Goal: Register for event/course: Register for event/course

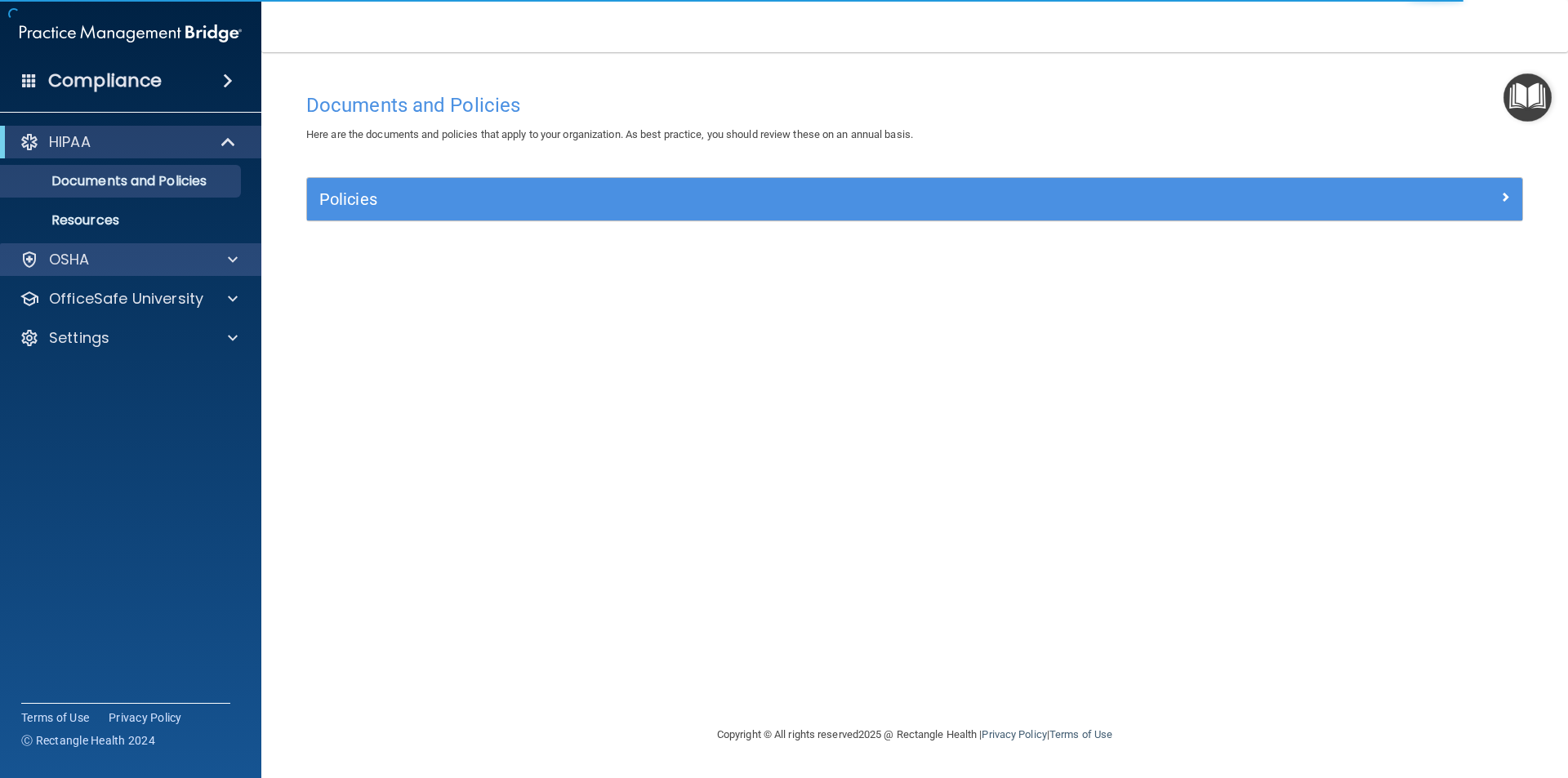
click at [214, 272] on div "OSHA" at bounding box center [131, 260] width 262 height 33
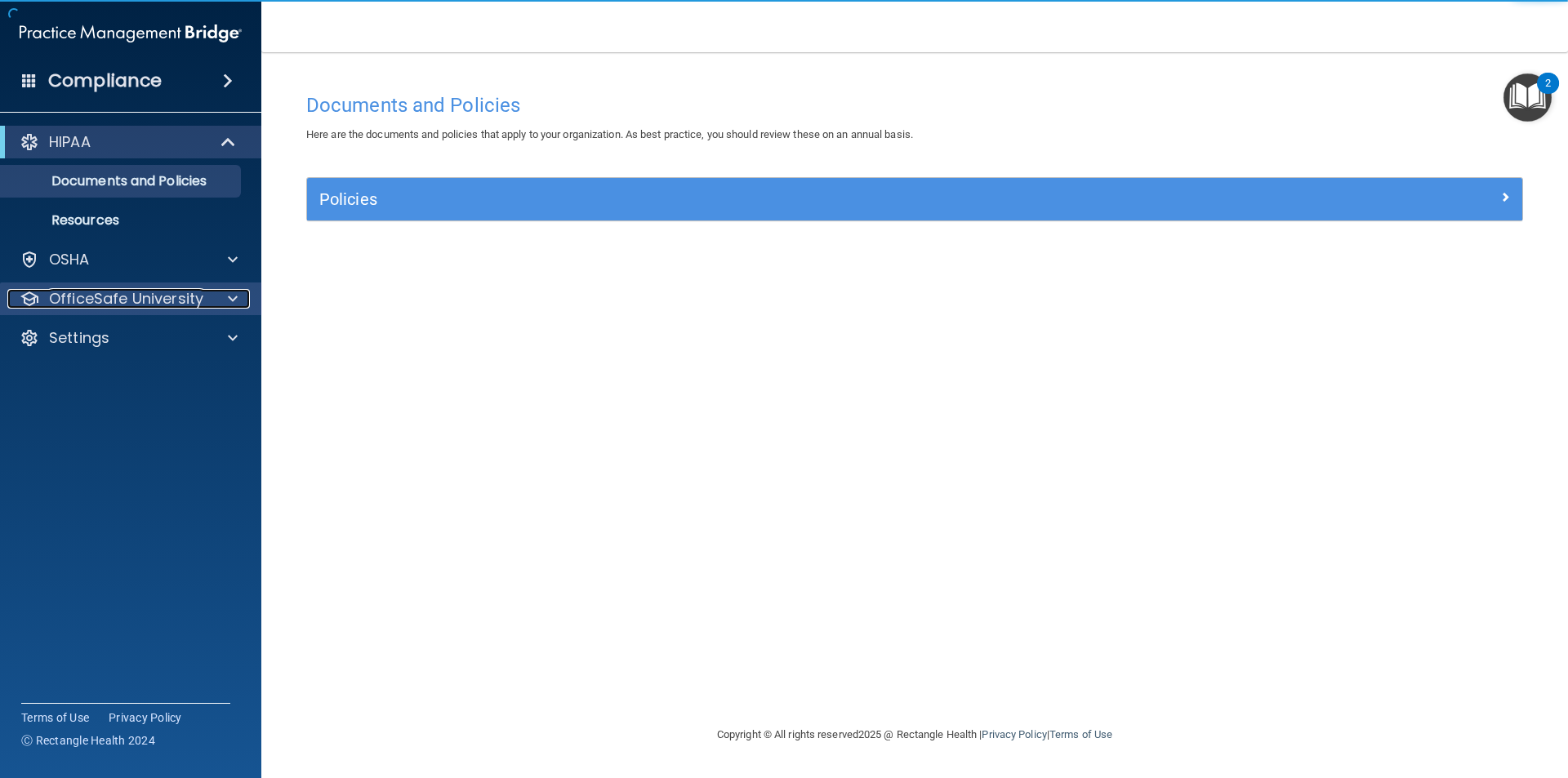
click at [224, 304] on div at bounding box center [229, 299] width 40 height 20
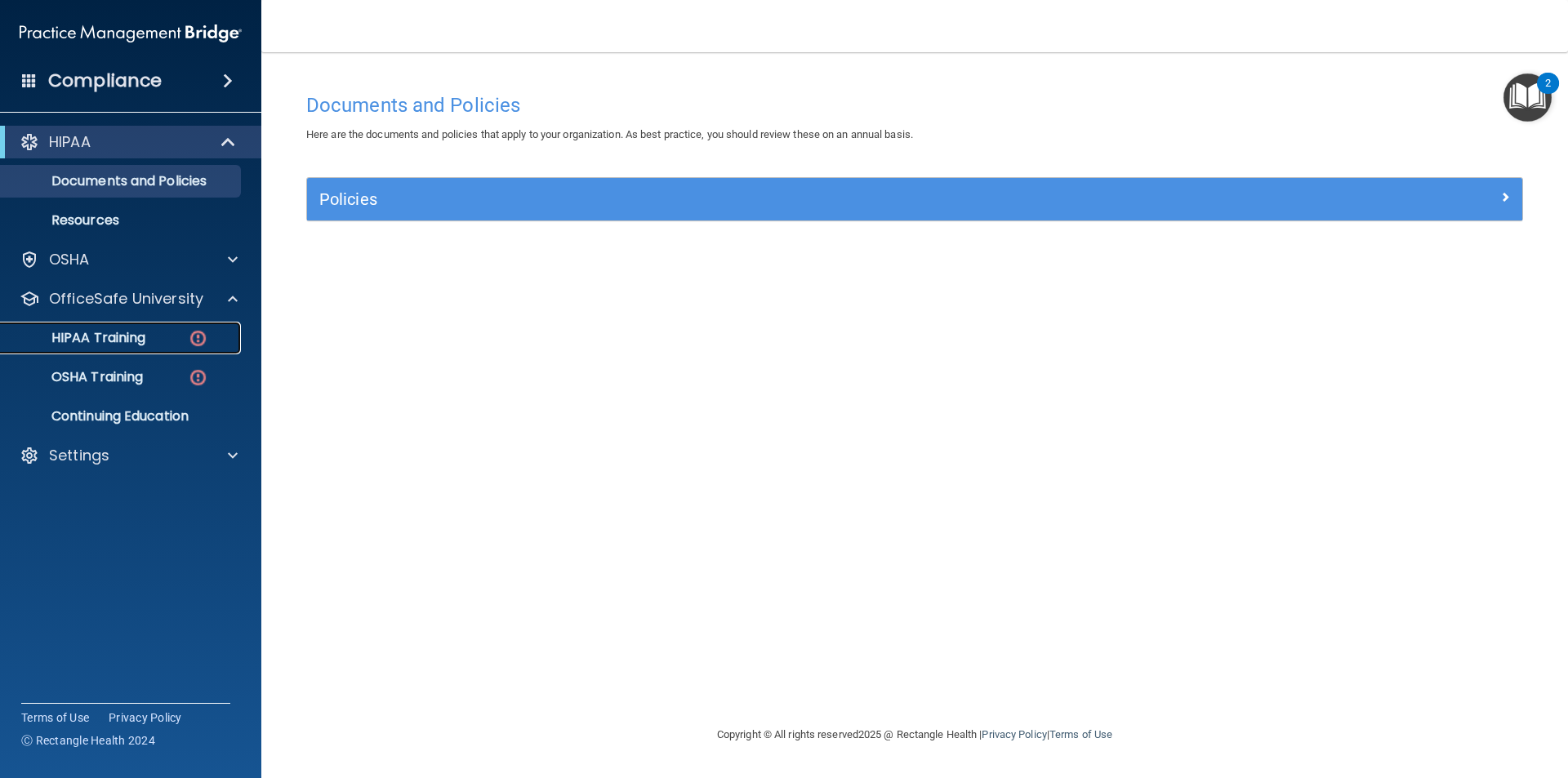
click at [175, 333] on div "HIPAA Training" at bounding box center [122, 338] width 223 height 17
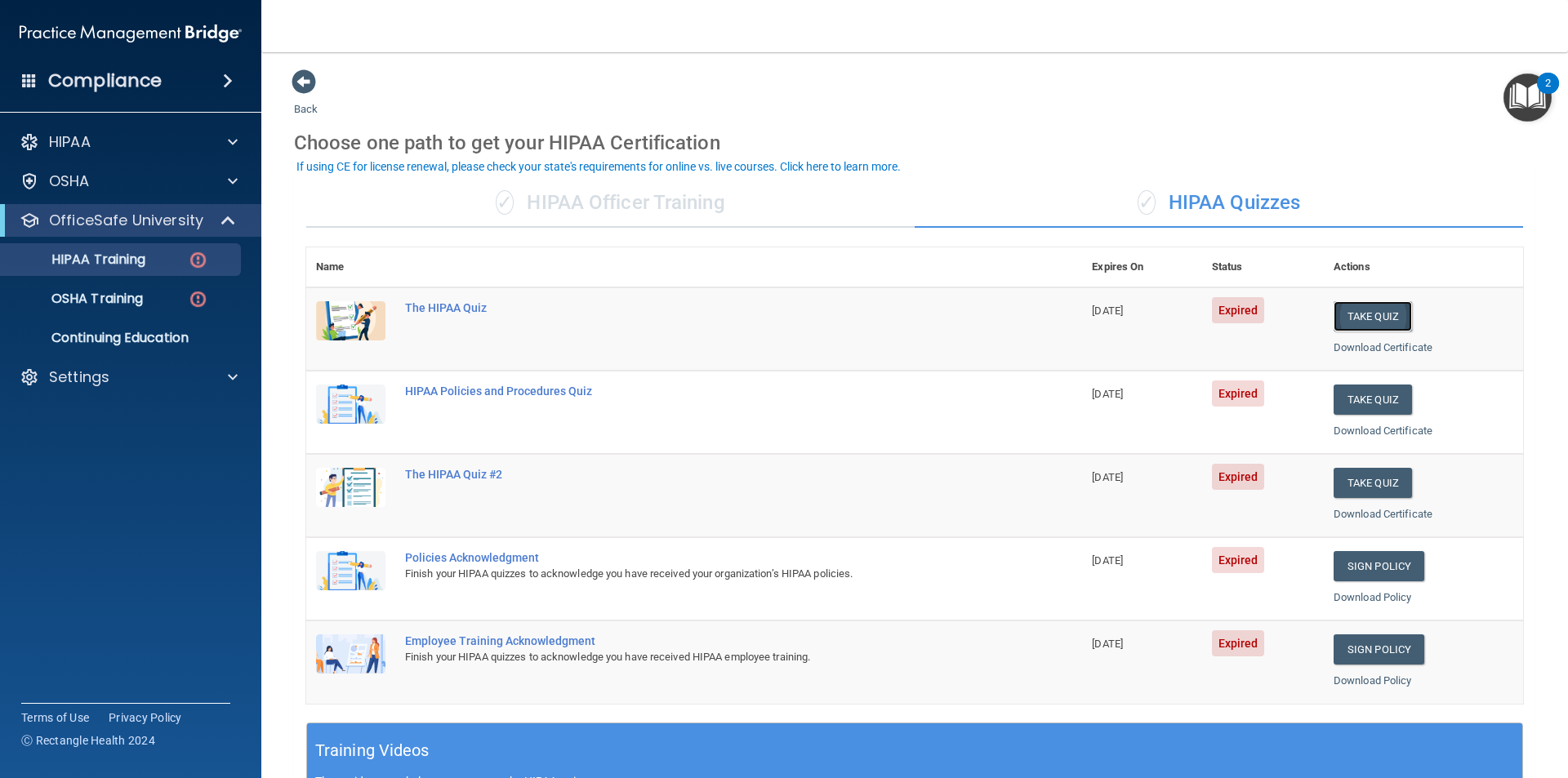
click at [1363, 309] on button "Take Quiz" at bounding box center [1373, 316] width 78 height 31
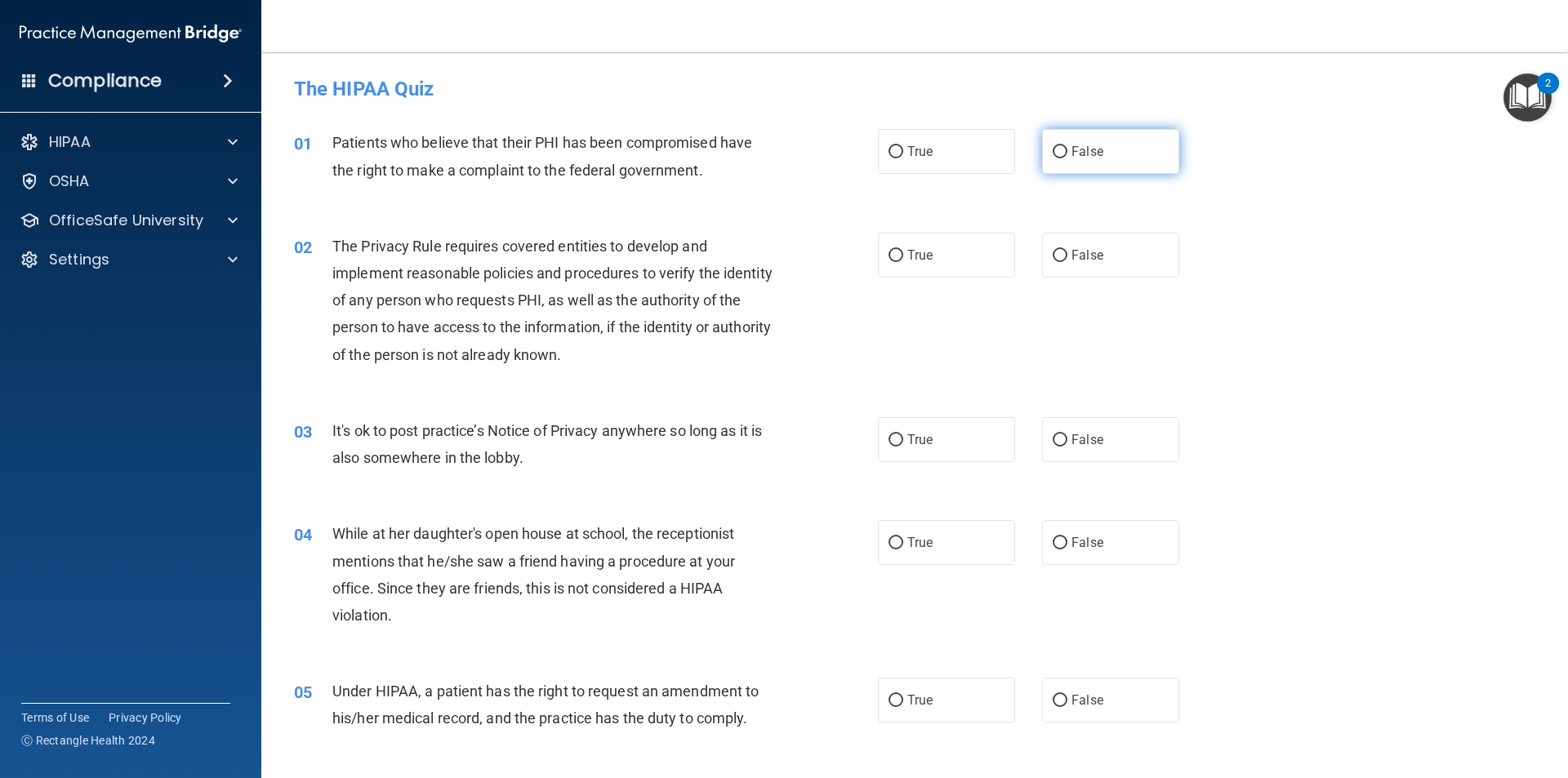
click at [1052, 149] on input "False" at bounding box center [1060, 152] width 15 height 12
radio input "true"
click at [1053, 265] on label "False" at bounding box center [1110, 255] width 137 height 45
click at [1053, 262] on input "False" at bounding box center [1060, 256] width 15 height 12
radio input "true"
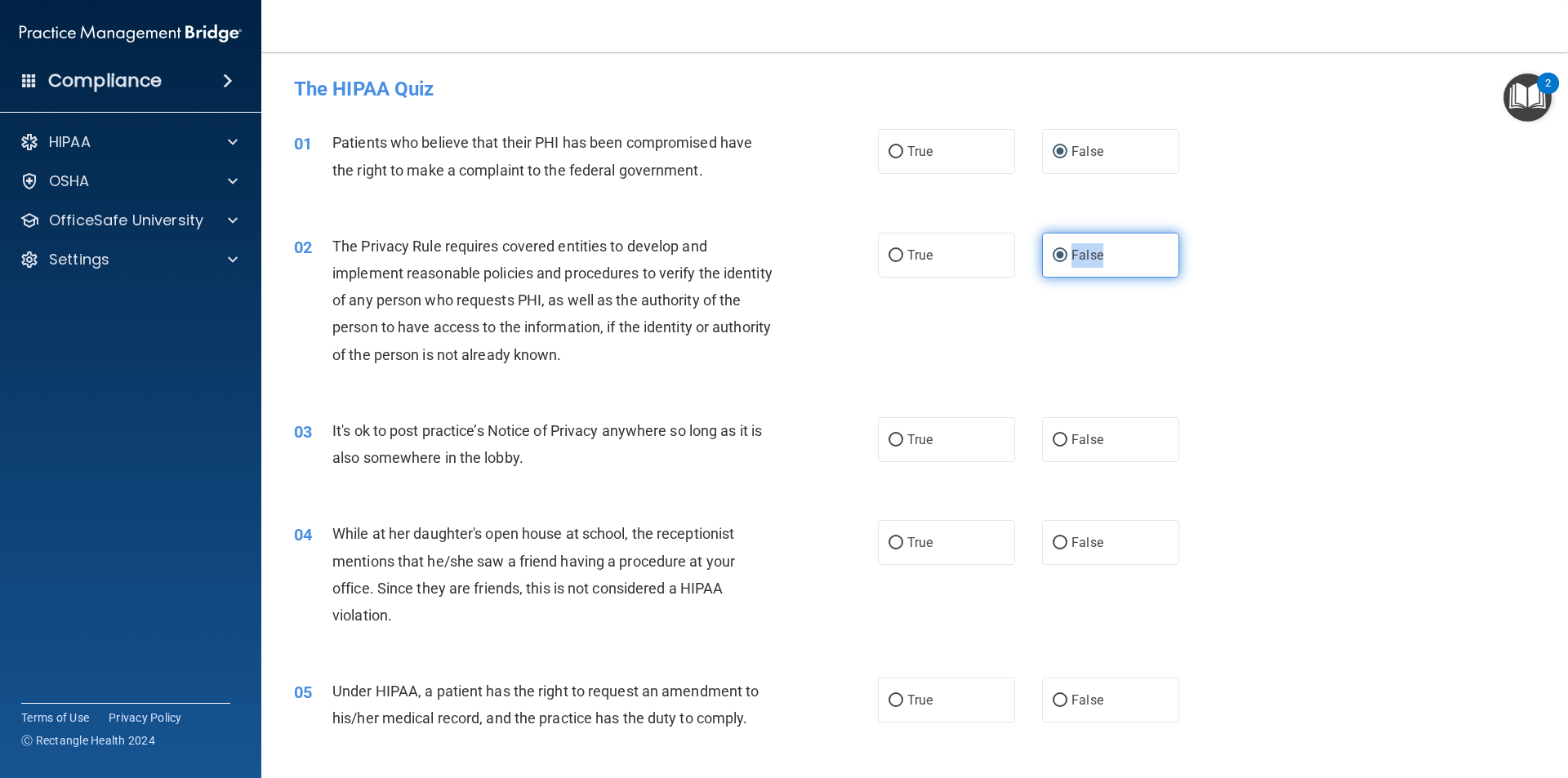
click at [1053, 265] on label "False" at bounding box center [1110, 255] width 137 height 45
click at [1053, 262] on input "False" at bounding box center [1060, 256] width 15 height 12
click at [1056, 442] on input "False" at bounding box center [1060, 441] width 15 height 12
radio input "true"
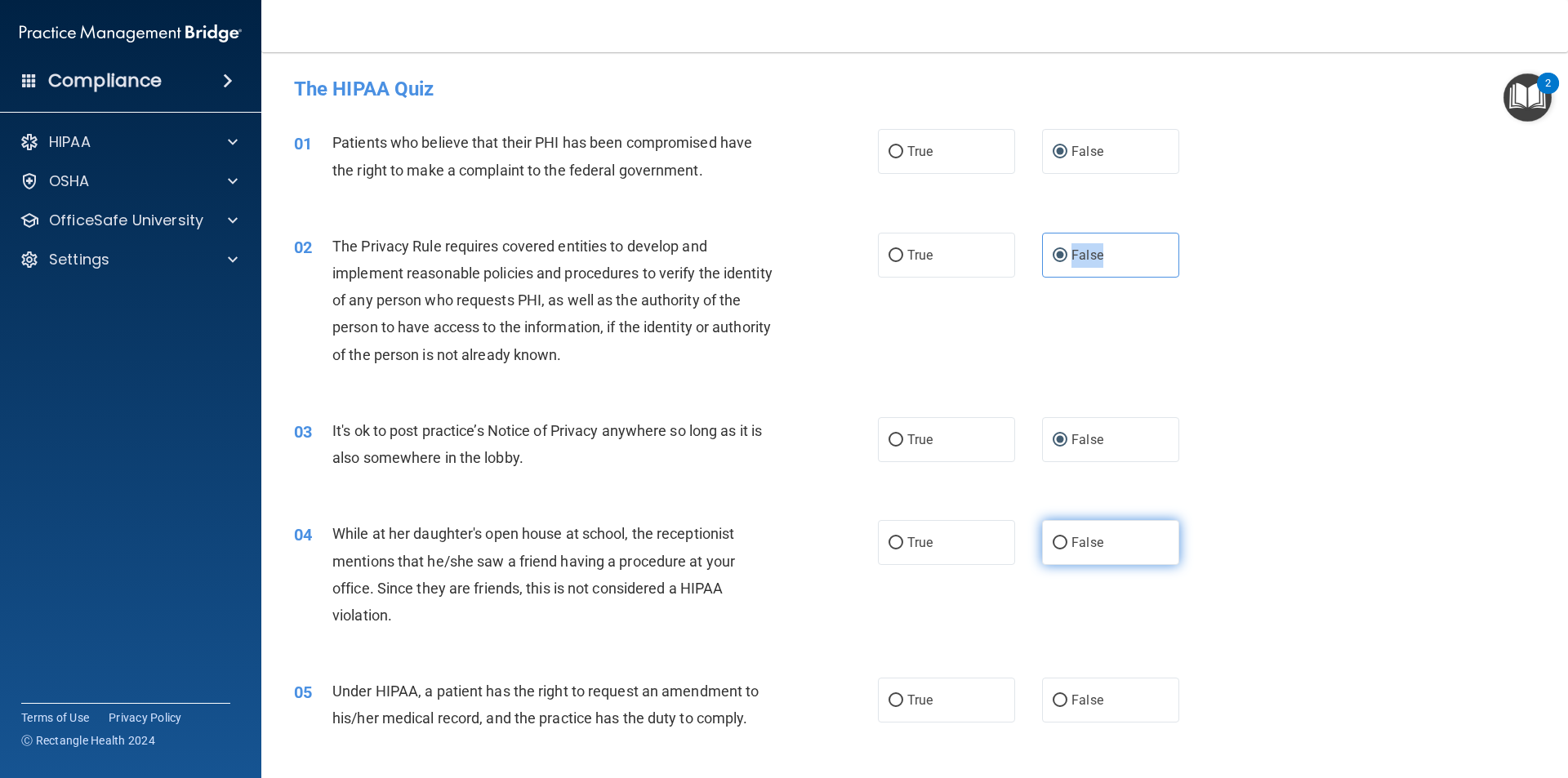
click at [1055, 544] on input "False" at bounding box center [1060, 543] width 15 height 12
radio input "true"
click at [1057, 700] on input "False" at bounding box center [1060, 700] width 15 height 12
radio input "true"
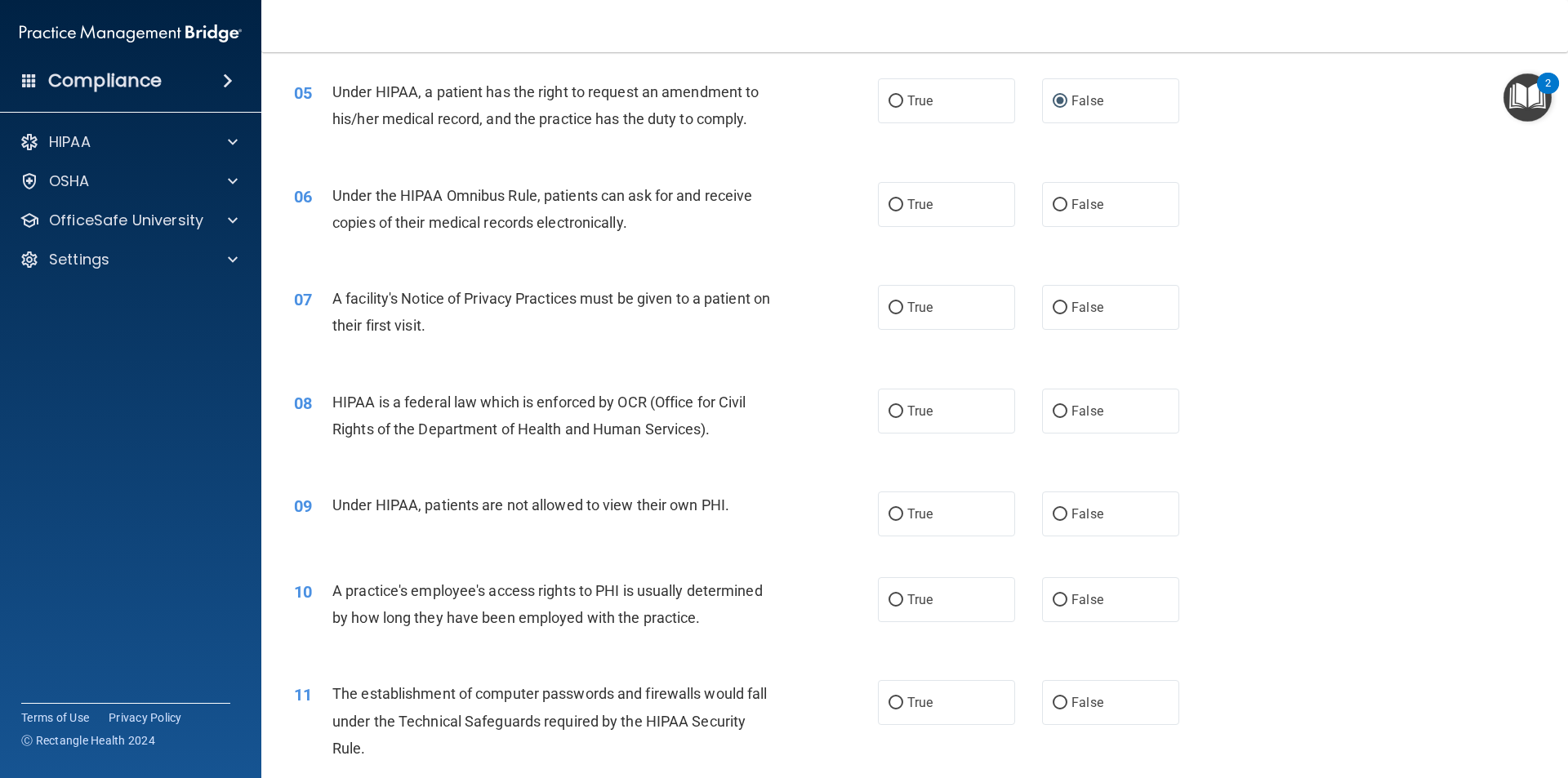
scroll to position [601, 0]
click at [1069, 222] on label "False" at bounding box center [1110, 204] width 137 height 45
click at [1067, 210] on input "False" at bounding box center [1060, 205] width 15 height 12
radio input "true"
click at [1067, 292] on label "False" at bounding box center [1110, 307] width 137 height 45
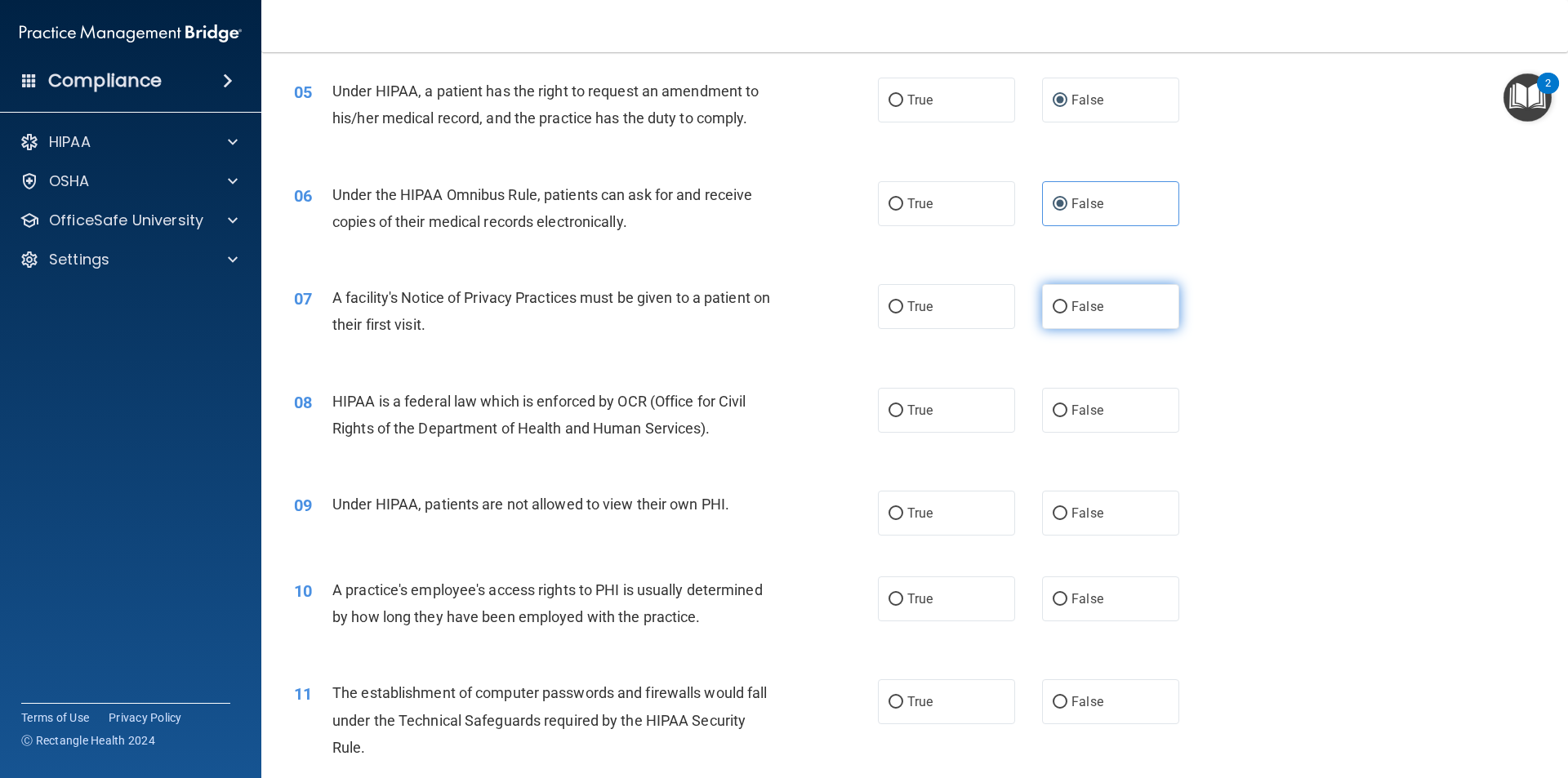
click at [1067, 301] on input "False" at bounding box center [1060, 307] width 15 height 12
radio input "true"
click at [1062, 422] on label "False" at bounding box center [1110, 410] width 137 height 45
click at [1062, 417] on input "False" at bounding box center [1060, 411] width 15 height 12
radio input "true"
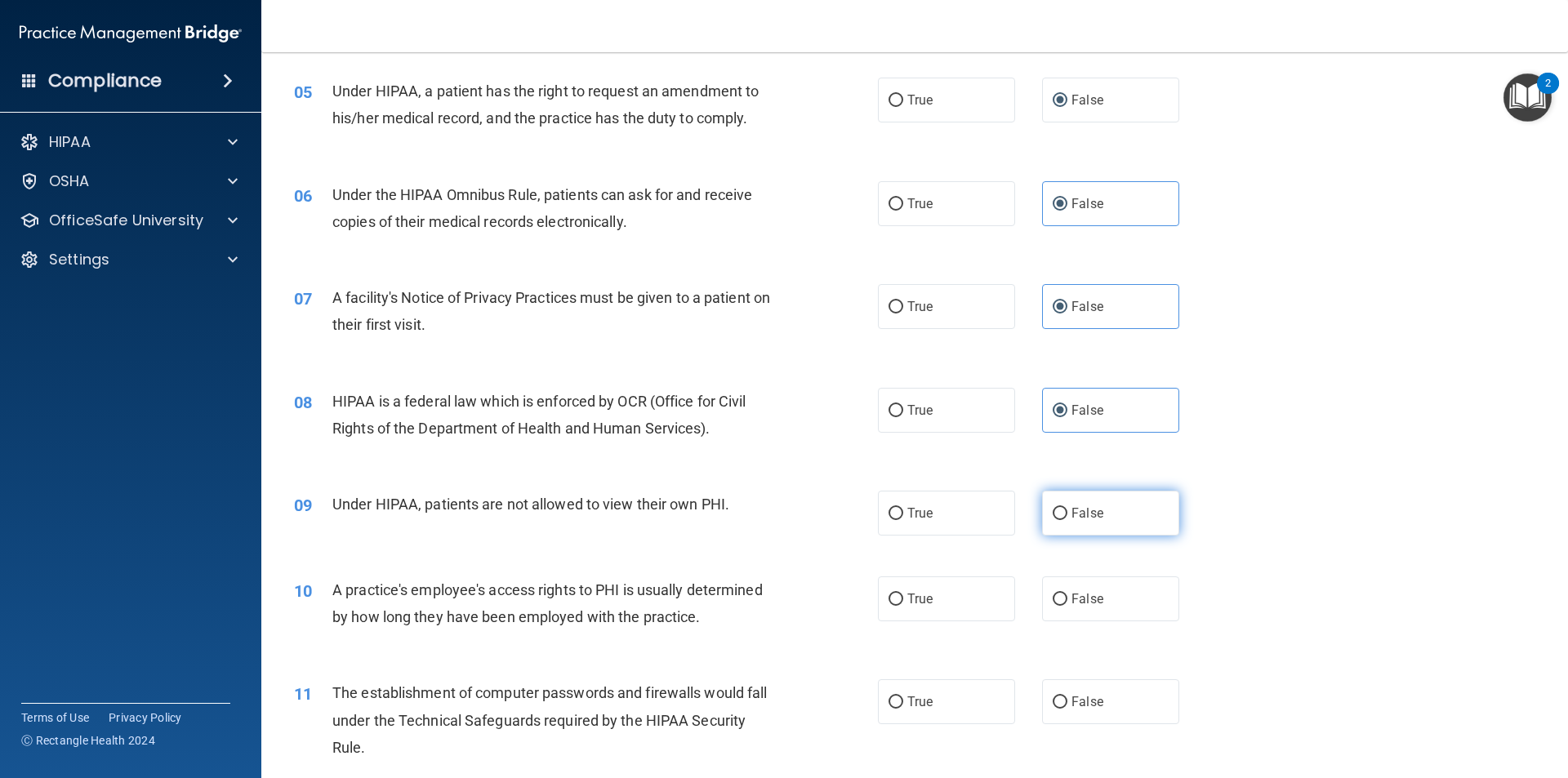
click at [1071, 509] on span "False" at bounding box center [1087, 513] width 32 height 16
click at [1066, 509] on input "False" at bounding box center [1060, 514] width 15 height 12
radio input "true"
click at [1071, 604] on span "False" at bounding box center [1087, 599] width 32 height 16
click at [1065, 604] on input "False" at bounding box center [1060, 600] width 15 height 12
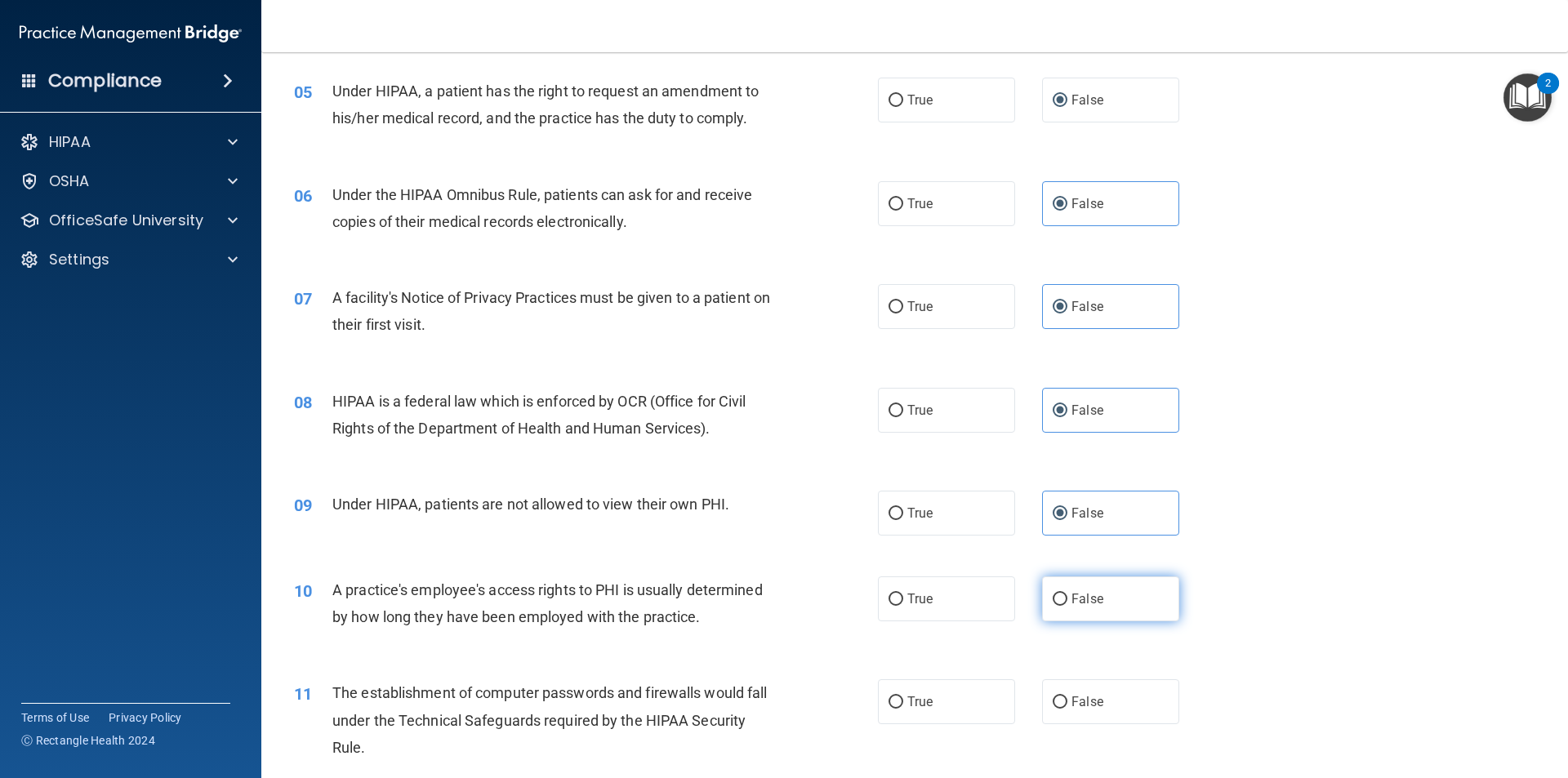
radio input "true"
click at [1056, 699] on input "False" at bounding box center [1060, 702] width 15 height 12
radio input "true"
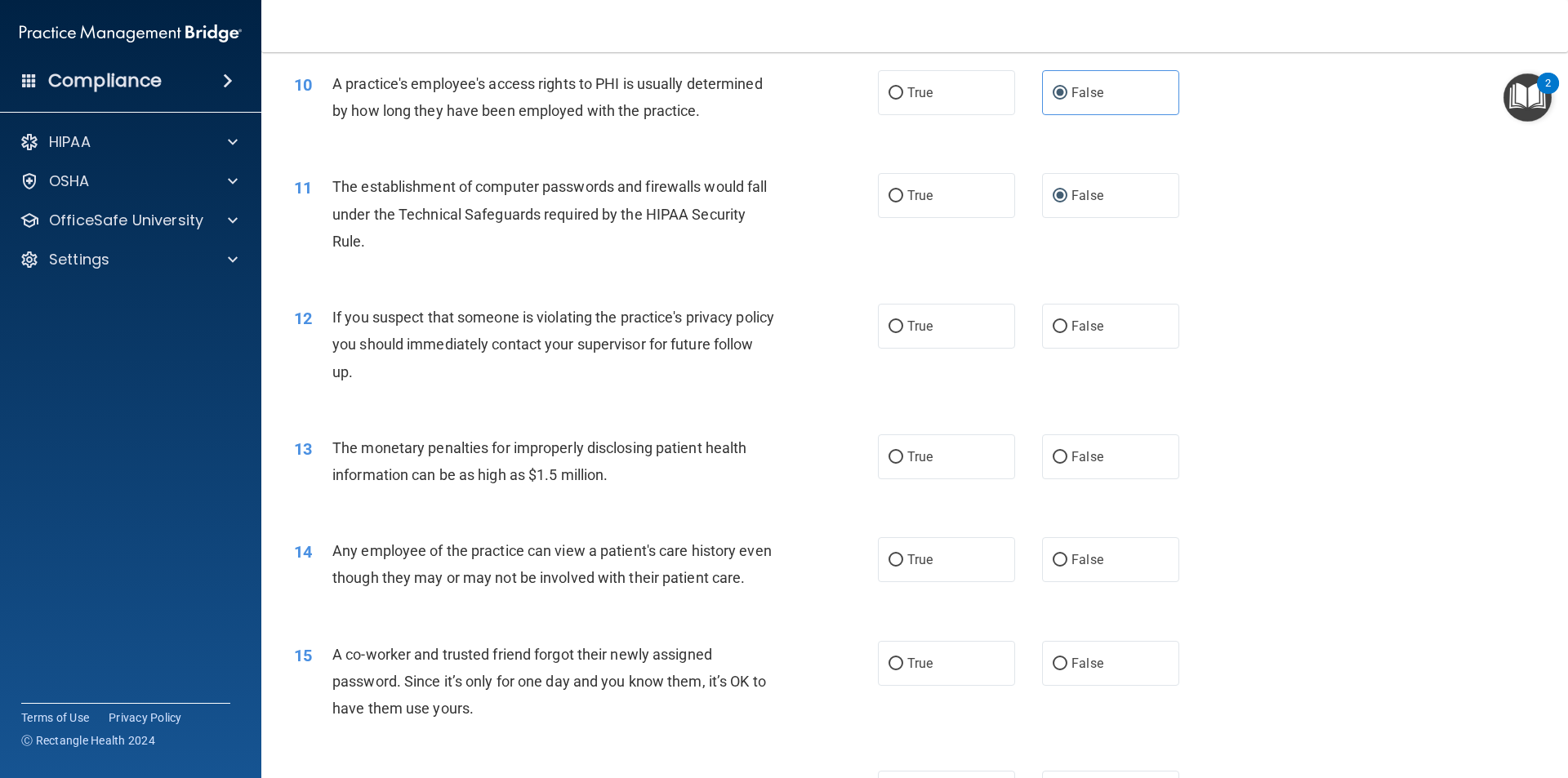
scroll to position [1125, 0]
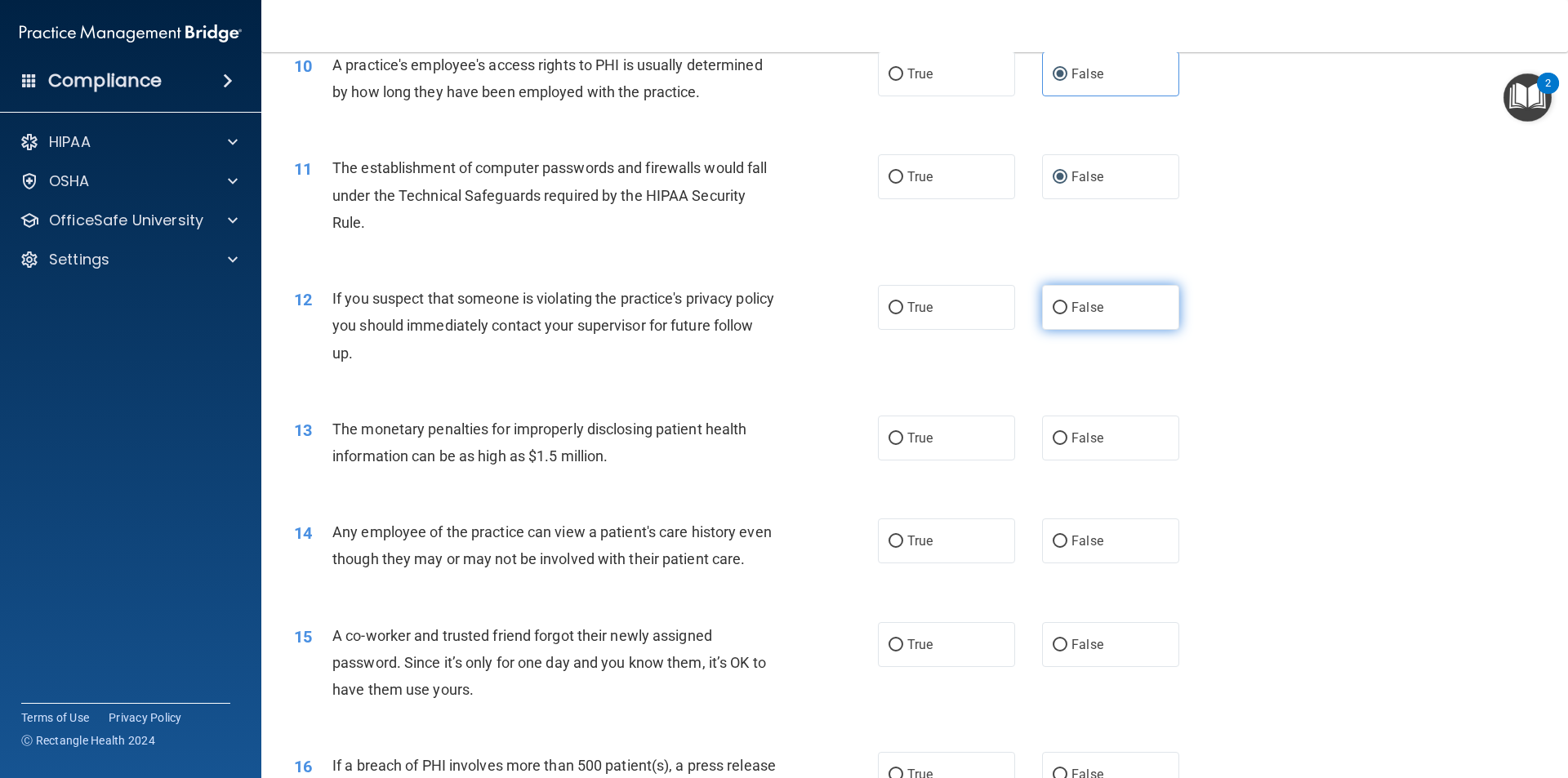
click at [1067, 298] on label "False" at bounding box center [1110, 307] width 137 height 45
click at [1067, 302] on input "False" at bounding box center [1060, 308] width 15 height 12
radio input "true"
click at [1052, 446] on label "False" at bounding box center [1110, 438] width 137 height 45
click at [1052, 446] on input "False" at bounding box center [1060, 439] width 15 height 12
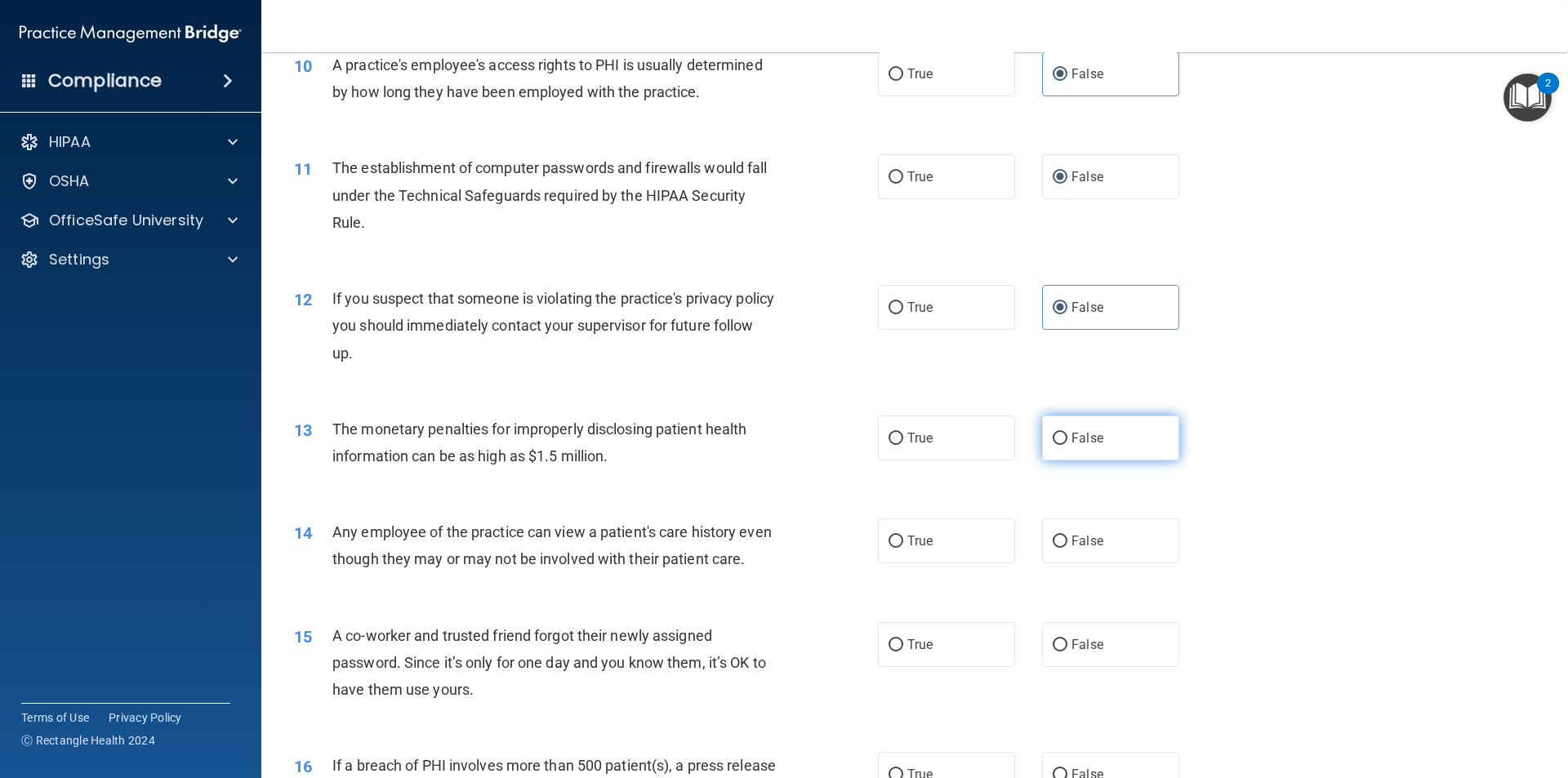
radio input "true"
click at [1052, 539] on input "False" at bounding box center [1060, 541] width 15 height 12
radio input "true"
click at [1058, 652] on input "False" at bounding box center [1060, 645] width 15 height 12
radio input "true"
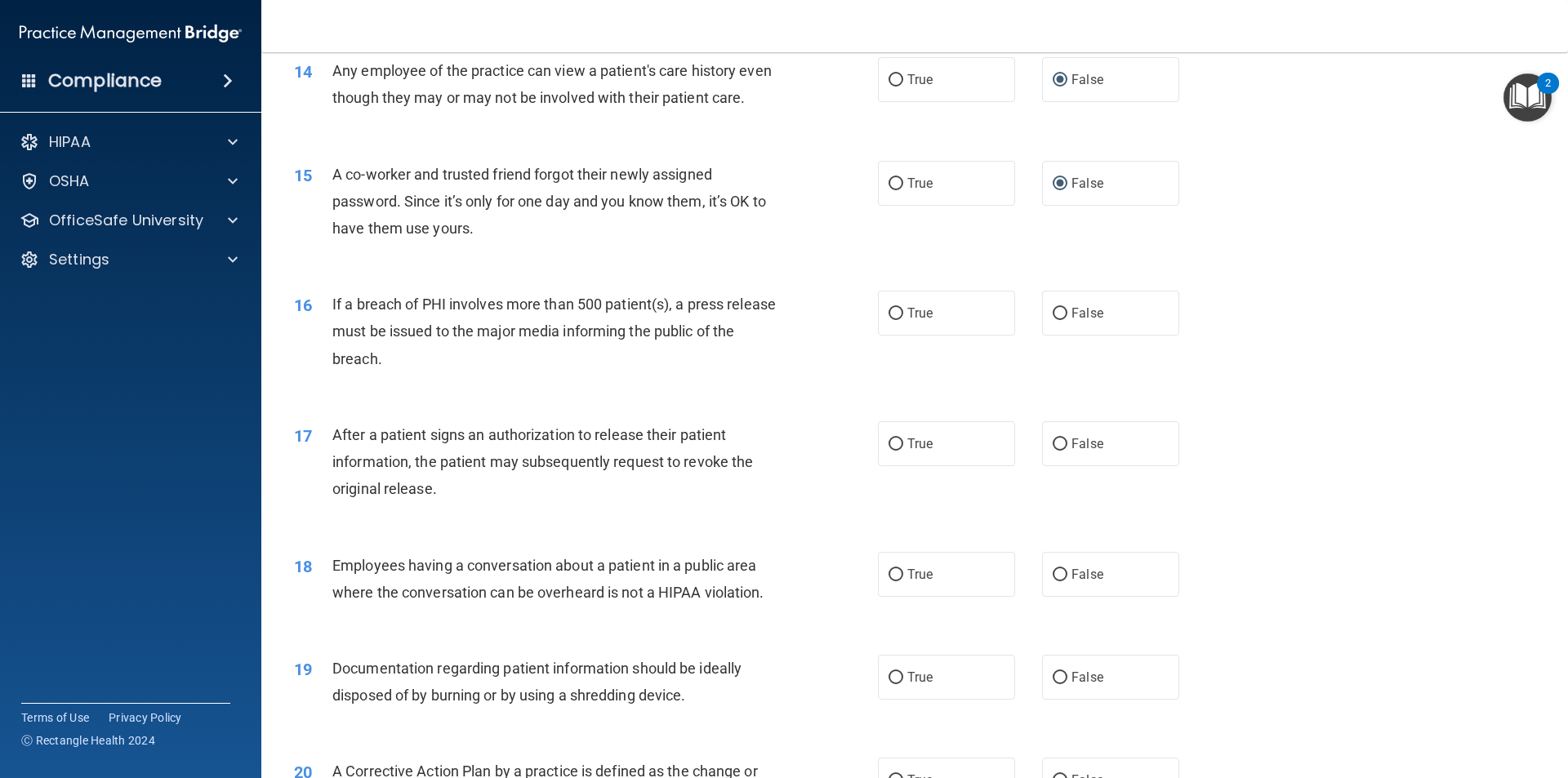
scroll to position [1587, 0]
click at [1109, 335] on label "False" at bounding box center [1110, 312] width 137 height 45
click at [1067, 319] on input "False" at bounding box center [1060, 313] width 15 height 12
radio input "true"
click at [1086, 450] on span "False" at bounding box center [1087, 443] width 32 height 16
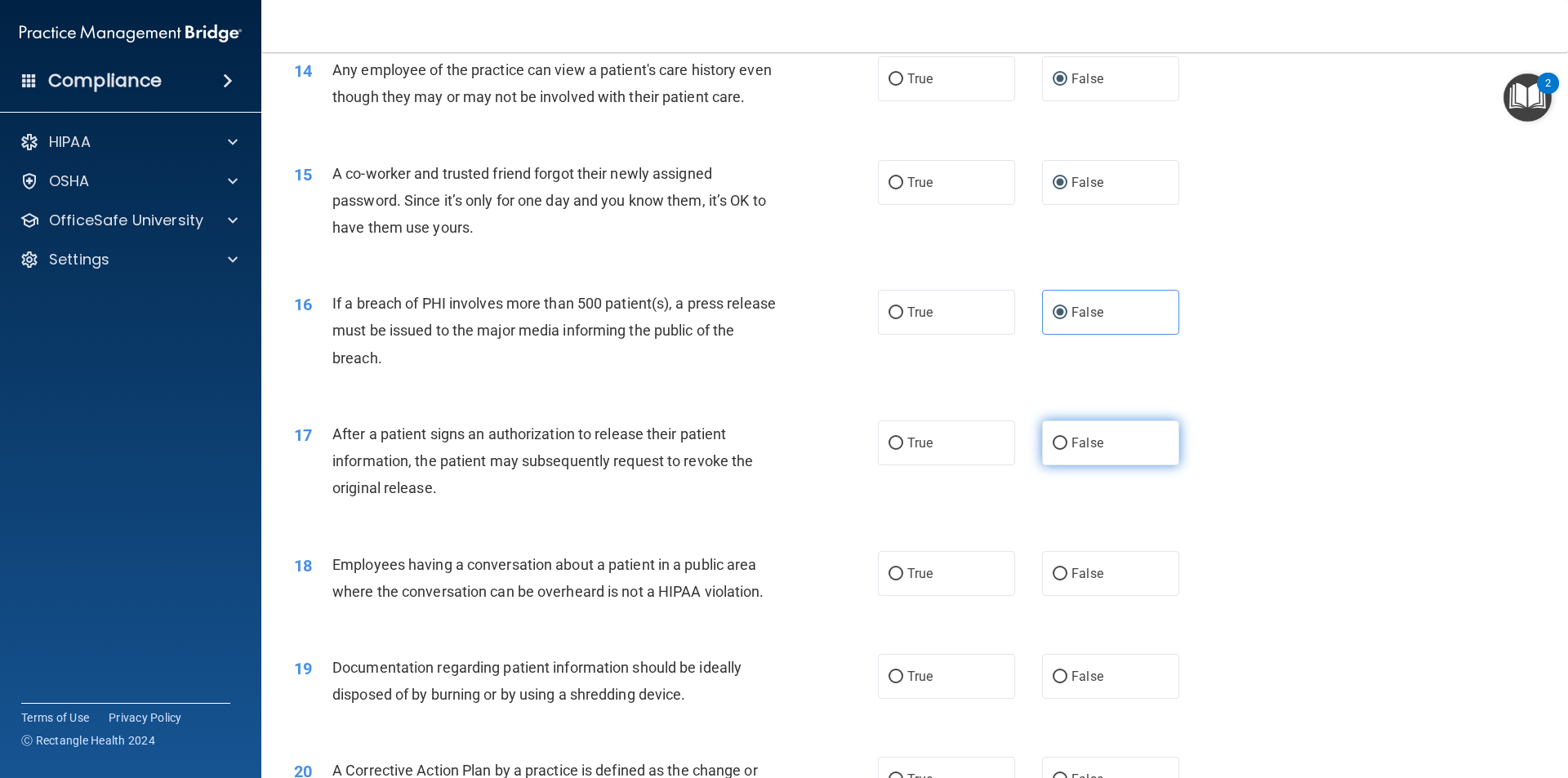
click at [1067, 450] on input "False" at bounding box center [1060, 444] width 15 height 12
radio input "true"
click at [1077, 582] on span "False" at bounding box center [1087, 573] width 32 height 16
click at [1067, 581] on input "False" at bounding box center [1060, 574] width 15 height 12
radio input "true"
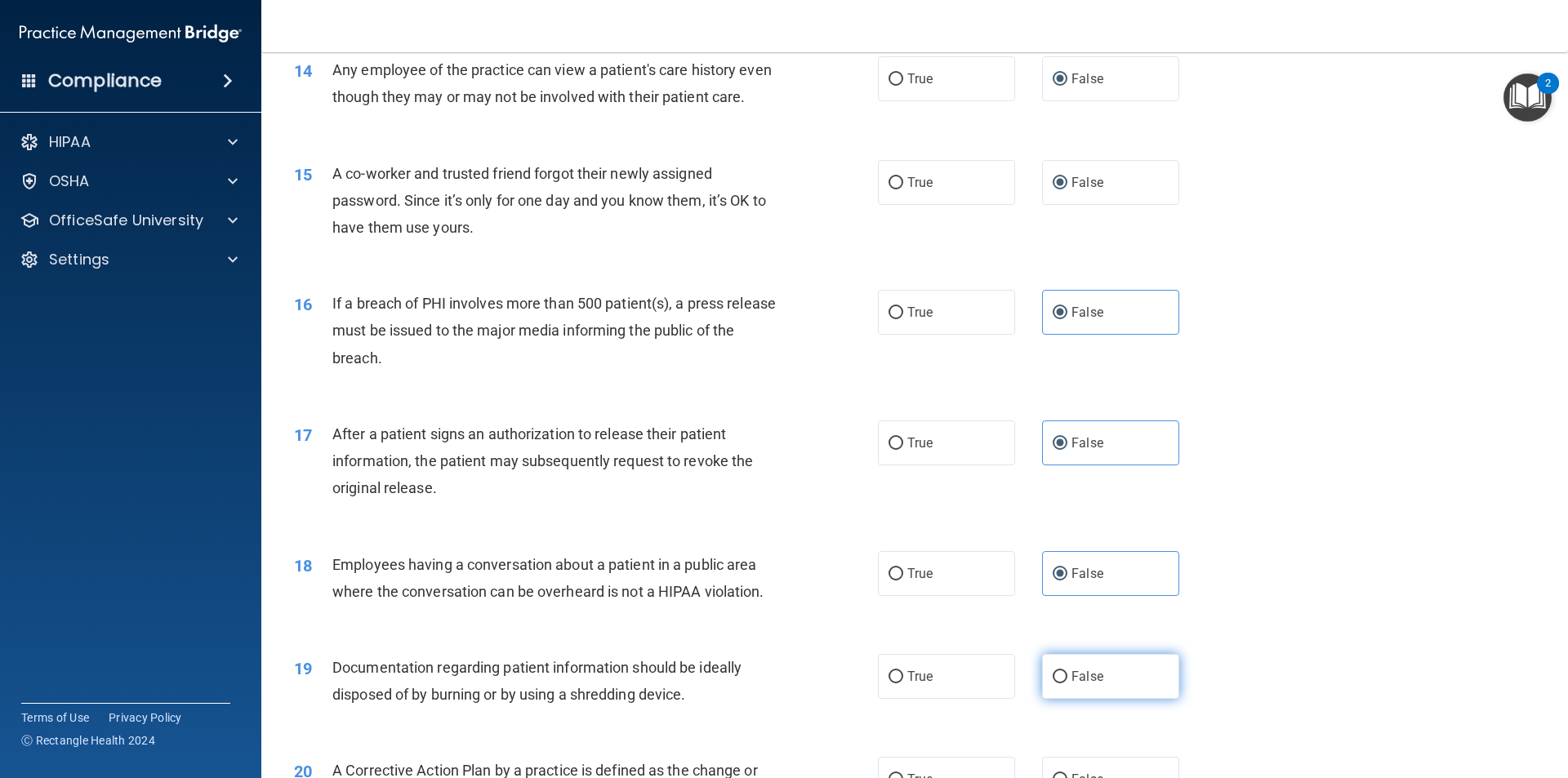
click at [1076, 699] on label "False" at bounding box center [1110, 677] width 137 height 45
click at [1067, 684] on input "False" at bounding box center [1060, 677] width 15 height 12
radio input "true"
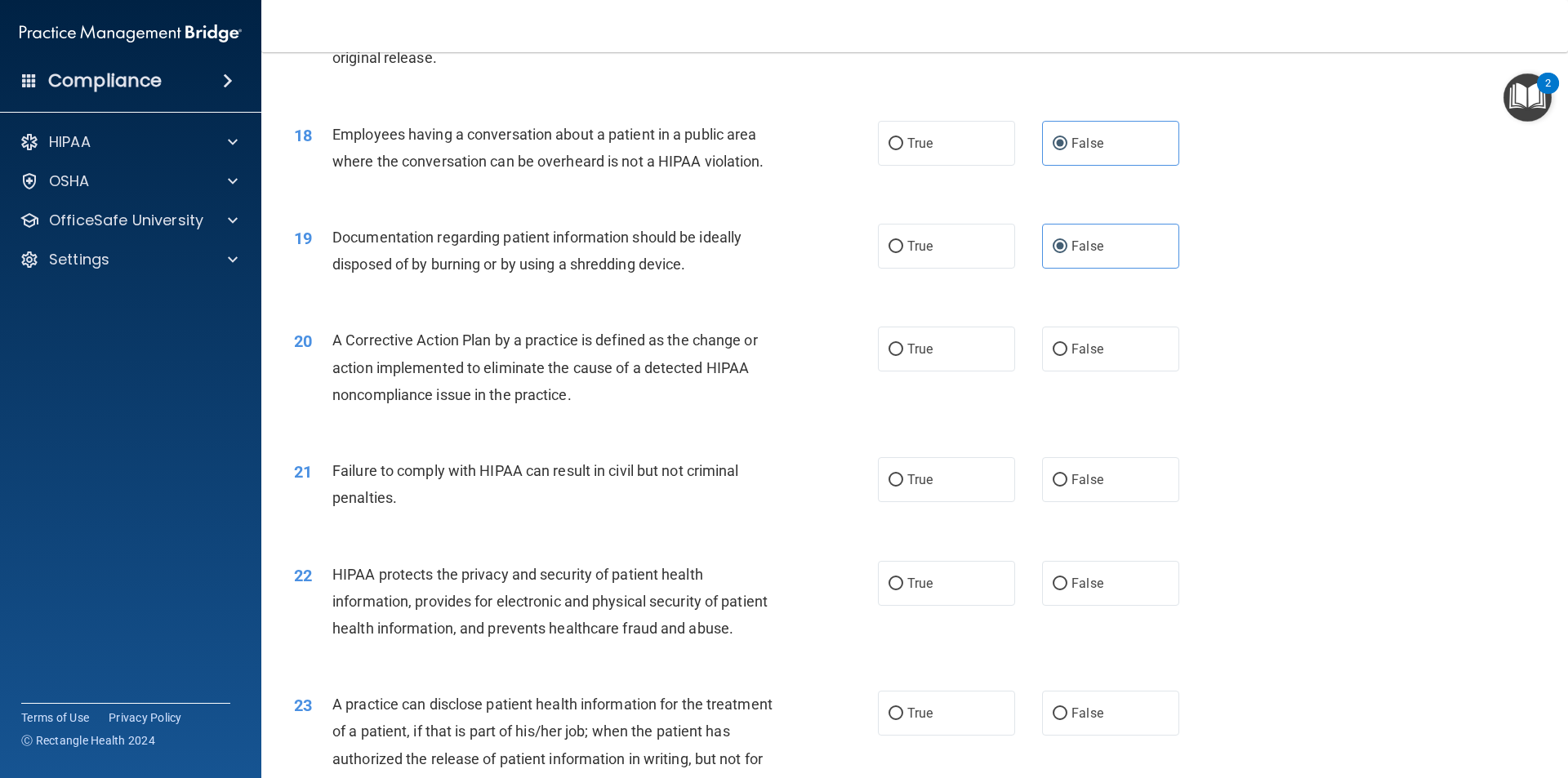
scroll to position [2023, 0]
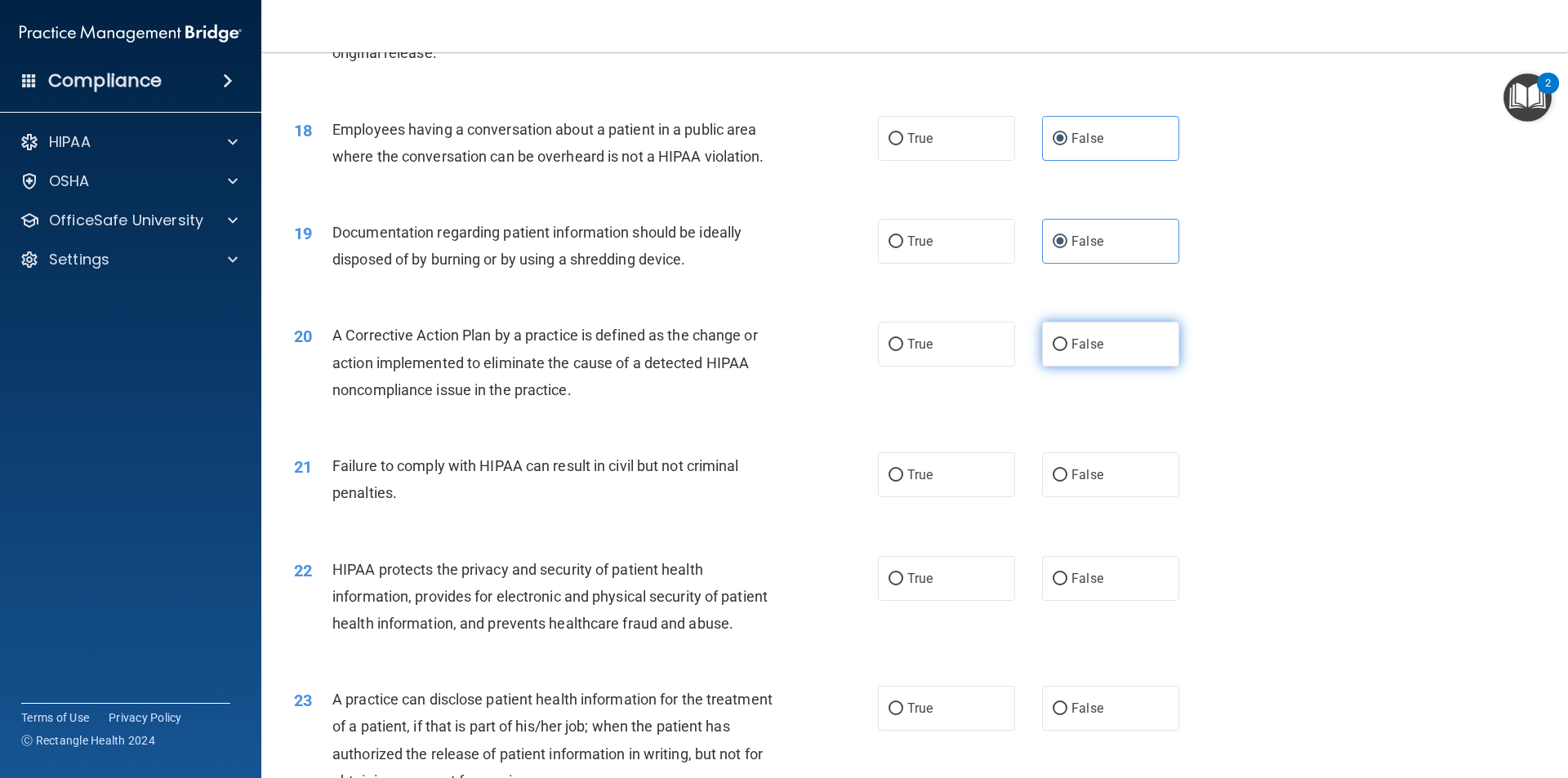
click at [1101, 366] on label "False" at bounding box center [1110, 344] width 137 height 45
click at [1067, 351] on input "False" at bounding box center [1060, 345] width 15 height 12
radio input "true"
click at [1114, 497] on label "False" at bounding box center [1110, 474] width 137 height 45
click at [1067, 482] on input "False" at bounding box center [1060, 475] width 15 height 12
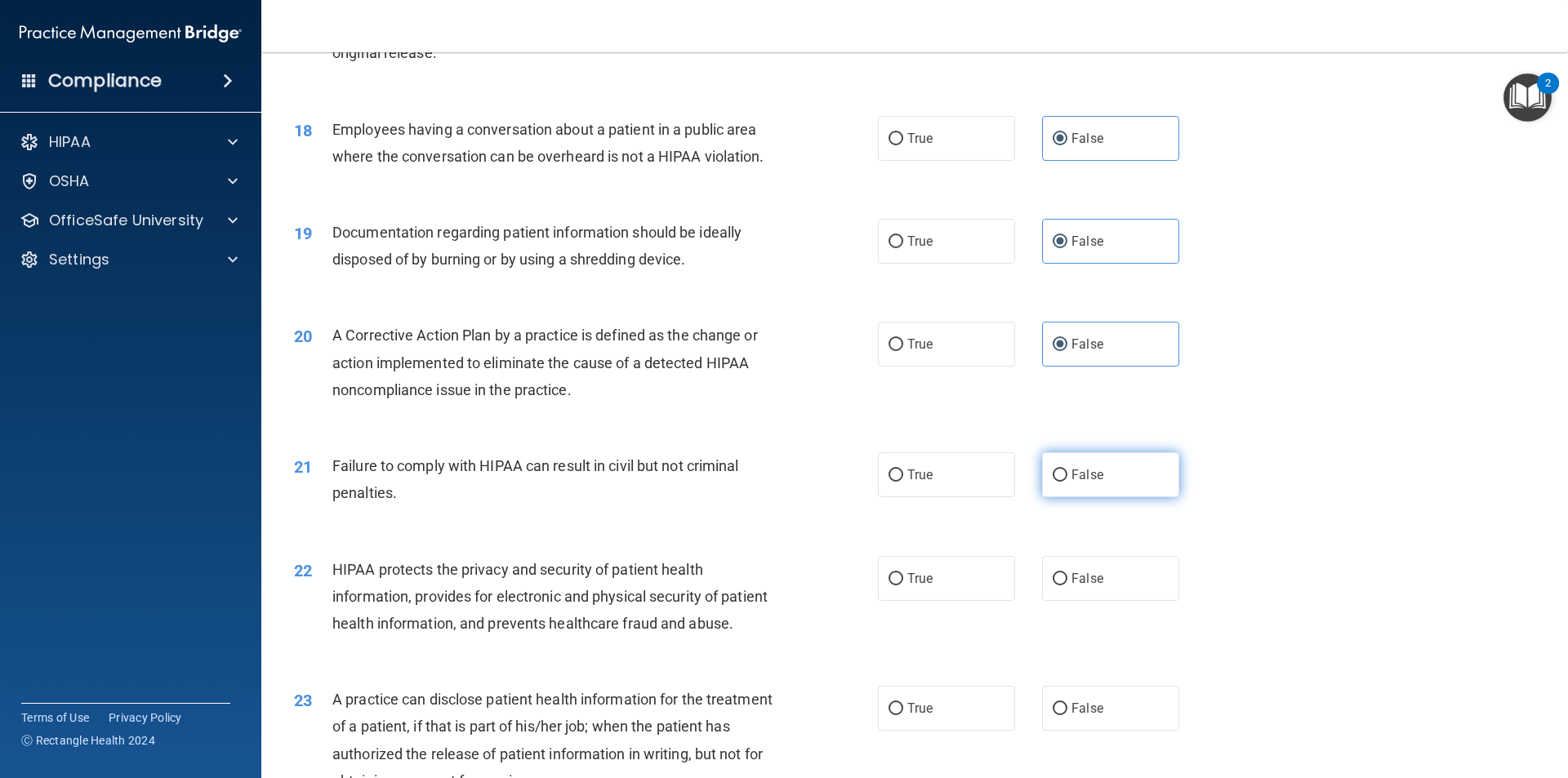
radio input "true"
click at [1101, 592] on label "False" at bounding box center [1110, 578] width 137 height 45
click at [1067, 586] on input "False" at bounding box center [1060, 579] width 15 height 12
radio input "true"
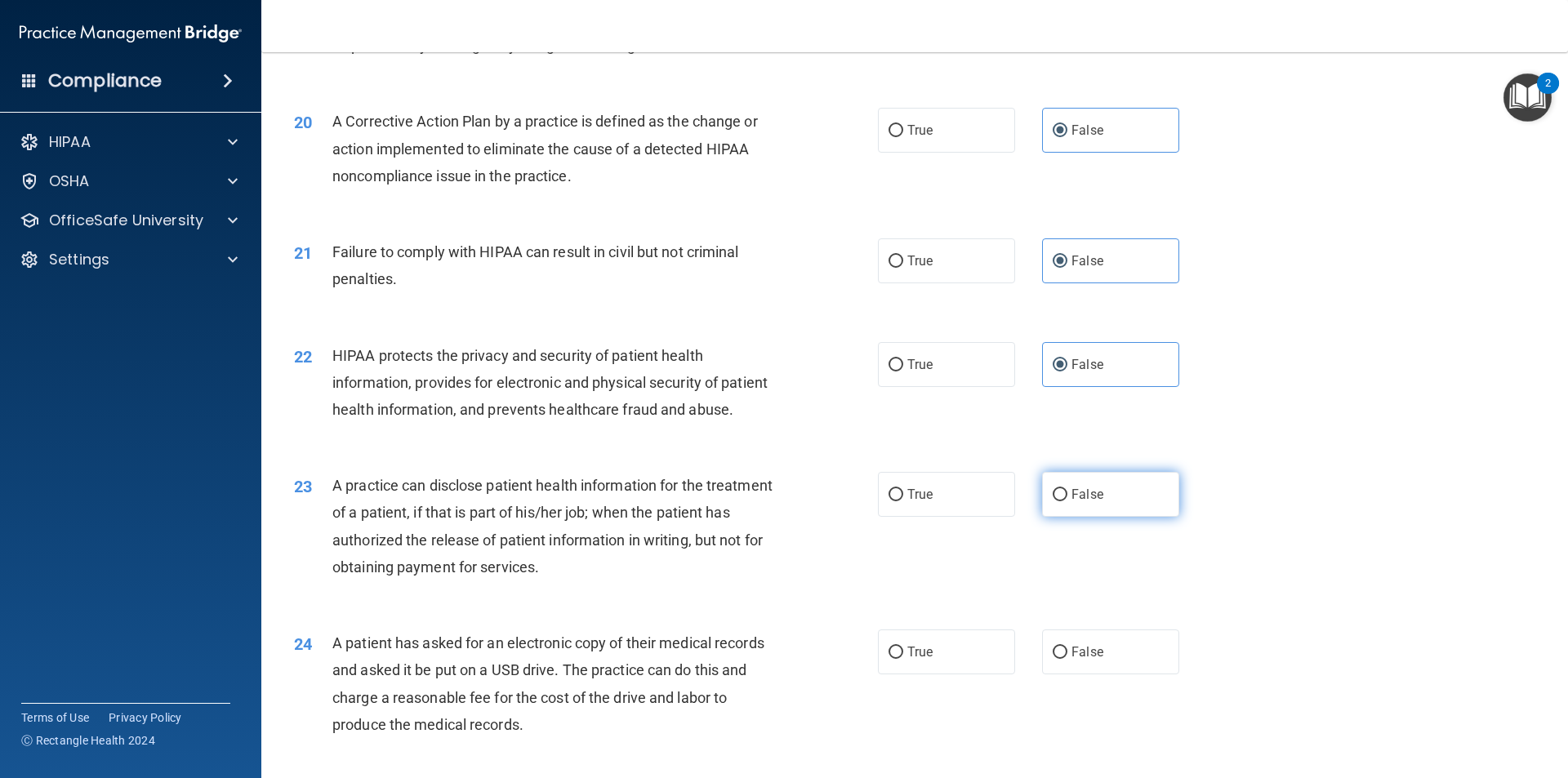
click at [1107, 517] on label "False" at bounding box center [1110, 494] width 137 height 45
click at [1067, 502] on input "False" at bounding box center [1060, 495] width 15 height 12
radio input "true"
click at [1095, 675] on label "False" at bounding box center [1110, 652] width 137 height 45
click at [1067, 659] on input "False" at bounding box center [1060, 653] width 15 height 12
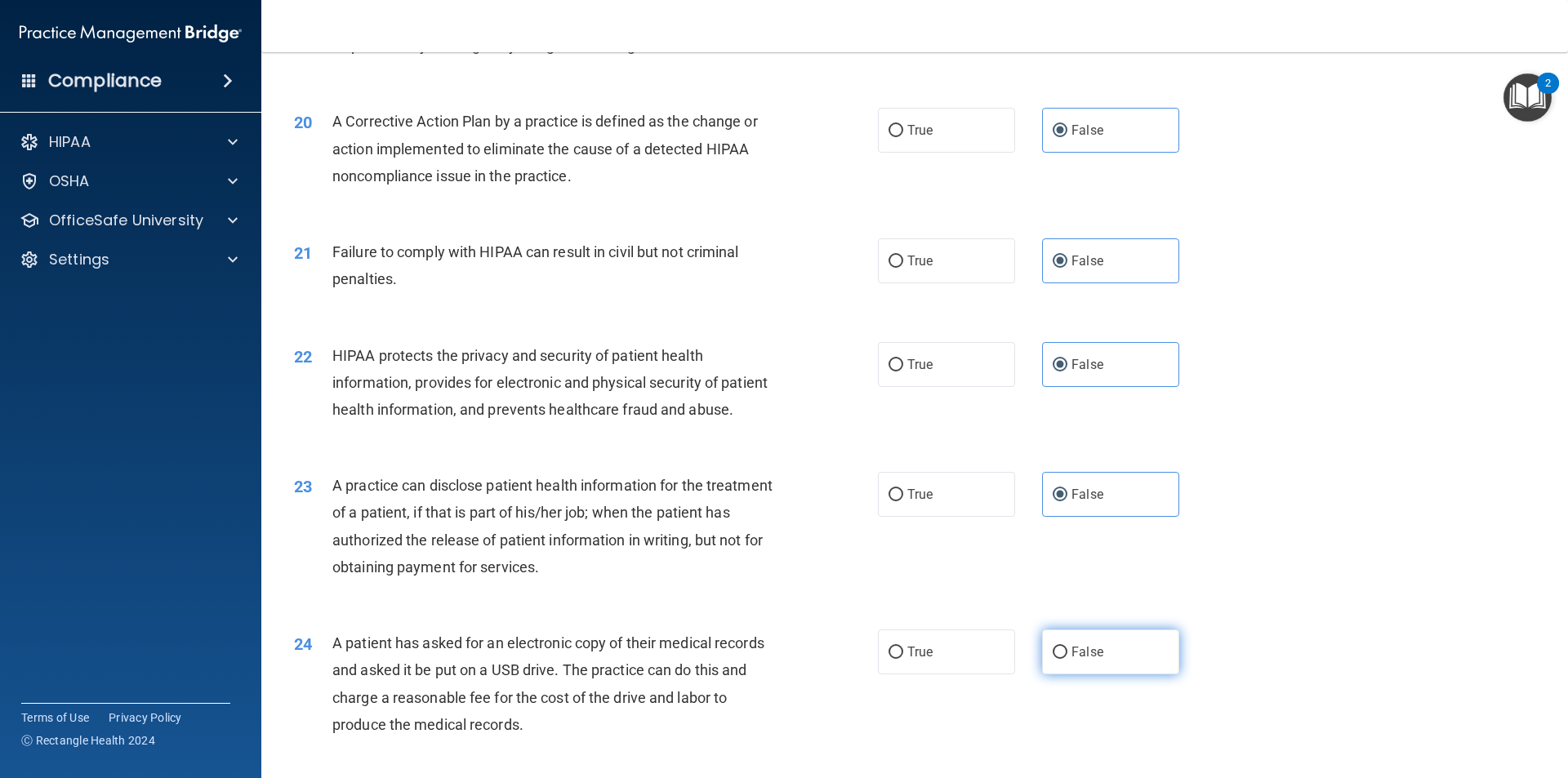
radio input "true"
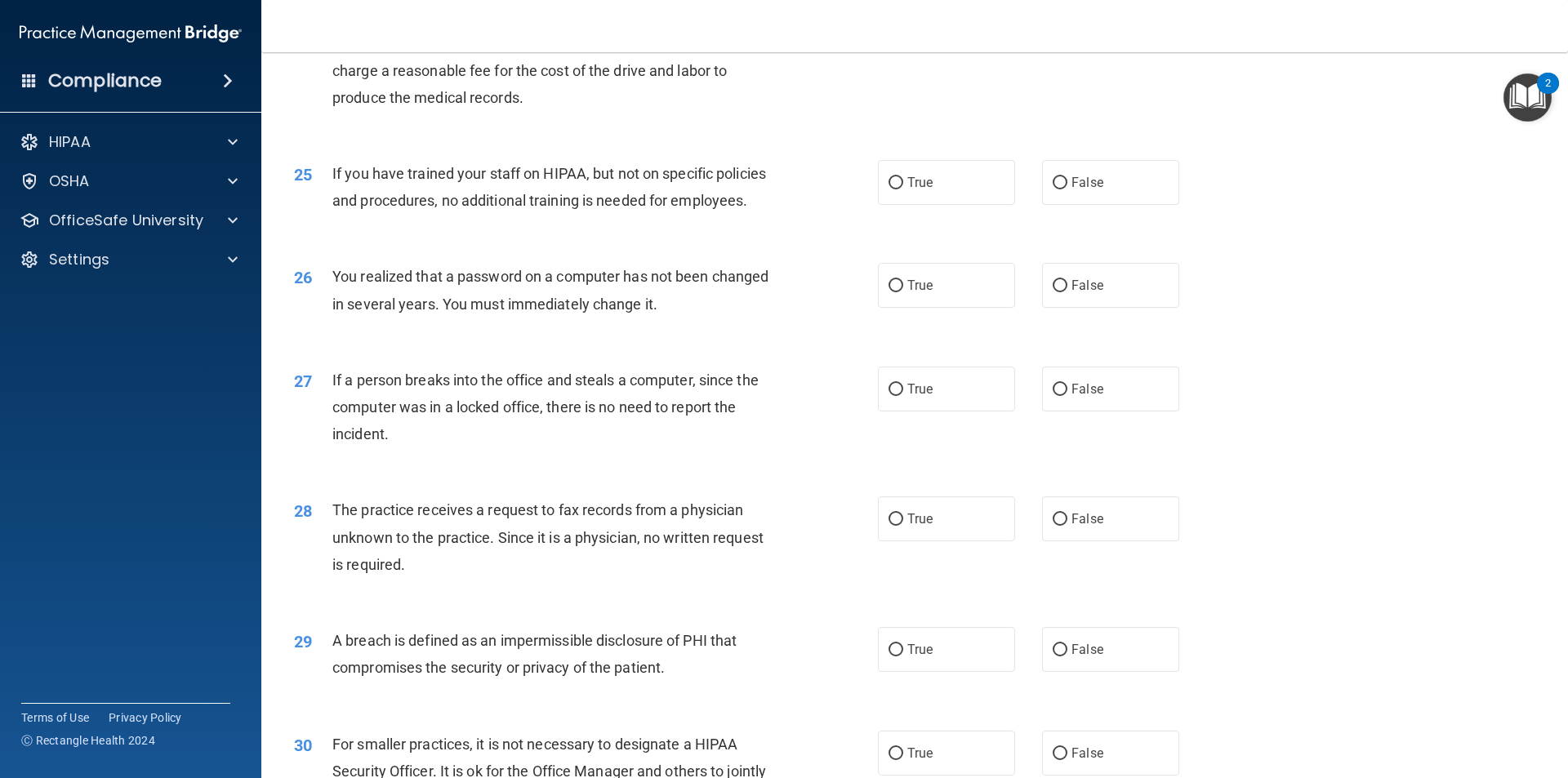
scroll to position [2874, 0]
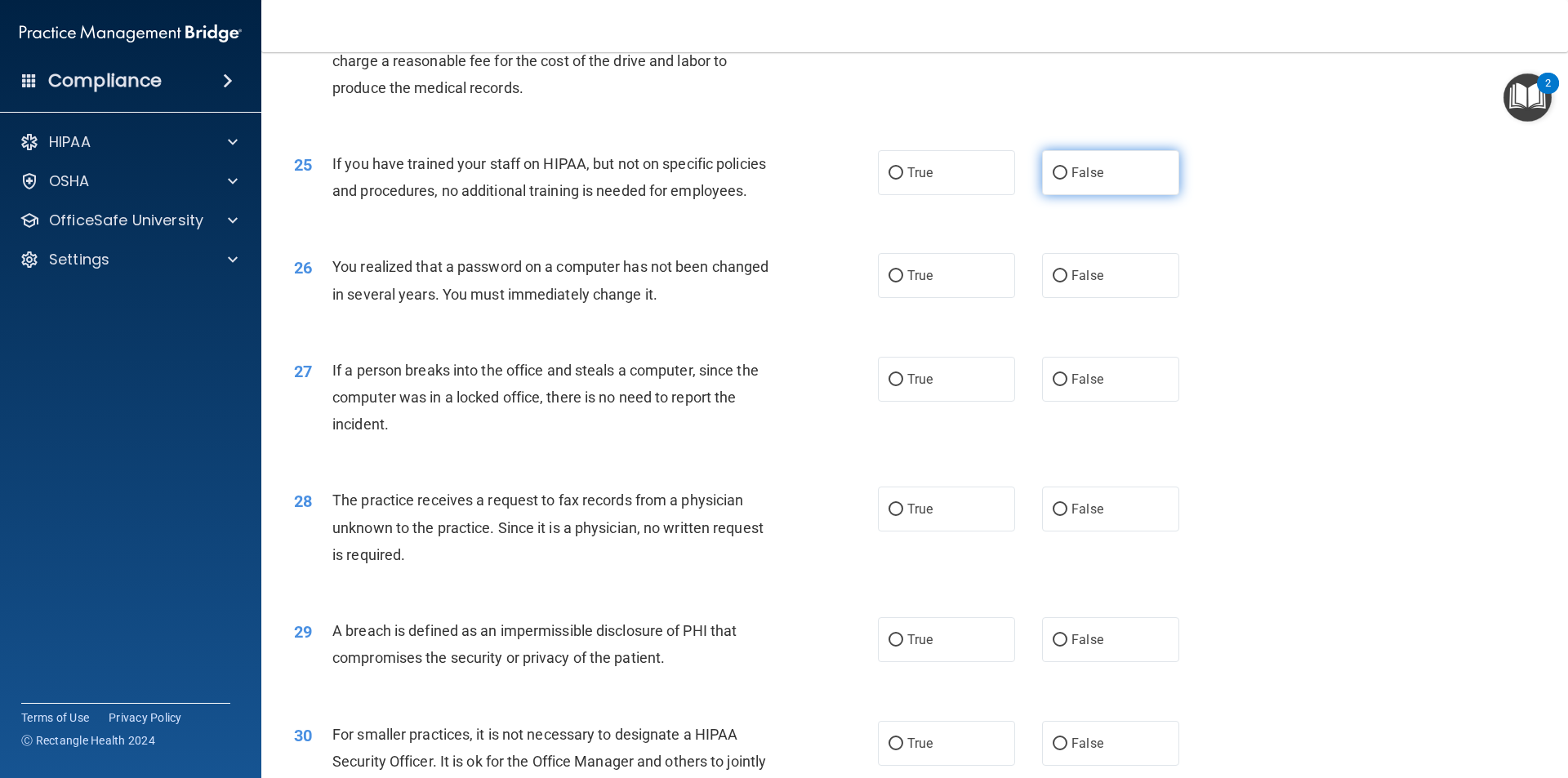
click at [1115, 196] on label "False" at bounding box center [1110, 172] width 137 height 45
click at [1067, 180] on input "False" at bounding box center [1060, 173] width 15 height 12
radio input "true"
click at [1130, 402] on label "False" at bounding box center [1110, 380] width 137 height 45
click at [1067, 386] on input "False" at bounding box center [1060, 380] width 15 height 12
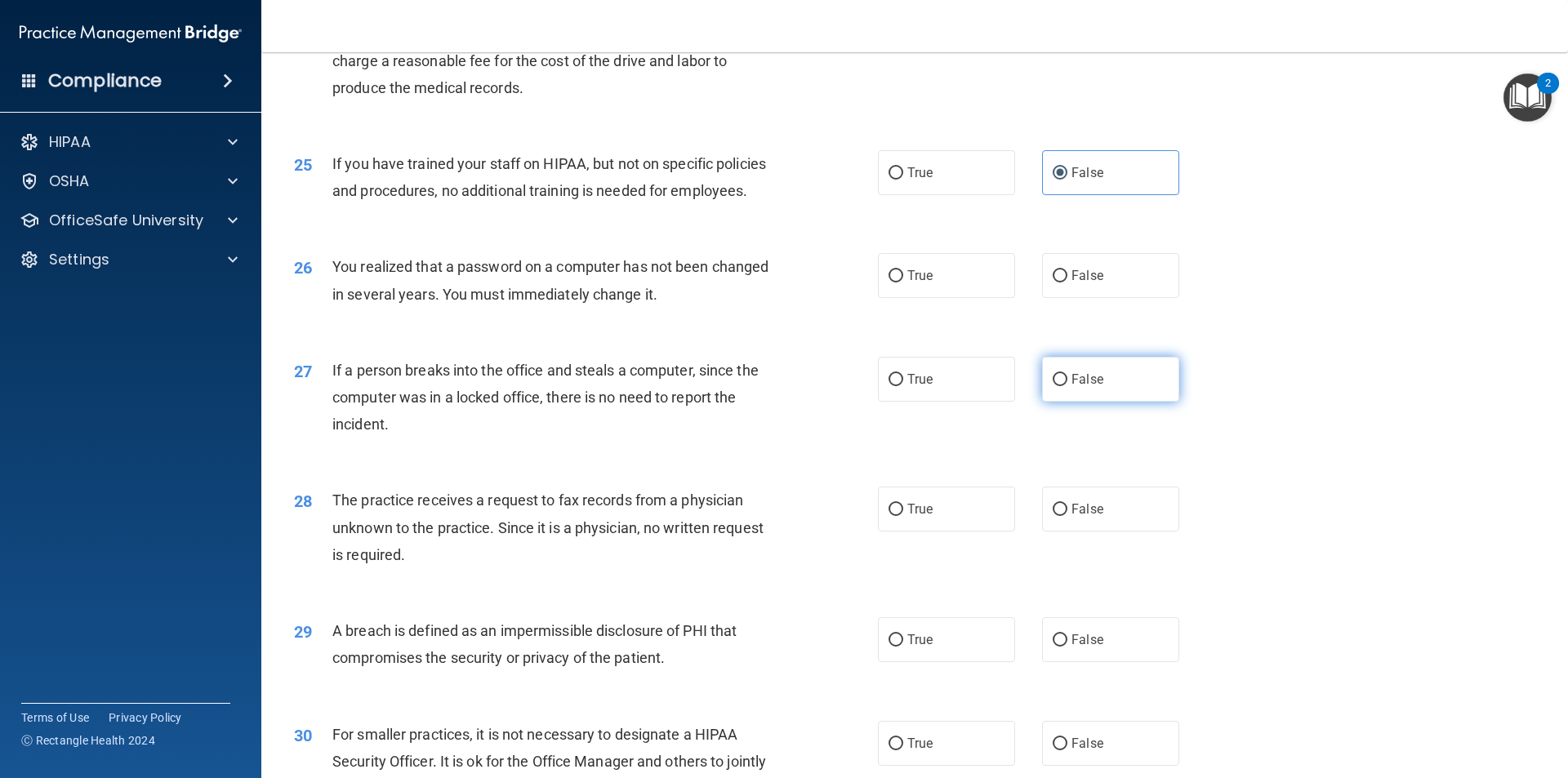
radio input "true"
click at [1097, 298] on label "False" at bounding box center [1110, 276] width 137 height 45
click at [1067, 283] on input "False" at bounding box center [1060, 276] width 15 height 12
radio input "true"
click at [1100, 531] on label "False" at bounding box center [1110, 509] width 137 height 45
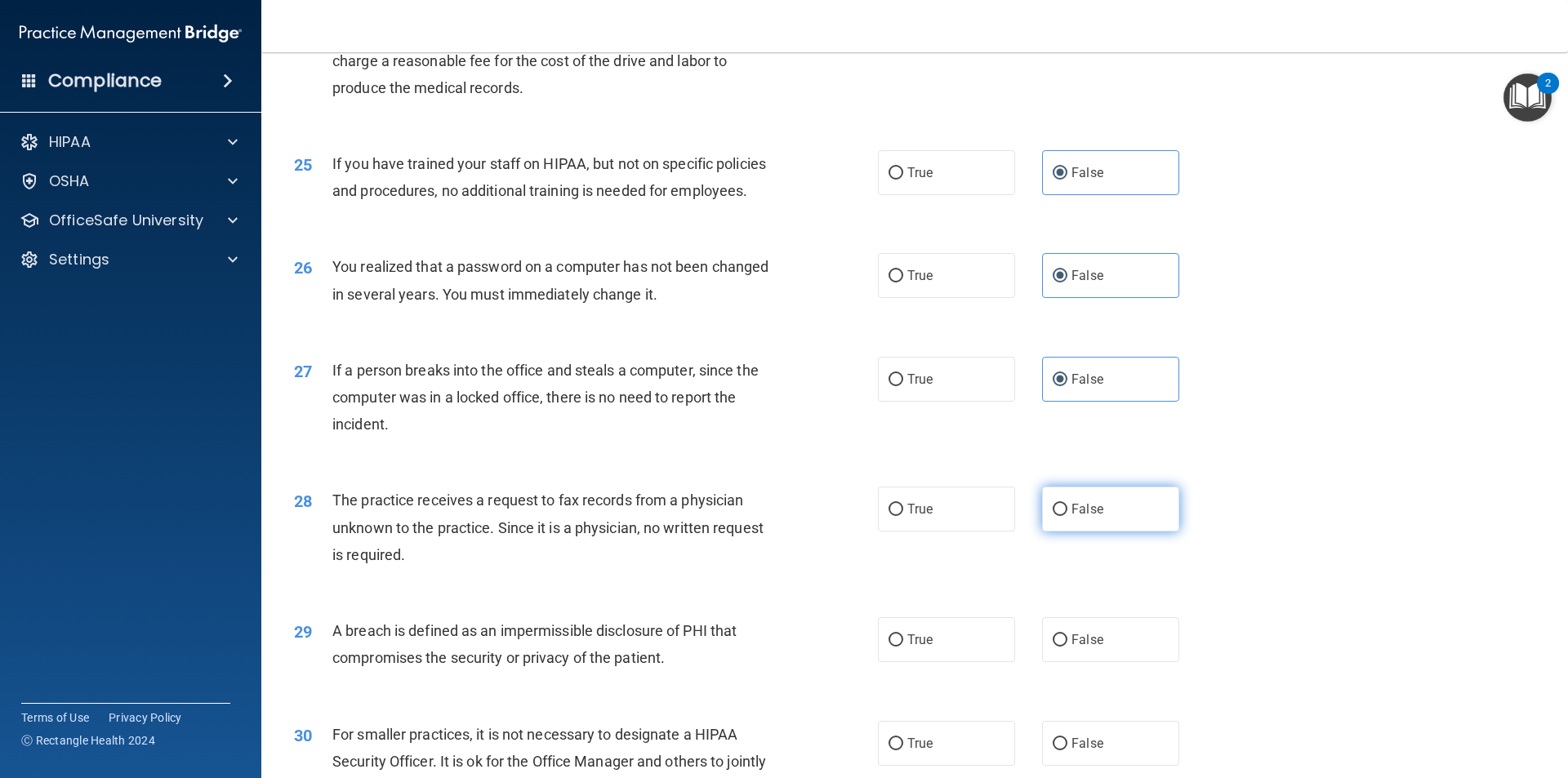
click at [1067, 516] on input "False" at bounding box center [1060, 510] width 15 height 12
radio input "true"
click at [1090, 648] on span "False" at bounding box center [1087, 639] width 32 height 16
click at [1067, 647] on input "False" at bounding box center [1060, 640] width 15 height 12
radio input "true"
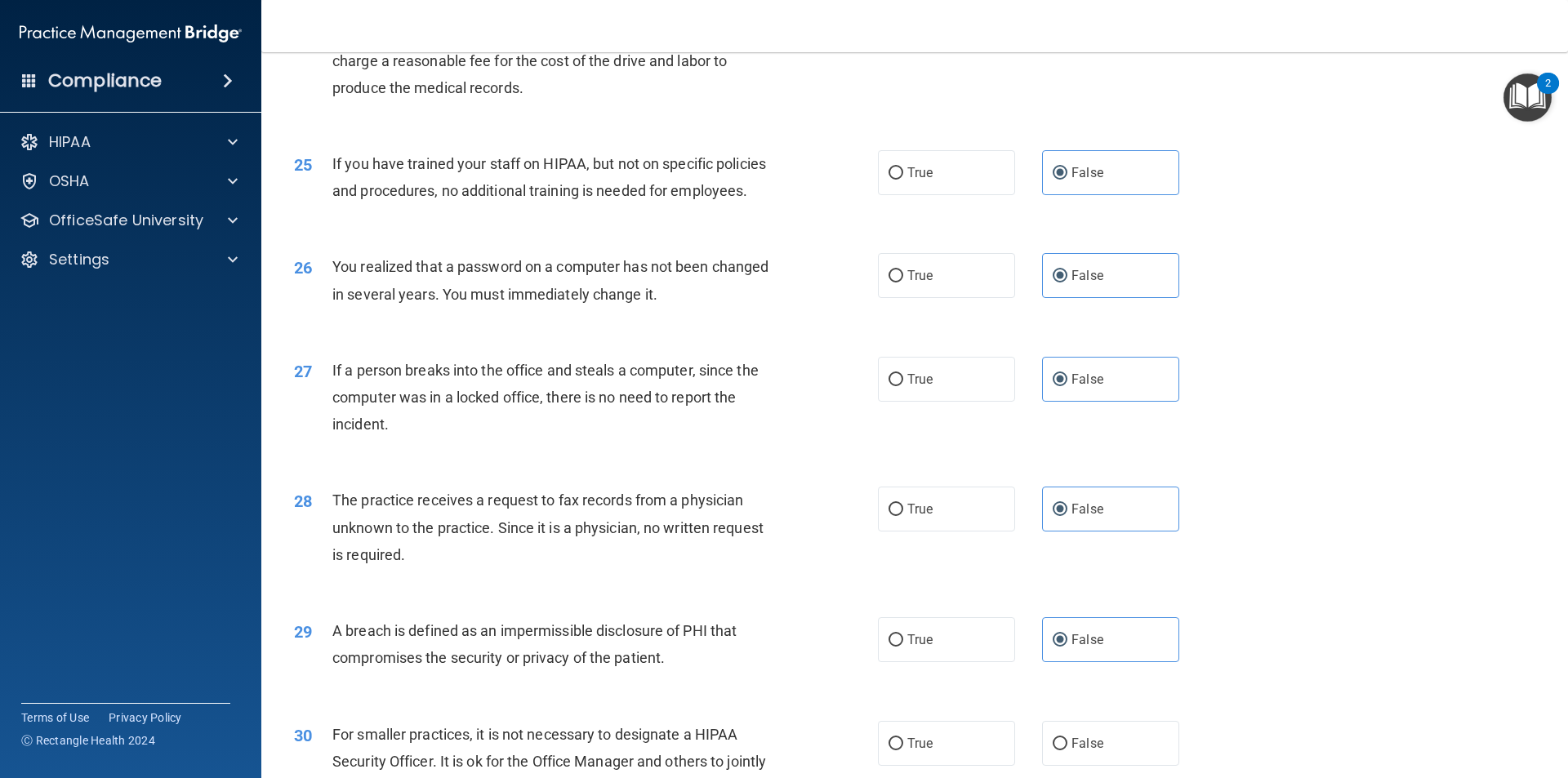
scroll to position [3087, 0]
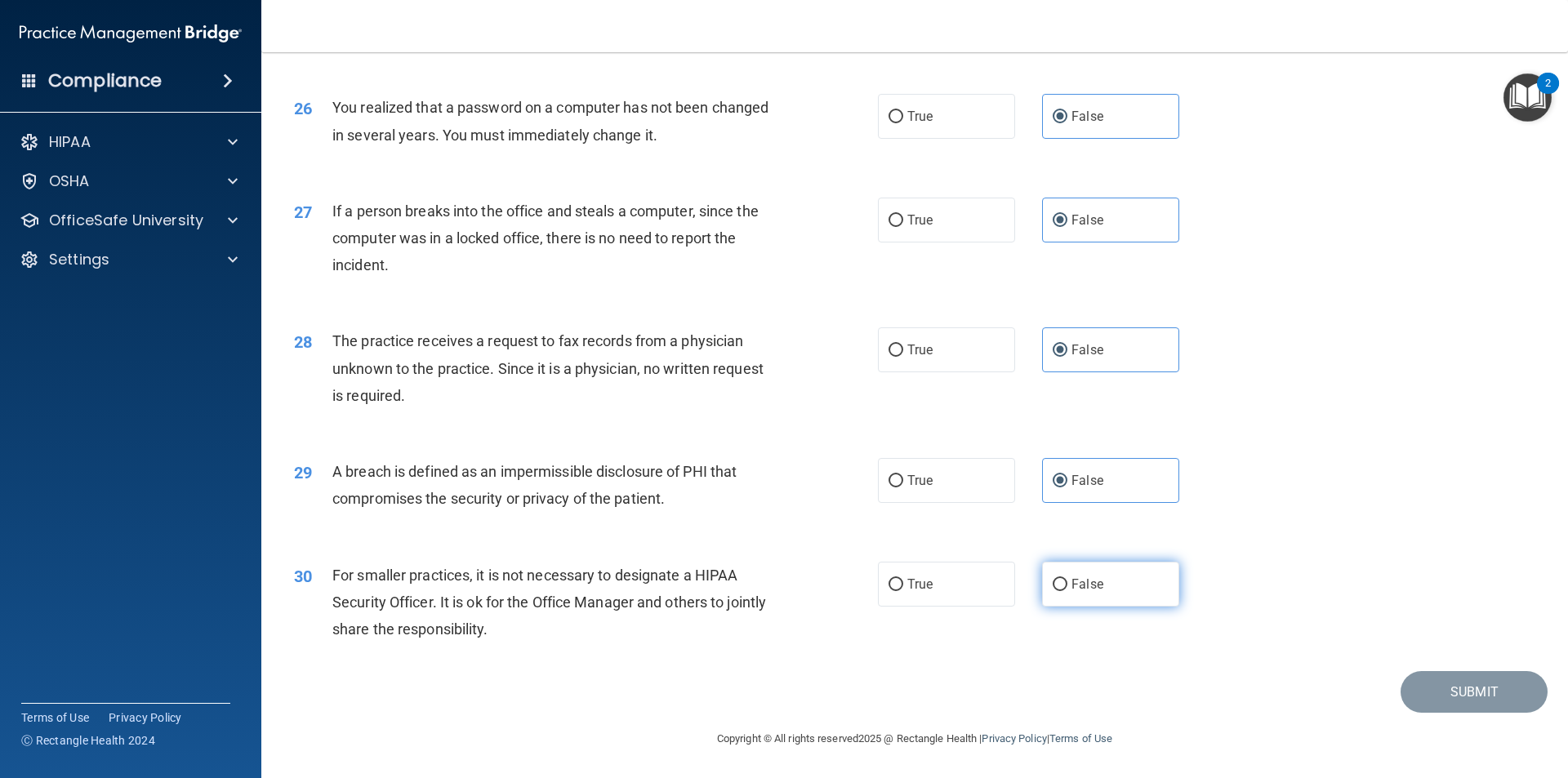
click at [1052, 580] on input "False" at bounding box center [1060, 585] width 15 height 12
radio input "true"
click at [1449, 701] on button "Submit" at bounding box center [1474, 692] width 147 height 41
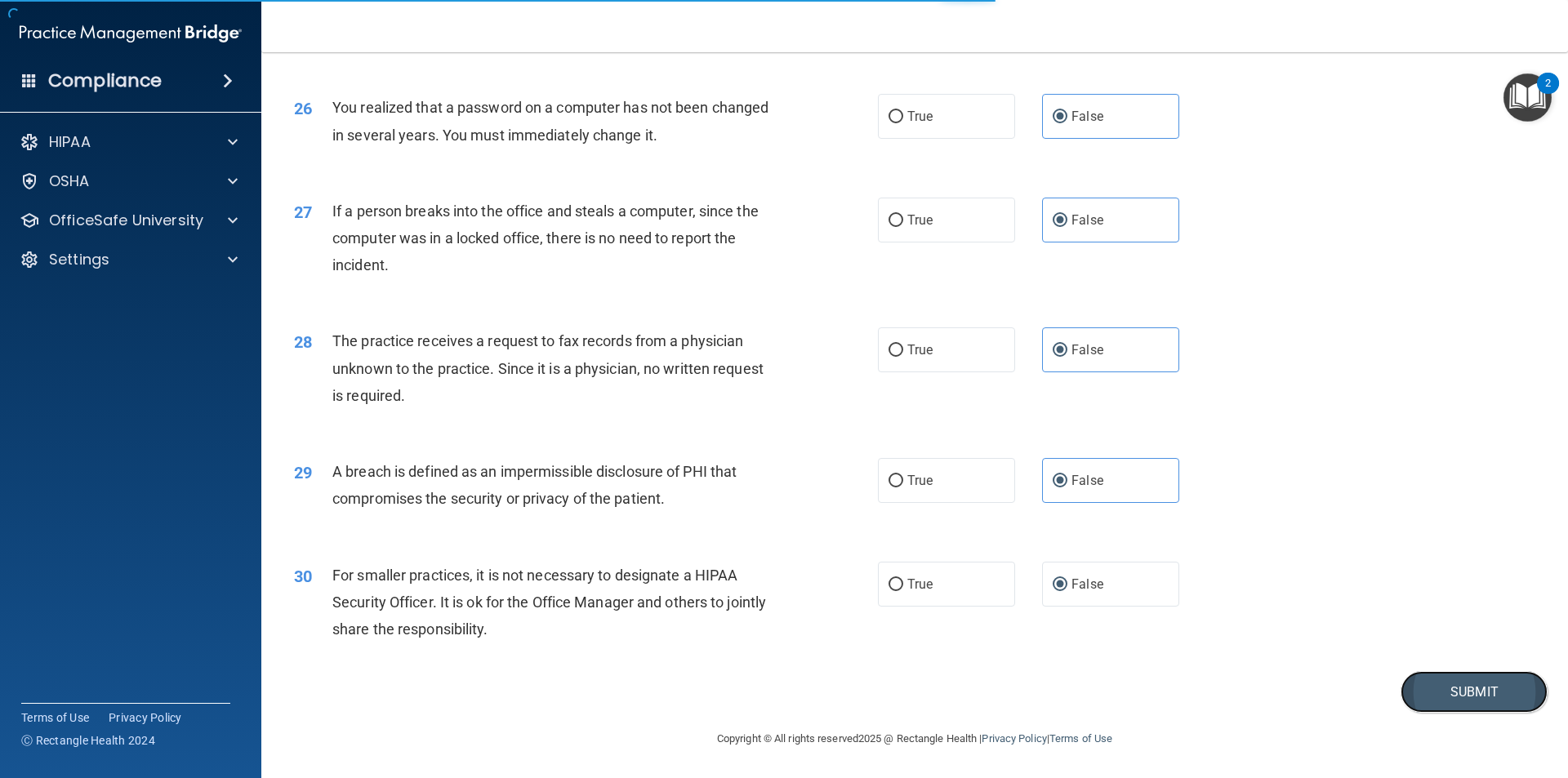
click at [1468, 695] on button "Submit" at bounding box center [1474, 692] width 147 height 41
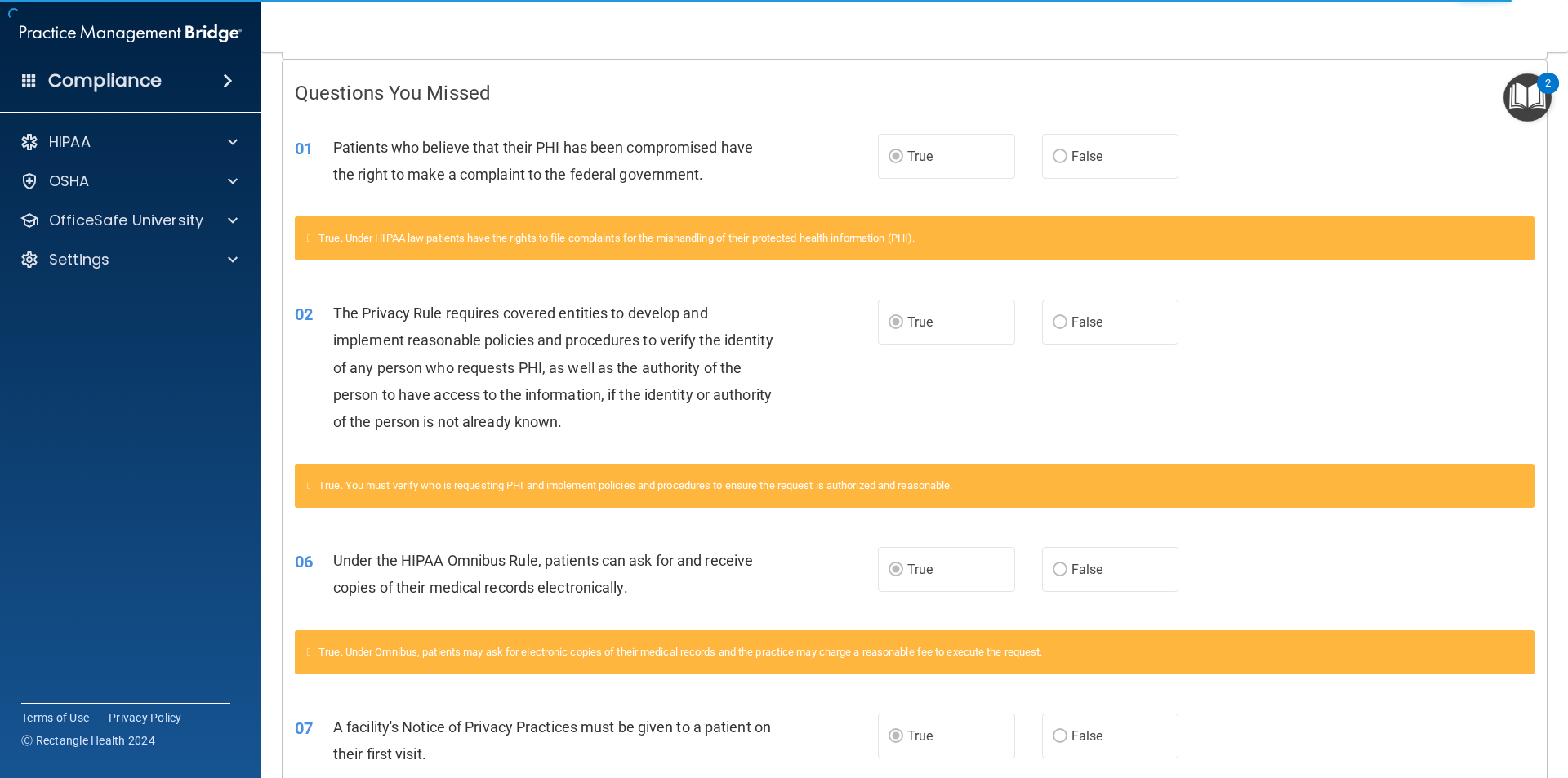
scroll to position [323, 0]
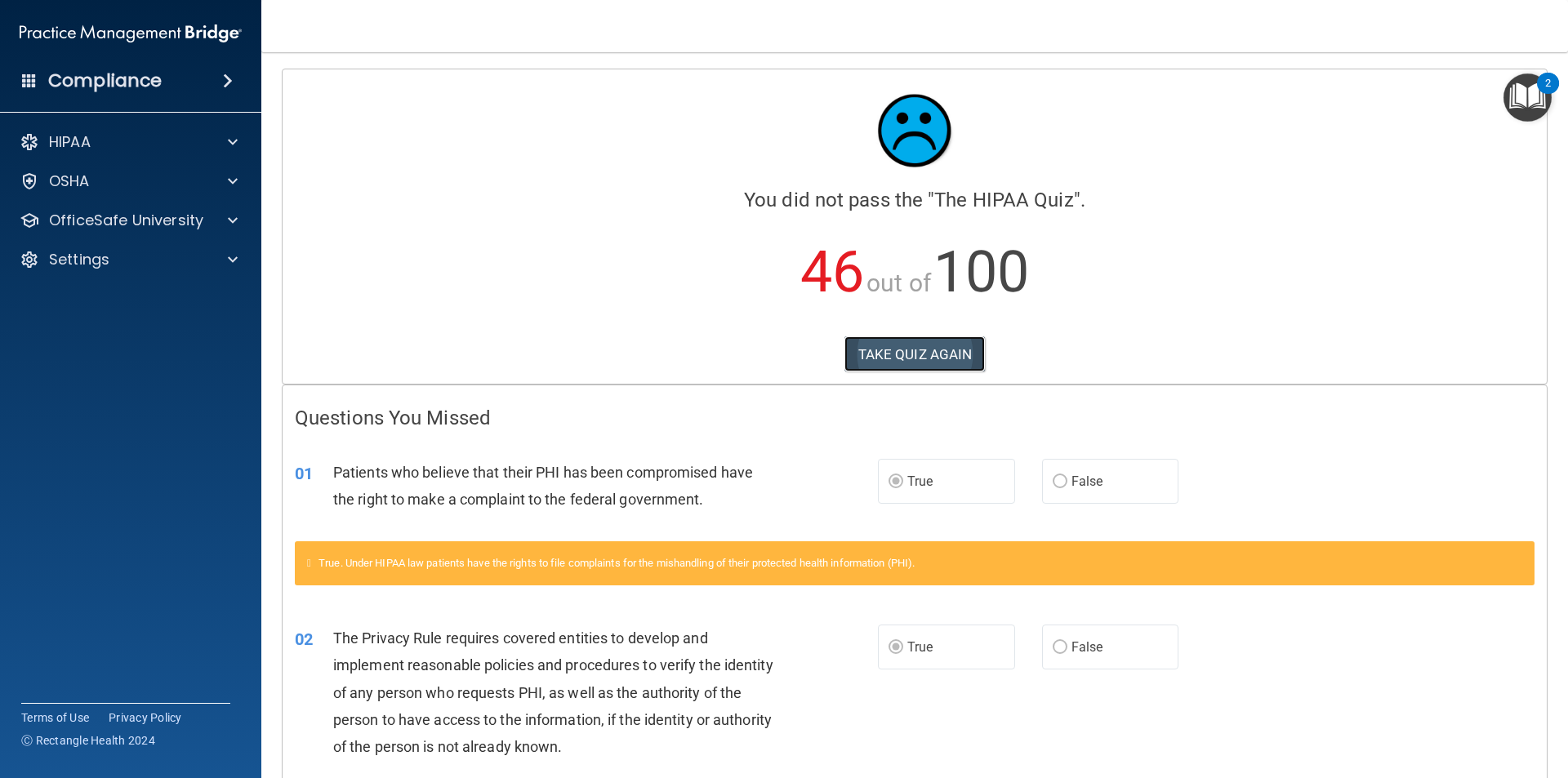
click at [899, 347] on button "TAKE QUIZ AGAIN" at bounding box center [915, 355] width 141 height 36
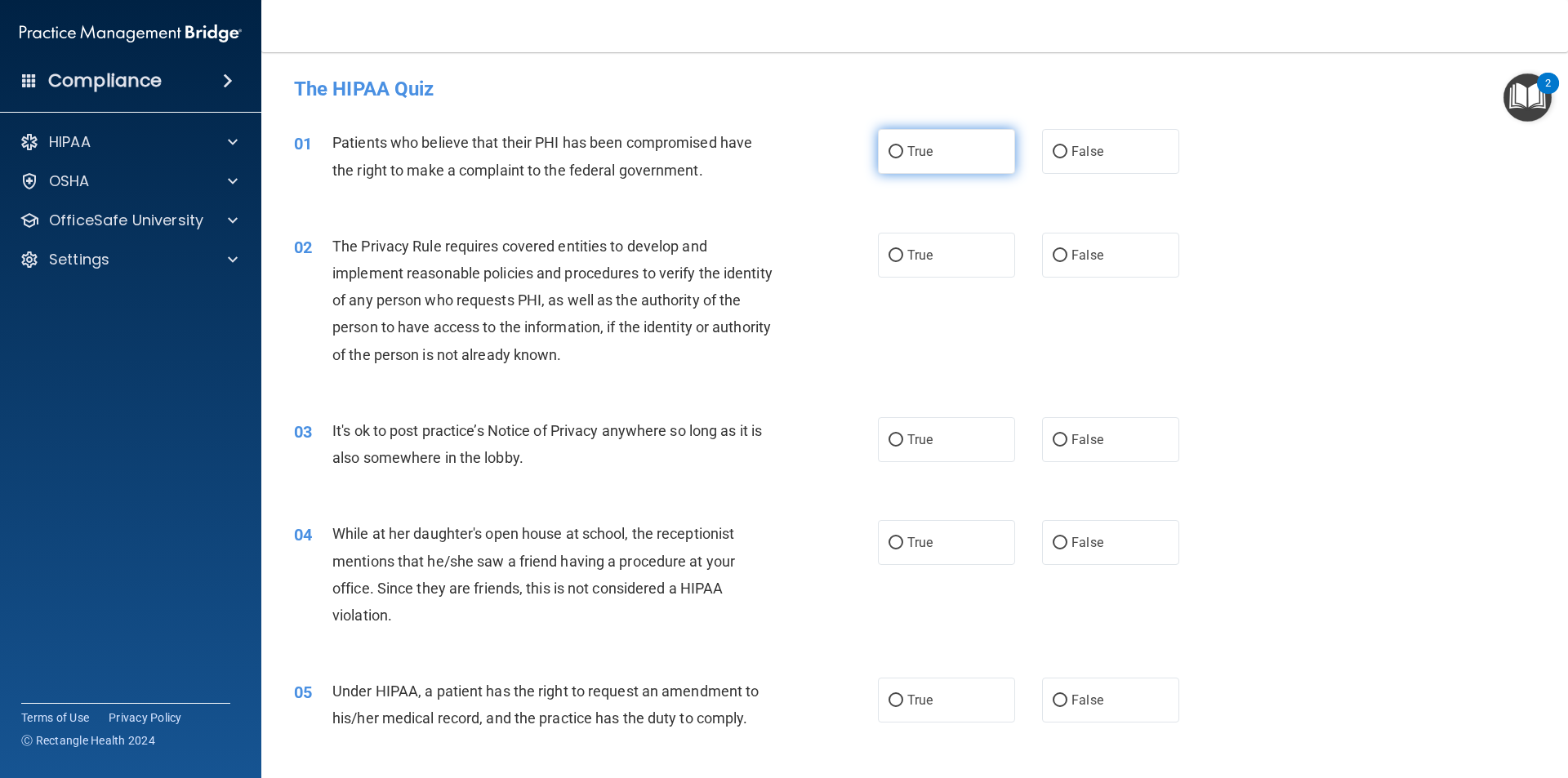
click at [888, 158] on input "True" at bounding box center [896, 152] width 15 height 12
radio input "true"
click at [894, 246] on label "True" at bounding box center [946, 255] width 137 height 45
click at [894, 250] on input "True" at bounding box center [896, 256] width 15 height 12
radio input "true"
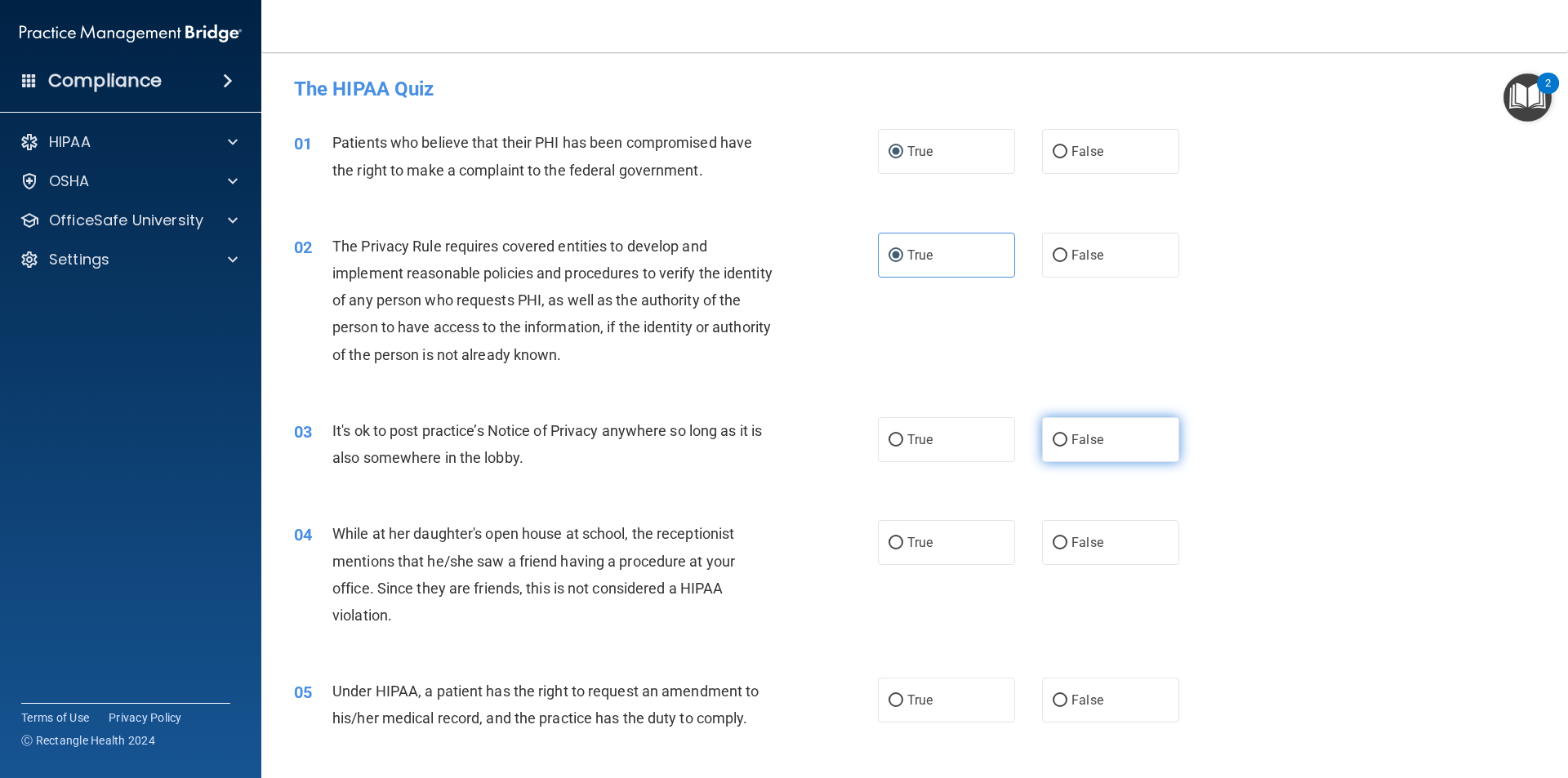
click at [1054, 453] on label "False" at bounding box center [1110, 440] width 137 height 45
click at [1054, 447] on input "False" at bounding box center [1060, 441] width 15 height 12
radio input "true"
click at [1057, 543] on input "False" at bounding box center [1060, 543] width 15 height 12
radio input "true"
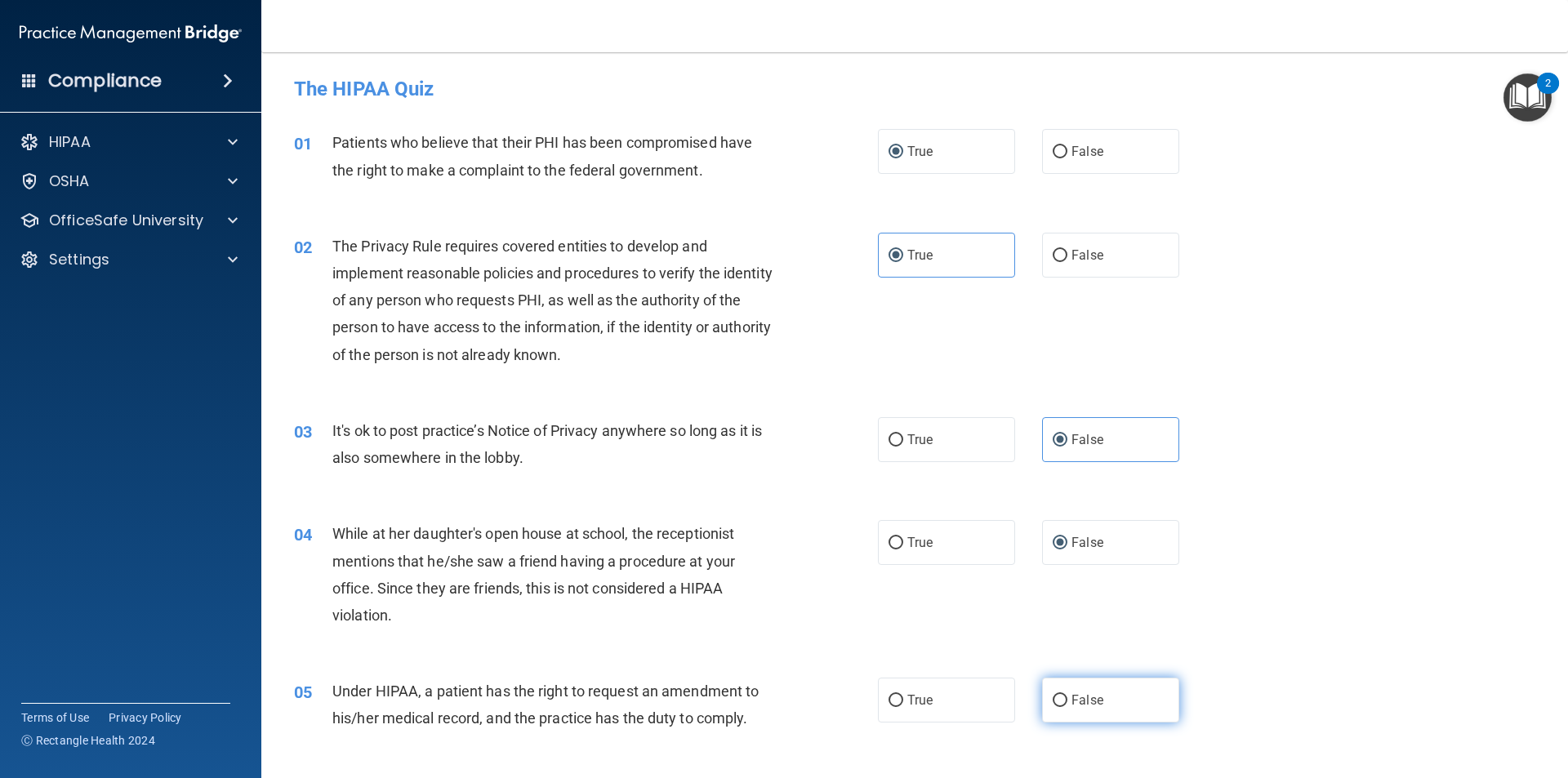
click at [1058, 710] on label "False" at bounding box center [1110, 700] width 137 height 45
click at [1058, 707] on input "False" at bounding box center [1060, 700] width 15 height 12
radio input "true"
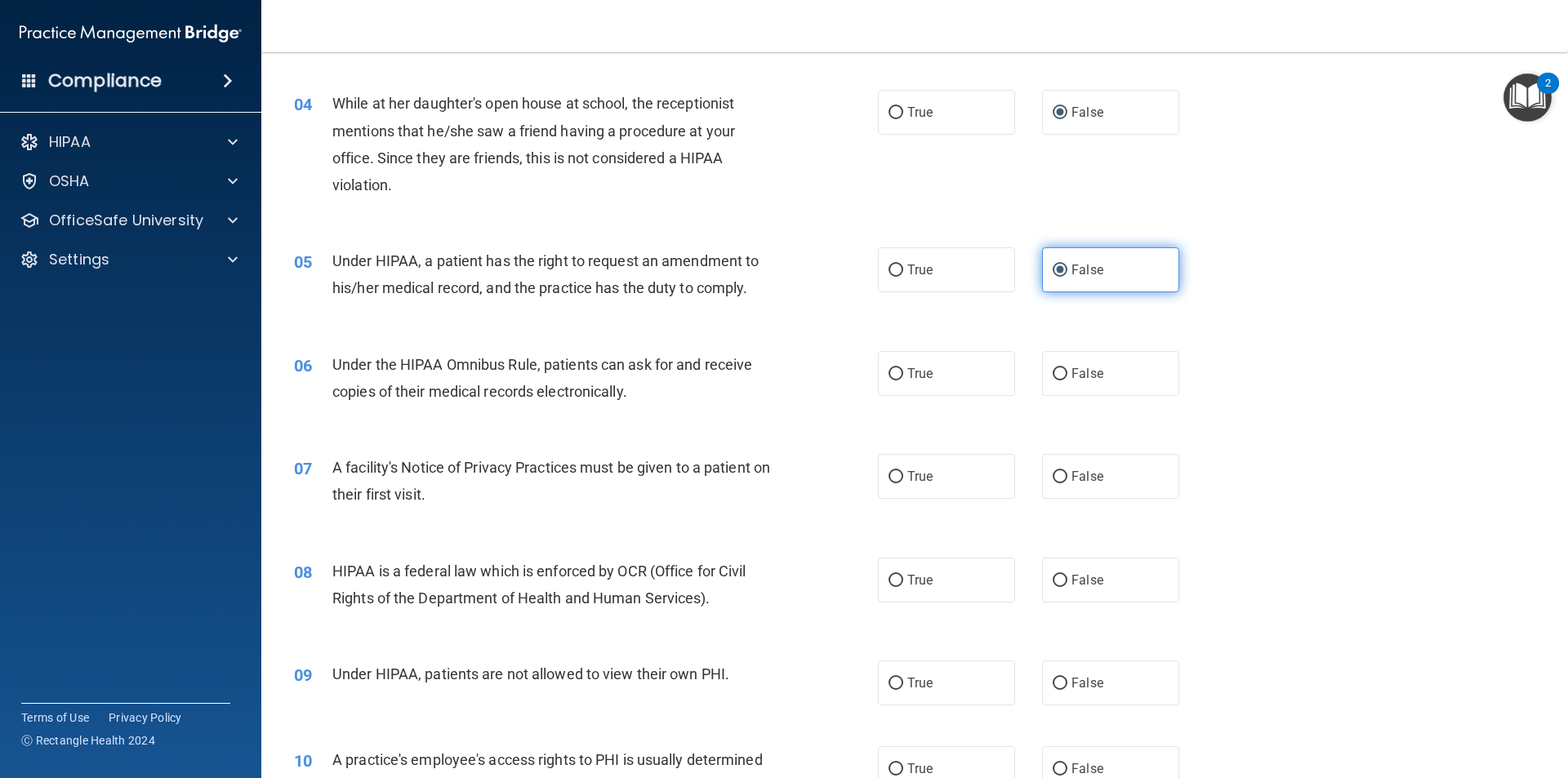
scroll to position [433, 0]
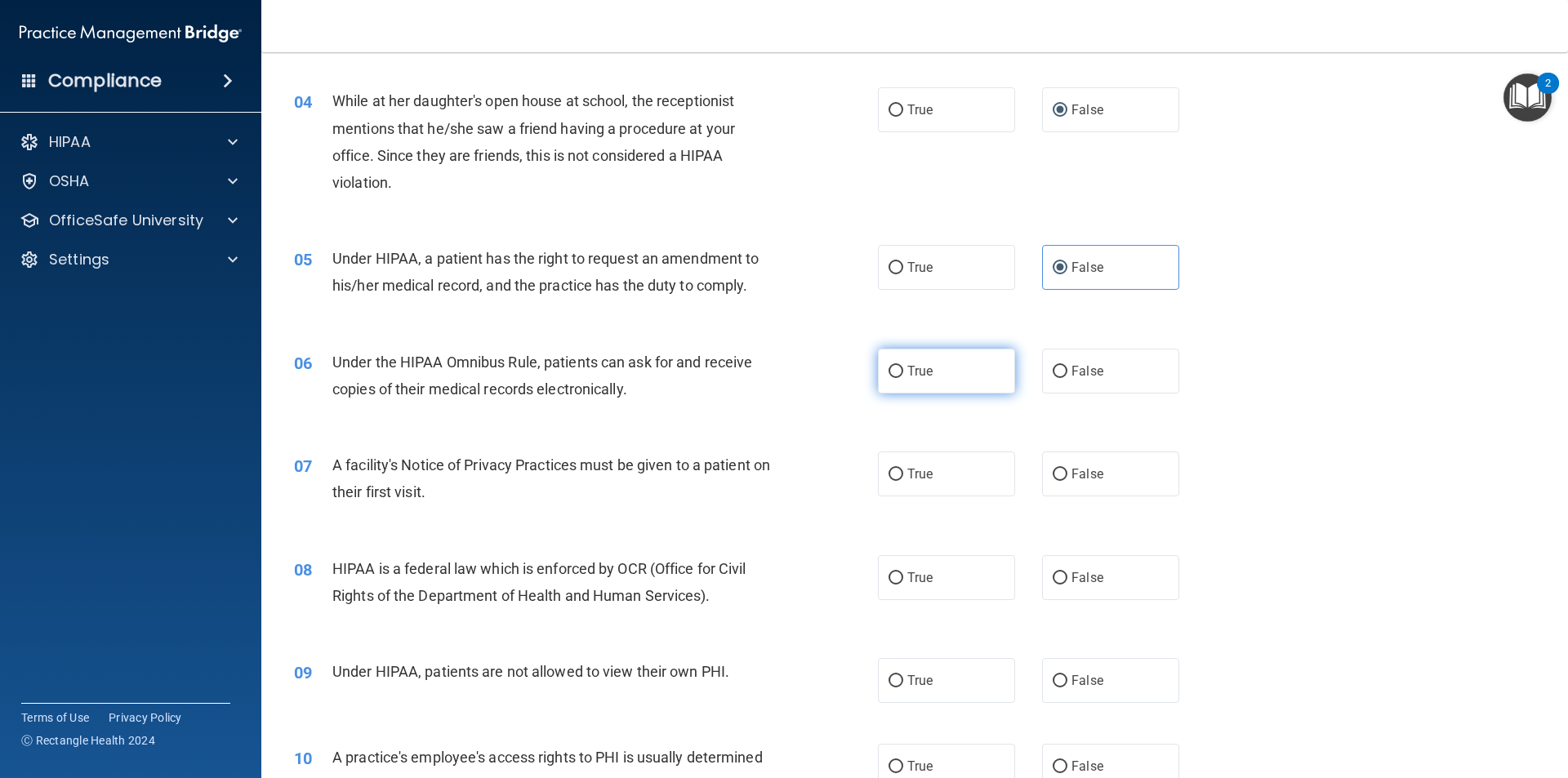
click at [896, 369] on input "True" at bounding box center [896, 371] width 15 height 12
radio input "true"
click at [897, 473] on label "True" at bounding box center [946, 474] width 137 height 45
click at [897, 473] on input "True" at bounding box center [896, 474] width 15 height 12
radio input "true"
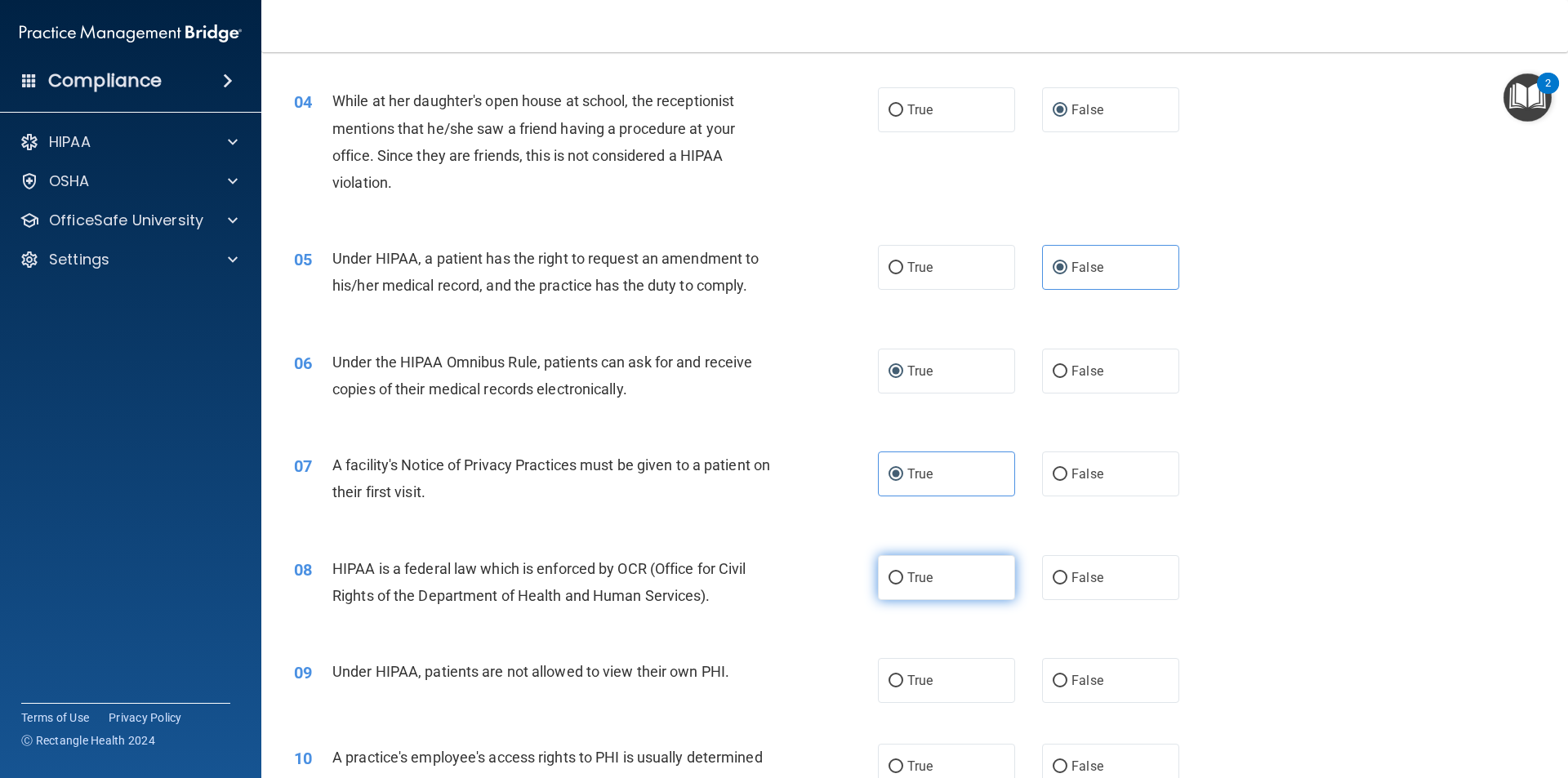
click at [900, 566] on label "True" at bounding box center [946, 578] width 137 height 45
click at [900, 573] on input "True" at bounding box center [896, 578] width 15 height 12
radio input "true"
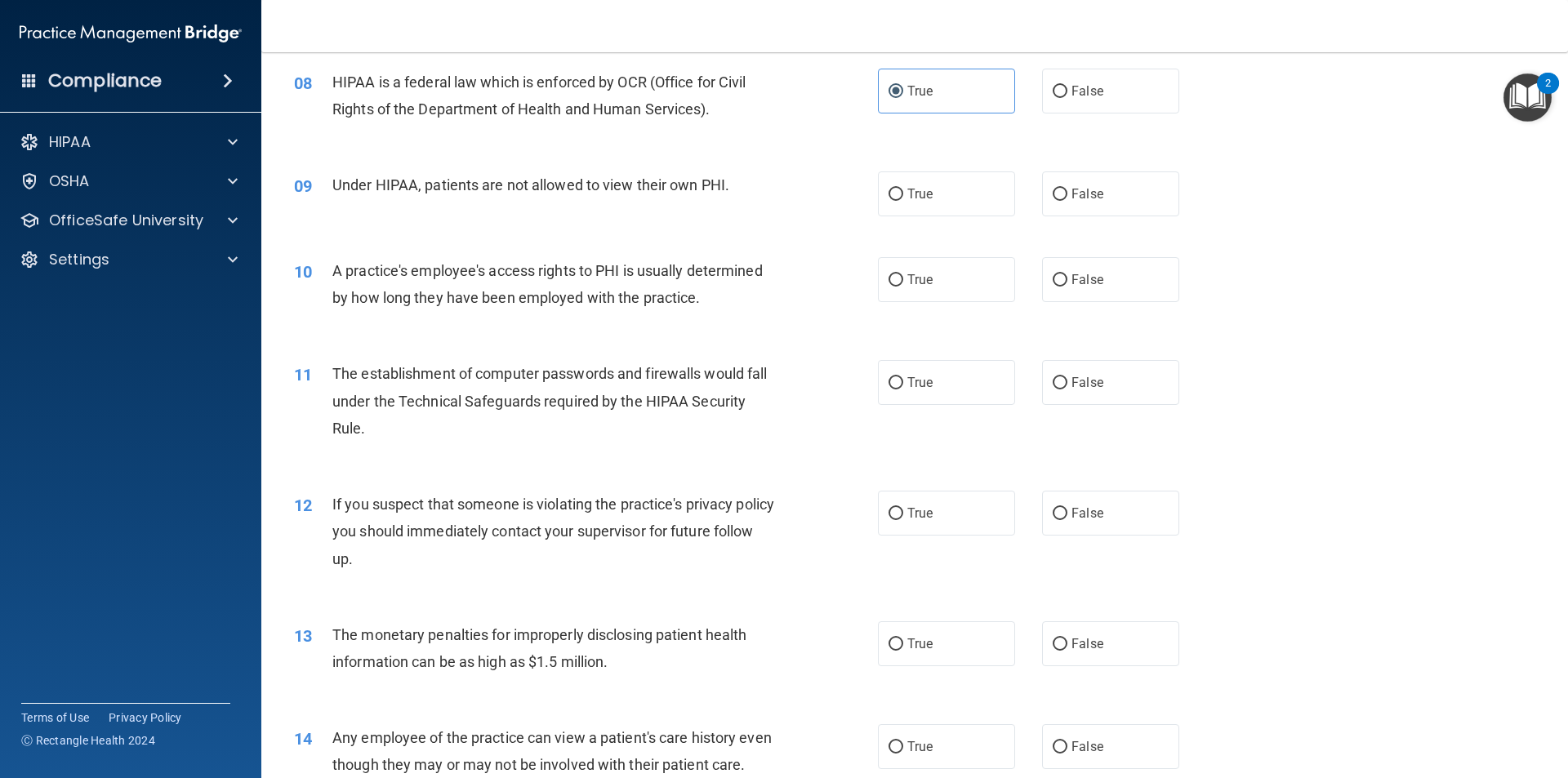
scroll to position [921, 0]
click at [1057, 210] on label "False" at bounding box center [1110, 193] width 137 height 45
click at [1057, 200] on input "False" at bounding box center [1060, 194] width 15 height 12
radio input "true"
click at [1057, 286] on label "False" at bounding box center [1110, 279] width 137 height 45
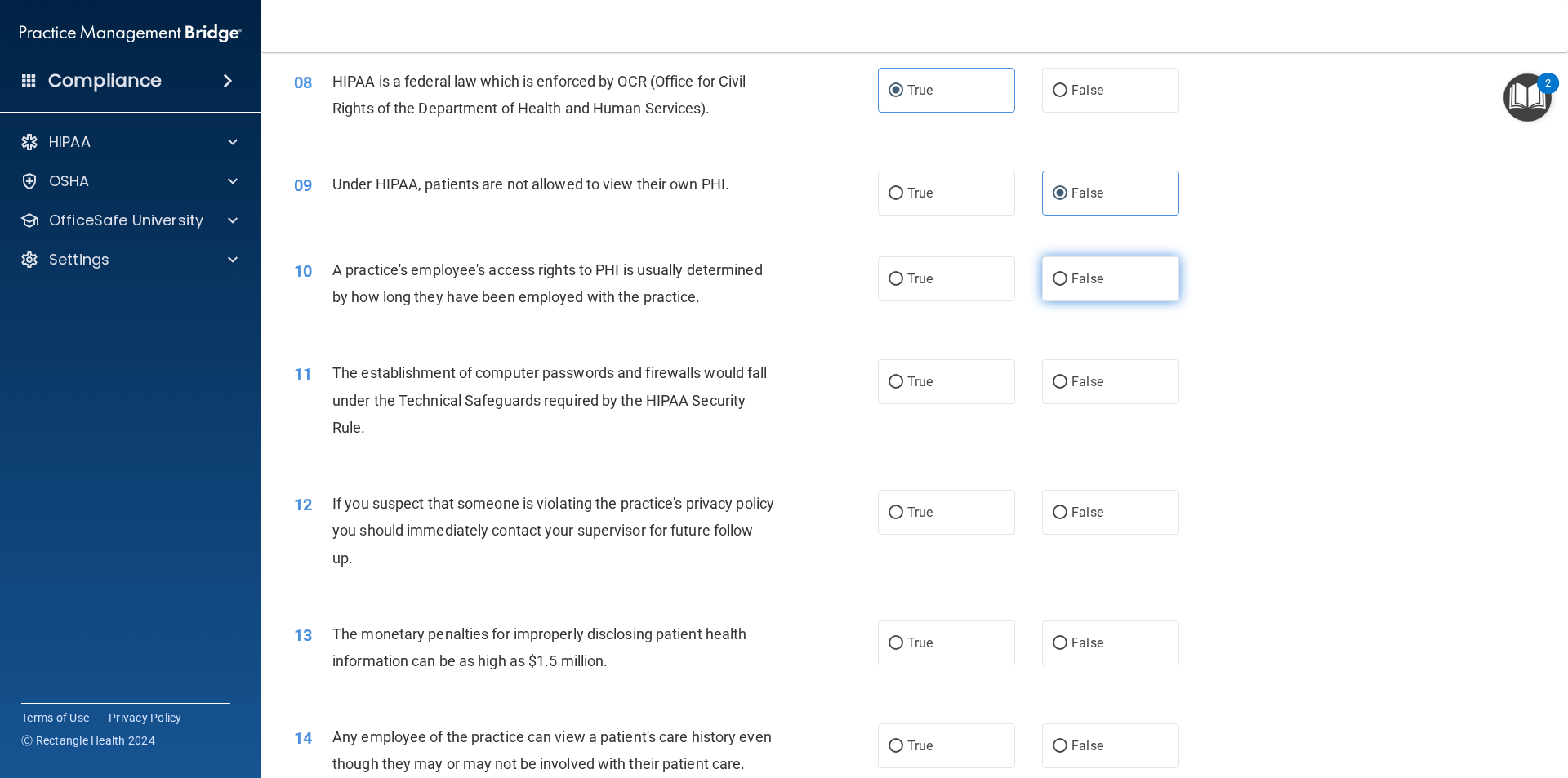
click at [1057, 285] on input "False" at bounding box center [1060, 280] width 15 height 12
radio input "true"
click at [910, 384] on span "True" at bounding box center [920, 381] width 26 height 16
click at [903, 384] on input "True" at bounding box center [896, 382] width 15 height 12
radio input "true"
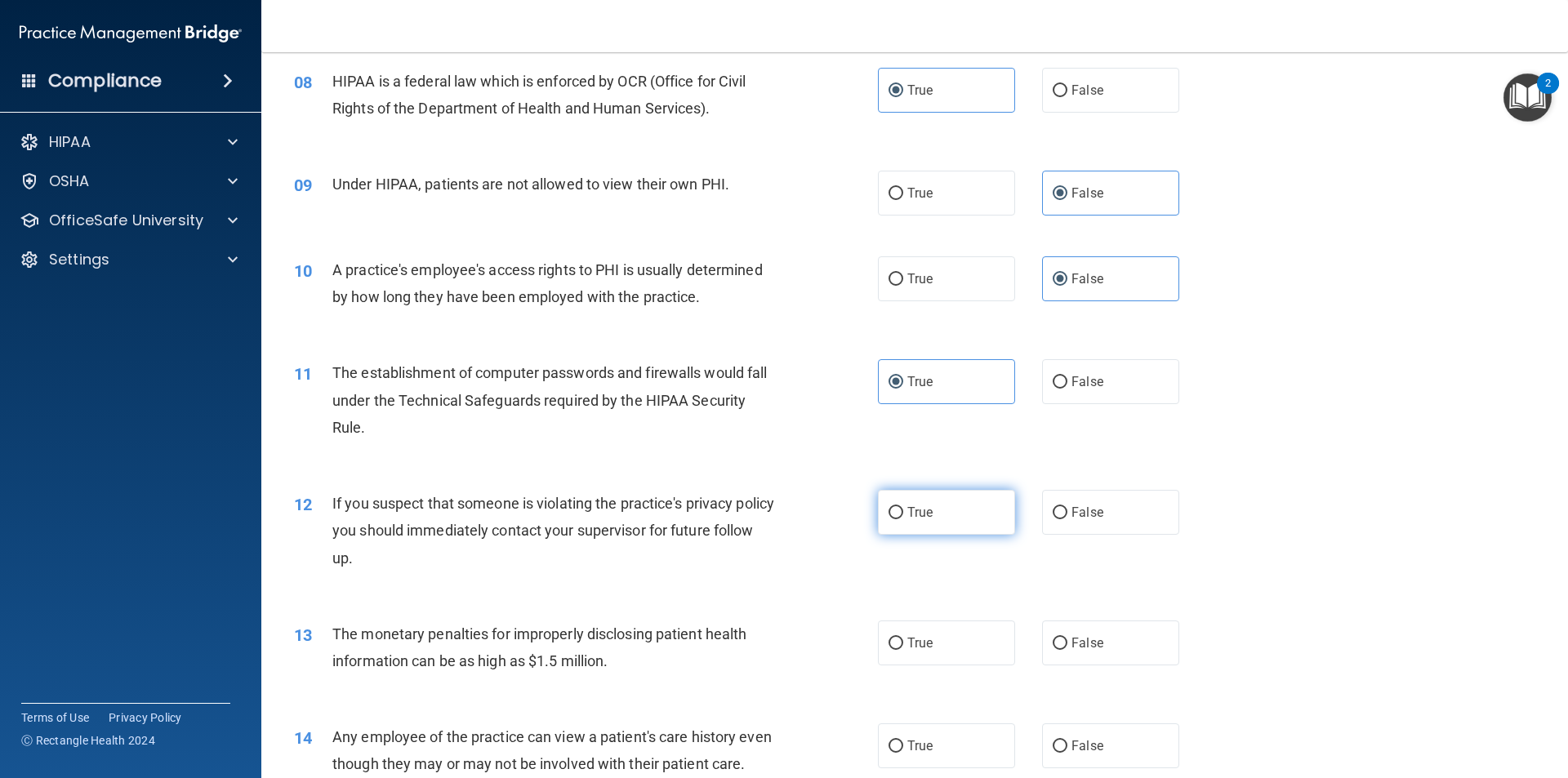
click at [911, 500] on label "True" at bounding box center [946, 512] width 137 height 45
click at [903, 507] on input "True" at bounding box center [896, 513] width 15 height 12
radio input "true"
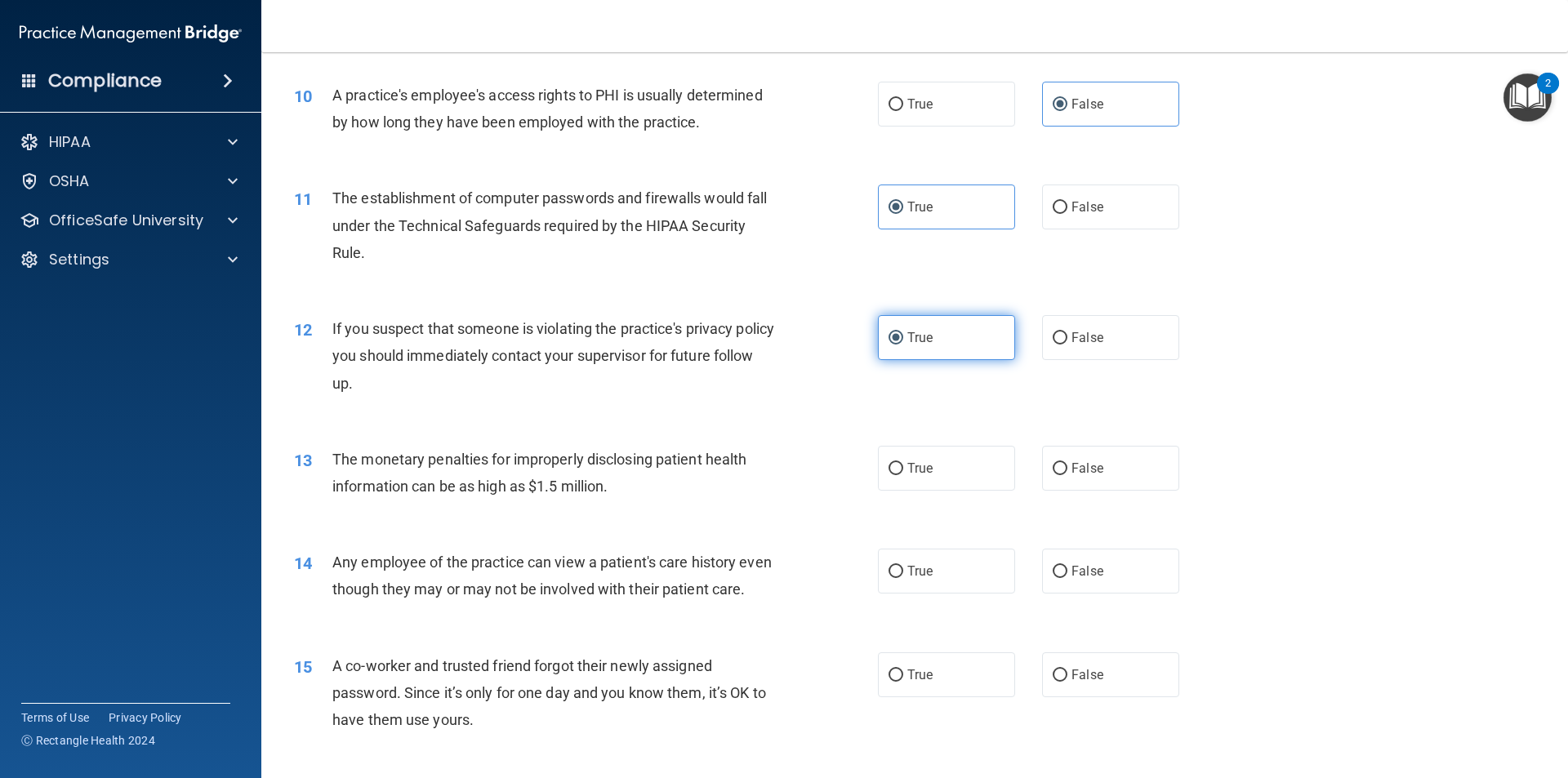
scroll to position [1096, 0]
click at [897, 462] on input "True" at bounding box center [896, 468] width 15 height 12
radio input "true"
click at [1071, 569] on span "False" at bounding box center [1087, 570] width 32 height 16
click at [1065, 569] on input "False" at bounding box center [1060, 571] width 15 height 12
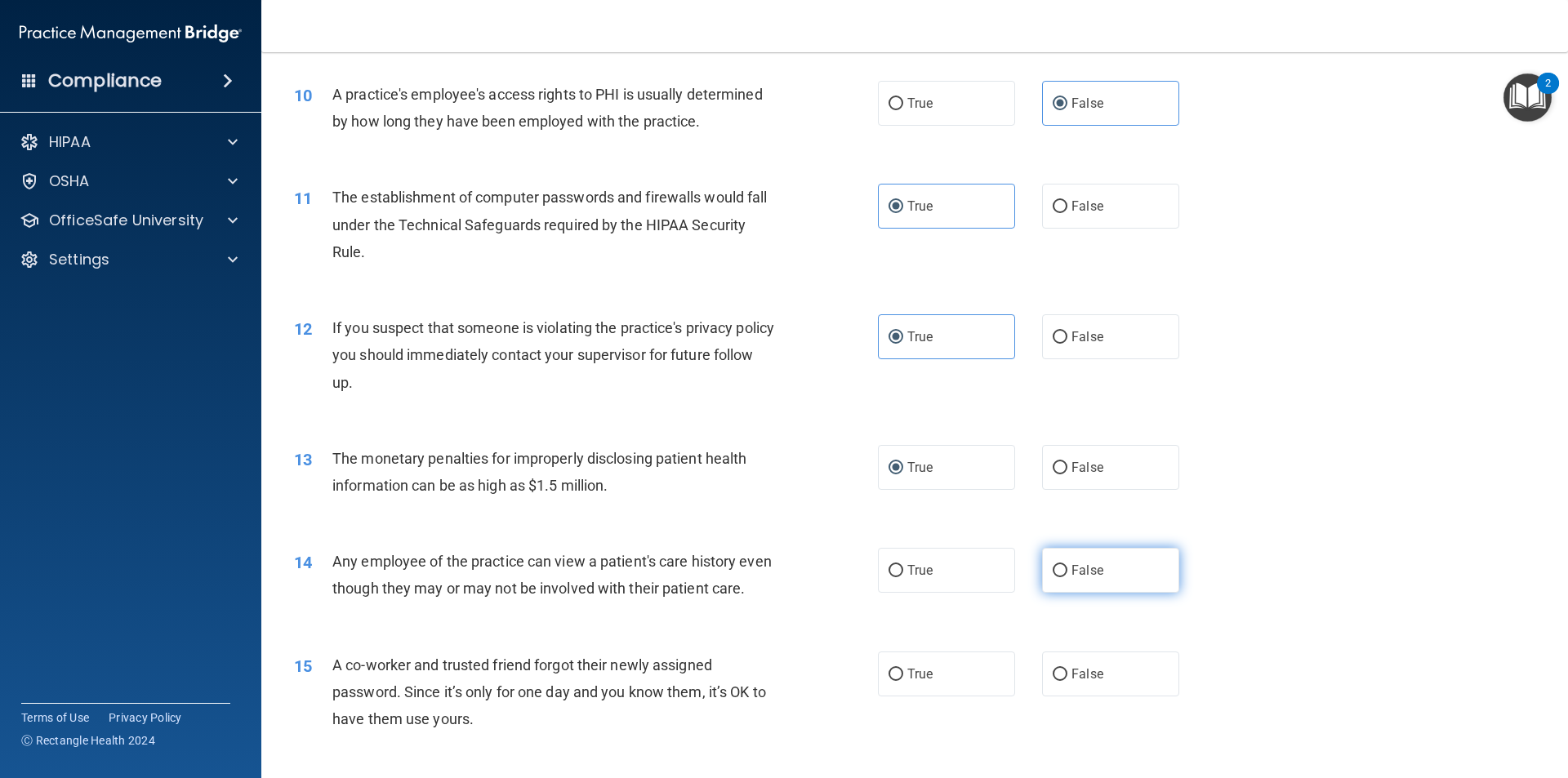
radio input "true"
click at [1092, 696] on label "False" at bounding box center [1110, 674] width 137 height 45
click at [1067, 681] on input "False" at bounding box center [1060, 675] width 15 height 12
radio input "true"
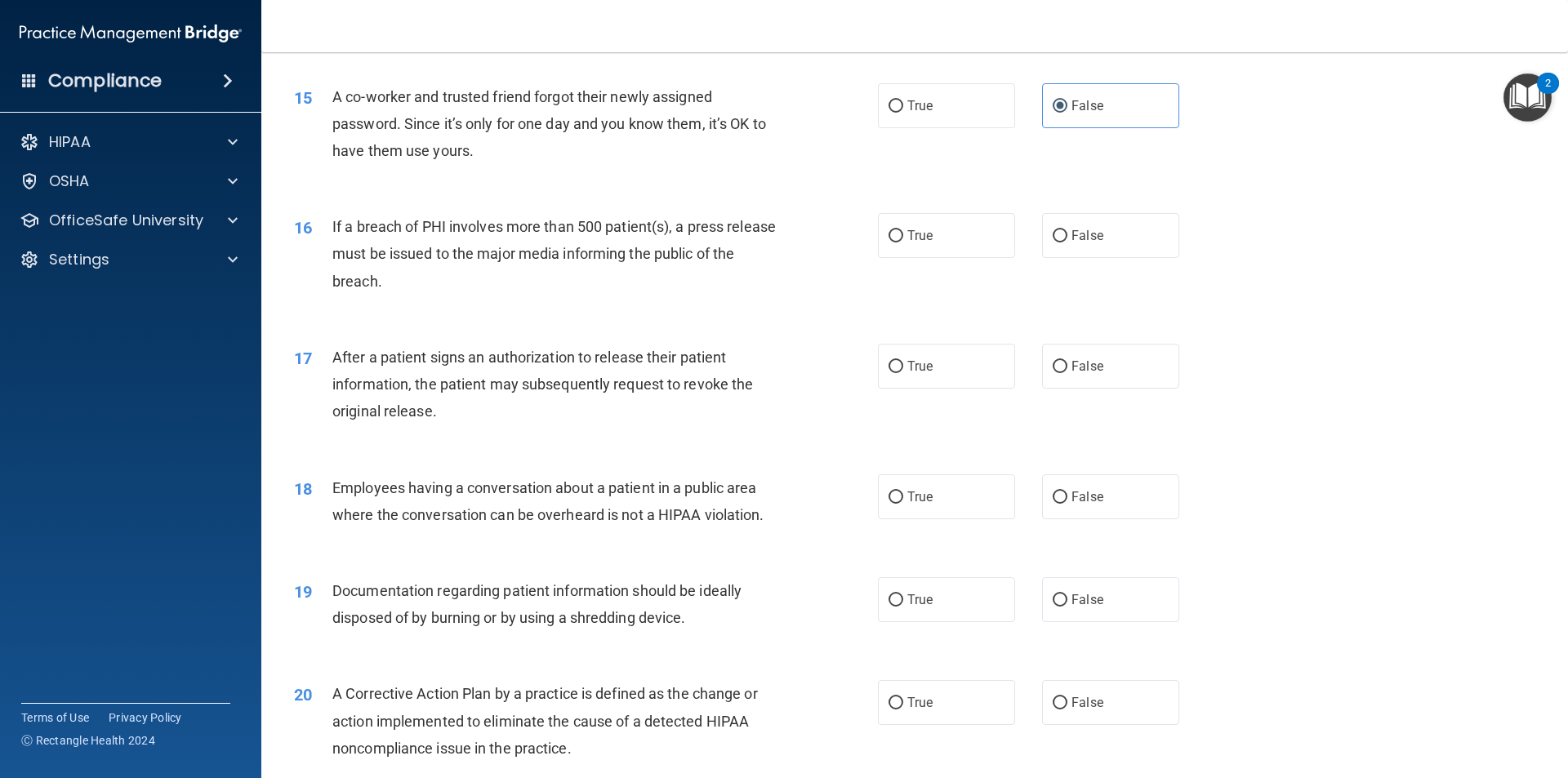
scroll to position [1666, 0]
click at [906, 292] on div "16 If a breach of PHI involves more than 500 patient(s), a press release must b…" at bounding box center [915, 257] width 1265 height 130
click at [907, 243] on span "True" at bounding box center [920, 234] width 26 height 16
click at [902, 242] on input "True" at bounding box center [896, 235] width 15 height 12
radio input "true"
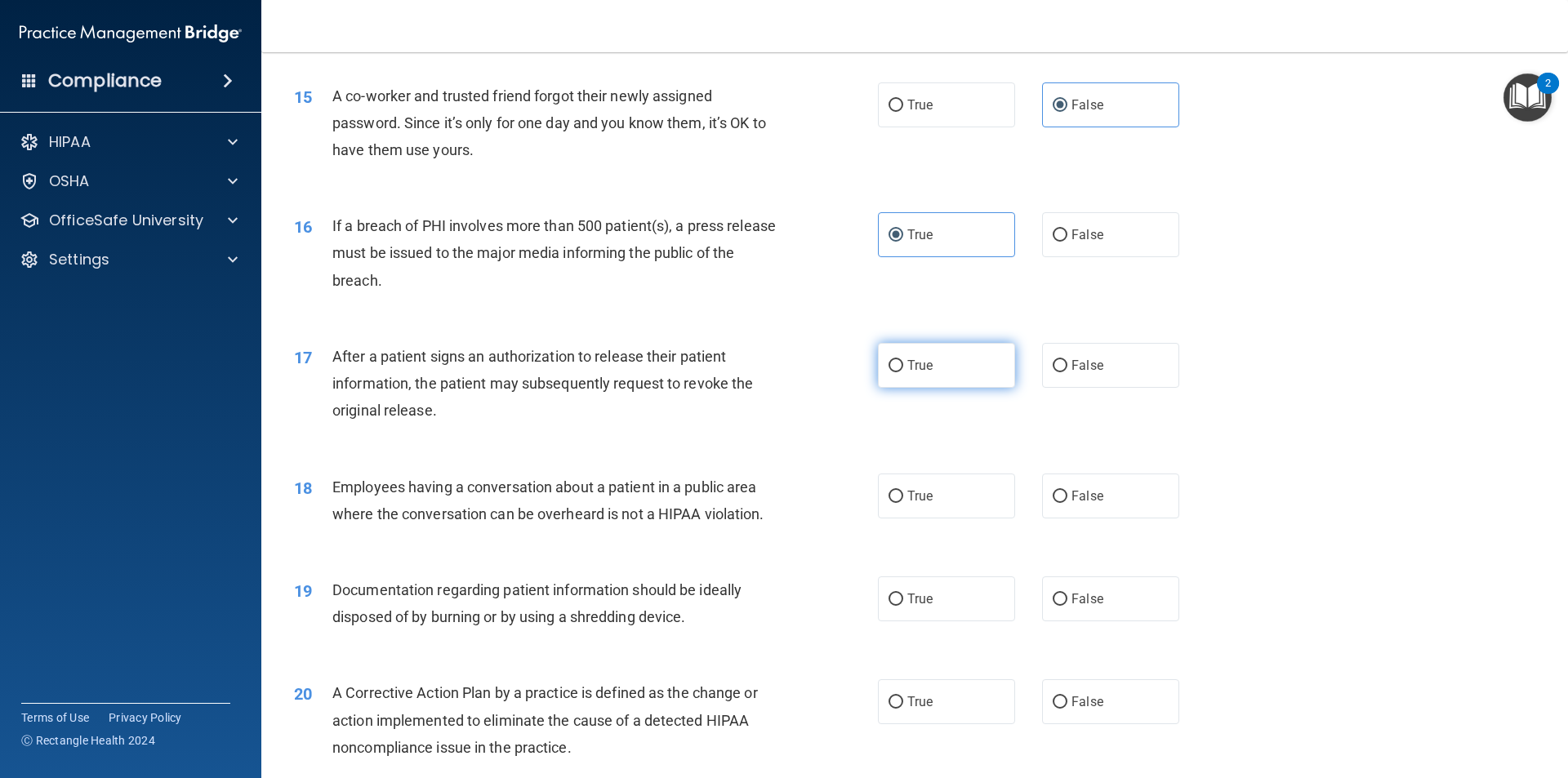
click at [911, 388] on label "True" at bounding box center [946, 365] width 137 height 45
click at [903, 372] on input "True" at bounding box center [896, 366] width 15 height 12
radio input "true"
click at [1072, 504] on span "False" at bounding box center [1087, 496] width 32 height 16
click at [1067, 503] on input "False" at bounding box center [1060, 497] width 15 height 12
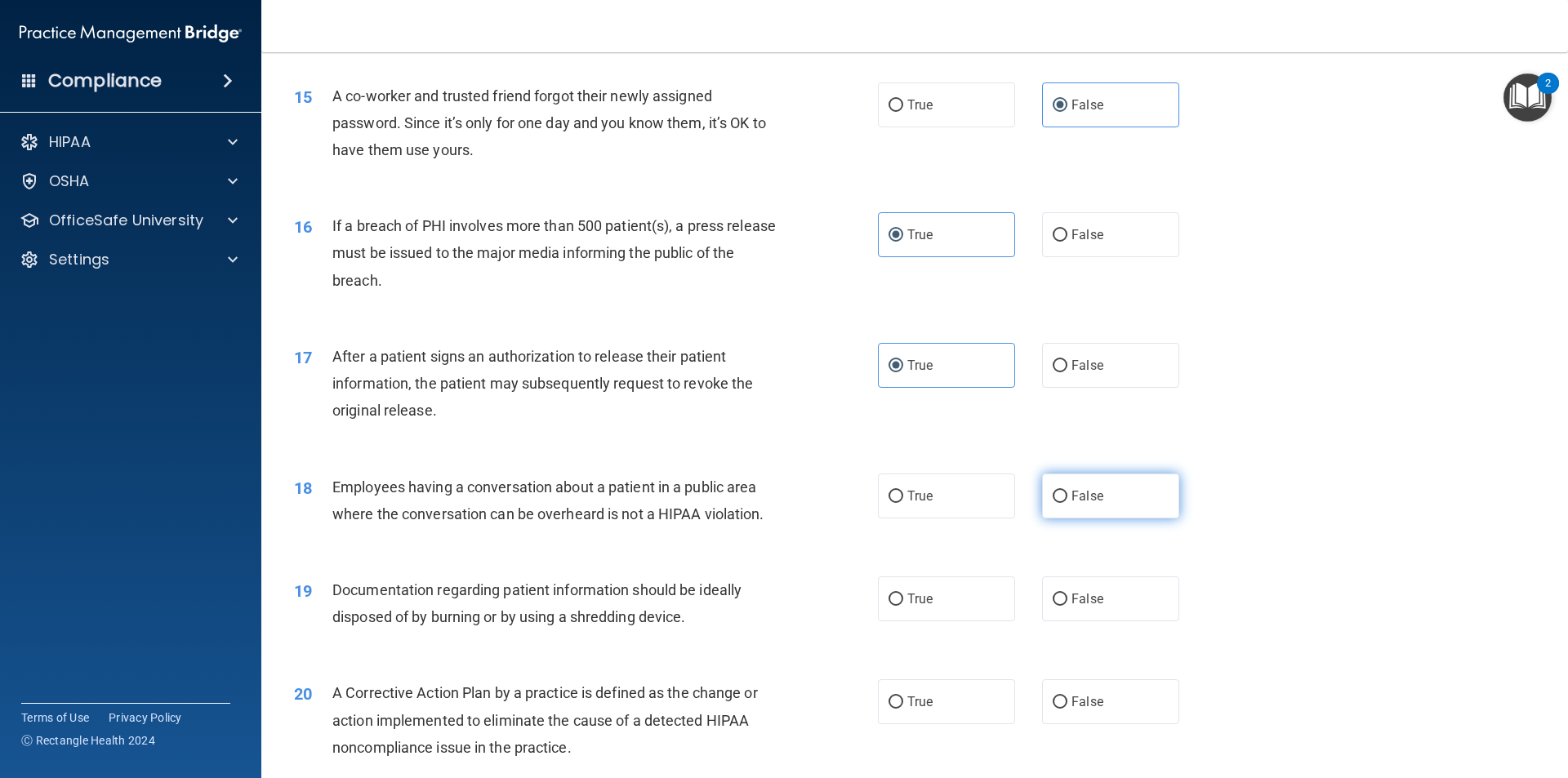
radio input "true"
click at [958, 621] on label "True" at bounding box center [946, 599] width 137 height 45
click at [903, 606] on input "True" at bounding box center [896, 600] width 15 height 12
radio input "true"
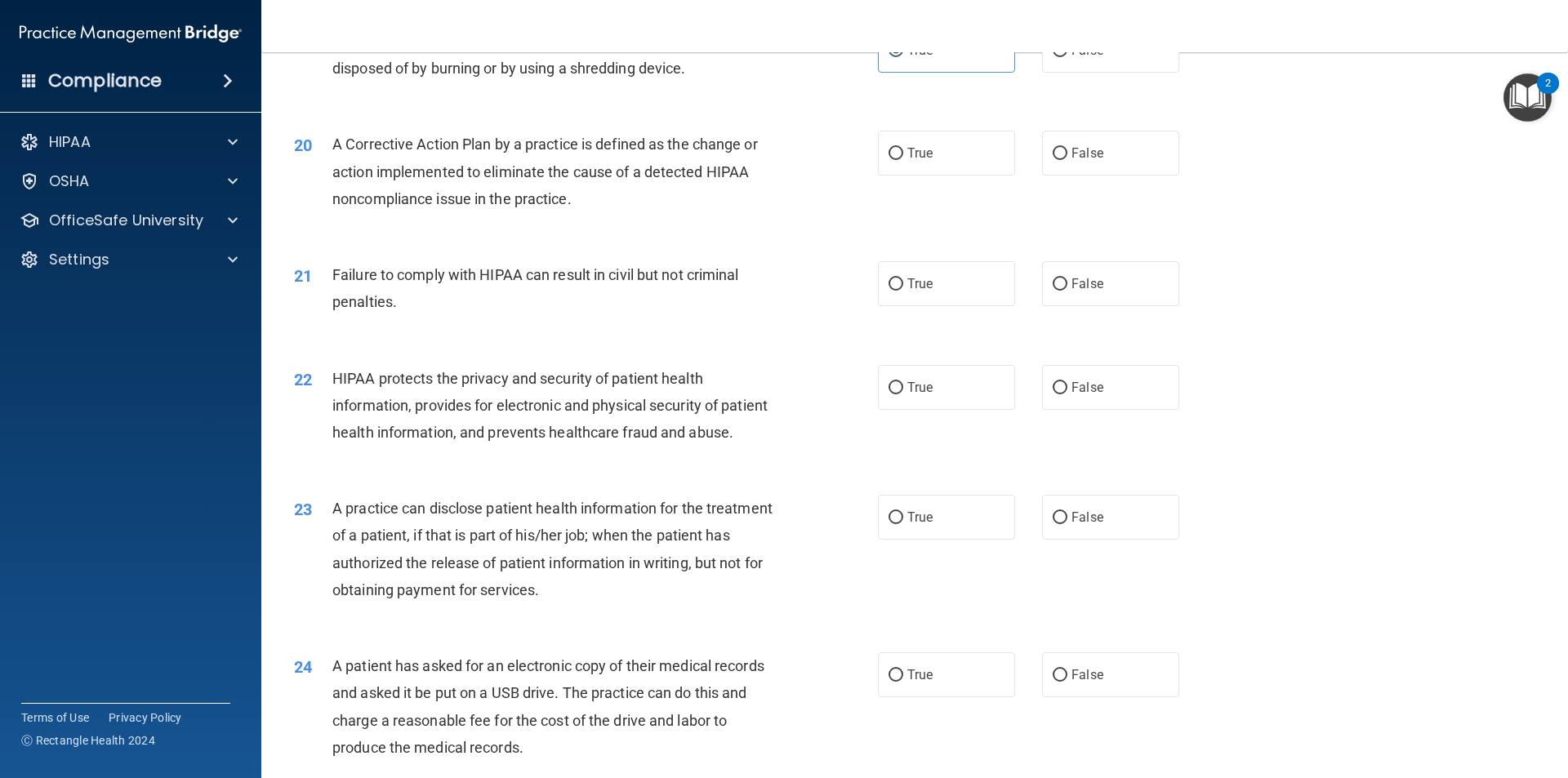
scroll to position [2214, 0]
click at [892, 161] on input "True" at bounding box center [896, 154] width 15 height 12
radio input "true"
click at [1062, 307] on label "False" at bounding box center [1110, 285] width 137 height 45
click at [1062, 291] on input "False" at bounding box center [1060, 285] width 15 height 12
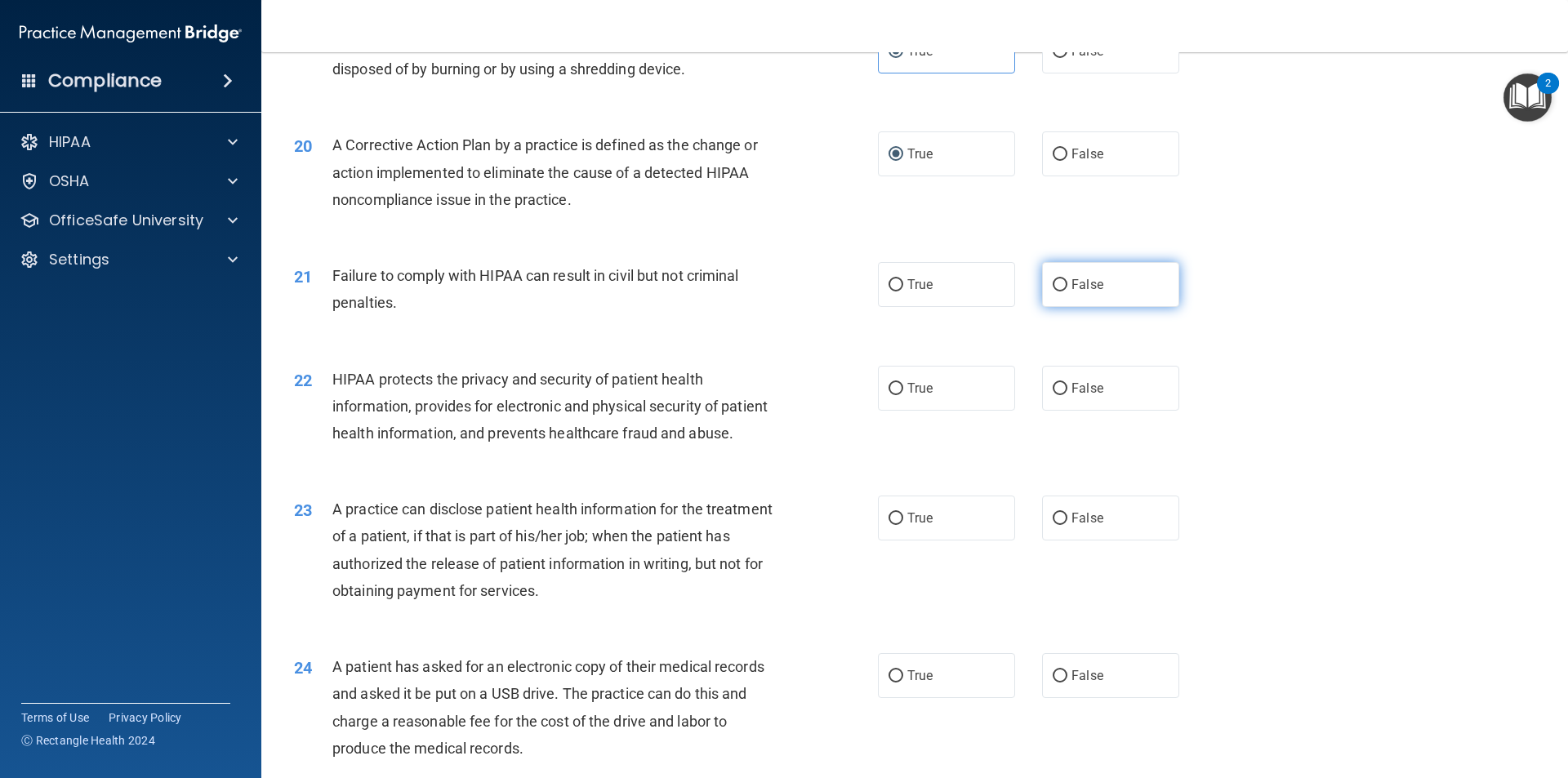
radio input "true"
click at [948, 411] on label "True" at bounding box center [946, 388] width 137 height 45
click at [903, 395] on input "True" at bounding box center [896, 389] width 15 height 12
radio input "true"
click at [1062, 540] on label "False" at bounding box center [1110, 518] width 137 height 45
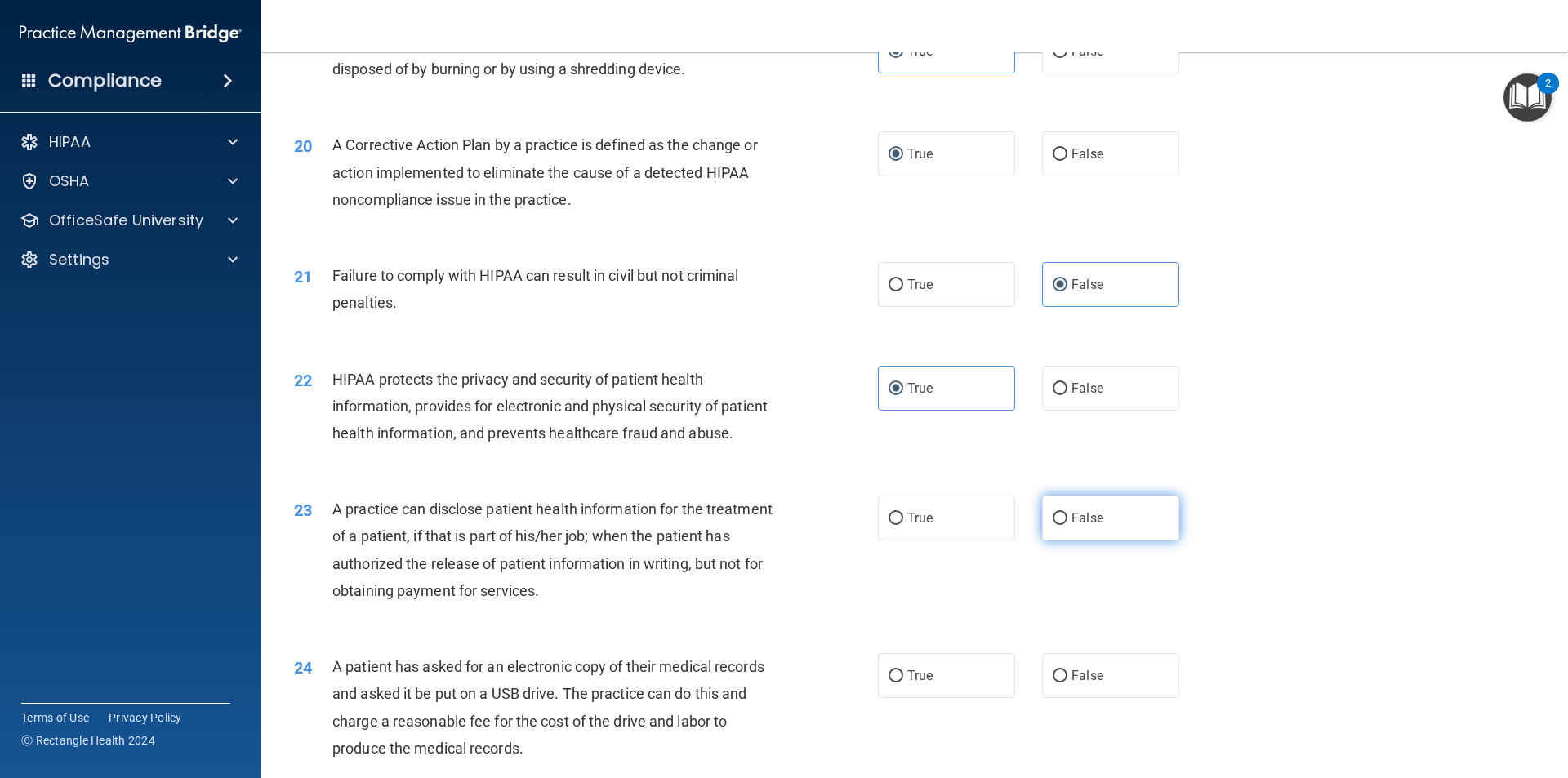
click at [1062, 526] on input "False" at bounding box center [1060, 519] width 15 height 12
radio input "true"
click at [951, 698] on label "True" at bounding box center [946, 676] width 137 height 45
click at [903, 683] on input "True" at bounding box center [896, 677] width 15 height 12
radio input "true"
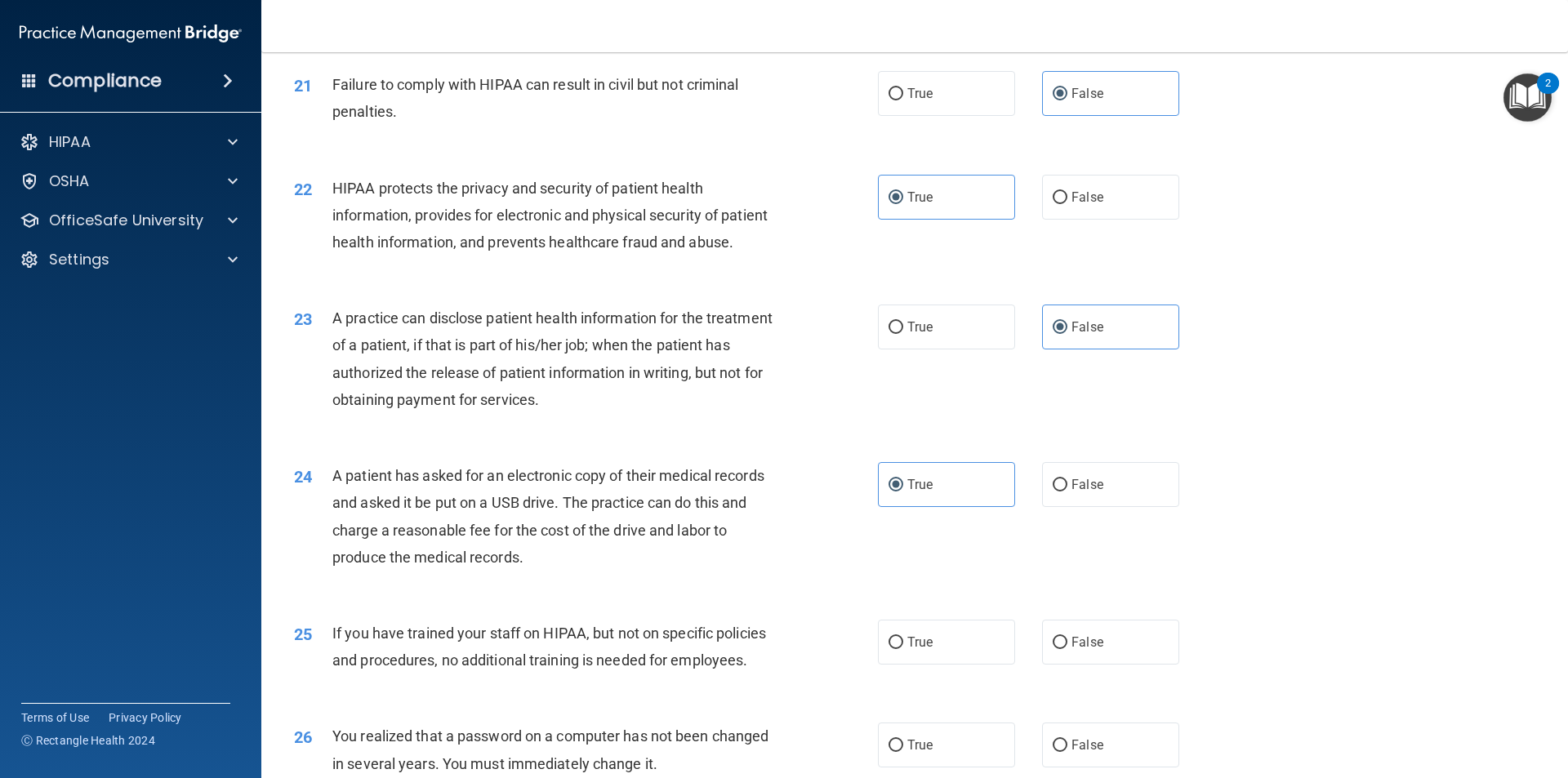
scroll to position [2407, 0]
click at [1097, 662] on label "False" at bounding box center [1110, 639] width 137 height 45
click at [1067, 647] on input "False" at bounding box center [1060, 640] width 15 height 12
radio input "true"
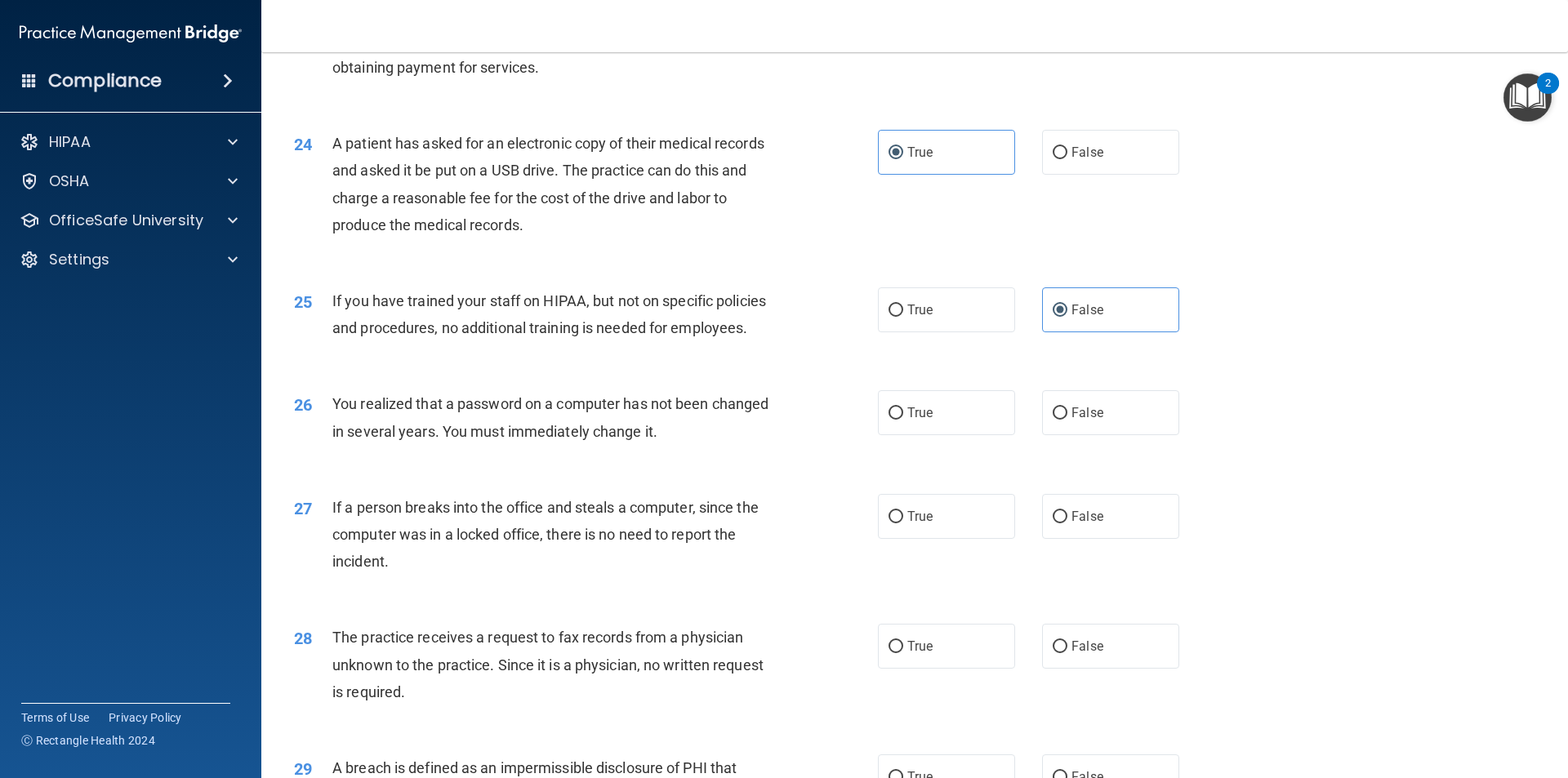
scroll to position [2737, 0]
click at [931, 435] on label "True" at bounding box center [946, 412] width 137 height 45
click at [903, 419] on input "True" at bounding box center [896, 413] width 15 height 12
radio input "true"
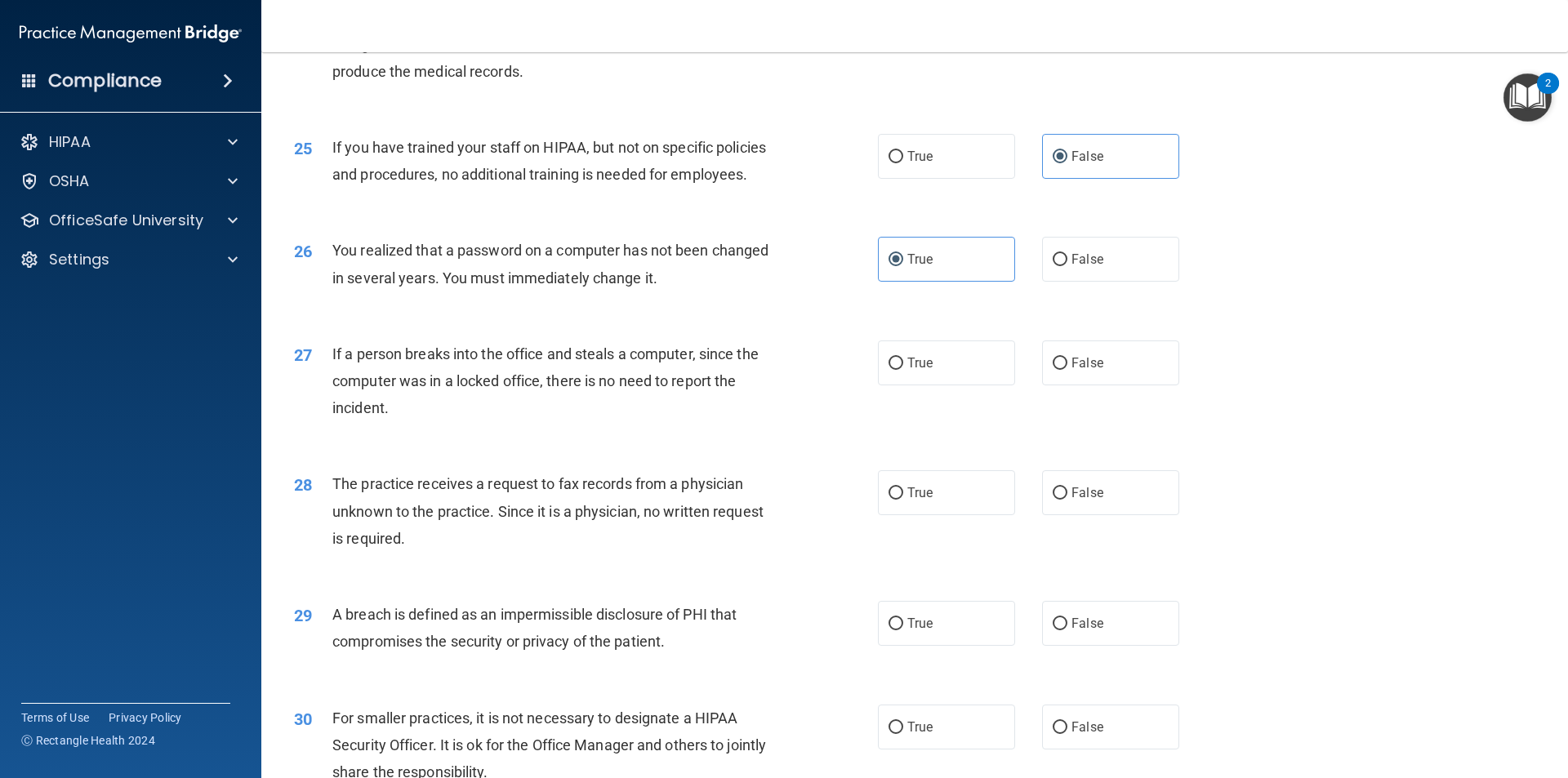
click at [1057, 441] on div "27 If a person breaks into the office and steals a computer, since the computer…" at bounding box center [915, 385] width 1265 height 130
click at [1058, 370] on input "False" at bounding box center [1060, 364] width 15 height 12
radio input "true"
click at [1077, 501] on span "False" at bounding box center [1087, 493] width 32 height 16
click at [1067, 500] on input "False" at bounding box center [1060, 493] width 15 height 12
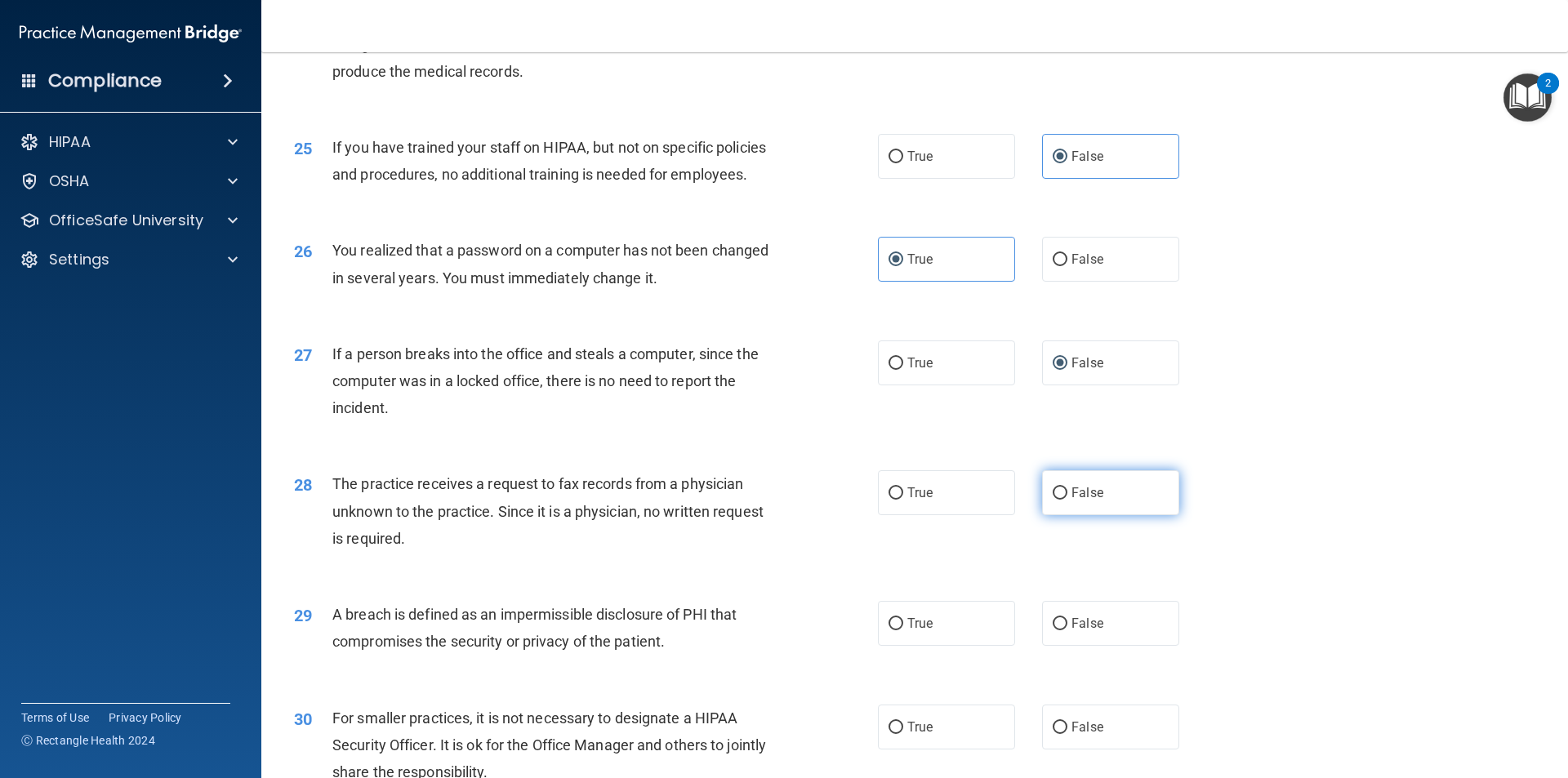
radio input "true"
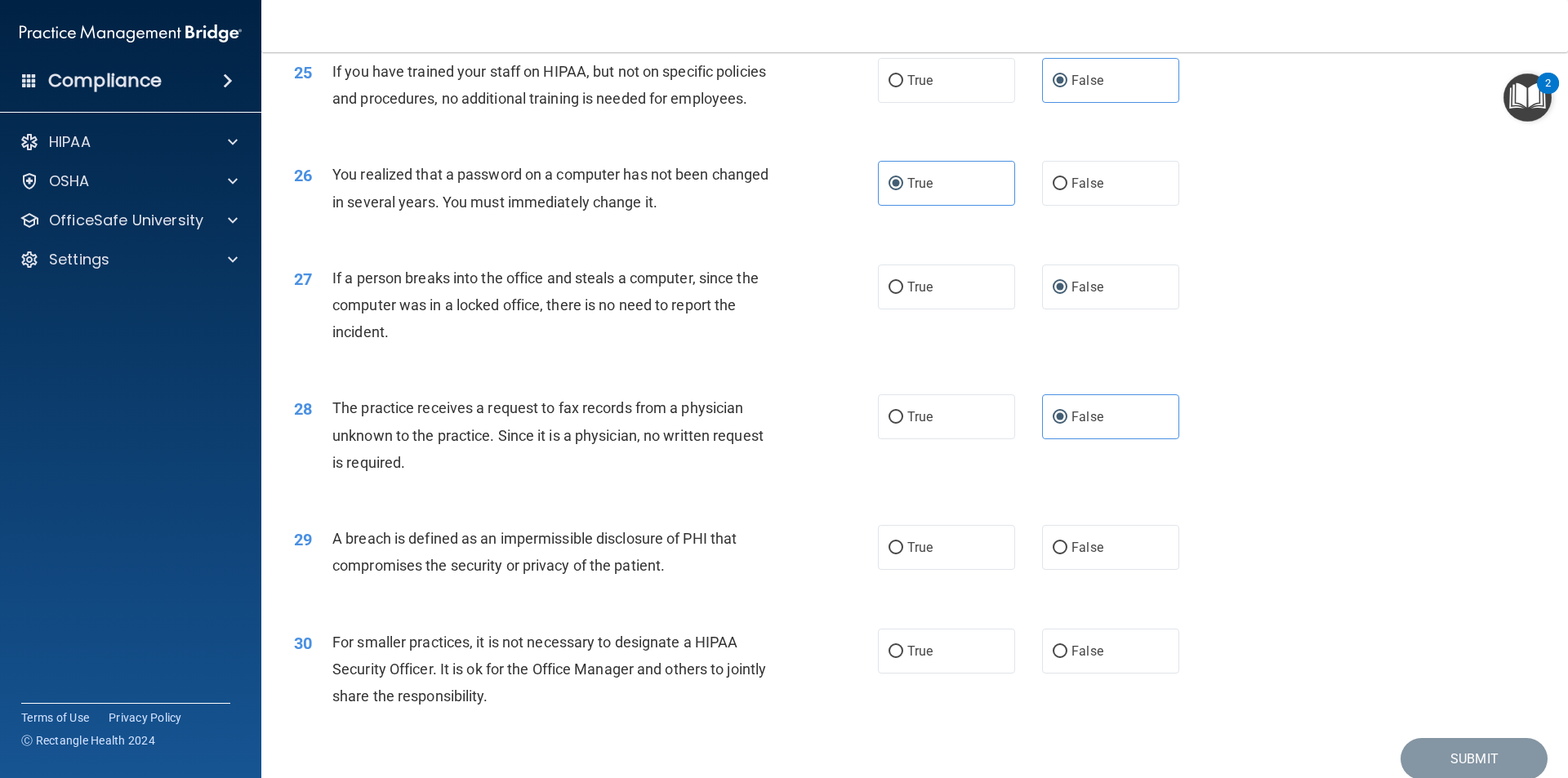
scroll to position [2967, 0]
click at [946, 569] on label "True" at bounding box center [946, 547] width 137 height 45
click at [903, 554] on input "True" at bounding box center [896, 547] width 15 height 12
radio input "true"
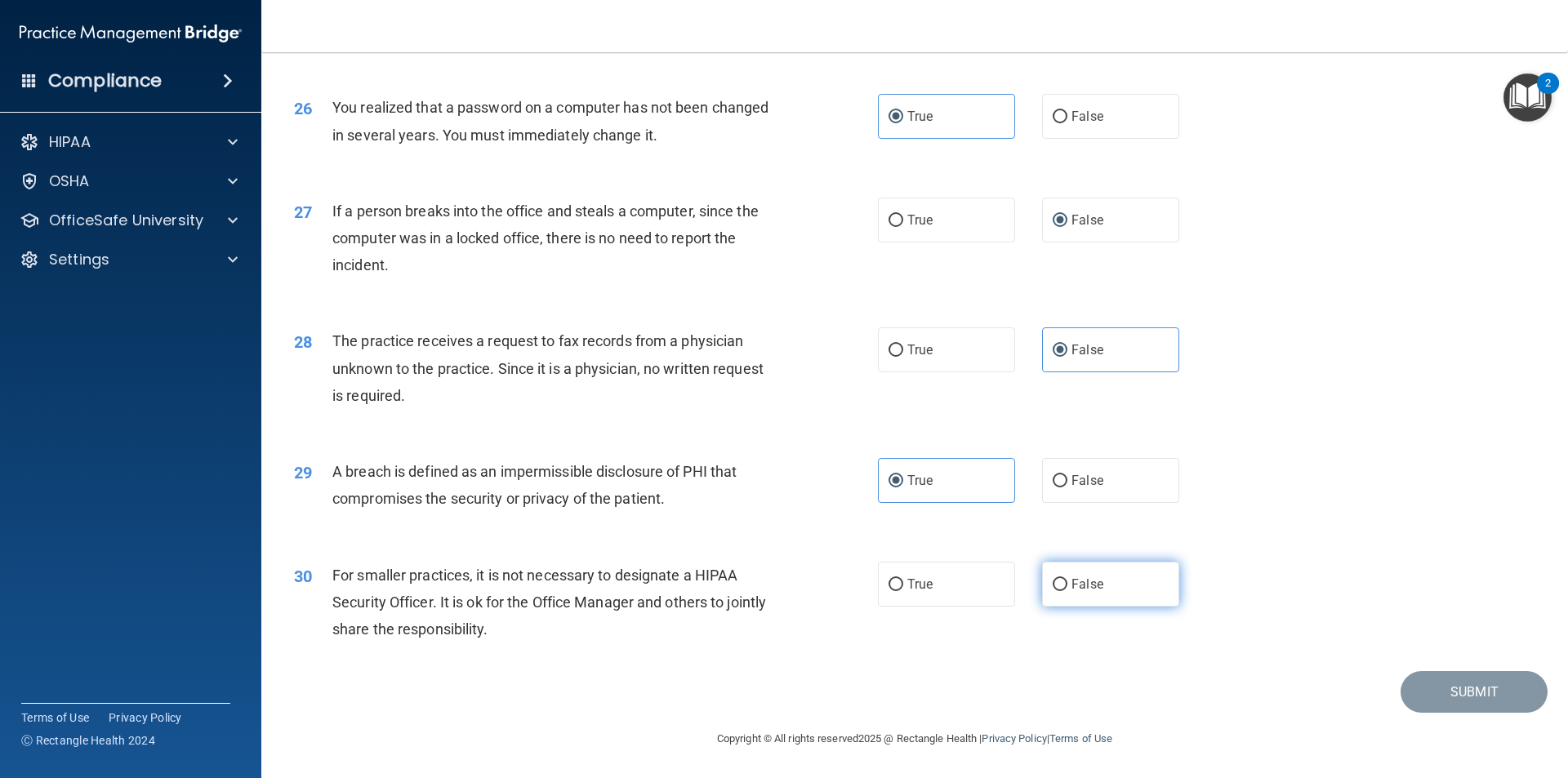
click at [1075, 581] on span "False" at bounding box center [1087, 584] width 32 height 16
click at [1067, 581] on input "False" at bounding box center [1060, 585] width 15 height 12
radio input "true"
click at [1410, 693] on button "Submit" at bounding box center [1474, 692] width 147 height 41
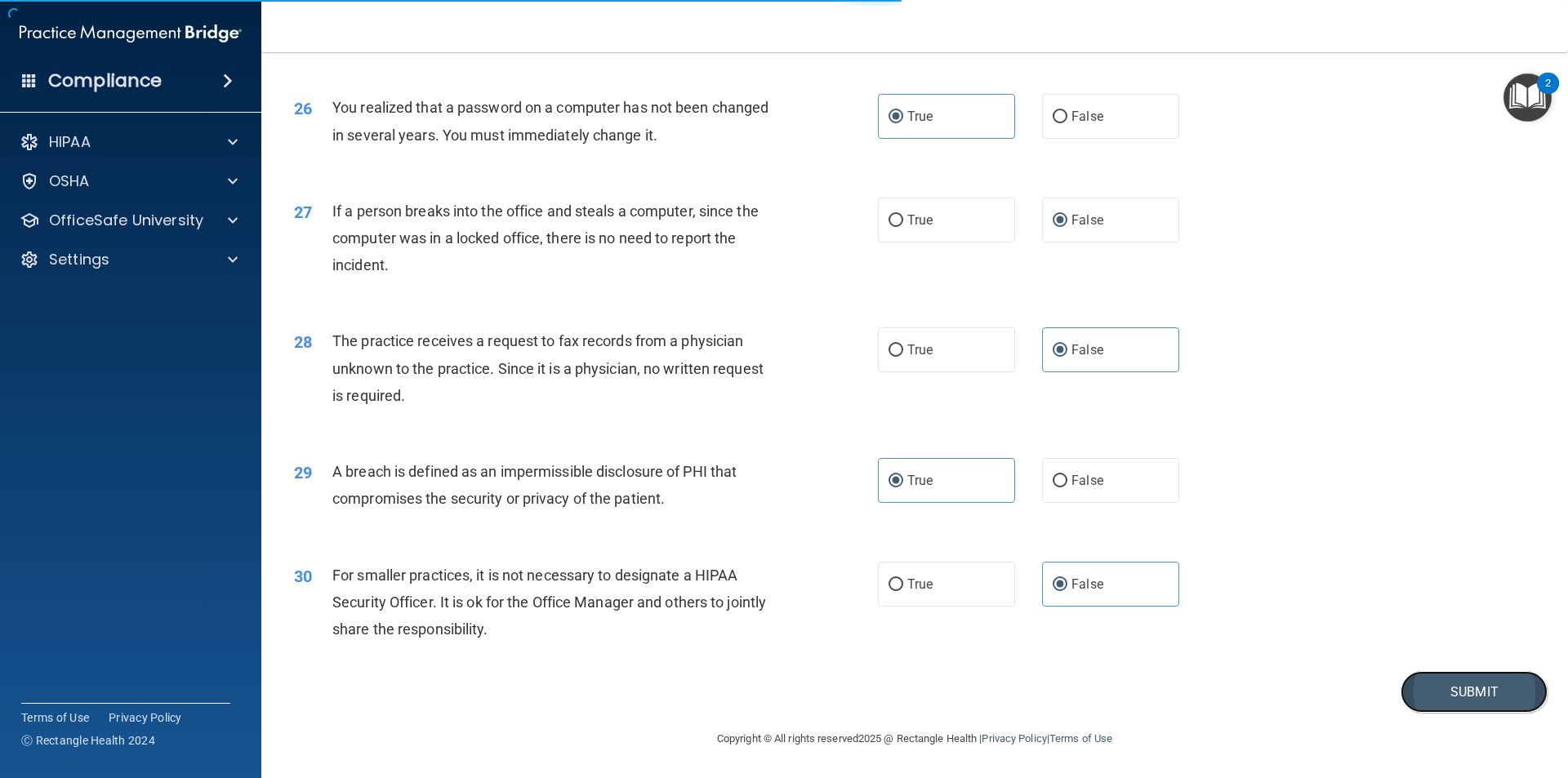
click at [1458, 691] on button "Submit" at bounding box center [1474, 692] width 147 height 41
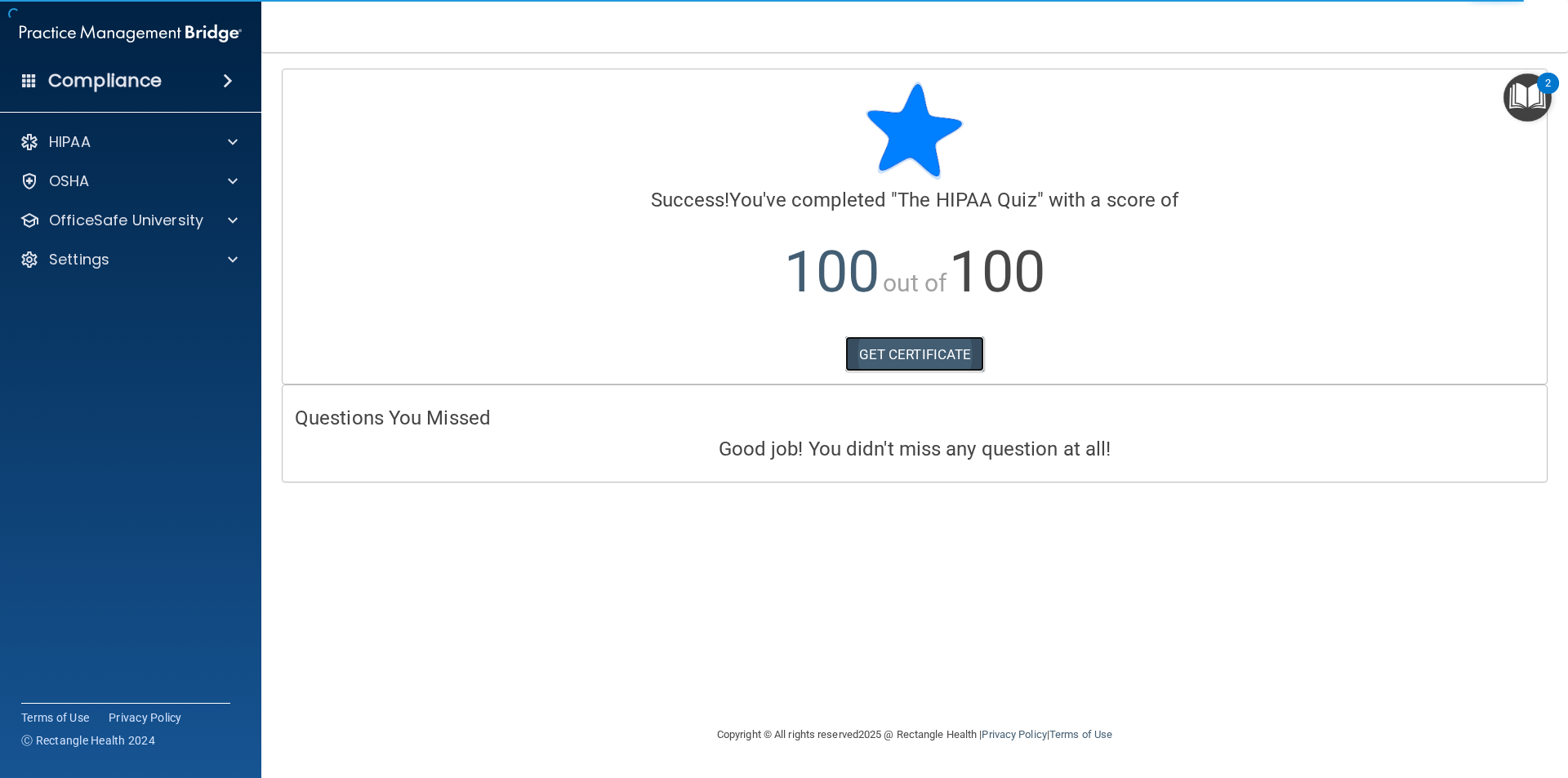
click at [931, 356] on link "GET CERTIFICATE" at bounding box center [915, 355] width 139 height 36
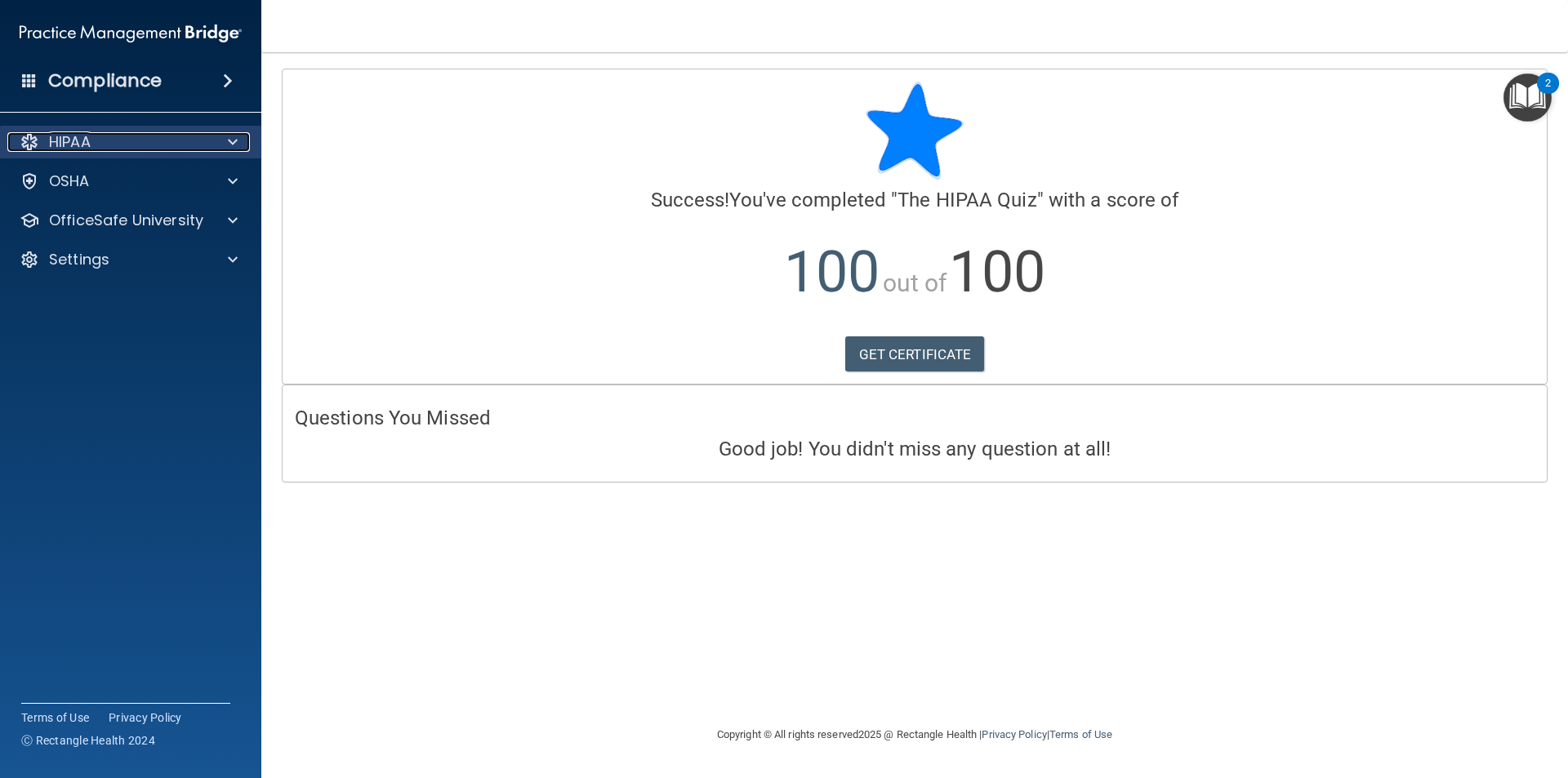
click at [239, 139] on div at bounding box center [229, 142] width 40 height 20
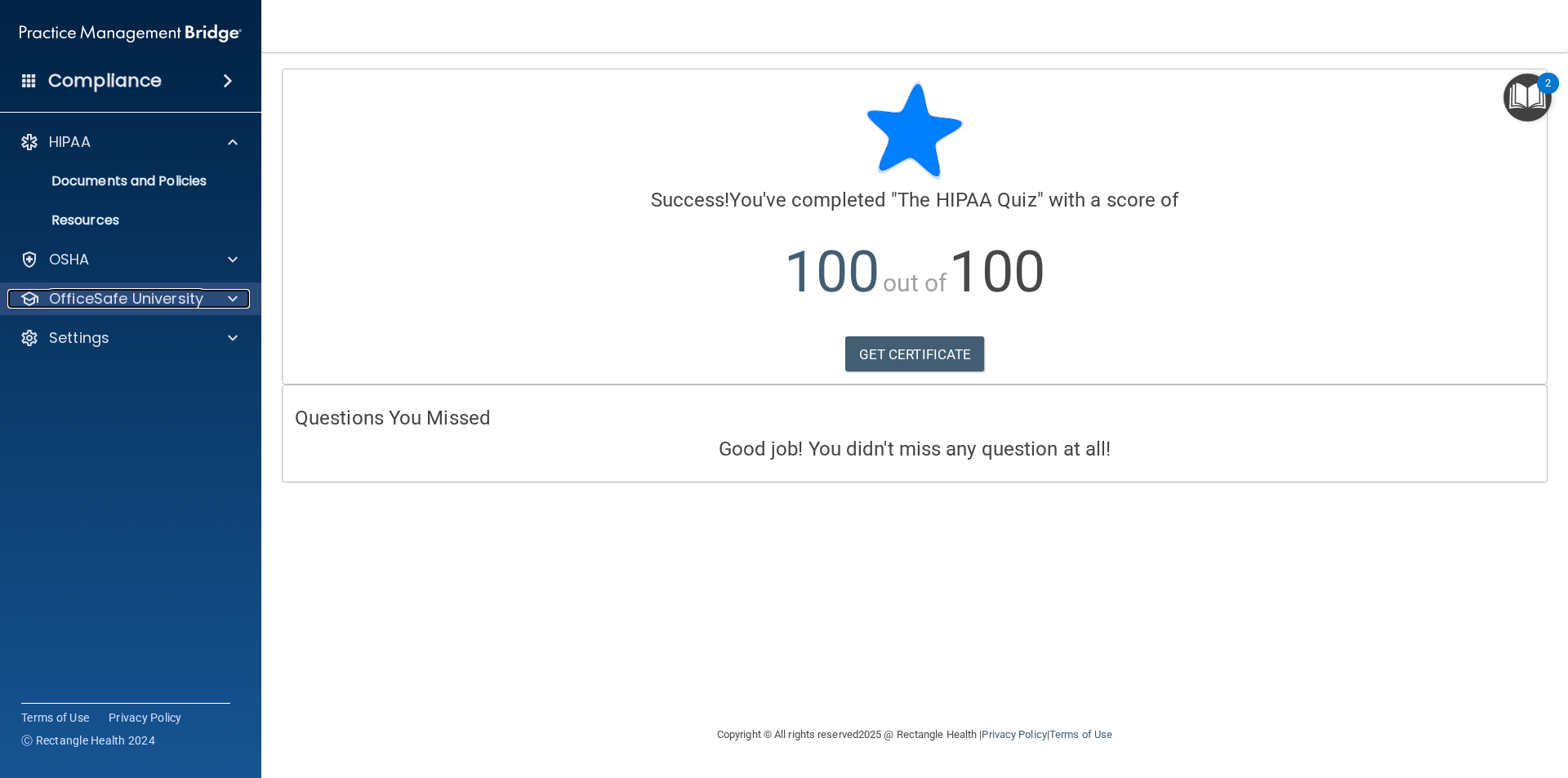
click at [156, 303] on p "OfficeSafe University" at bounding box center [125, 299] width 154 height 20
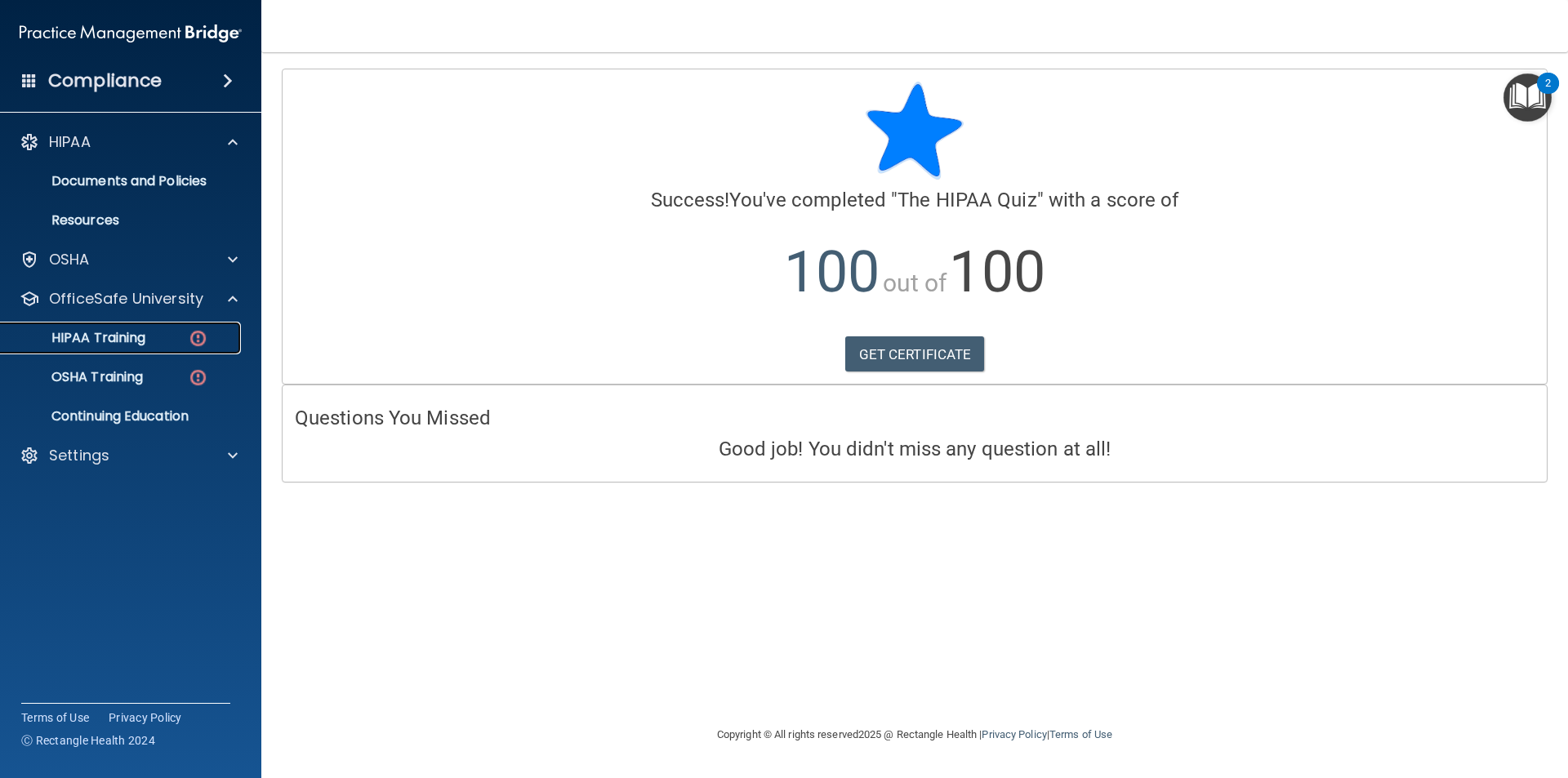
click at [156, 339] on div "HIPAA Training" at bounding box center [122, 338] width 223 height 17
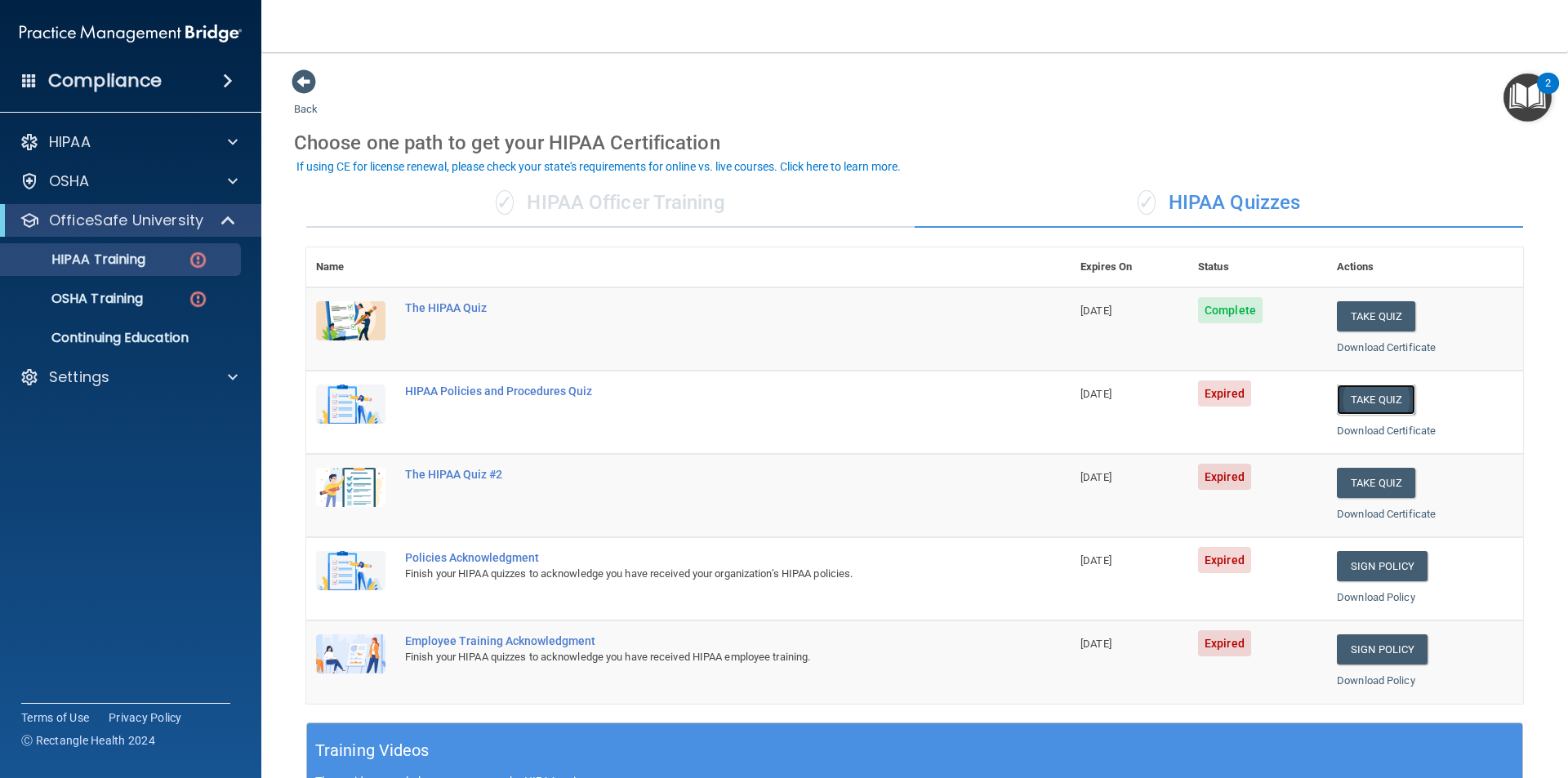
click at [1358, 399] on button "Take Quiz" at bounding box center [1376, 399] width 78 height 31
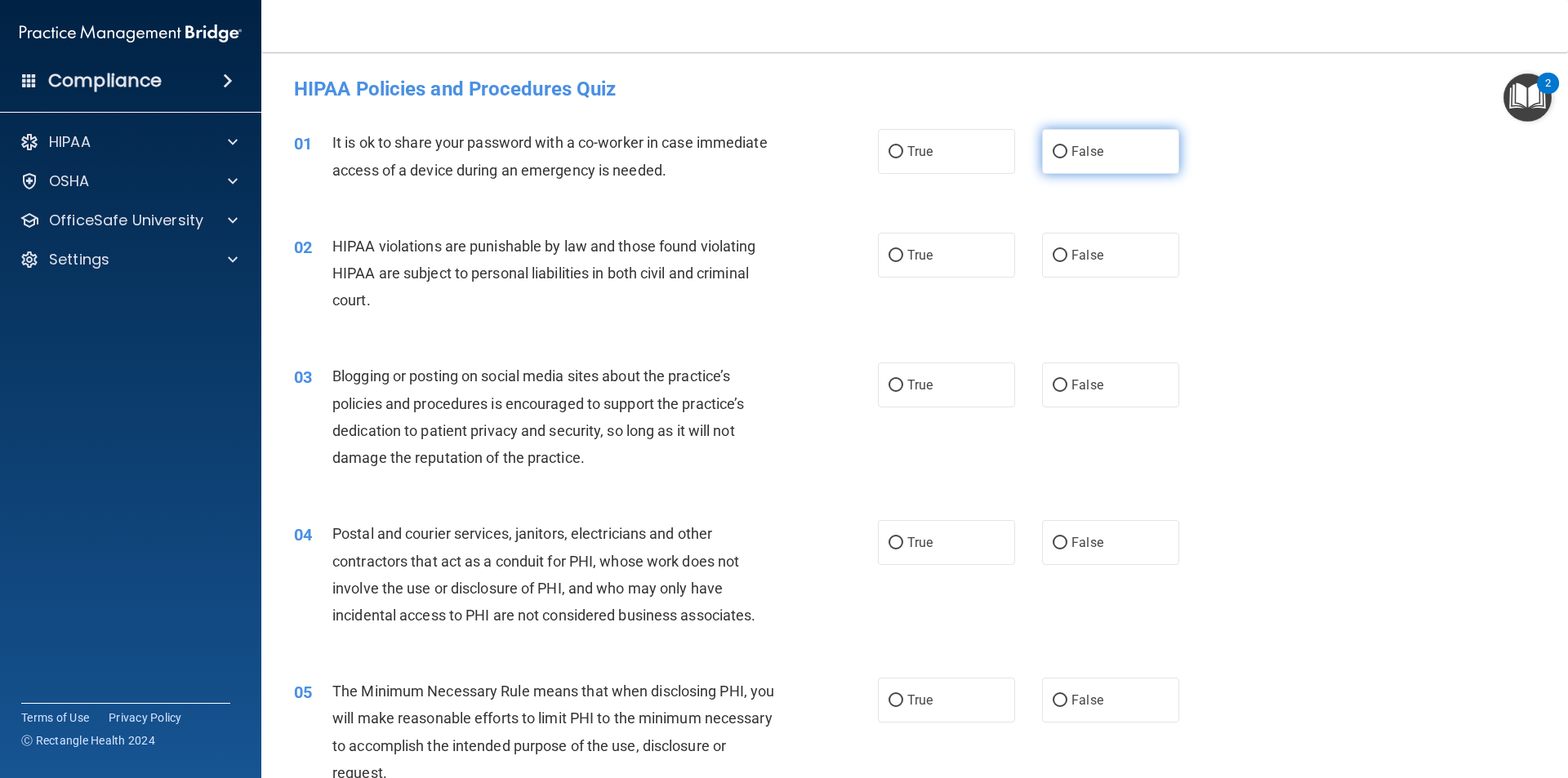
click at [1062, 171] on label "False" at bounding box center [1110, 151] width 137 height 45
click at [1062, 158] on input "False" at bounding box center [1060, 152] width 15 height 12
radio input "true"
click at [936, 252] on label "True" at bounding box center [946, 255] width 137 height 45
click at [903, 252] on input "True" at bounding box center [896, 256] width 15 height 12
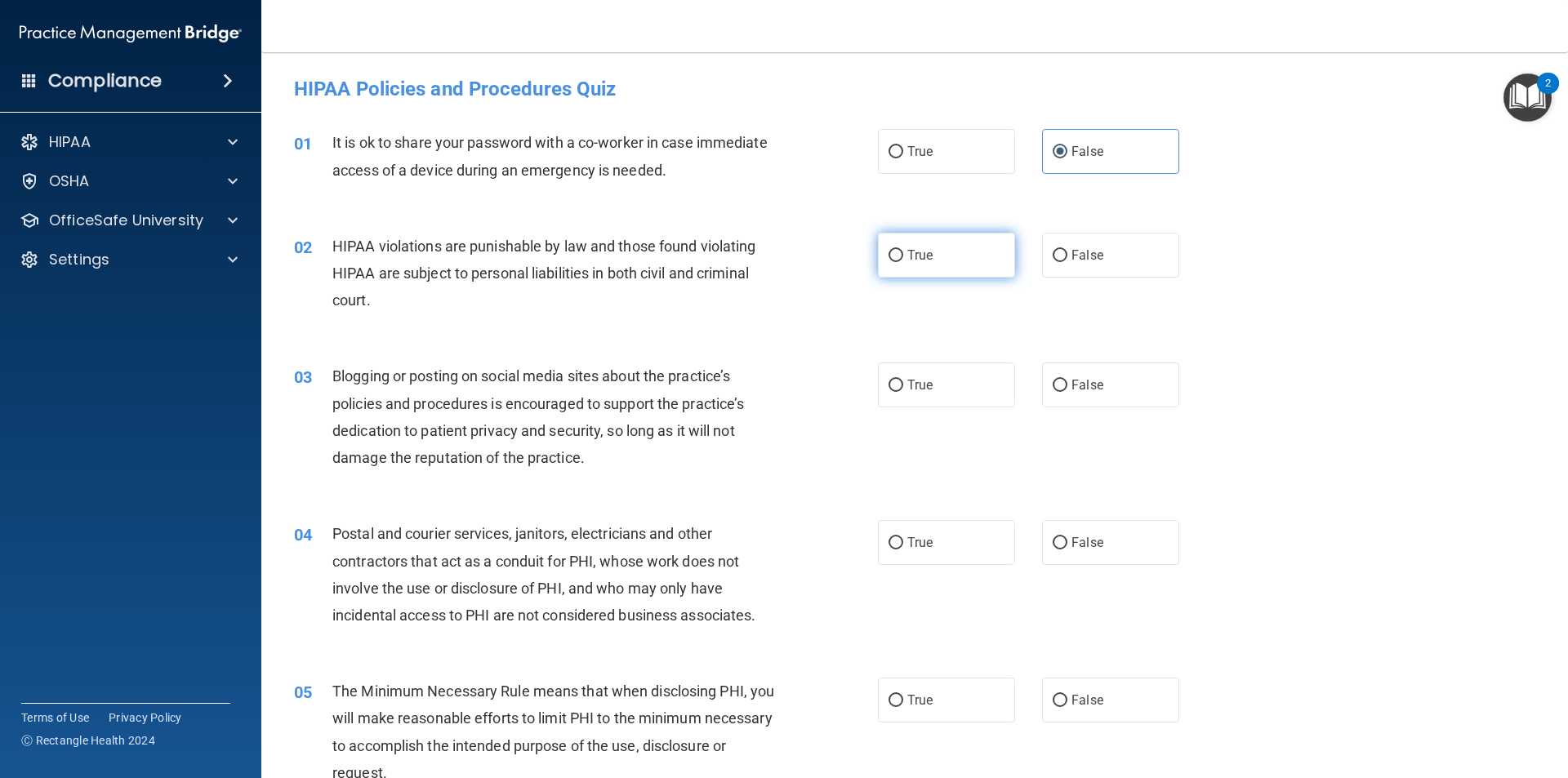
radio input "true"
click at [926, 373] on label "True" at bounding box center [946, 385] width 137 height 45
click at [903, 380] on input "True" at bounding box center [896, 385] width 15 height 12
radio input "true"
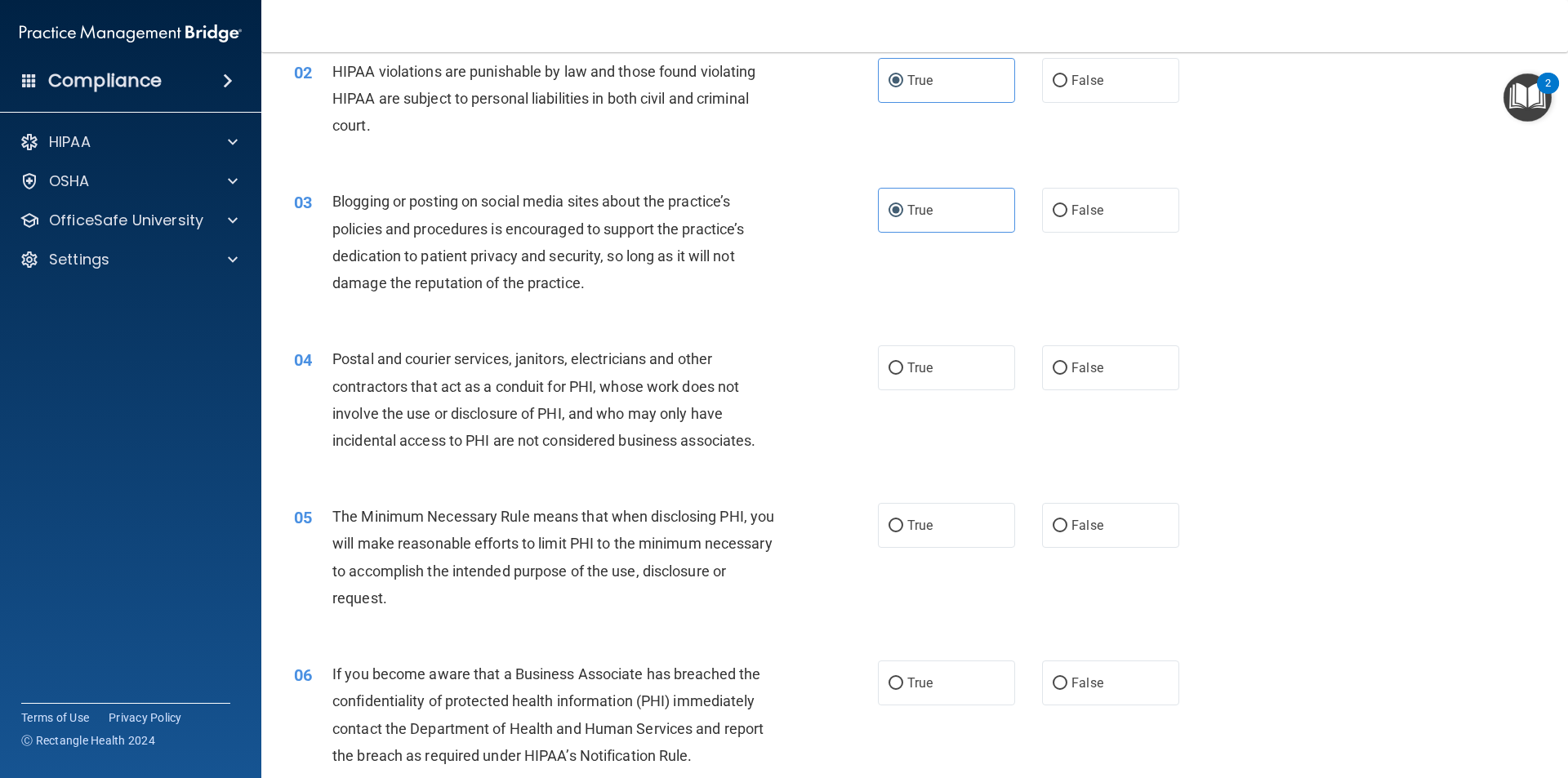
scroll to position [176, 0]
click at [945, 376] on label "True" at bounding box center [946, 367] width 137 height 45
click at [903, 374] on input "True" at bounding box center [896, 368] width 15 height 12
radio input "true"
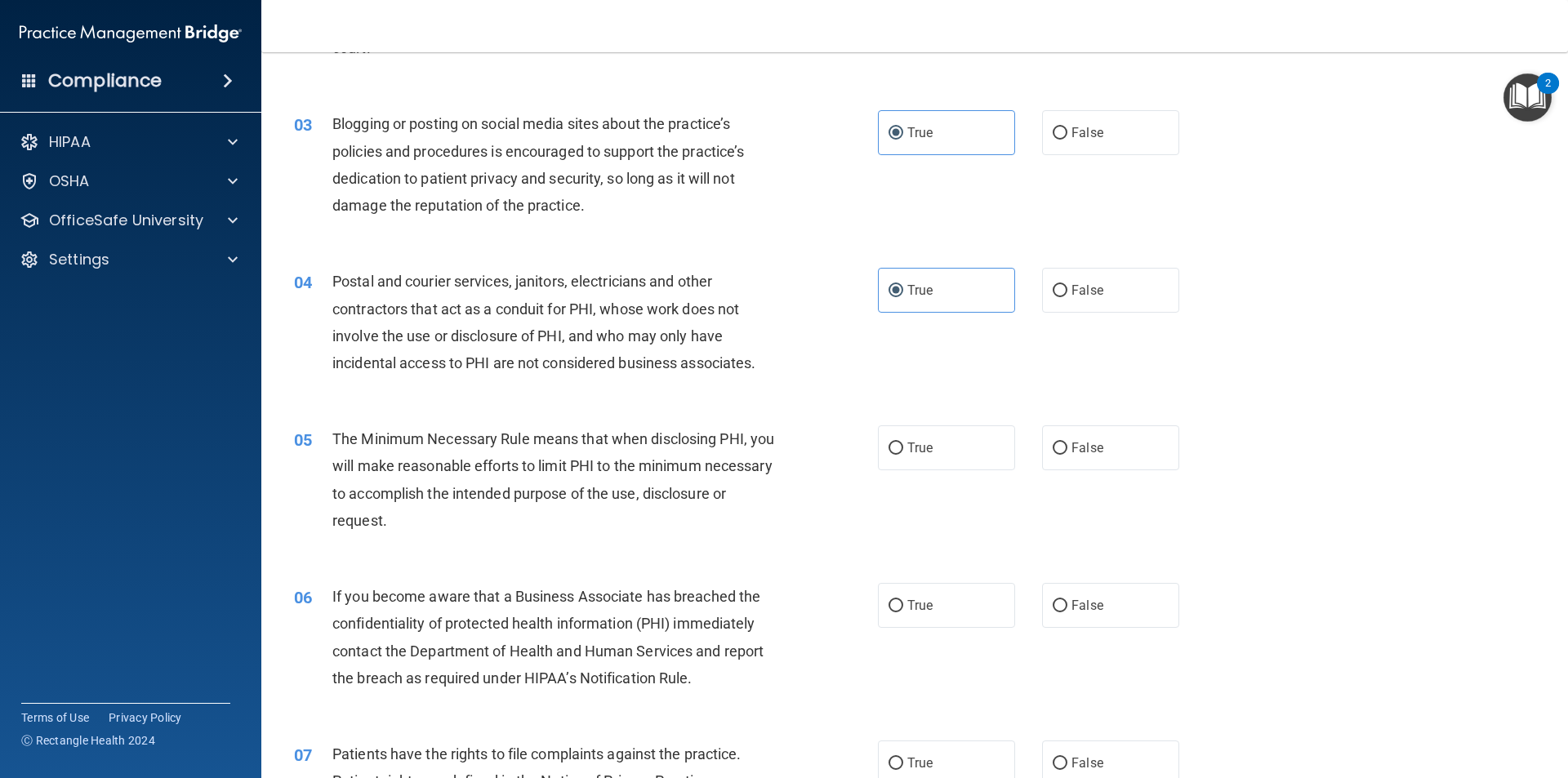
scroll to position [259, 0]
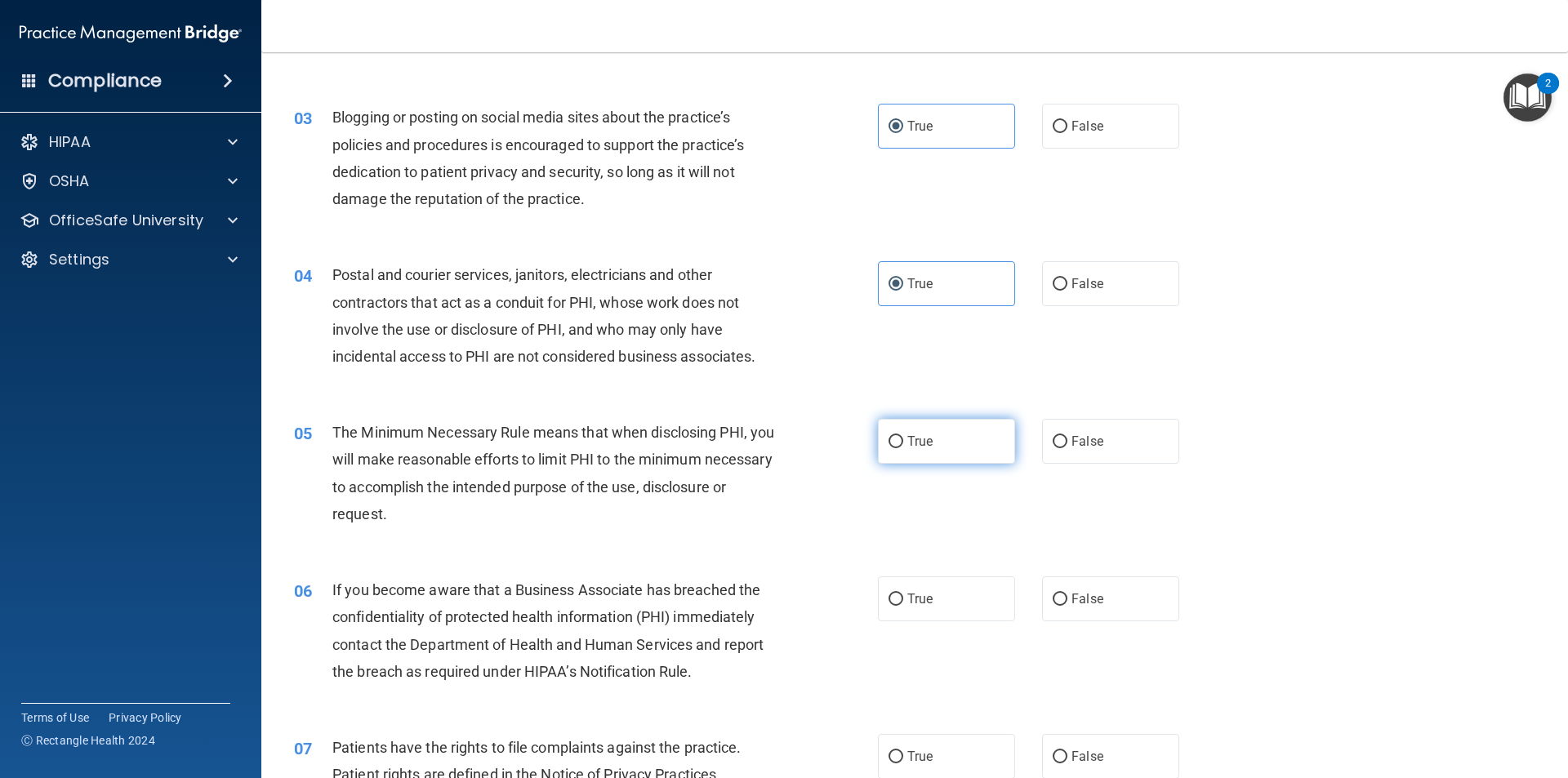
click at [916, 446] on span "True" at bounding box center [920, 441] width 26 height 16
click at [903, 446] on input "True" at bounding box center [896, 442] width 15 height 12
radio input "true"
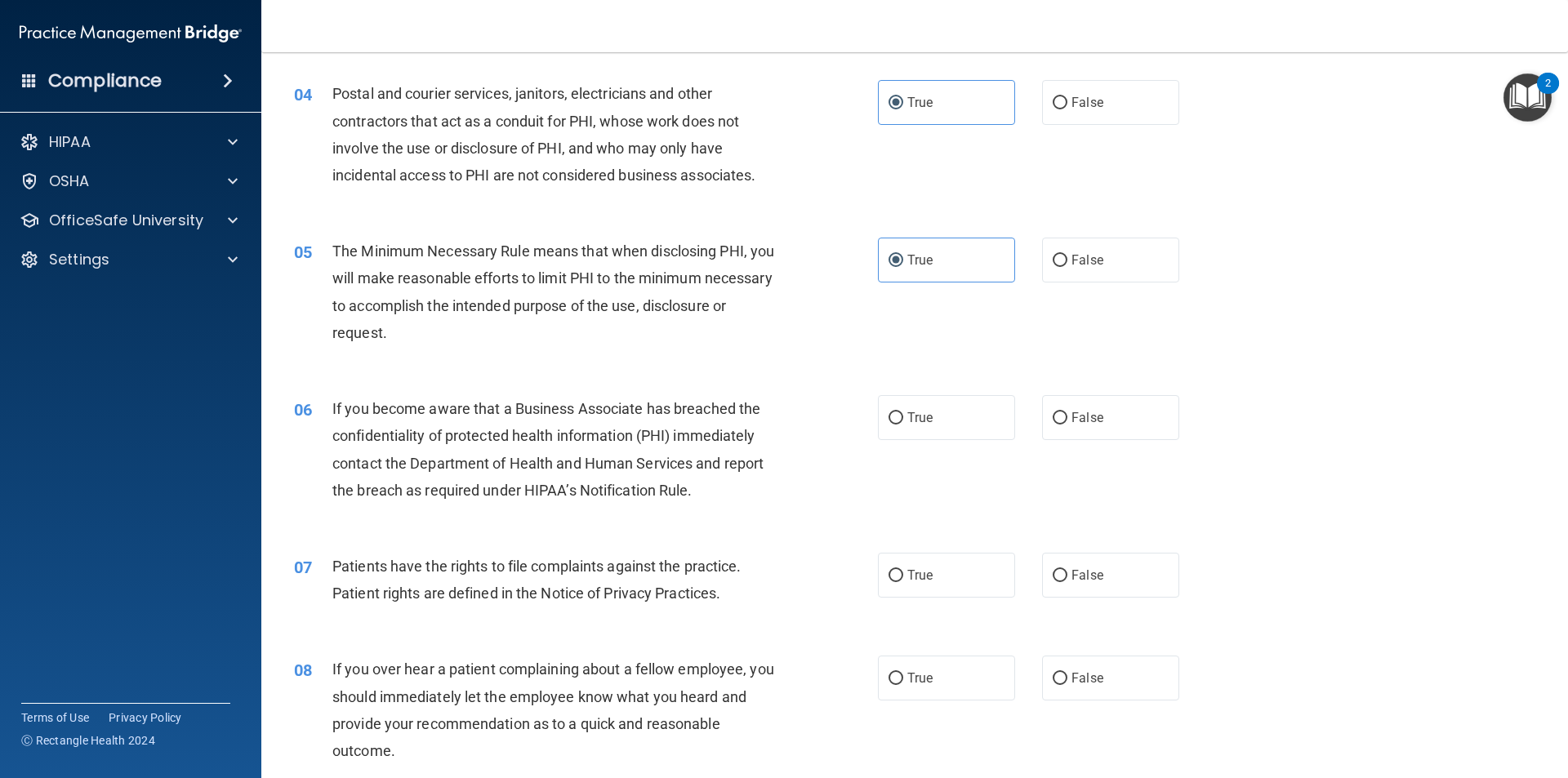
scroll to position [446, 0]
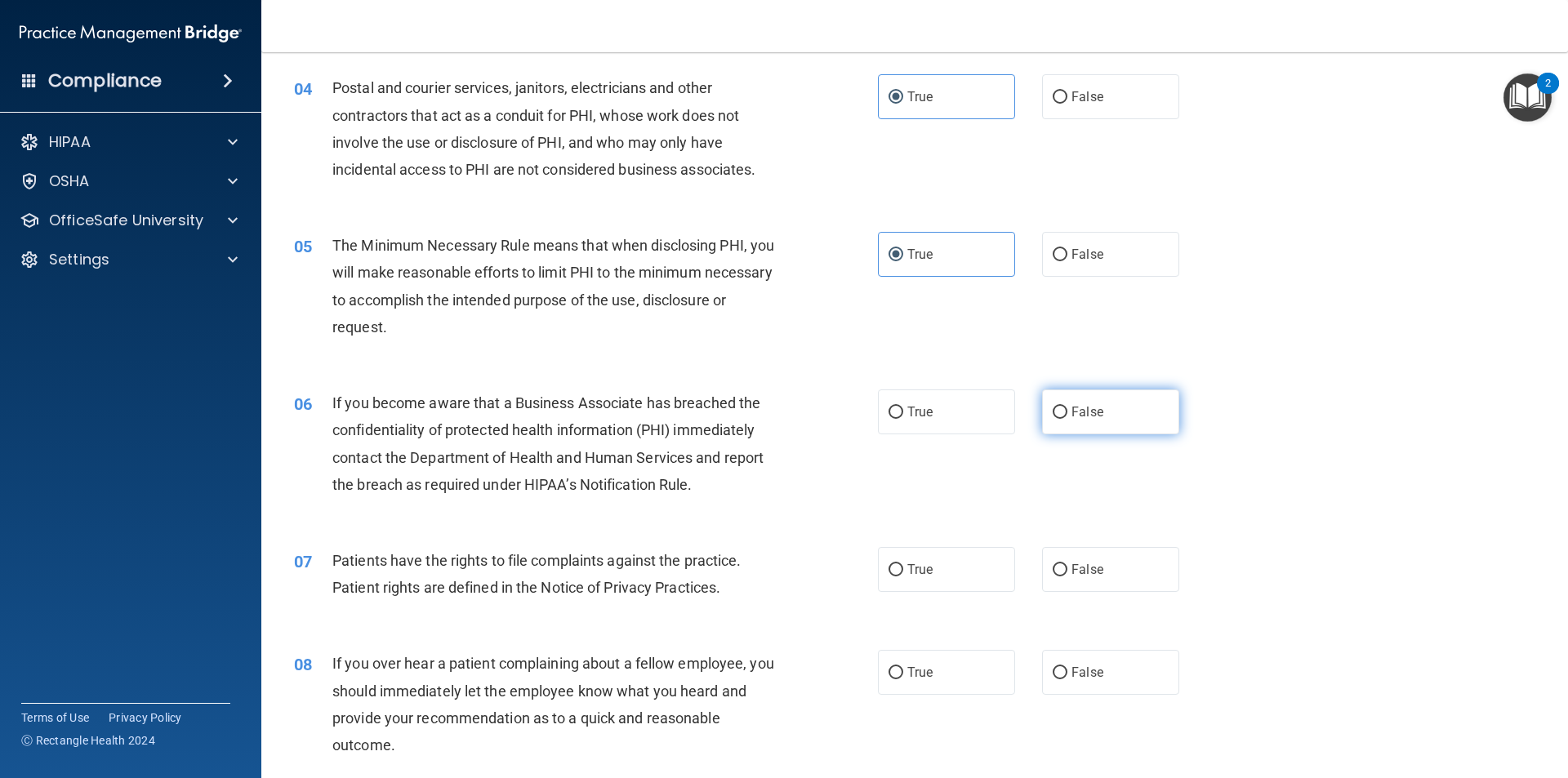
click at [1067, 431] on label "False" at bounding box center [1110, 412] width 137 height 45
click at [1067, 419] on input "False" at bounding box center [1060, 413] width 15 height 12
radio input "true"
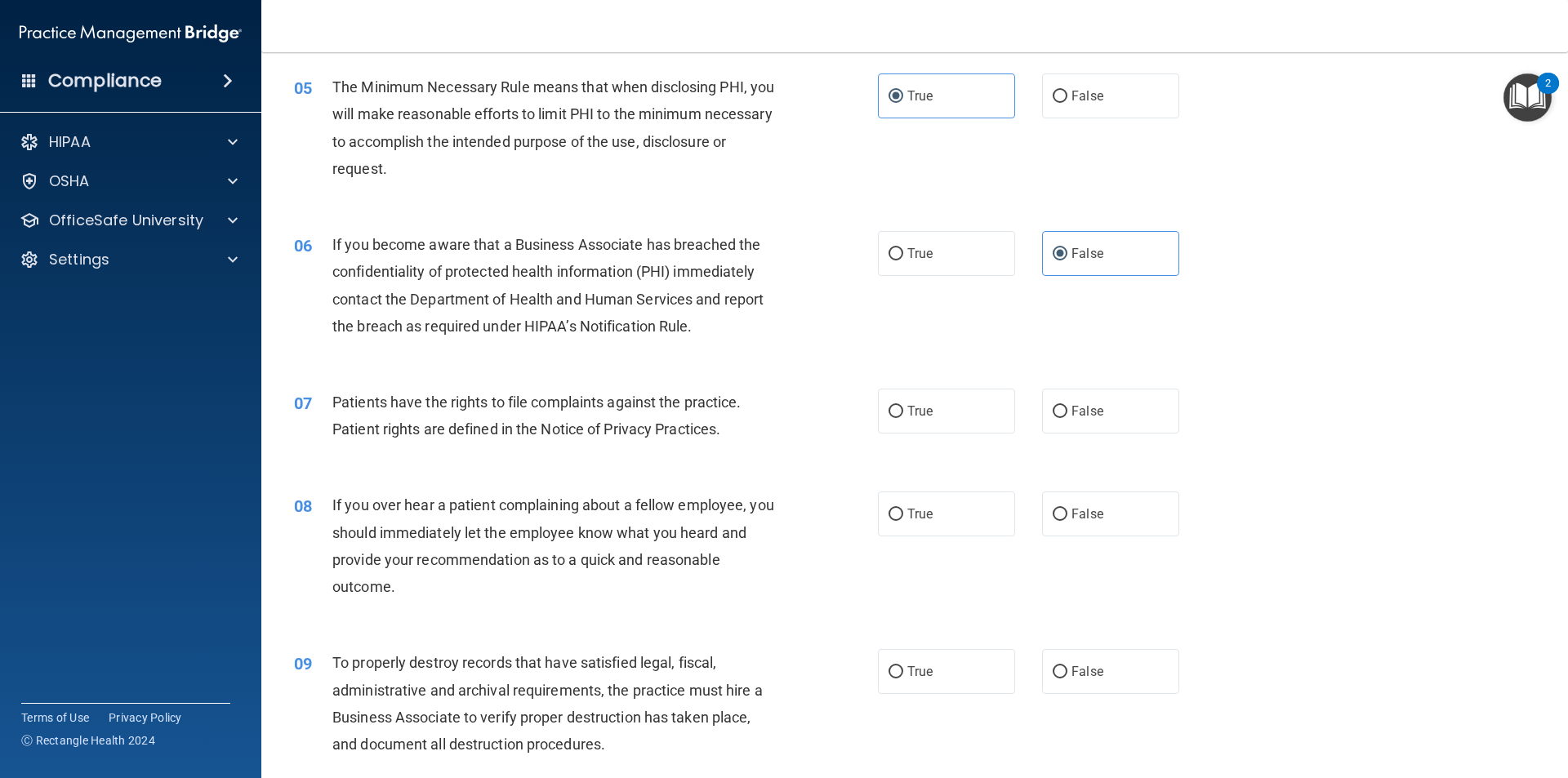
scroll to position [606, 0]
click at [964, 426] on label "True" at bounding box center [946, 410] width 137 height 45
click at [903, 417] on input "True" at bounding box center [896, 411] width 15 height 12
radio input "true"
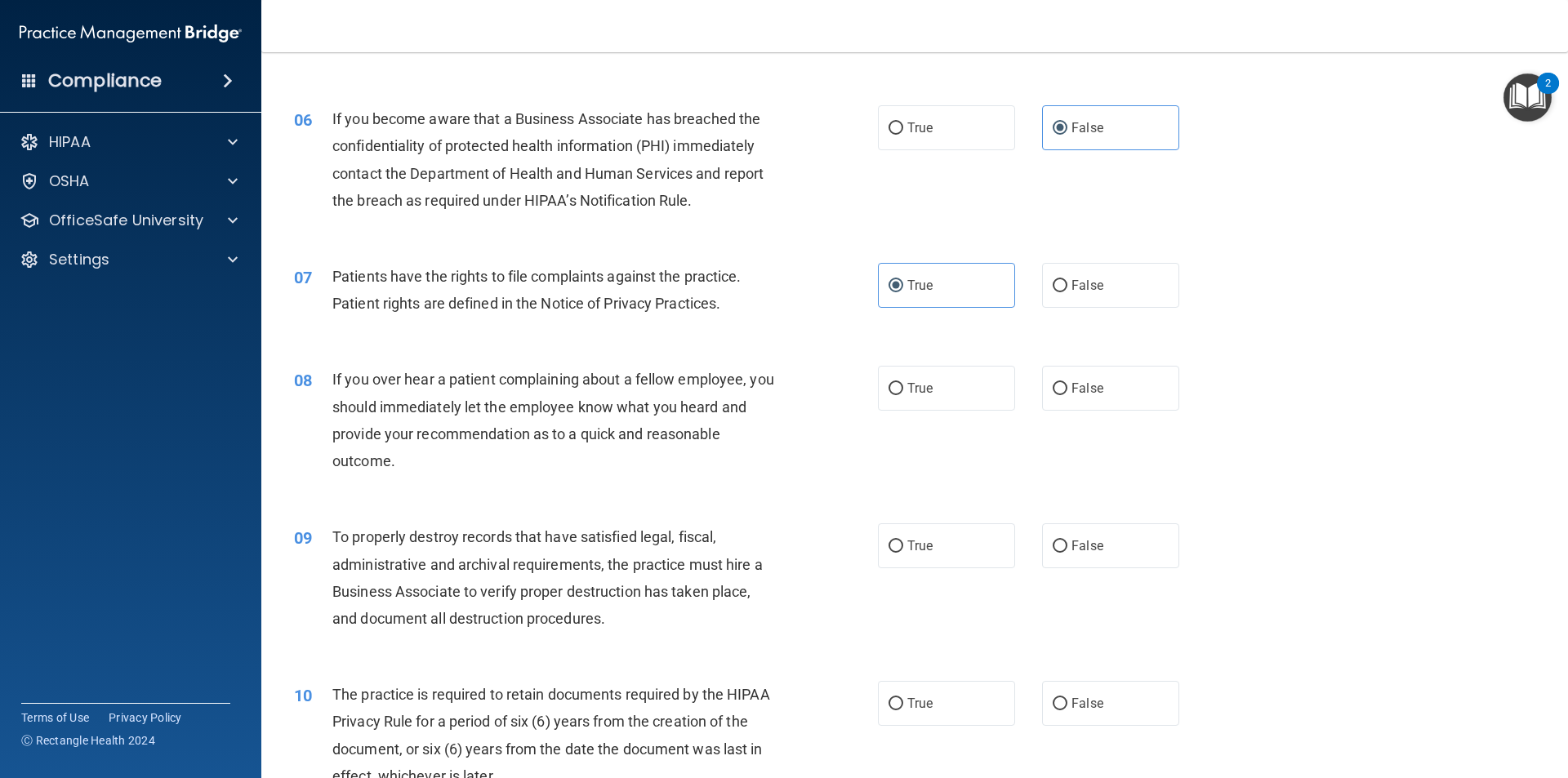
scroll to position [755, 0]
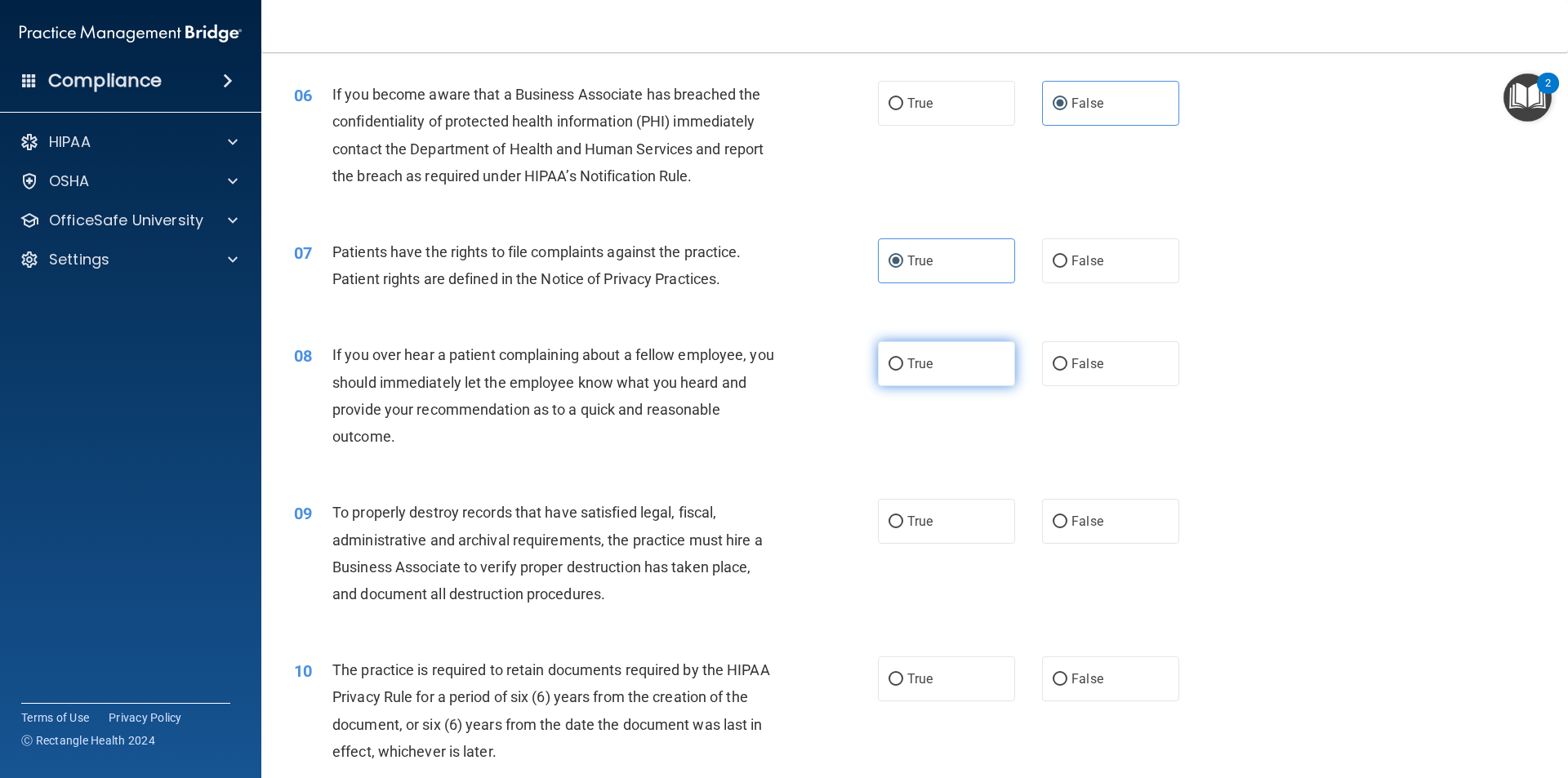
click at [957, 377] on label "True" at bounding box center [946, 364] width 137 height 45
click at [903, 370] on input "True" at bounding box center [896, 365] width 15 height 12
radio input "true"
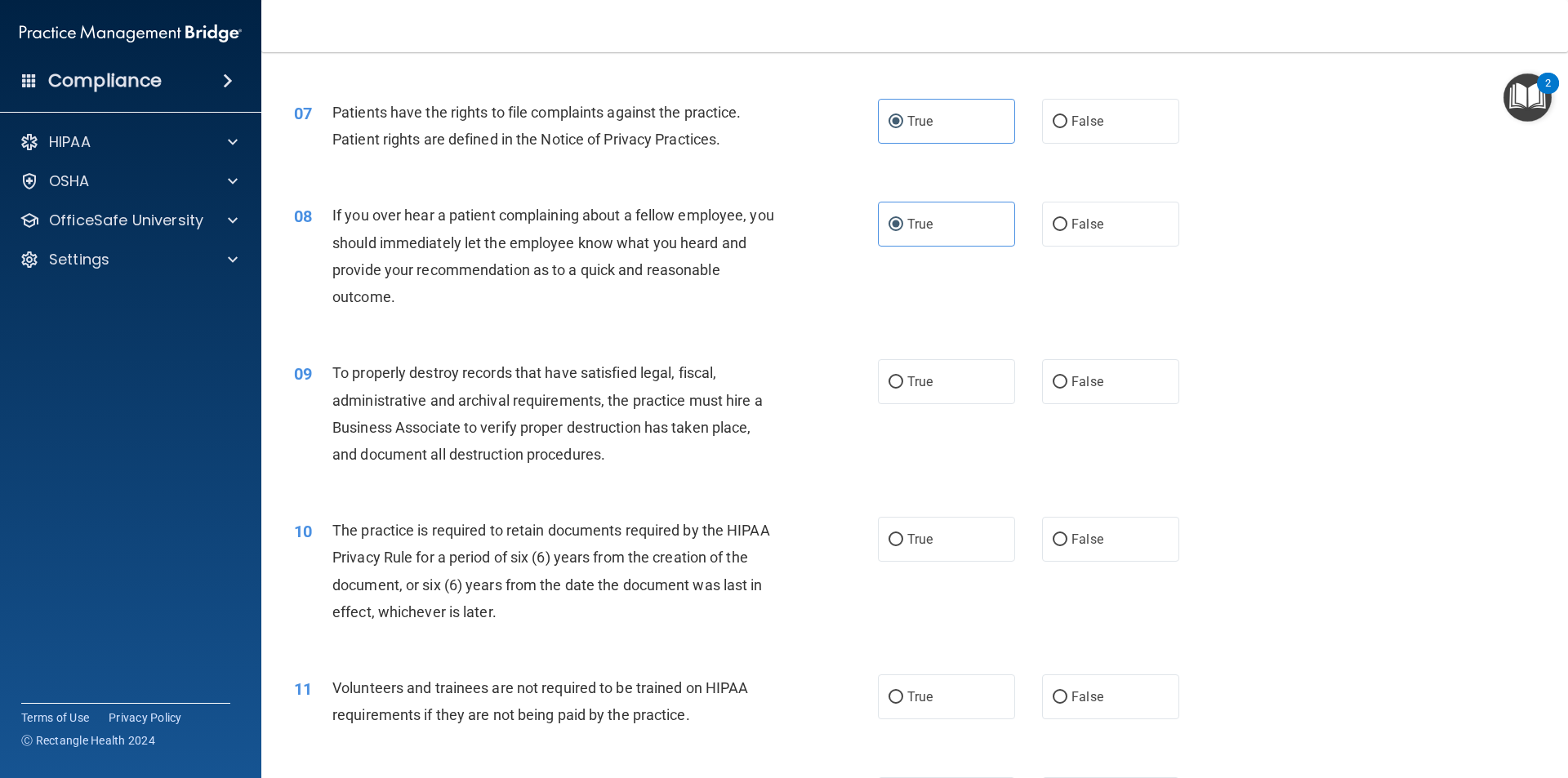
scroll to position [1017, 0]
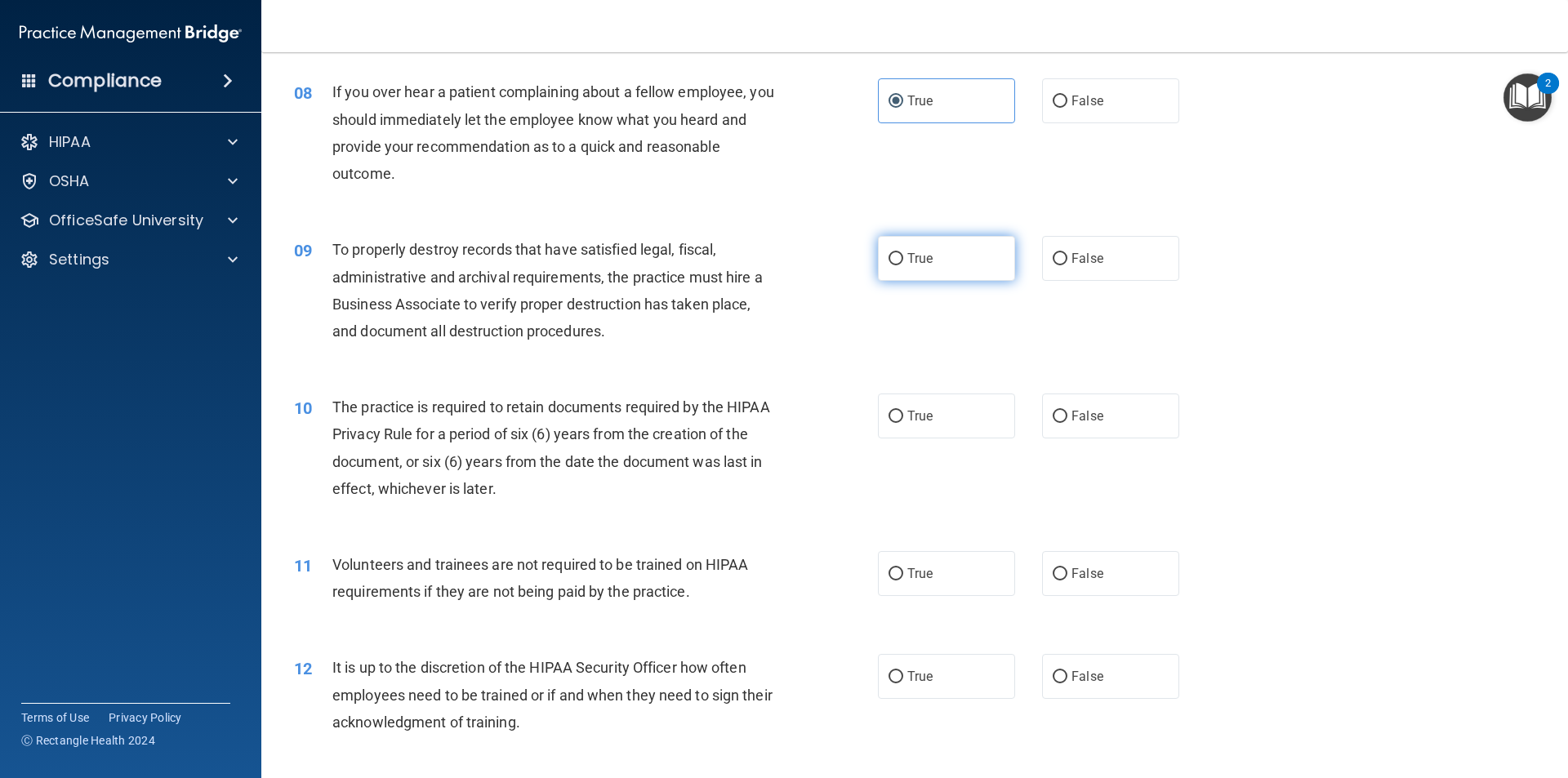
click at [930, 272] on label "True" at bounding box center [946, 258] width 137 height 45
click at [903, 266] on input "True" at bounding box center [896, 259] width 15 height 12
radio input "true"
click at [1042, 409] on label "False" at bounding box center [1110, 416] width 137 height 45
click at [1052, 411] on input "False" at bounding box center [1060, 417] width 15 height 12
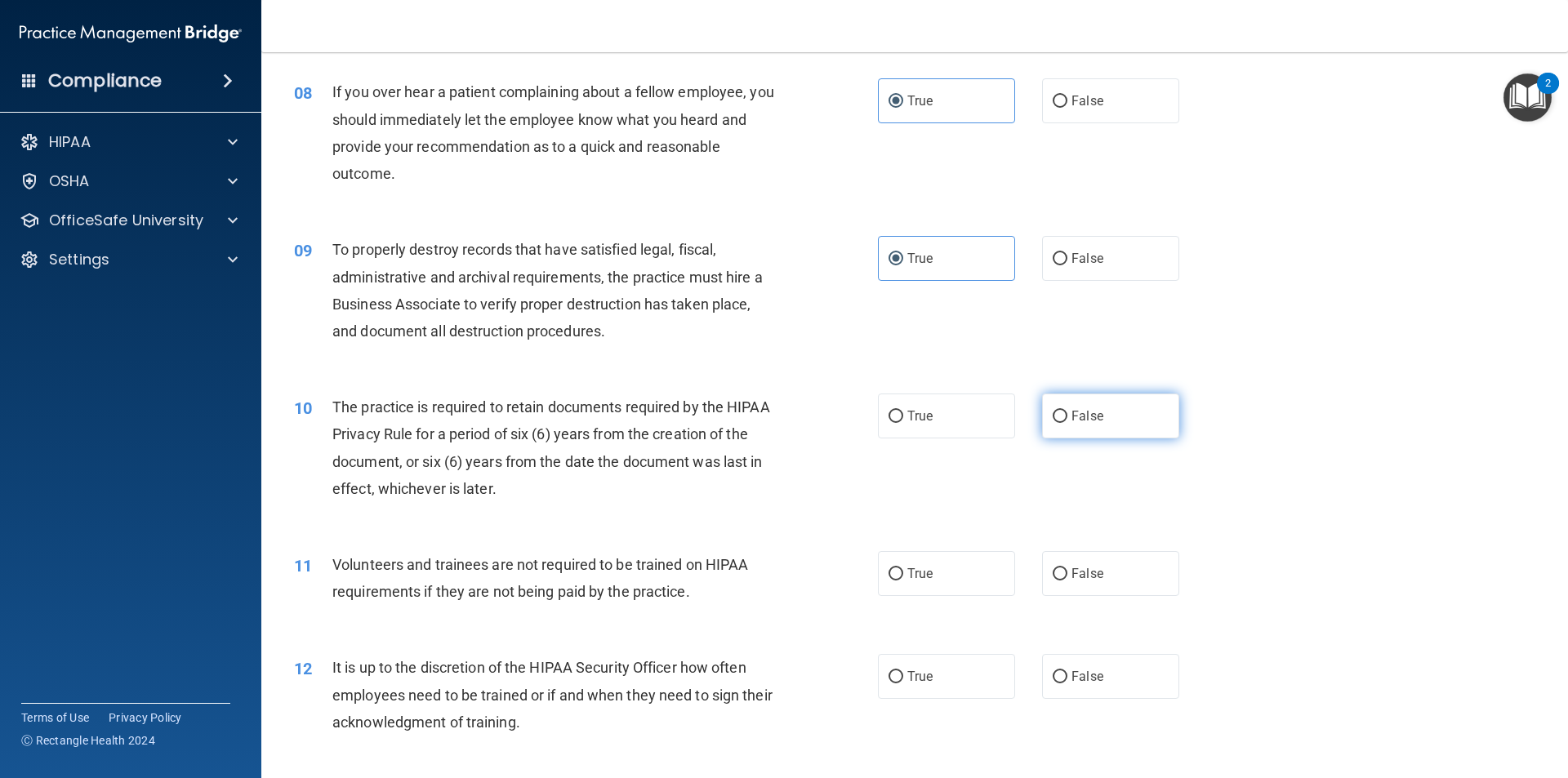
radio input "true"
click at [945, 587] on label "True" at bounding box center [946, 573] width 137 height 45
click at [903, 581] on input "True" at bounding box center [896, 574] width 15 height 12
radio input "true"
click at [1080, 683] on span "False" at bounding box center [1087, 677] width 32 height 16
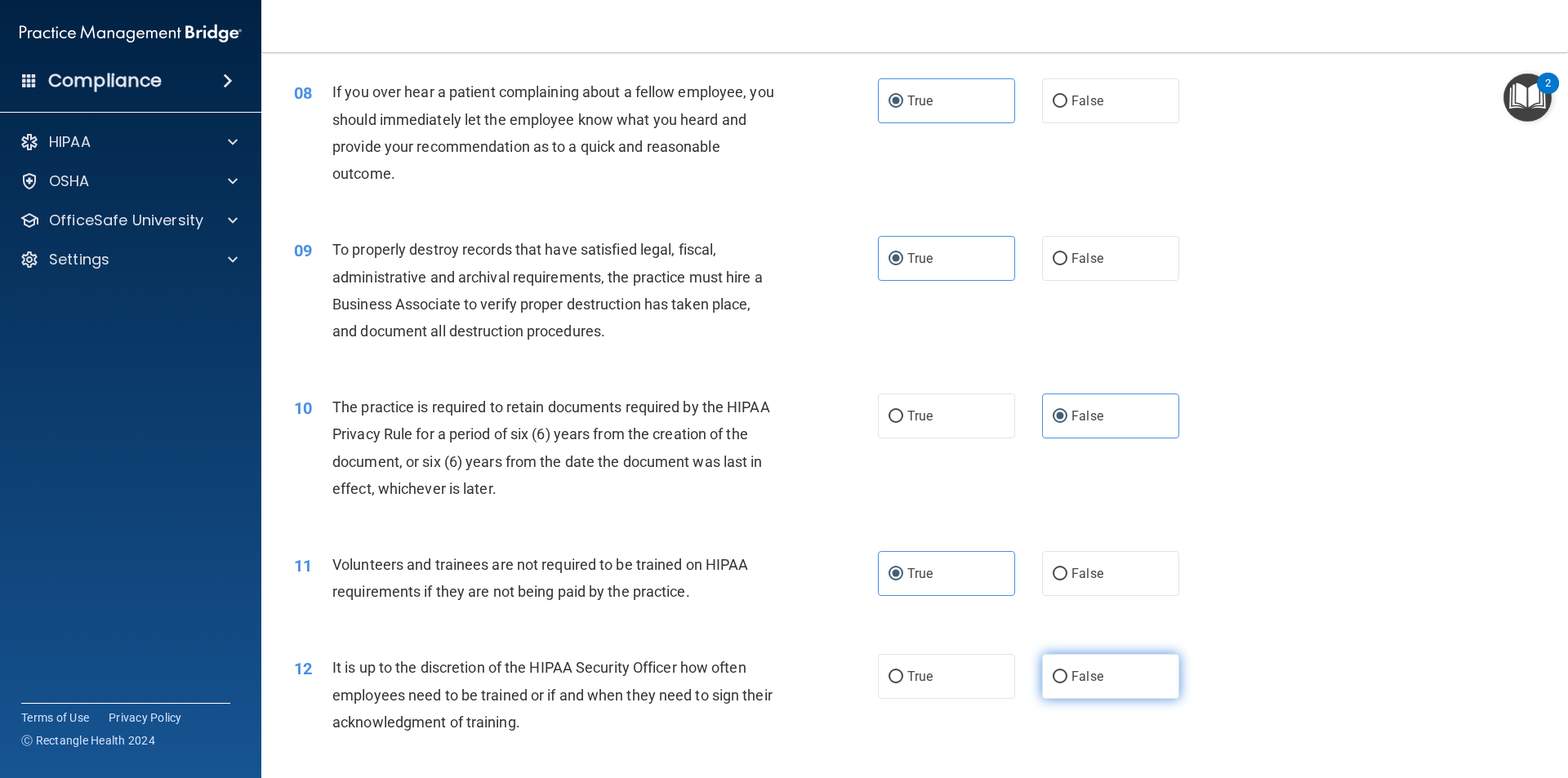
click at [1067, 683] on input "False" at bounding box center [1060, 677] width 15 height 12
radio input "true"
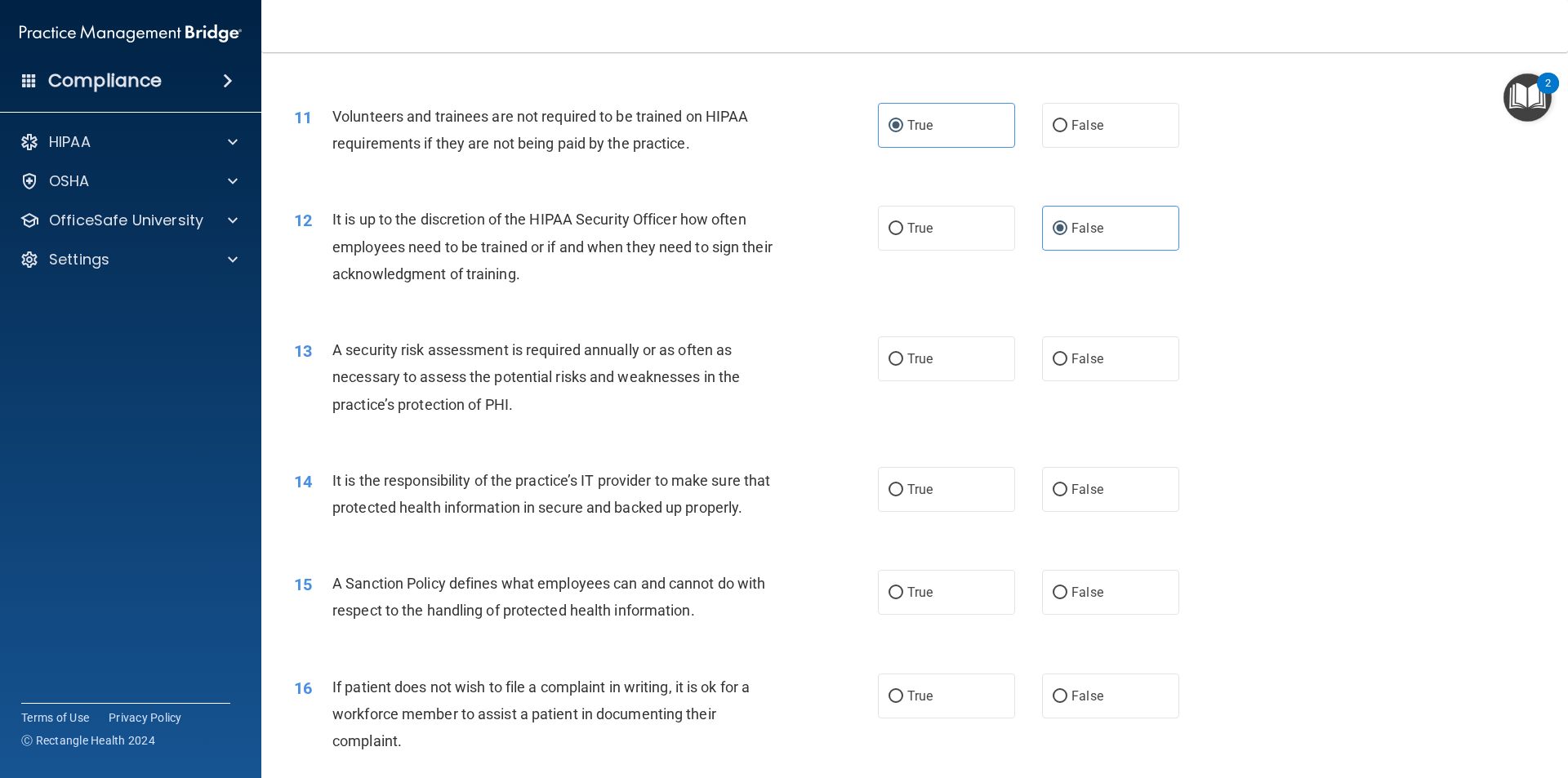
scroll to position [1467, 0]
click at [950, 350] on label "True" at bounding box center [946, 358] width 137 height 45
click at [903, 353] on input "True" at bounding box center [896, 359] width 15 height 12
radio input "true"
click at [932, 497] on label "True" at bounding box center [946, 488] width 137 height 45
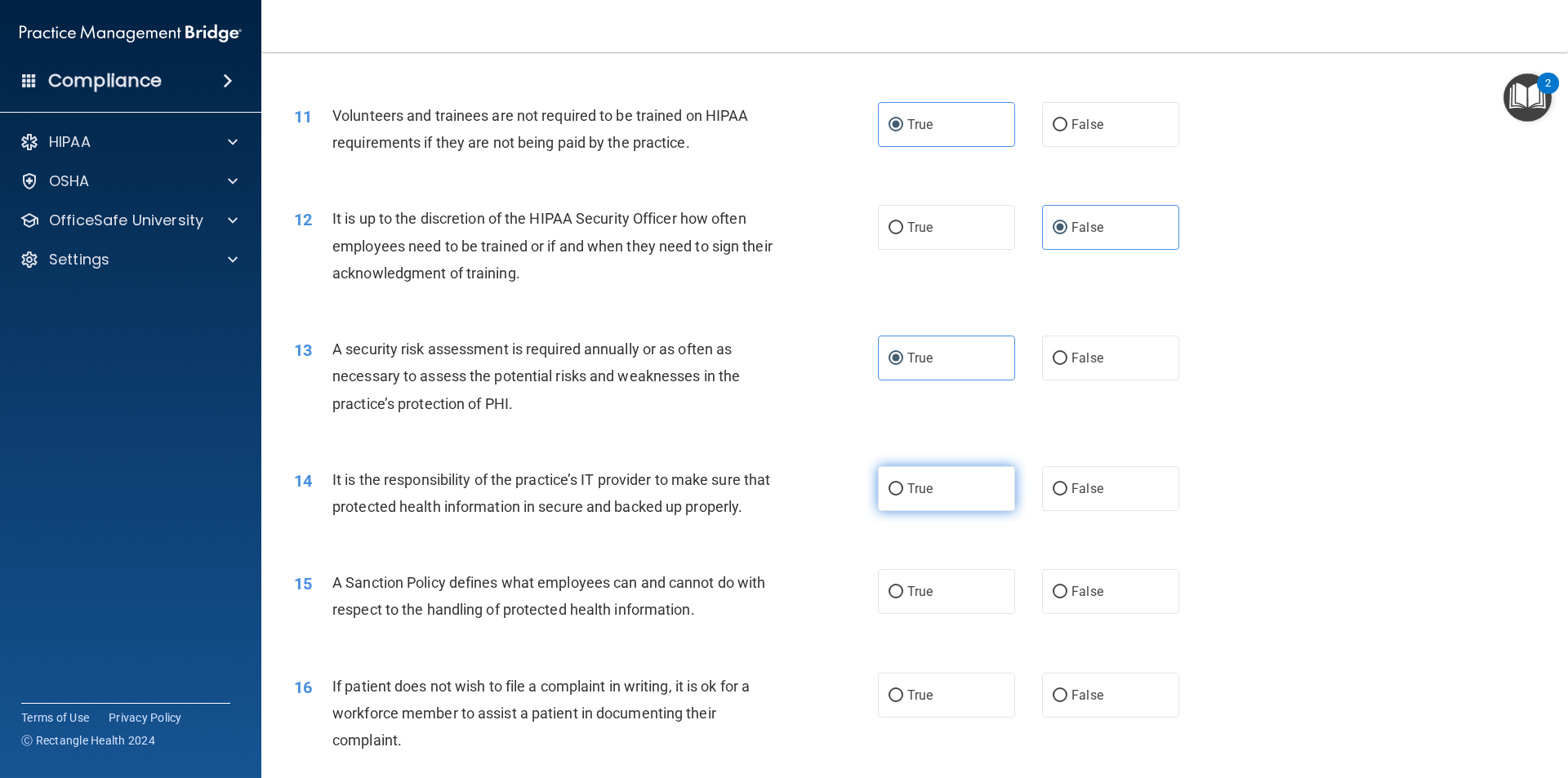
click at [903, 496] on input "True" at bounding box center [896, 489] width 15 height 12
radio input "true"
click at [926, 614] on label "True" at bounding box center [946, 592] width 137 height 45
click at [903, 599] on input "True" at bounding box center [896, 592] width 15 height 12
radio input "true"
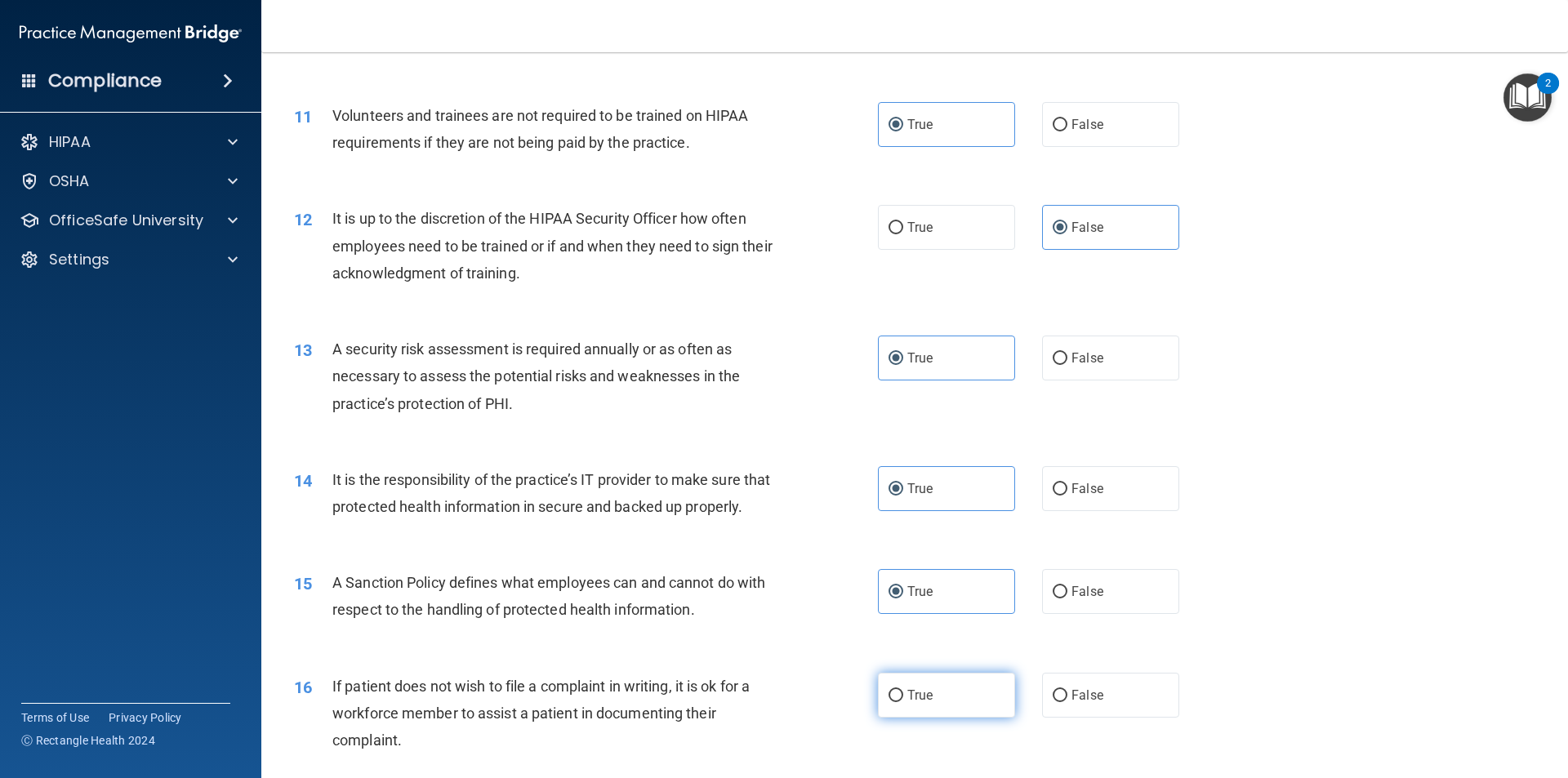
click at [927, 705] on label "True" at bounding box center [946, 695] width 137 height 45
click at [903, 702] on input "True" at bounding box center [896, 696] width 15 height 12
radio input "true"
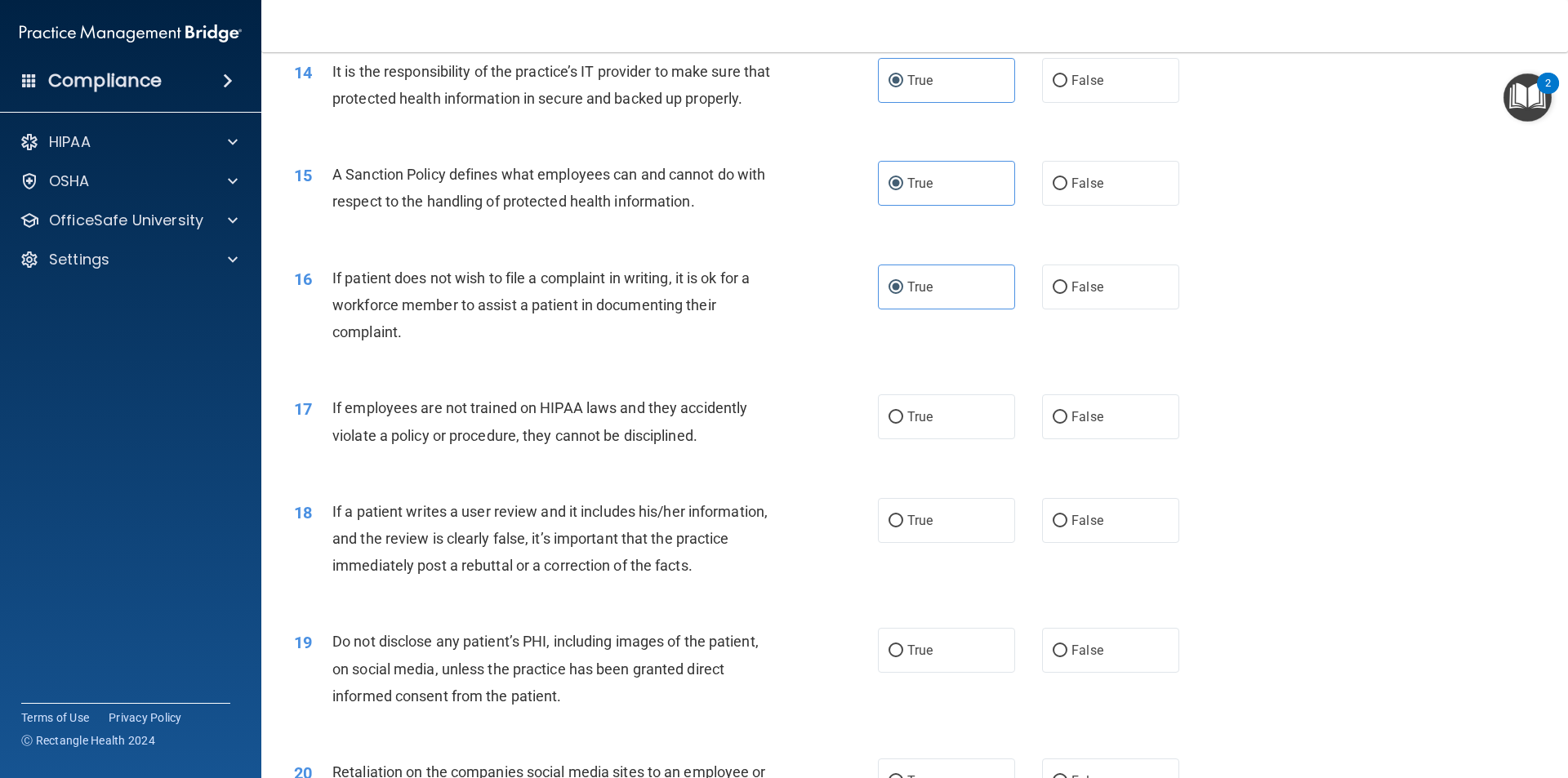
scroll to position [1876, 0]
click at [927, 424] on span "True" at bounding box center [920, 416] width 26 height 16
click at [903, 423] on input "True" at bounding box center [896, 417] width 15 height 12
radio input "true"
click at [930, 528] on label "True" at bounding box center [946, 520] width 137 height 45
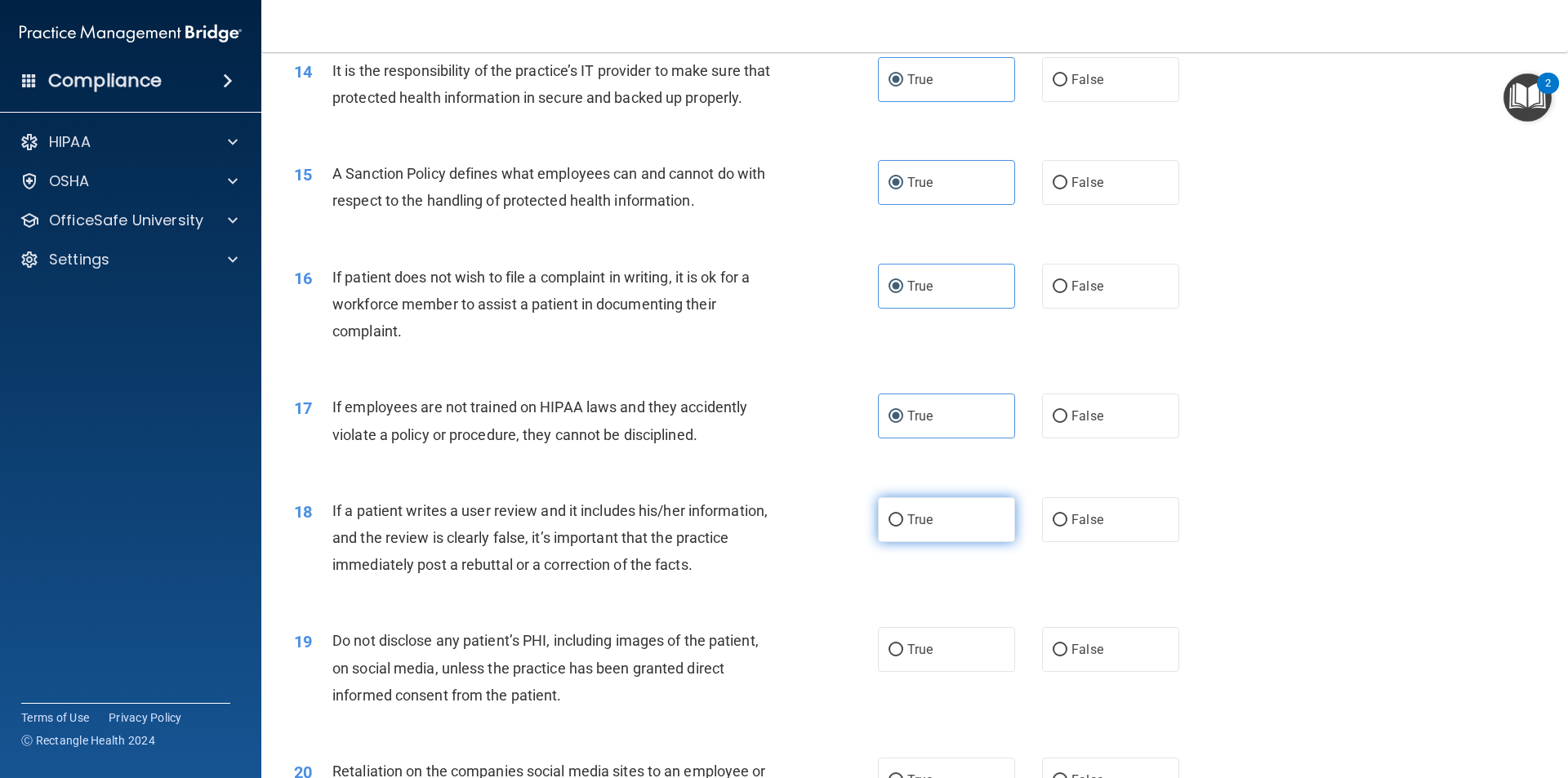
click at [903, 527] on input "True" at bounding box center [896, 521] width 15 height 12
radio input "true"
click at [1054, 657] on input "False" at bounding box center [1060, 650] width 15 height 12
radio input "true"
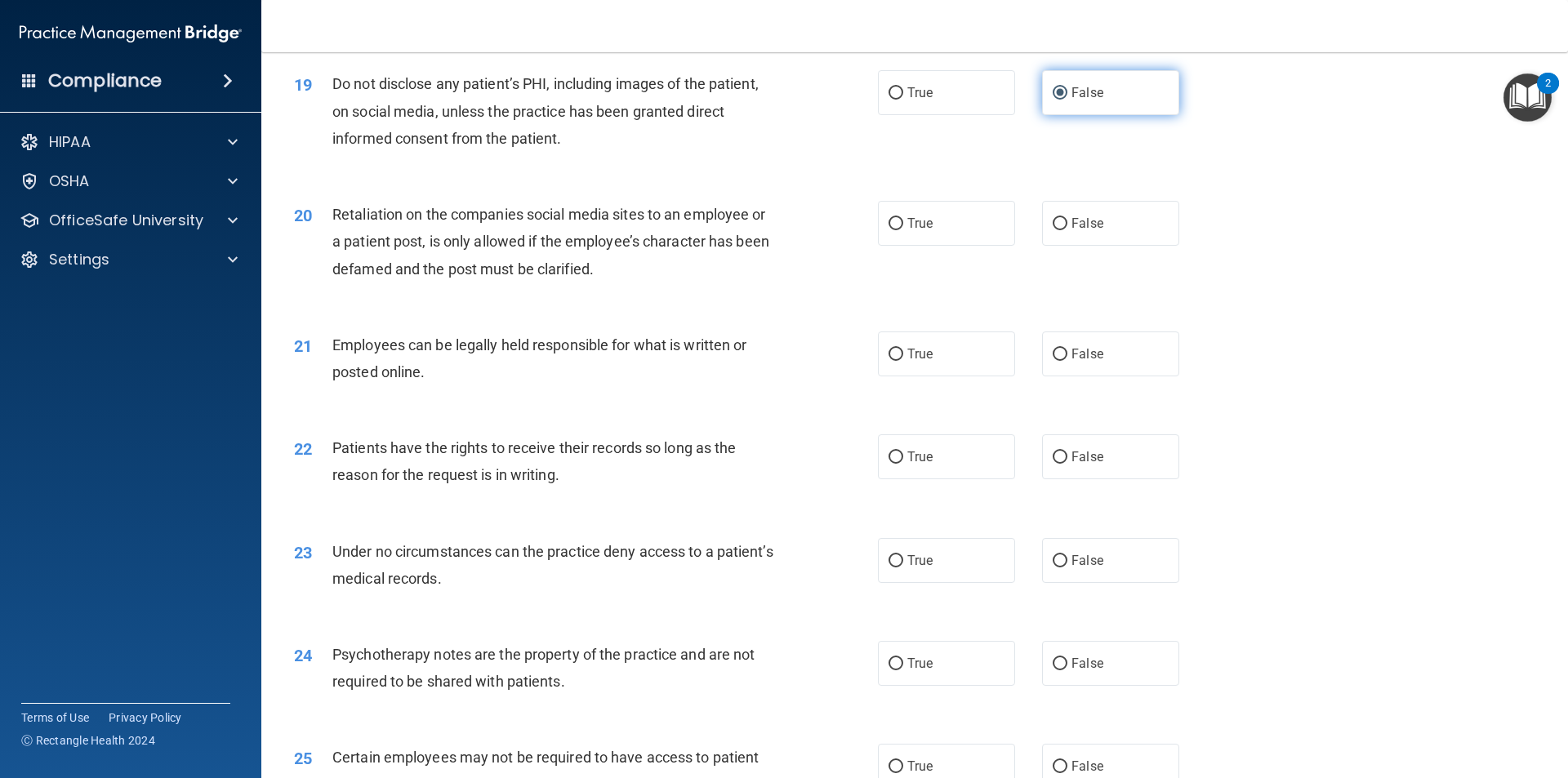
scroll to position [2436, 0]
click at [1061, 223] on div "20 Retaliation on the companies social media sites to an employee or a patient …" at bounding box center [915, 243] width 1265 height 130
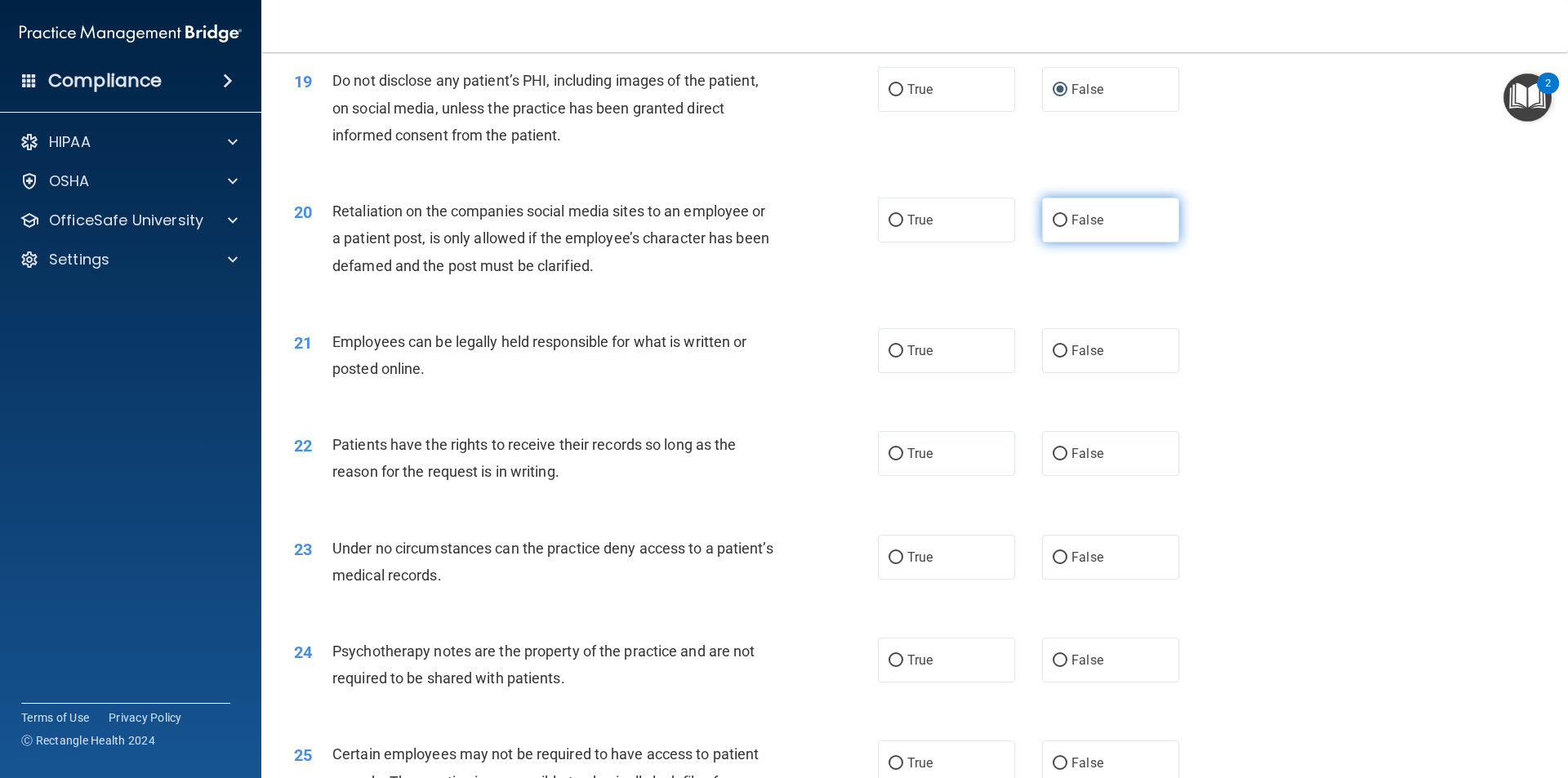
click at [1062, 243] on label "False" at bounding box center [1110, 220] width 137 height 45
click at [1062, 227] on input "False" at bounding box center [1060, 220] width 15 height 12
radio input "true"
click at [1057, 358] on input "False" at bounding box center [1060, 351] width 15 height 12
radio input "true"
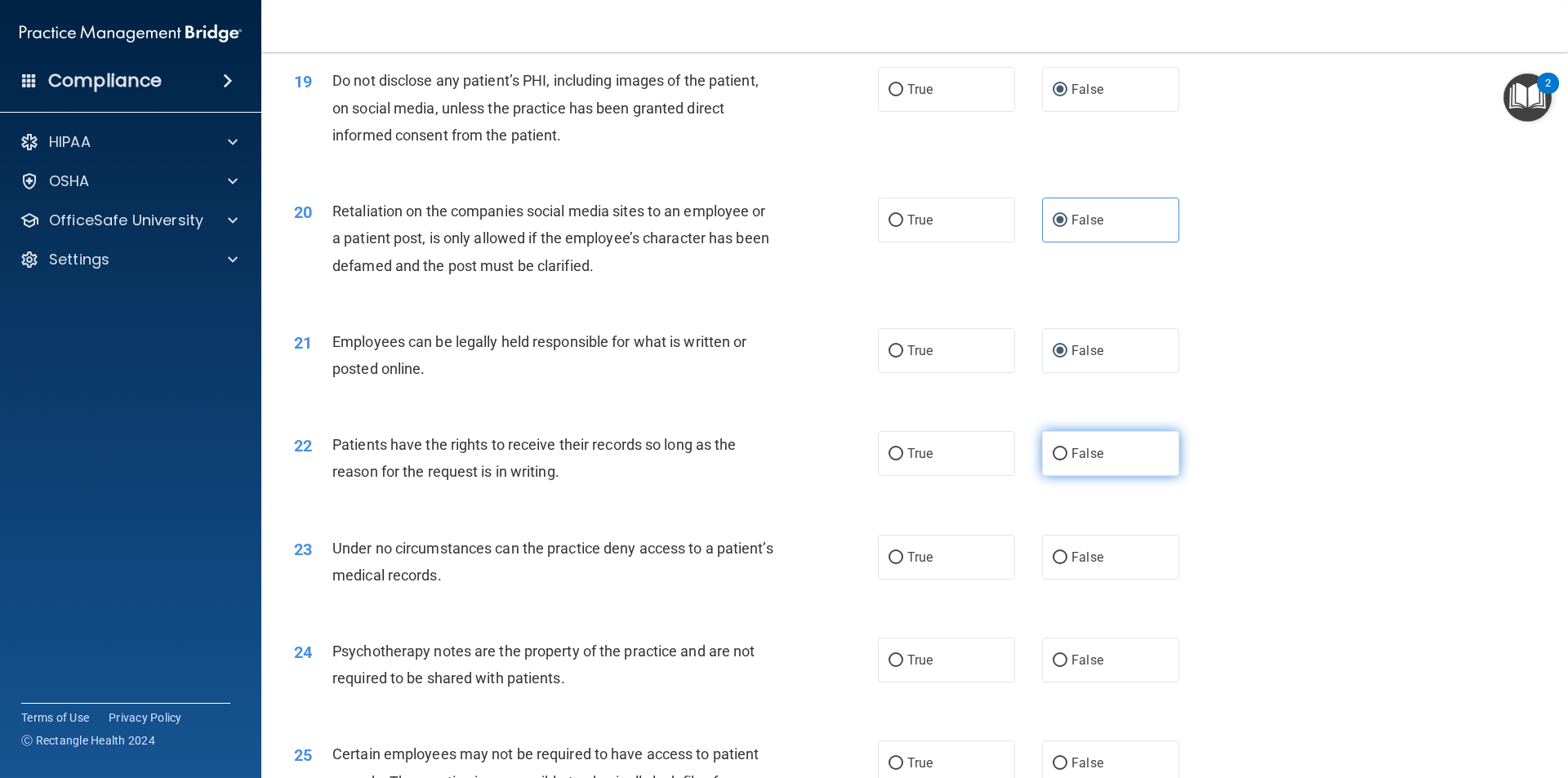
click at [1071, 461] on span "False" at bounding box center [1087, 454] width 32 height 16
click at [1067, 460] on input "False" at bounding box center [1060, 454] width 15 height 12
radio input "true"
click at [1071, 565] on span "False" at bounding box center [1087, 557] width 32 height 16
click at [1067, 564] on input "False" at bounding box center [1060, 558] width 15 height 12
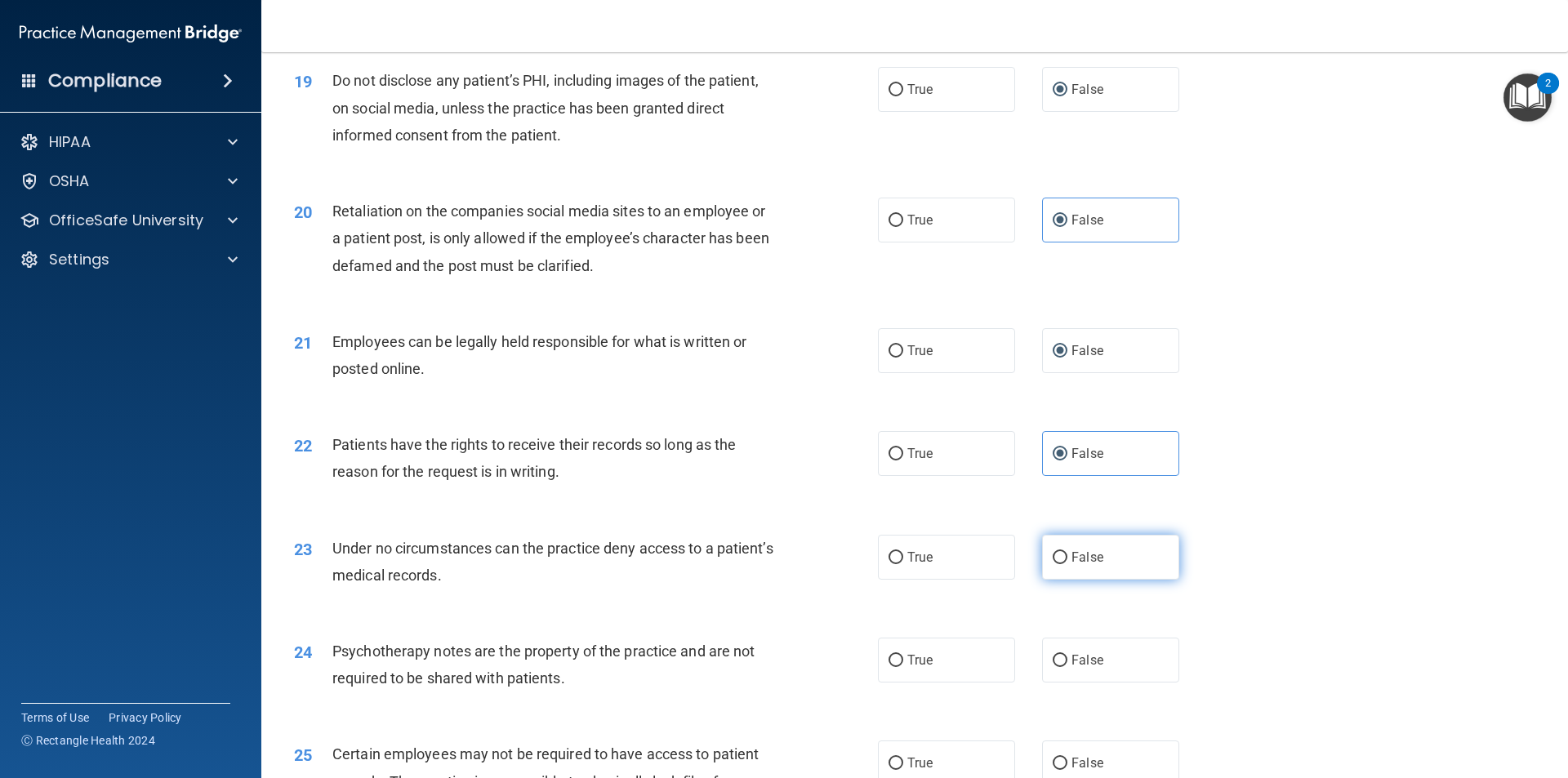
radio input "true"
click at [1071, 668] on span "False" at bounding box center [1087, 660] width 32 height 16
click at [1067, 667] on input "False" at bounding box center [1060, 661] width 15 height 12
radio input "true"
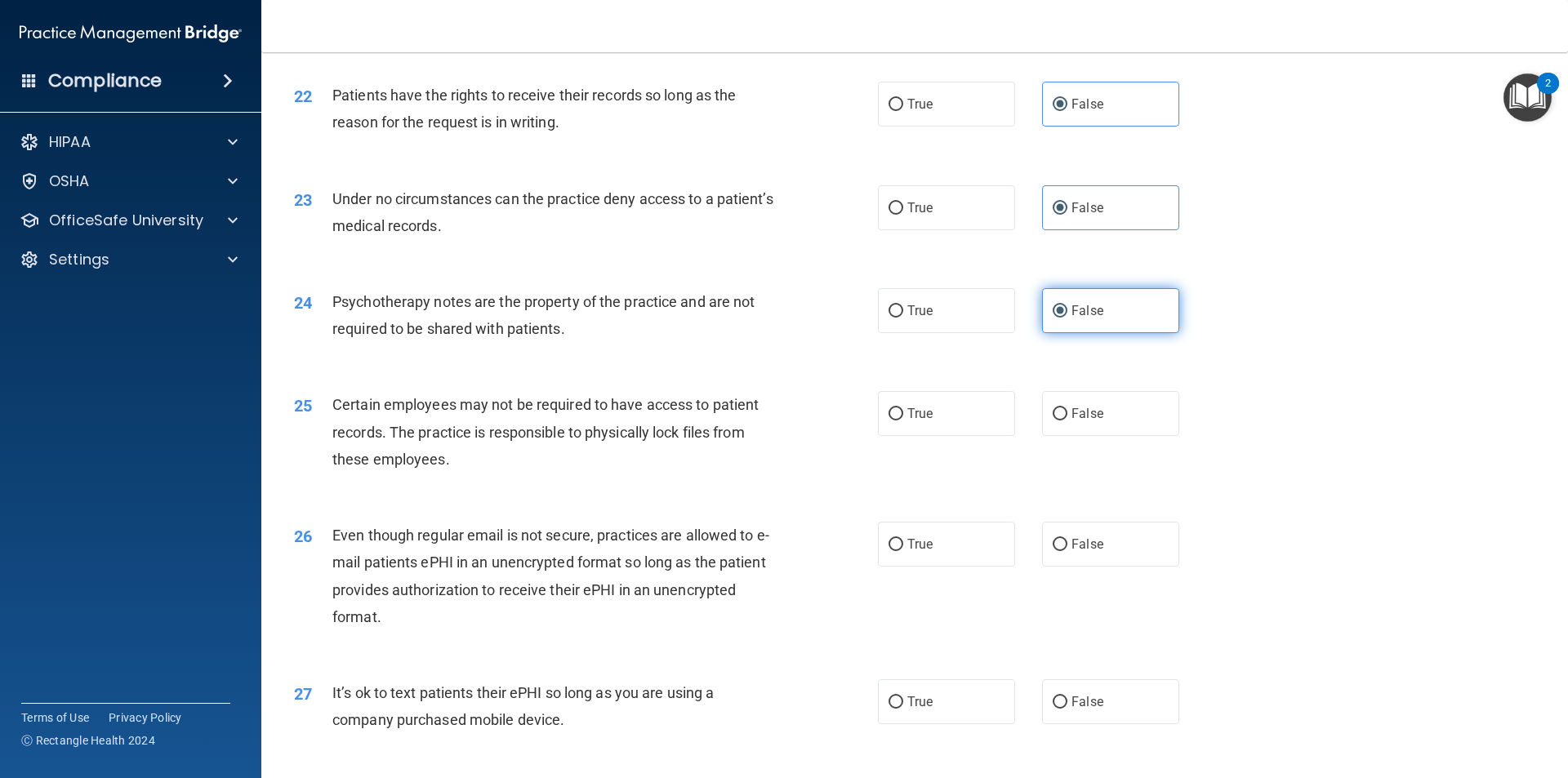
scroll to position [2789, 0]
click at [954, 427] on label "True" at bounding box center [946, 411] width 137 height 45
click at [903, 418] on input "True" at bounding box center [896, 412] width 15 height 12
radio input "true"
click at [911, 564] on label "True" at bounding box center [946, 542] width 137 height 45
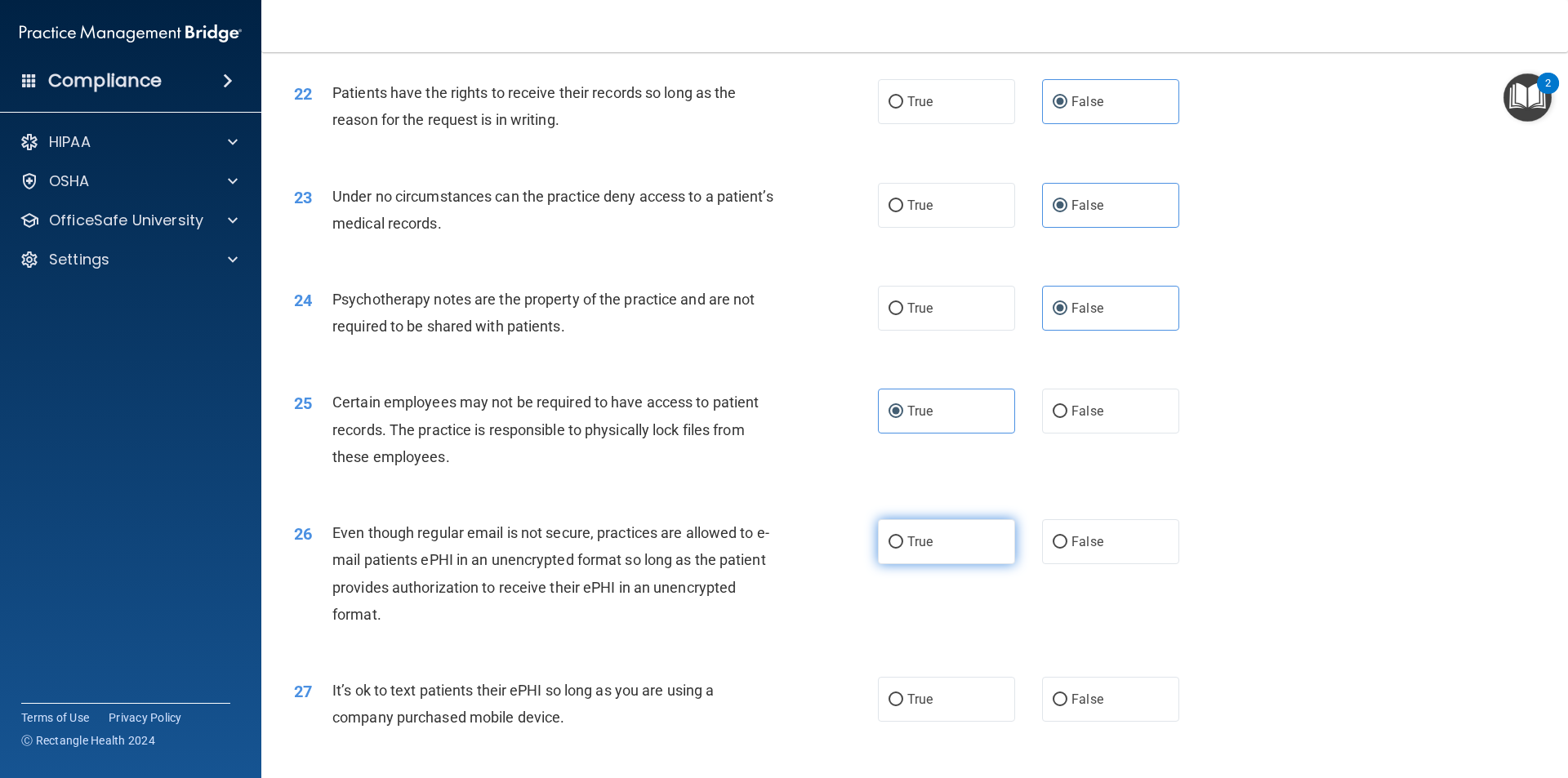
click at [903, 549] on input "True" at bounding box center [896, 542] width 15 height 12
radio input "true"
click at [927, 716] on label "True" at bounding box center [946, 700] width 137 height 45
click at [903, 706] on input "True" at bounding box center [896, 700] width 15 height 12
radio input "true"
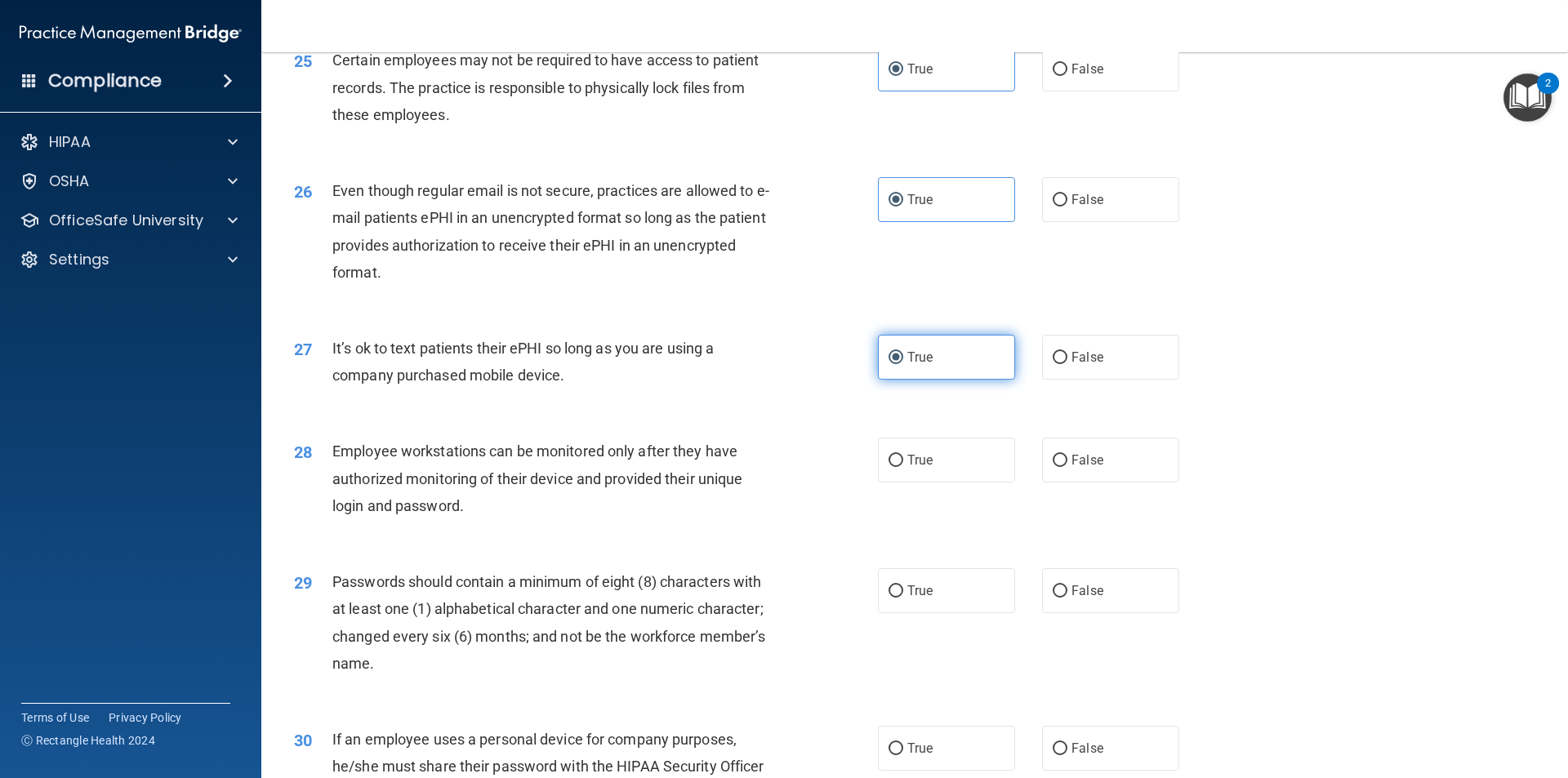
scroll to position [3131, 0]
click at [909, 482] on label "True" at bounding box center [946, 460] width 137 height 45
click at [903, 466] on input "True" at bounding box center [896, 460] width 15 height 12
radio input "true"
click at [917, 612] on label "True" at bounding box center [946, 590] width 137 height 45
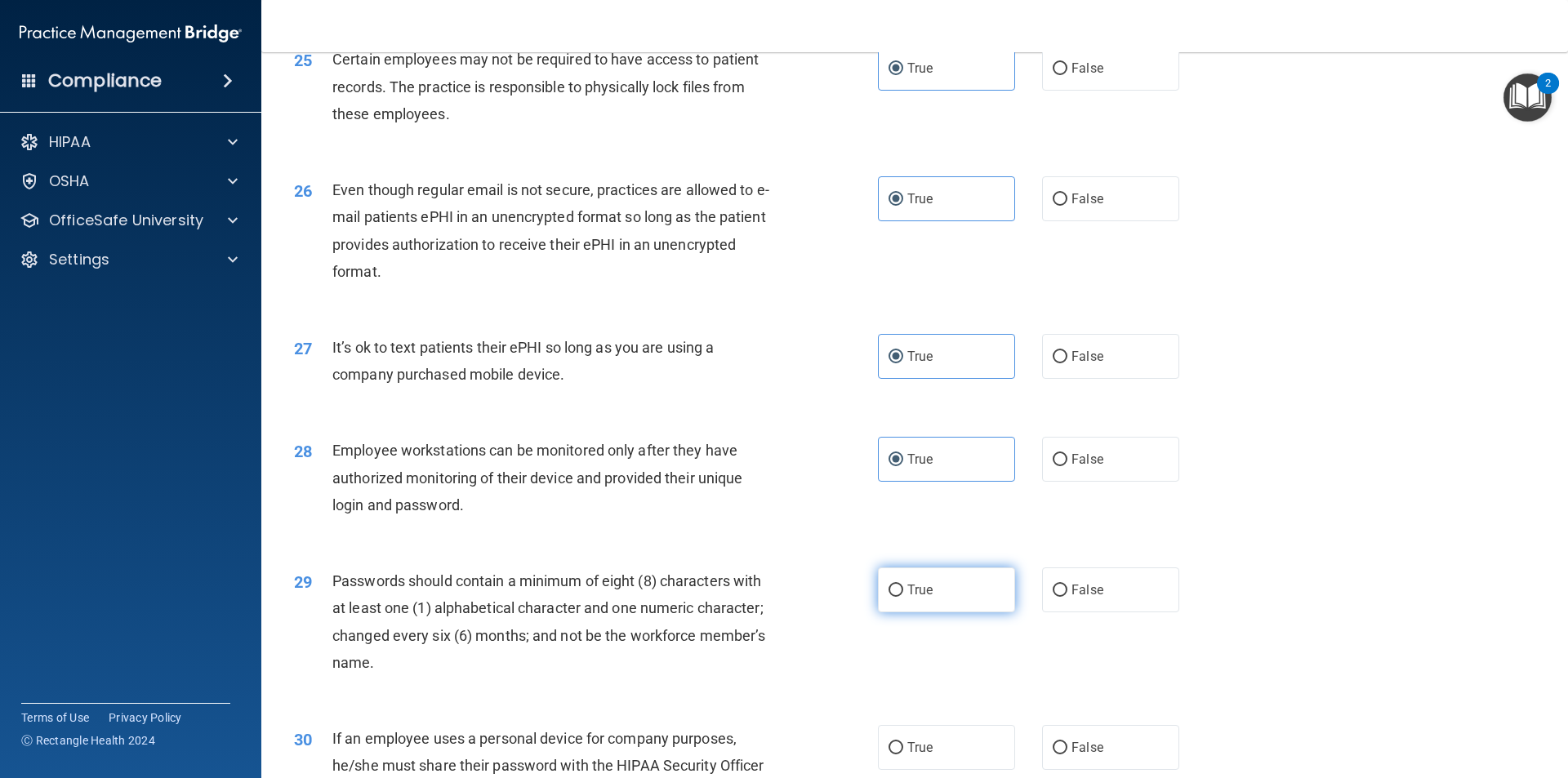
click at [903, 597] on input "True" at bounding box center [896, 591] width 15 height 12
radio input "true"
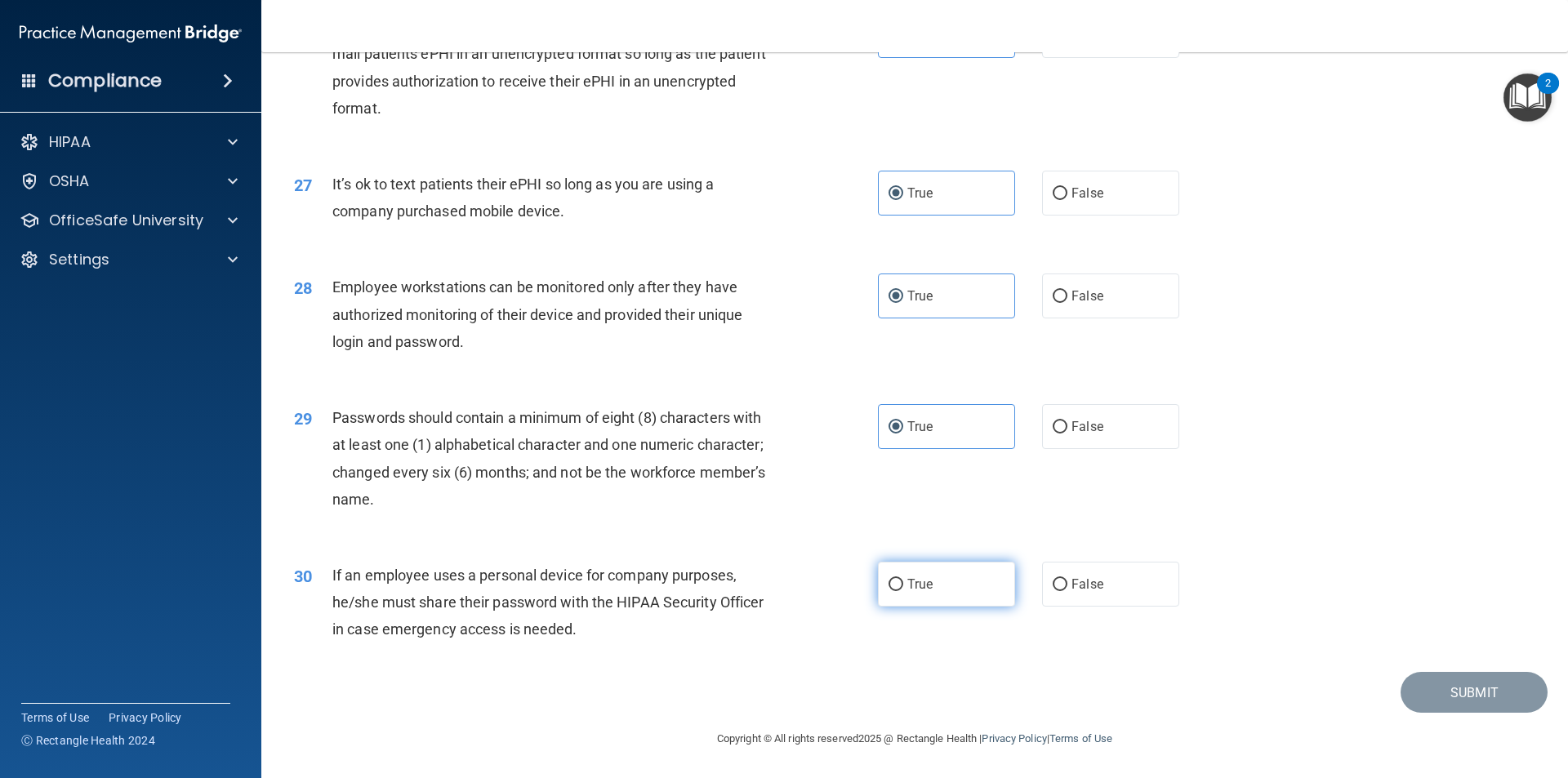
click at [899, 591] on label "True" at bounding box center [946, 584] width 137 height 45
click at [899, 591] on input "True" at bounding box center [896, 585] width 15 height 12
radio input "true"
click at [1434, 708] on button "Submit" at bounding box center [1474, 693] width 147 height 41
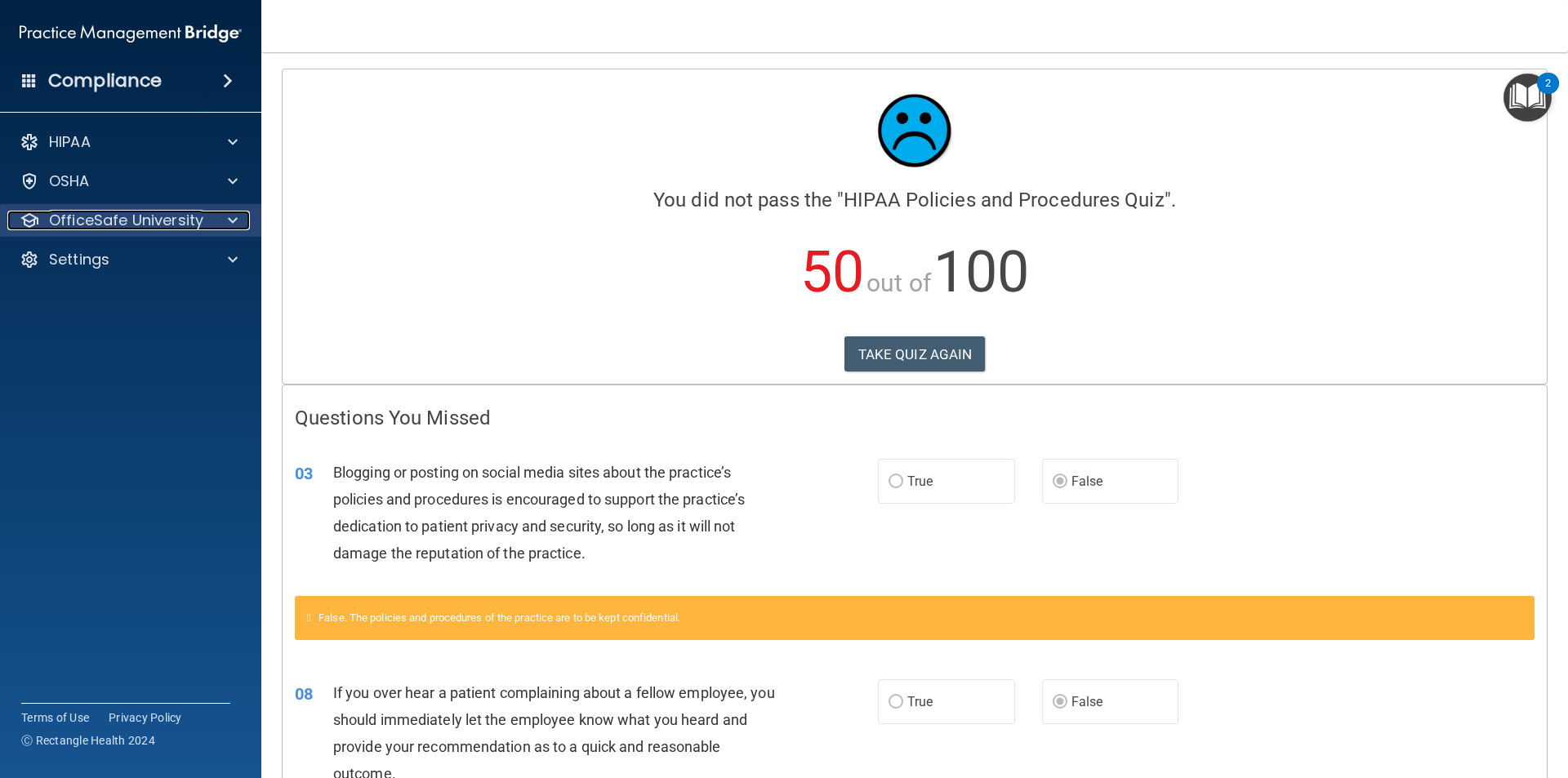
click at [248, 217] on div at bounding box center [229, 220] width 40 height 20
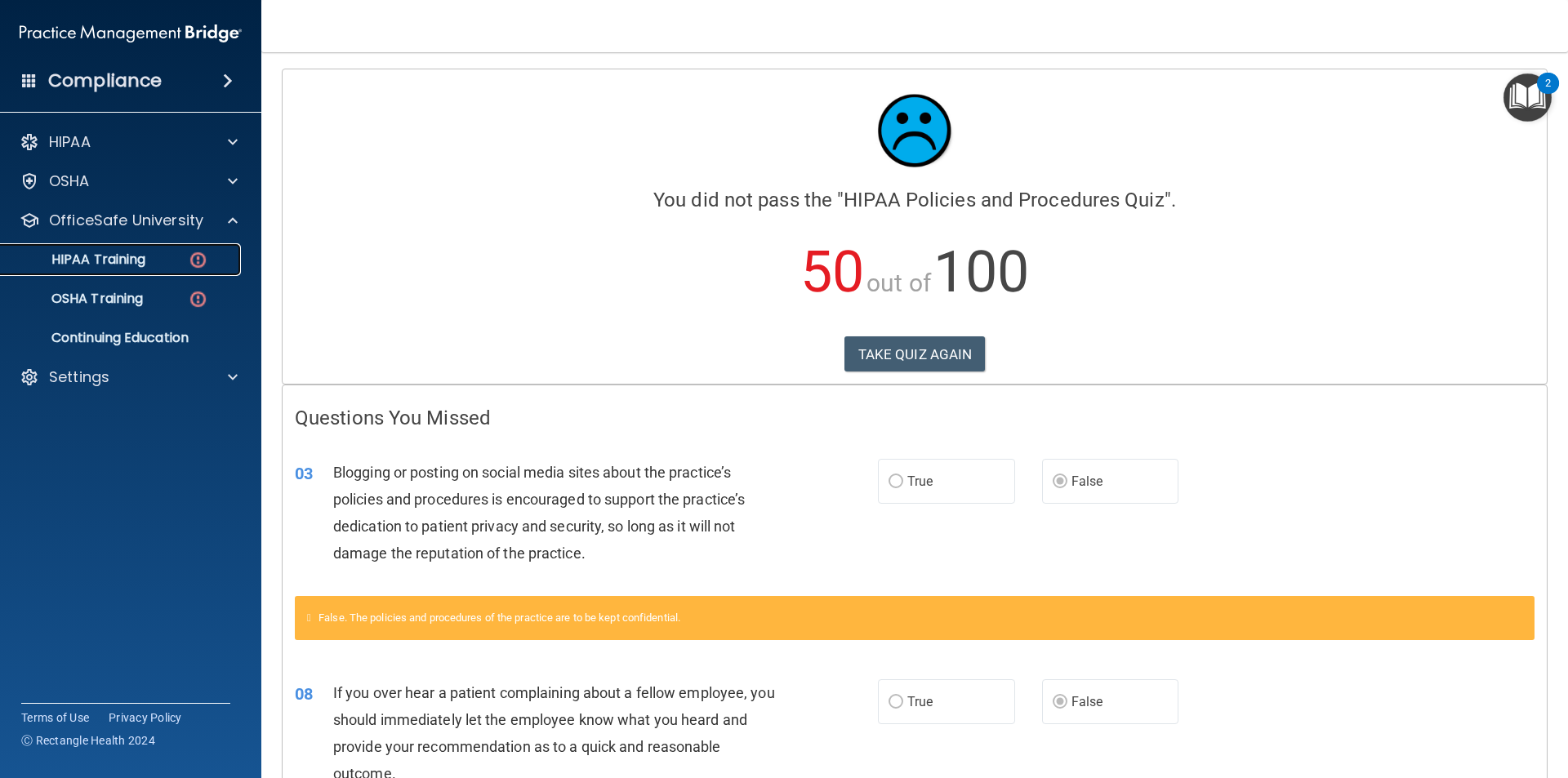
click at [196, 250] on img at bounding box center [198, 260] width 21 height 21
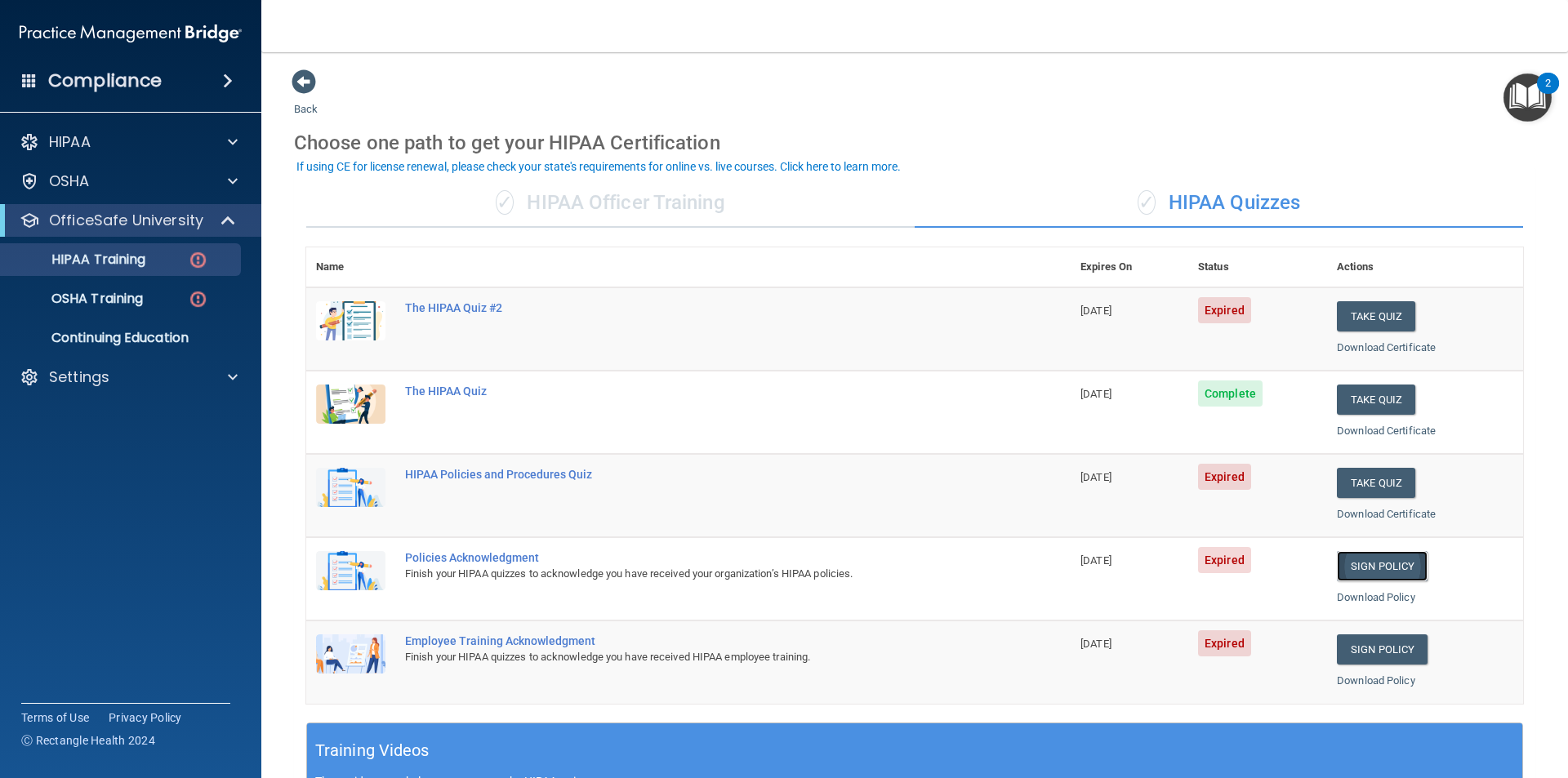
click at [1389, 575] on link "Sign Policy" at bounding box center [1382, 566] width 91 height 31
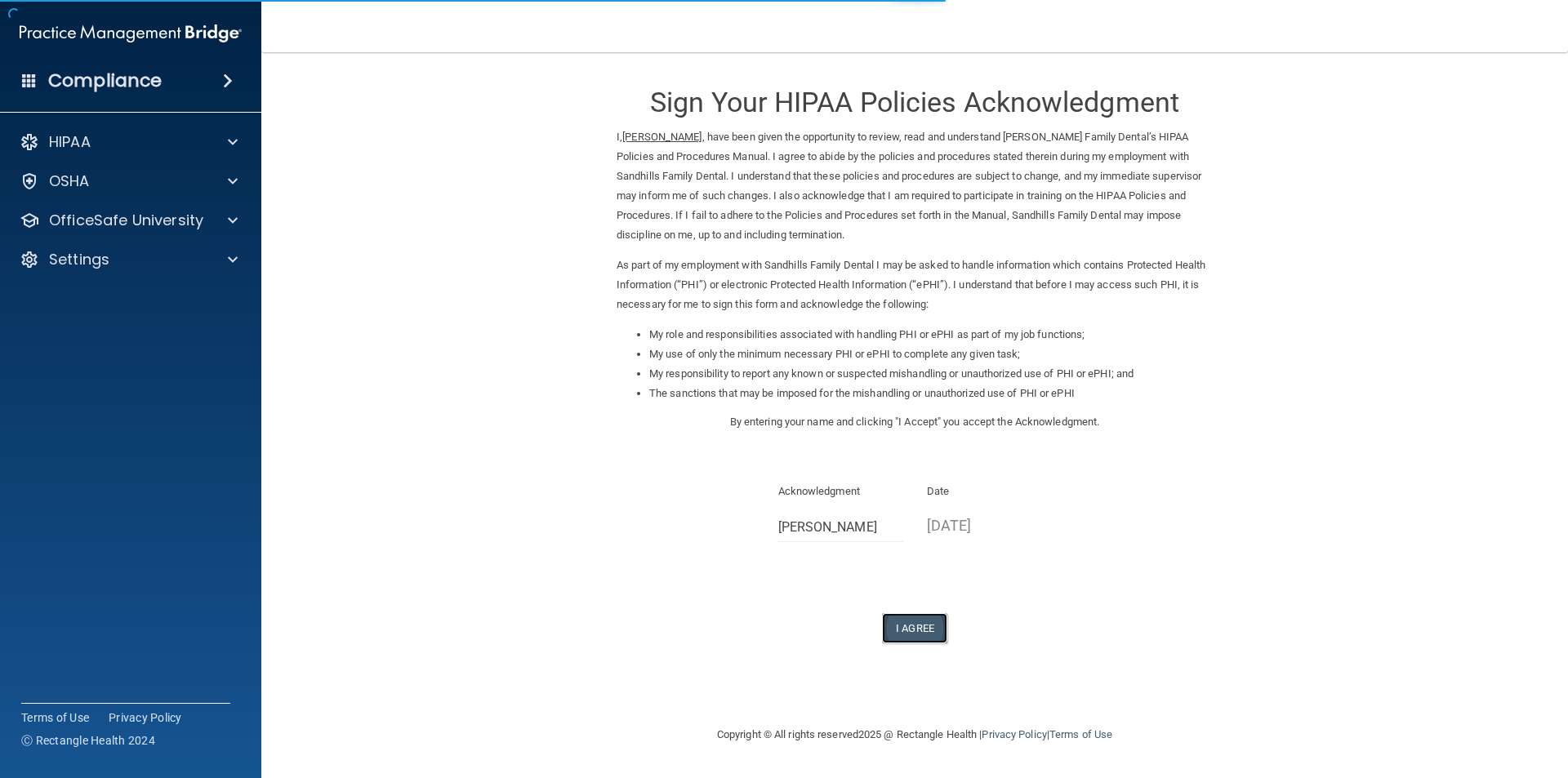
click at [921, 630] on button "I Agree" at bounding box center [914, 628] width 65 height 31
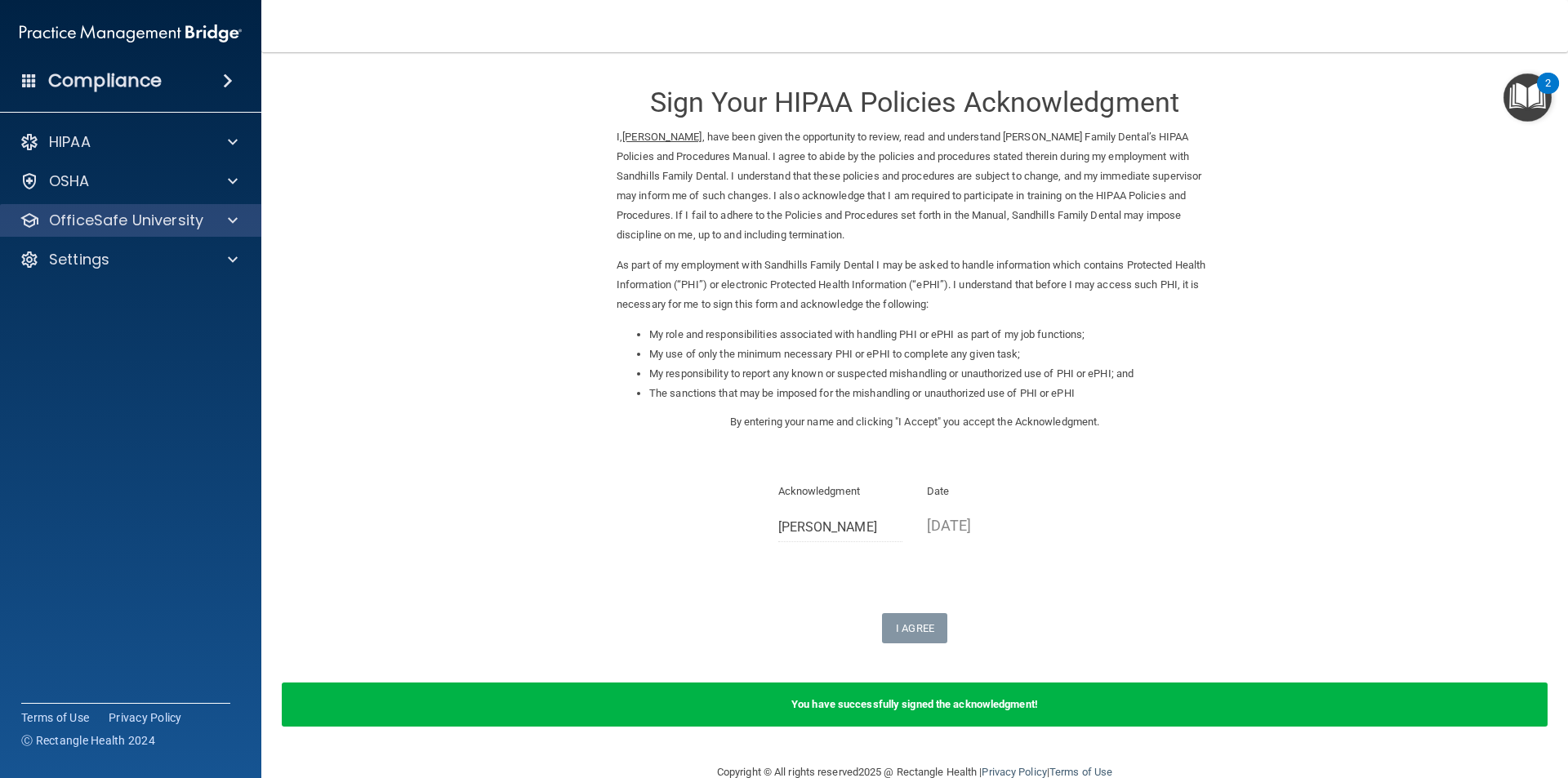
click at [223, 236] on div "OfficeSafe University" at bounding box center [131, 220] width 262 height 33
click at [224, 226] on div at bounding box center [229, 220] width 40 height 20
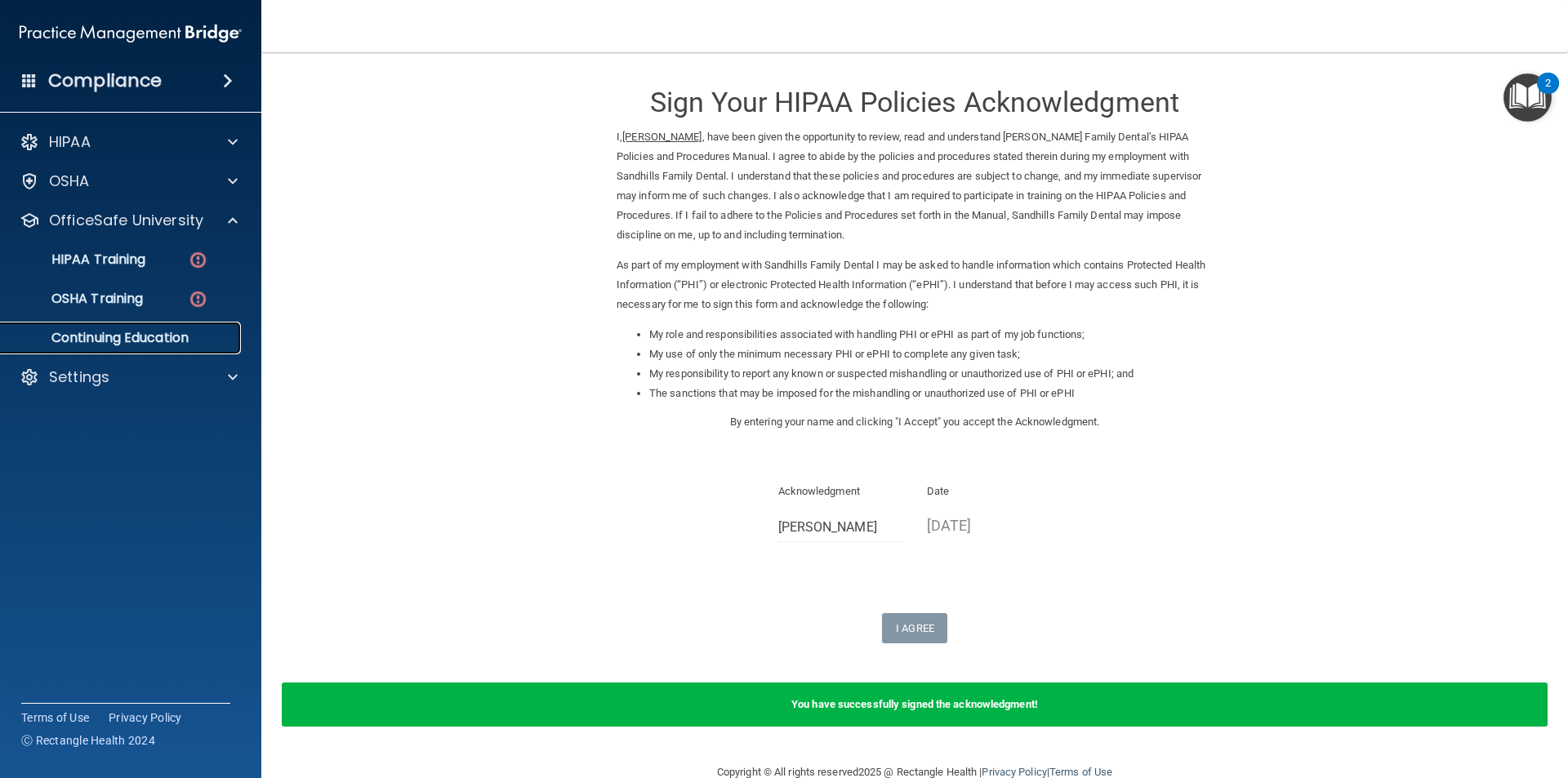
click at [205, 332] on p "Continuing Education" at bounding box center [122, 338] width 223 height 17
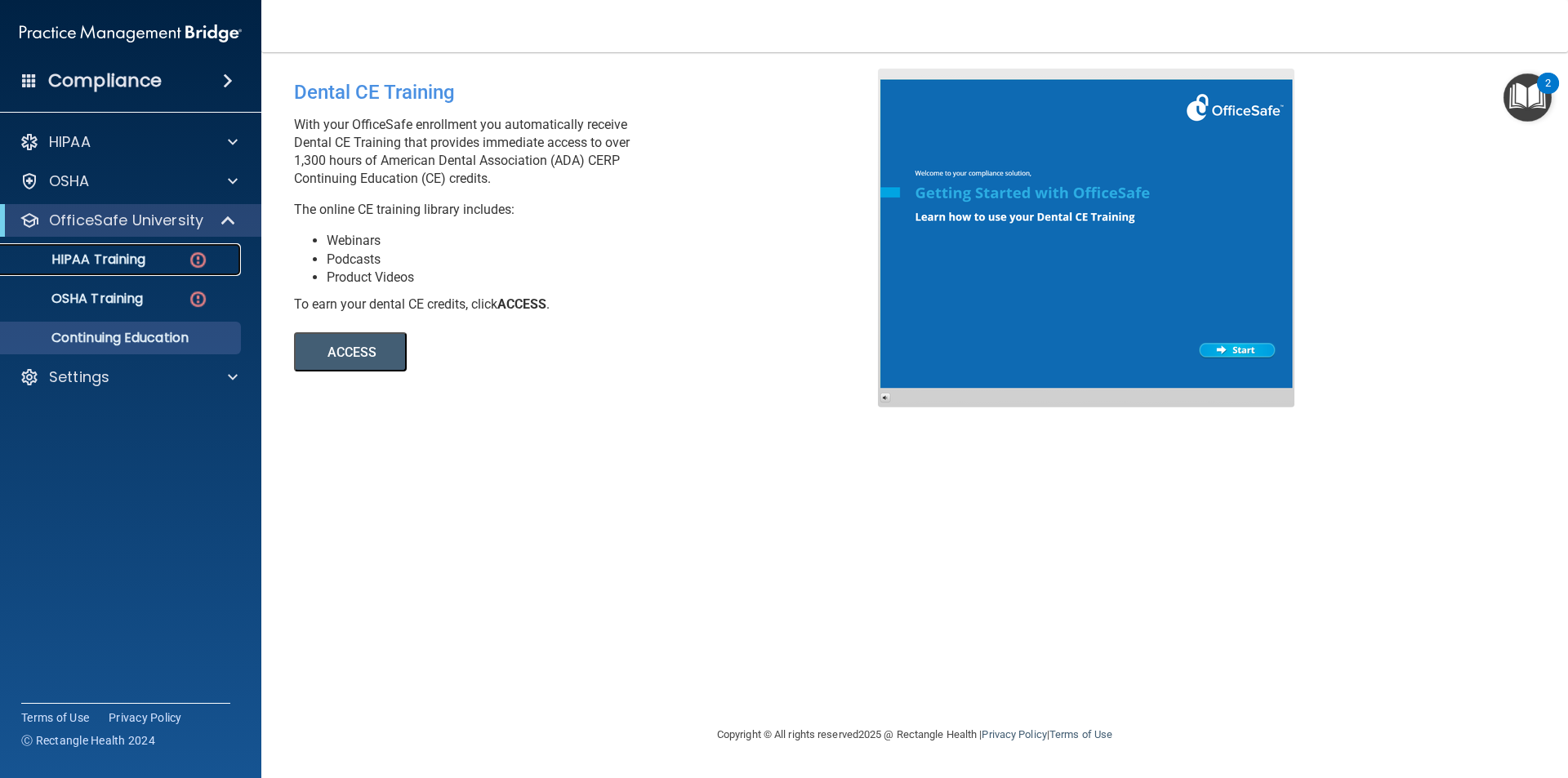
click at [152, 247] on link "HIPAA Training" at bounding box center [112, 260] width 257 height 33
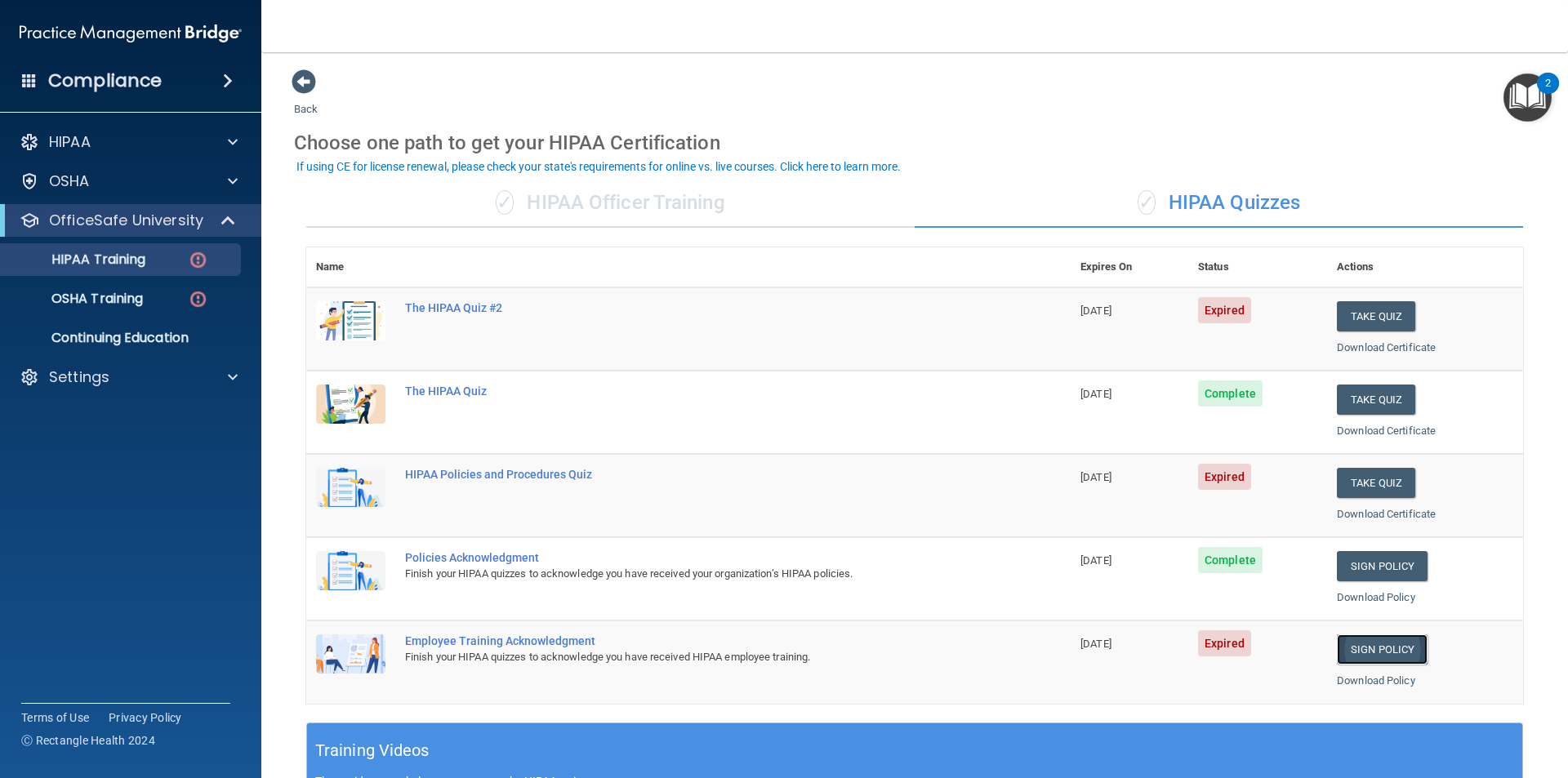
click at [1382, 639] on link "Sign Policy" at bounding box center [1382, 649] width 91 height 31
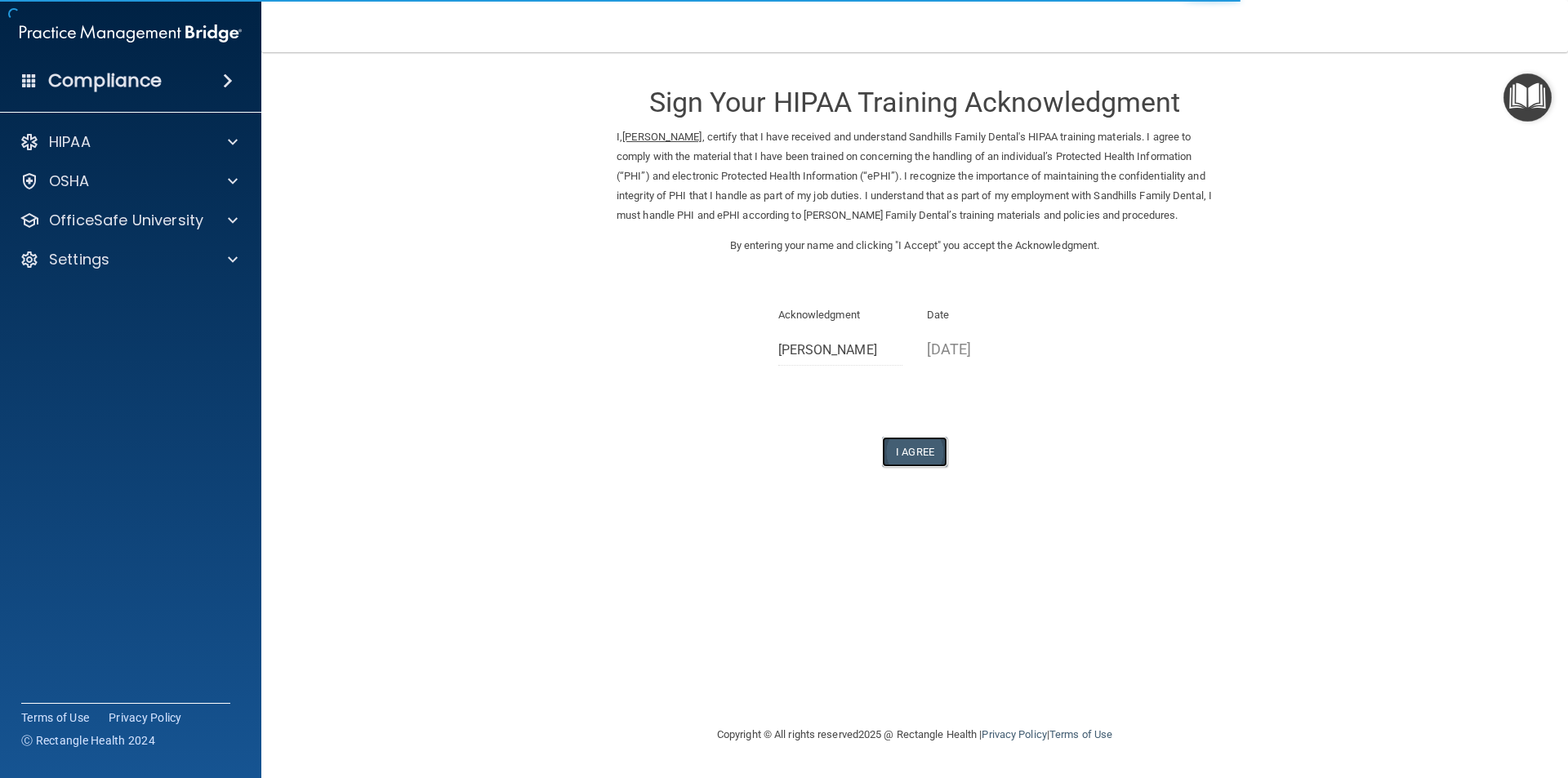
click at [911, 446] on button "I Agree" at bounding box center [914, 452] width 65 height 31
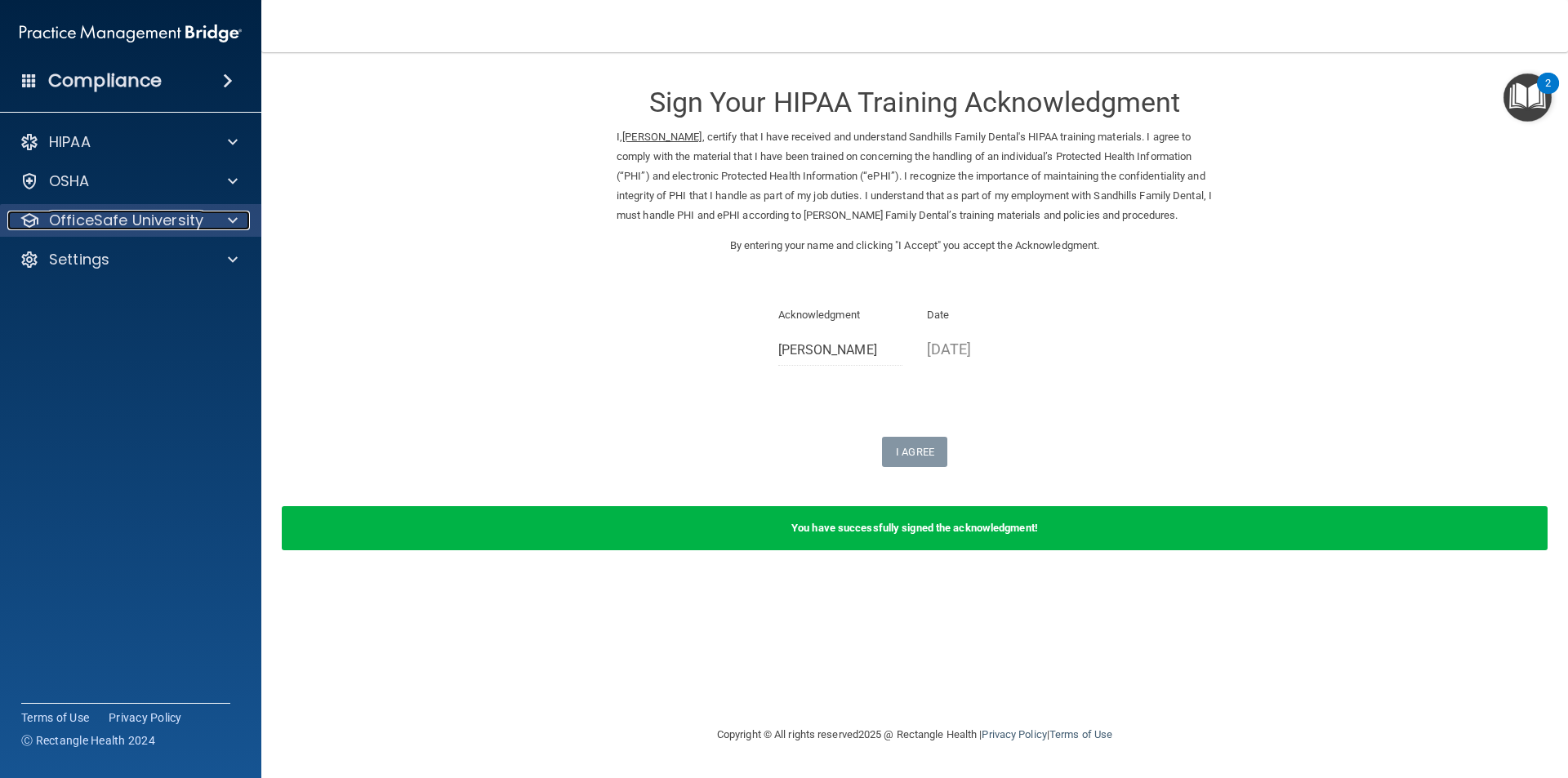
click at [234, 225] on span at bounding box center [233, 220] width 10 height 20
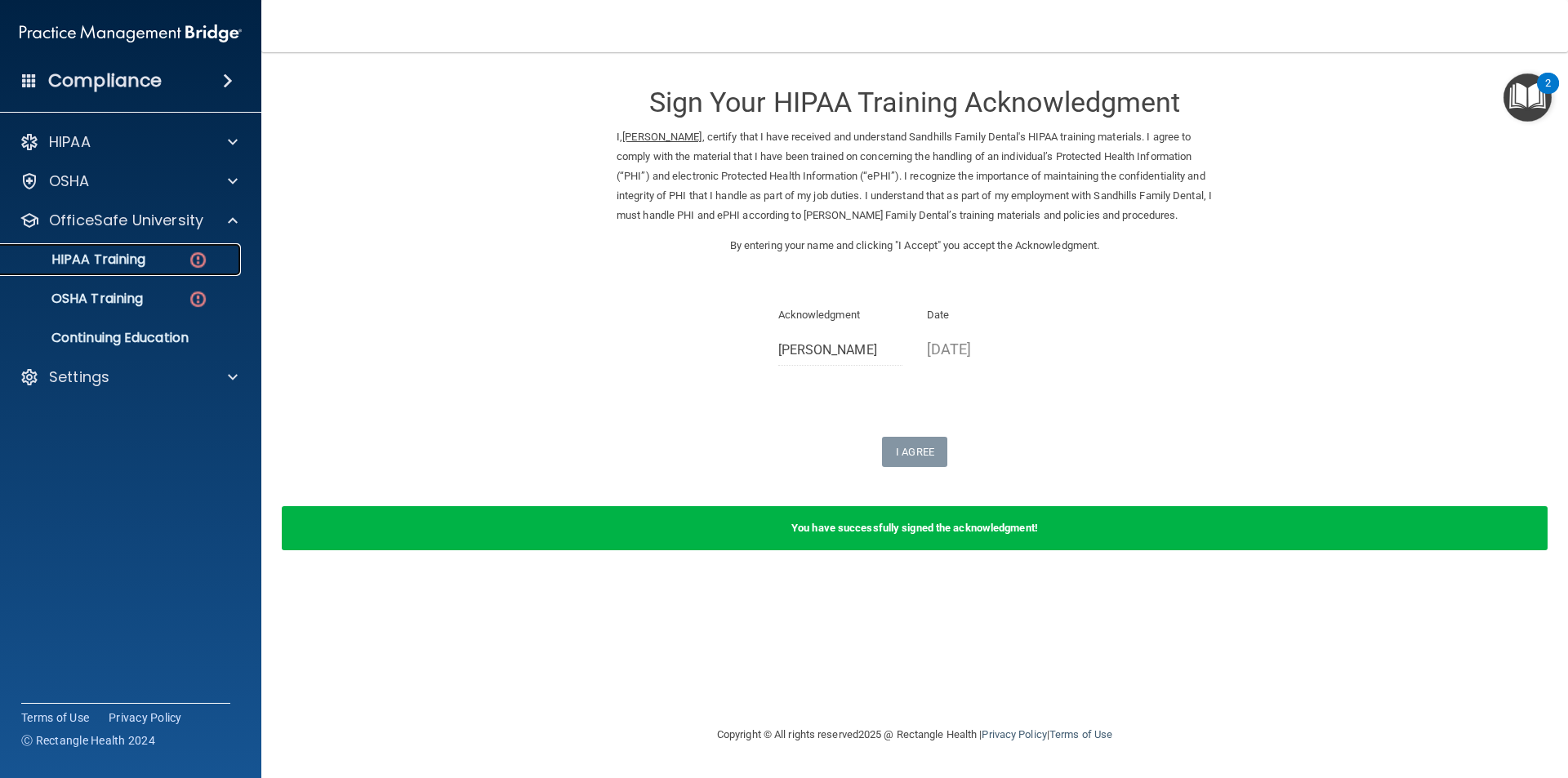
click at [168, 262] on div "HIPAA Training" at bounding box center [122, 260] width 223 height 17
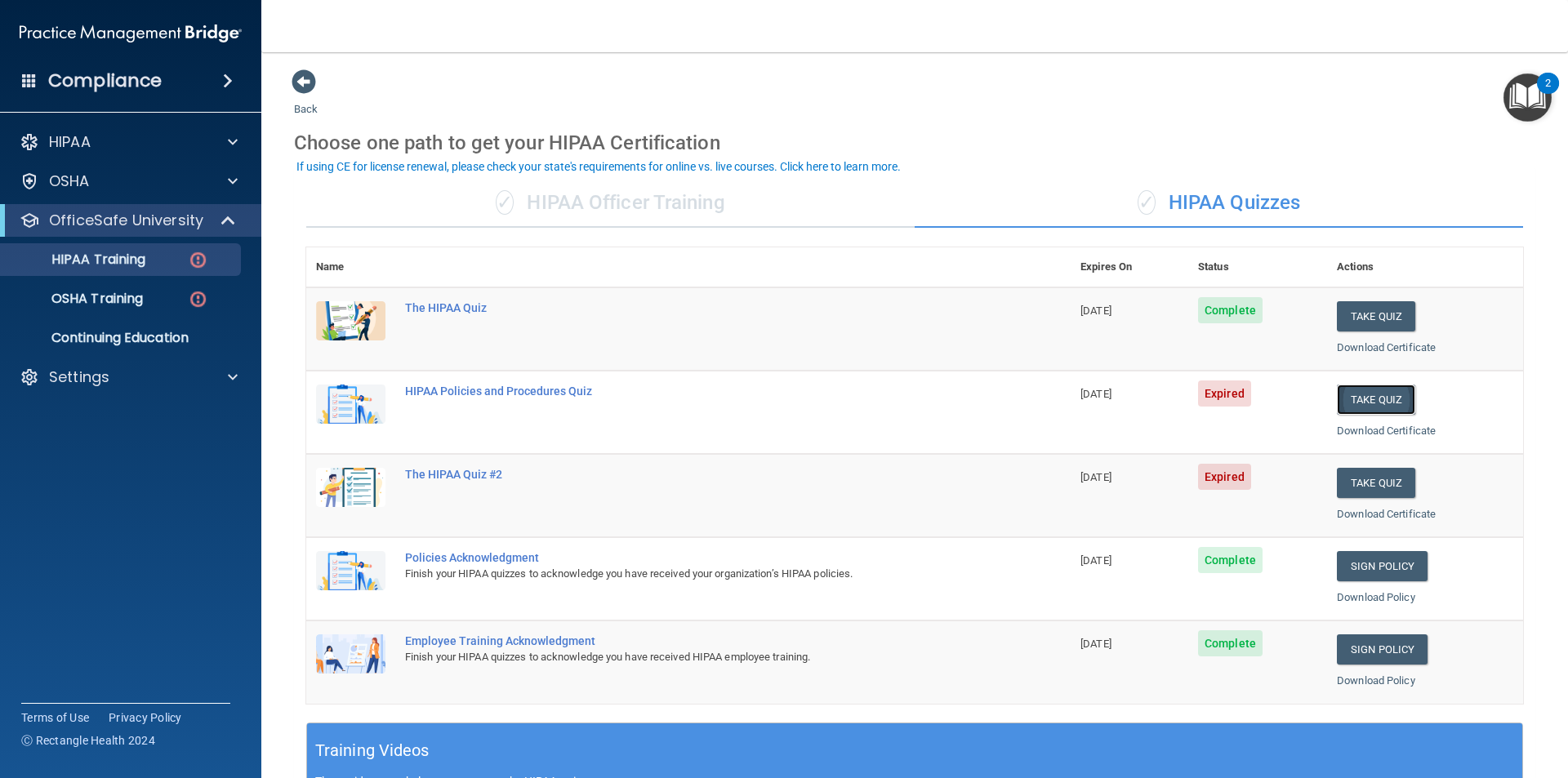
click at [1387, 395] on button "Take Quiz" at bounding box center [1376, 399] width 78 height 31
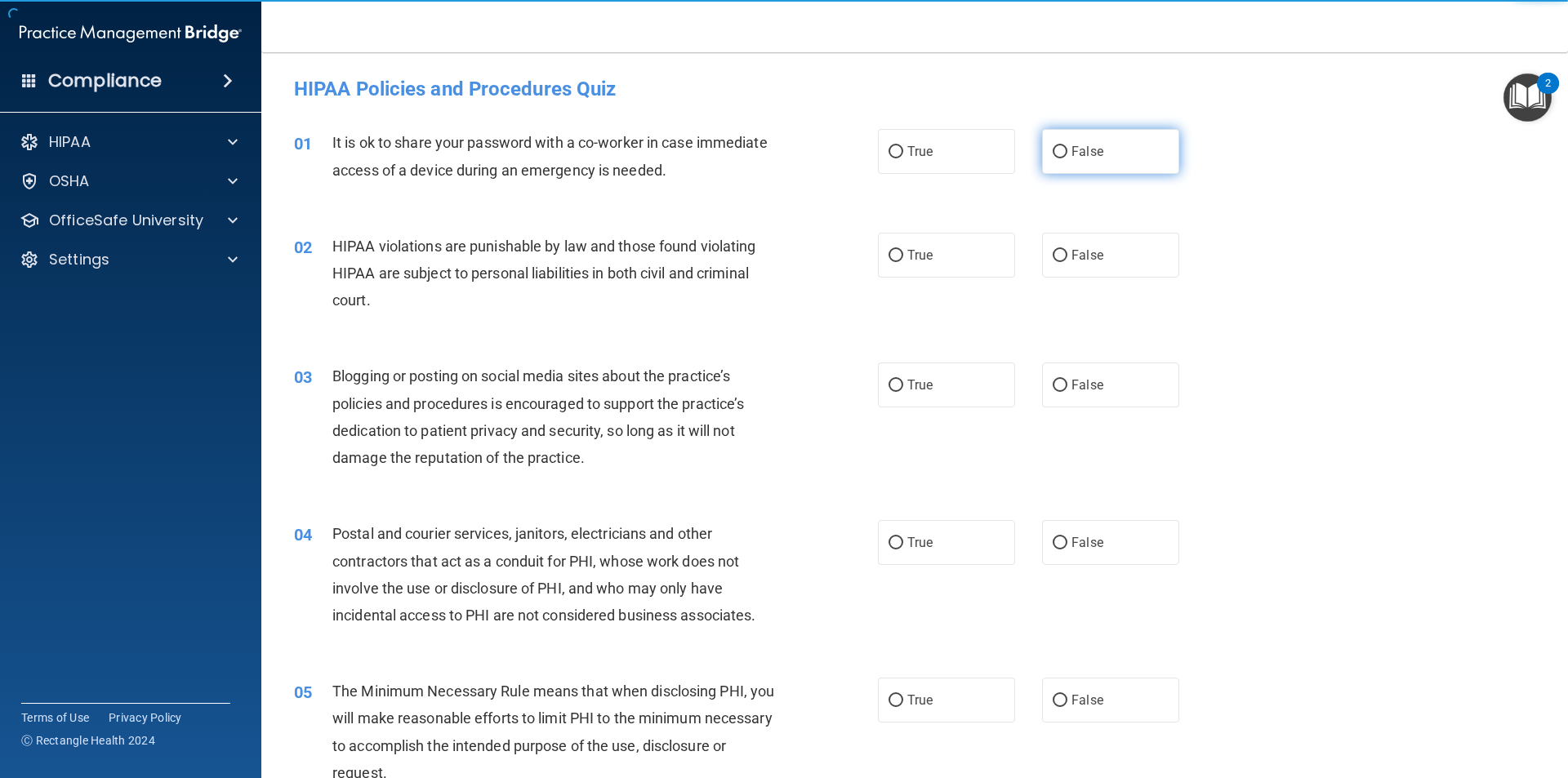
click at [1093, 147] on span "False" at bounding box center [1087, 151] width 32 height 16
click at [1067, 147] on input "False" at bounding box center [1060, 152] width 15 height 12
radio input "true"
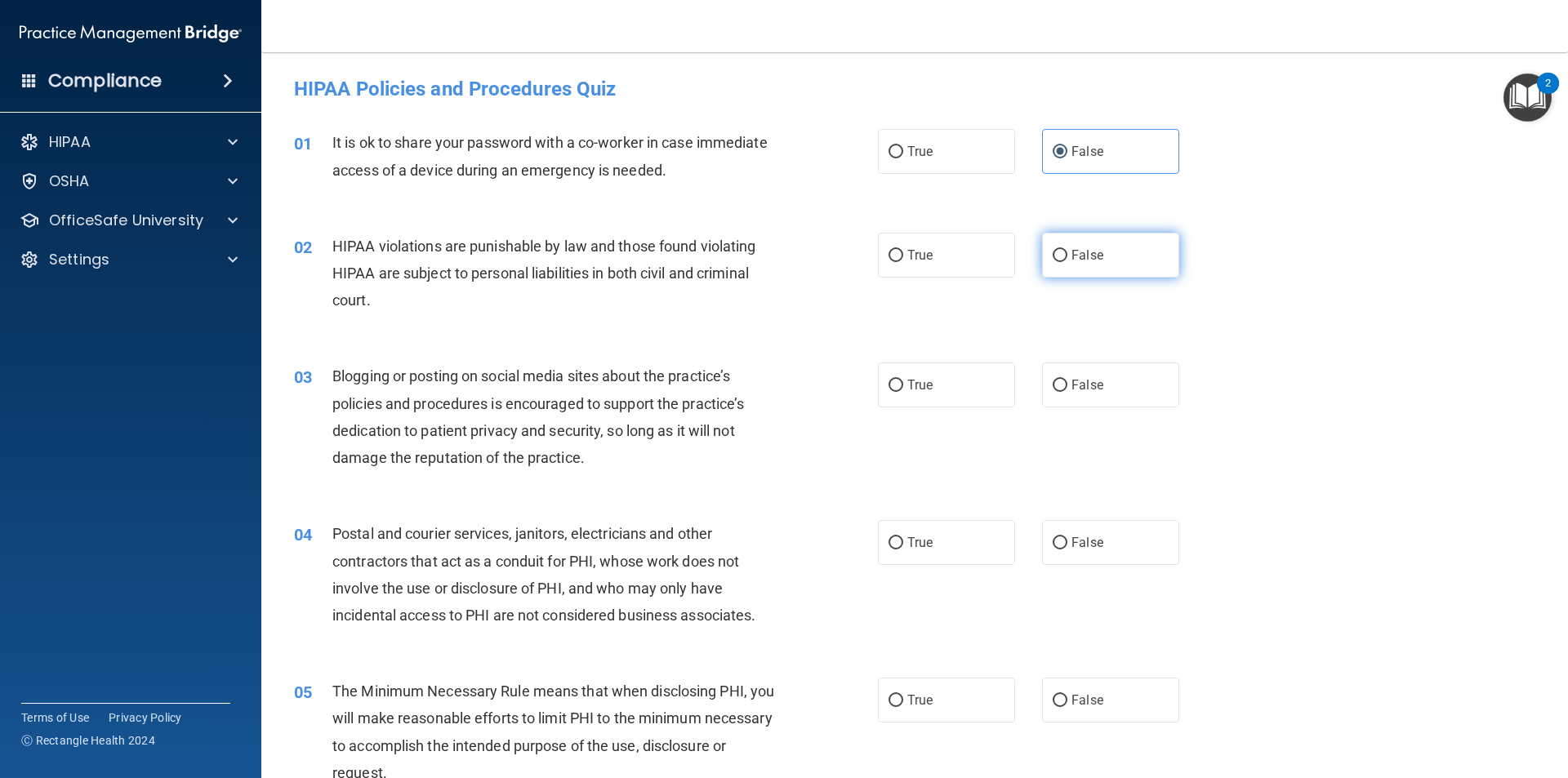
click at [1090, 260] on span "False" at bounding box center [1087, 255] width 32 height 16
click at [1067, 260] on input "False" at bounding box center [1060, 256] width 15 height 12
radio input "true"
click at [1090, 387] on span "False" at bounding box center [1087, 384] width 32 height 16
click at [1067, 387] on input "False" at bounding box center [1060, 385] width 15 height 12
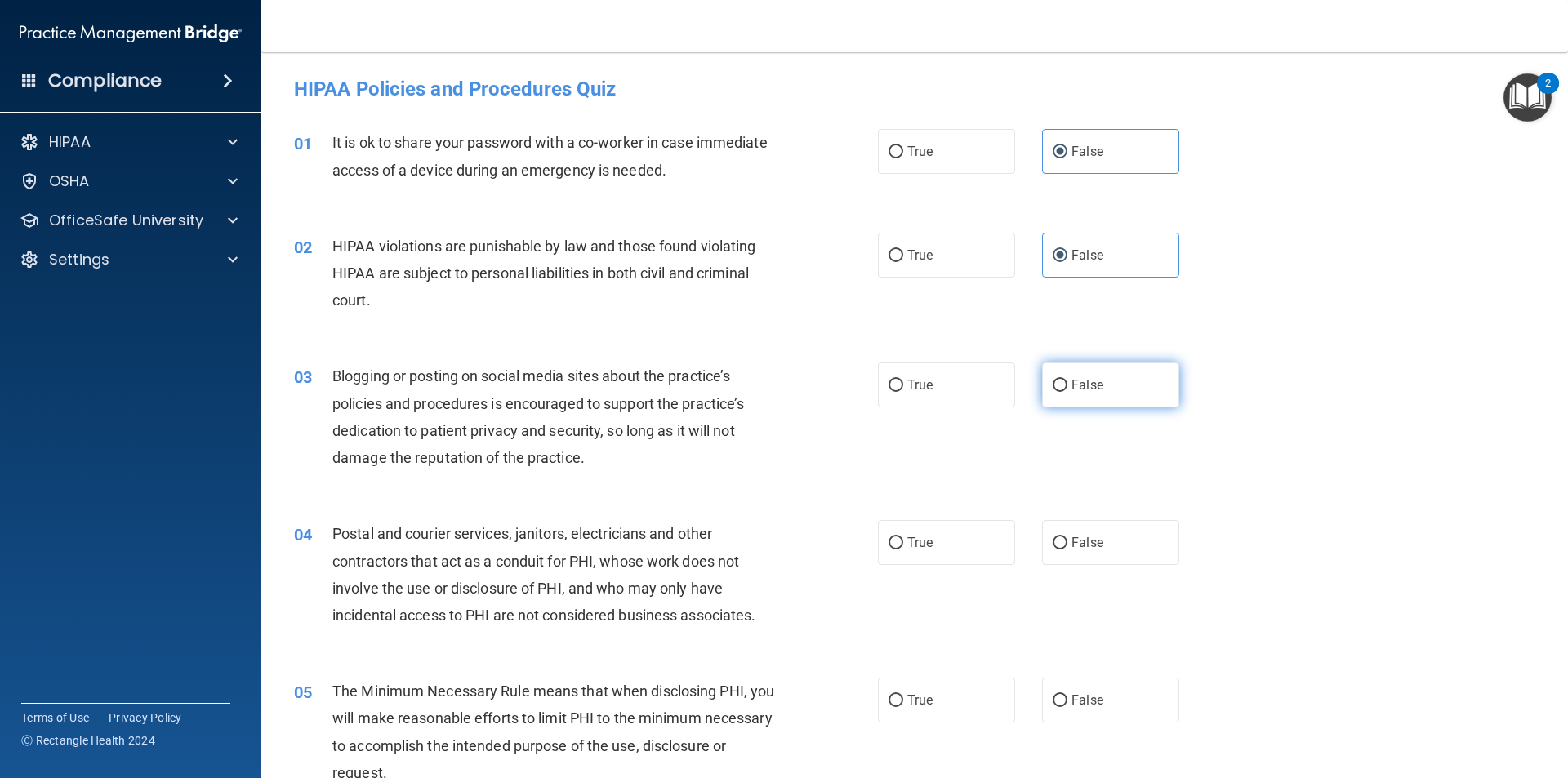
radio input "true"
click at [1093, 546] on span "False" at bounding box center [1087, 542] width 32 height 16
click at [1067, 546] on input "False" at bounding box center [1060, 543] width 15 height 12
radio input "true"
click at [1097, 706] on label "False" at bounding box center [1110, 700] width 137 height 45
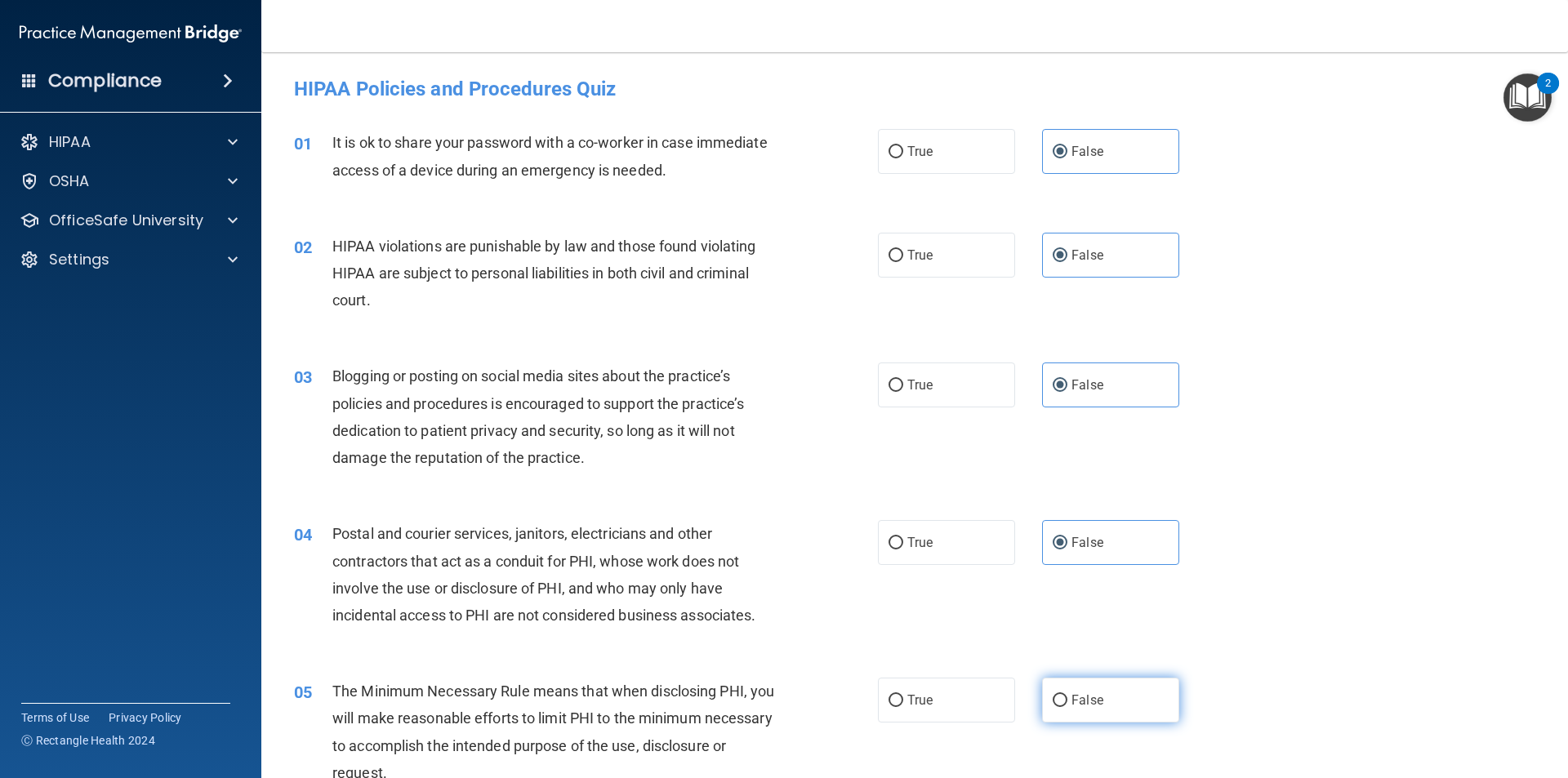
click at [1067, 706] on input "False" at bounding box center [1060, 700] width 15 height 12
radio input "true"
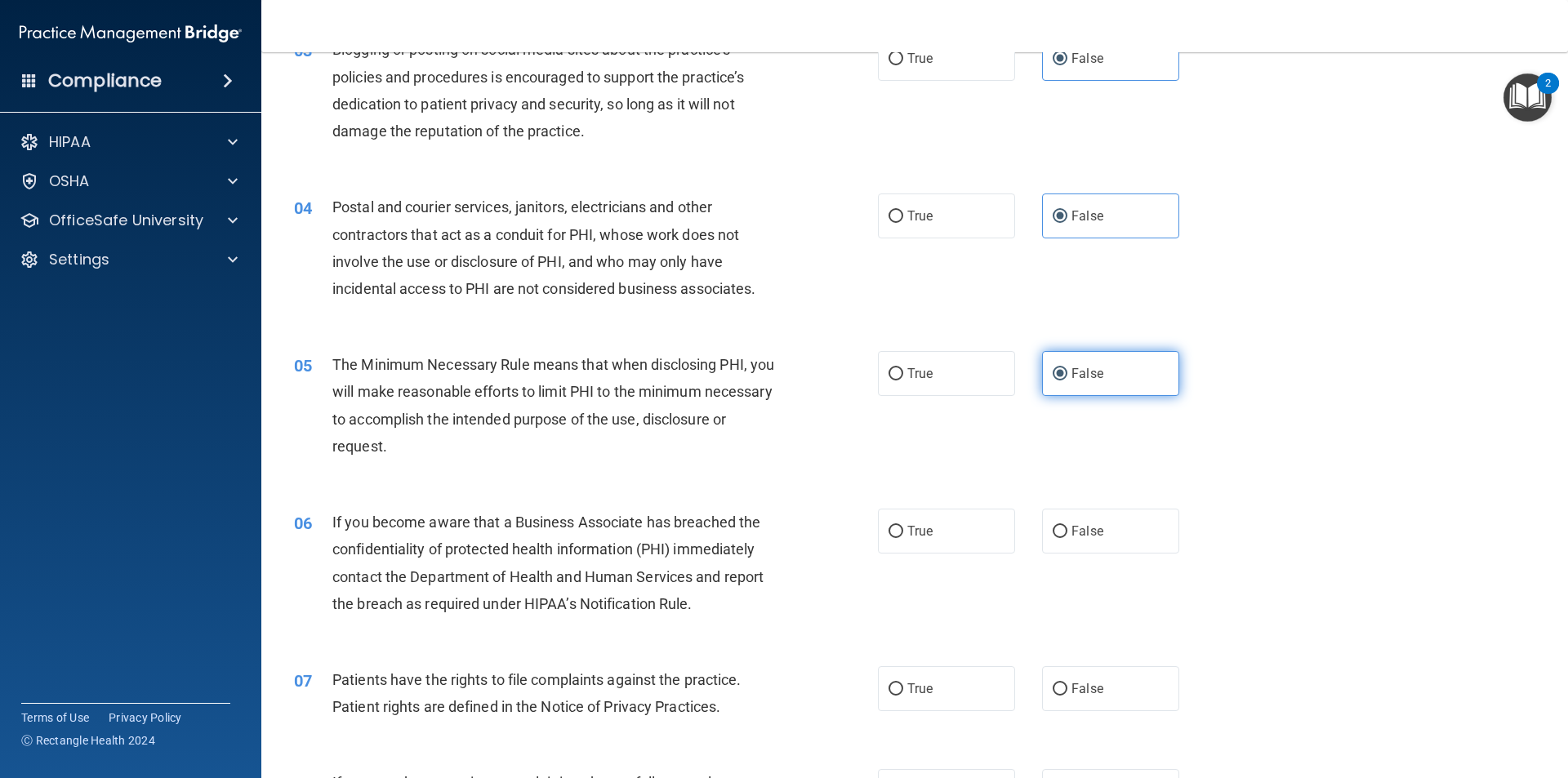
scroll to position [329, 0]
click at [1076, 542] on label "False" at bounding box center [1110, 529] width 137 height 45
click at [1067, 535] on input "False" at bounding box center [1060, 530] width 15 height 12
radio input "true"
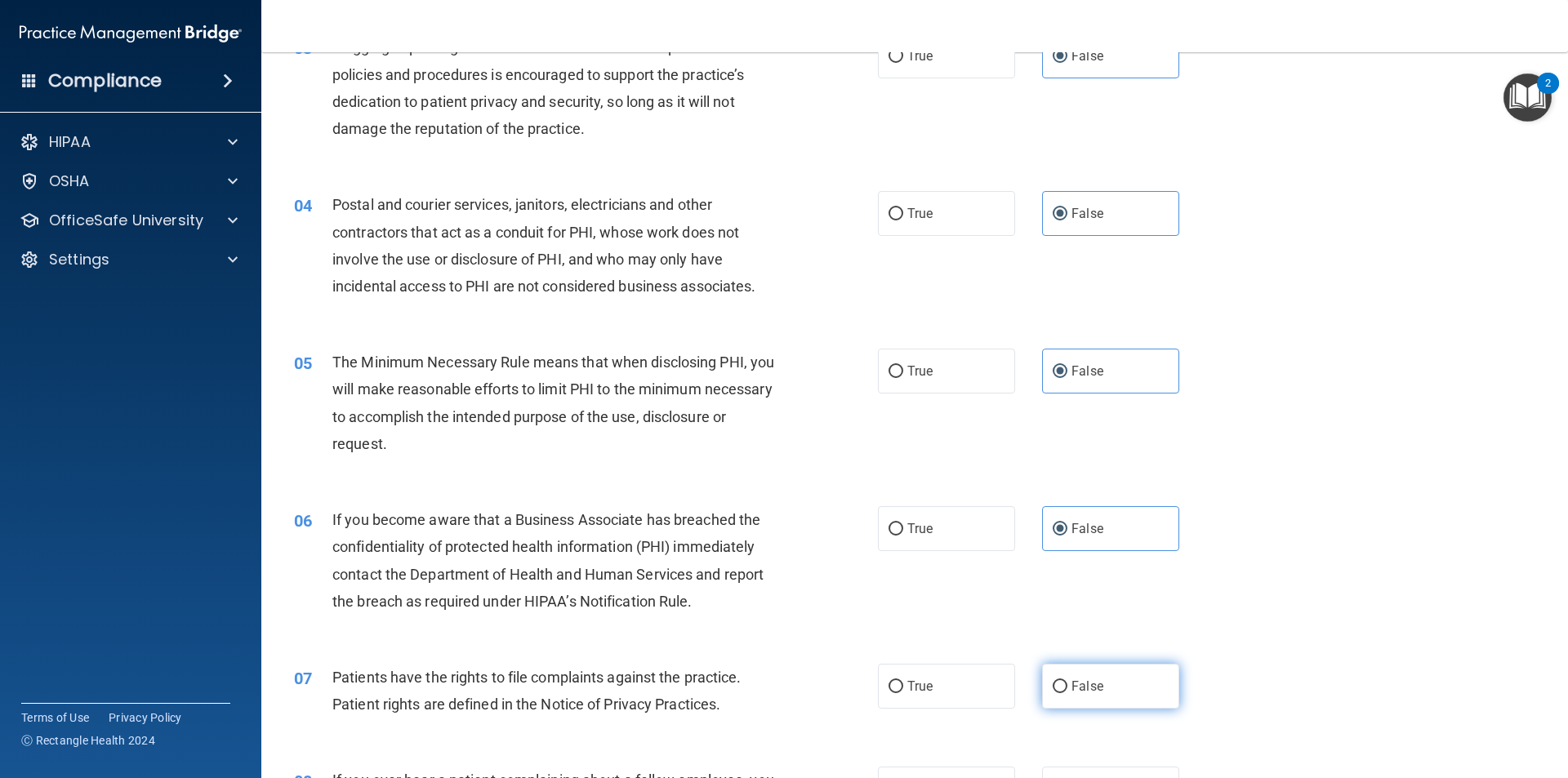
click at [1091, 681] on span "False" at bounding box center [1087, 686] width 32 height 16
click at [1067, 681] on input "False" at bounding box center [1060, 687] width 15 height 12
radio input "true"
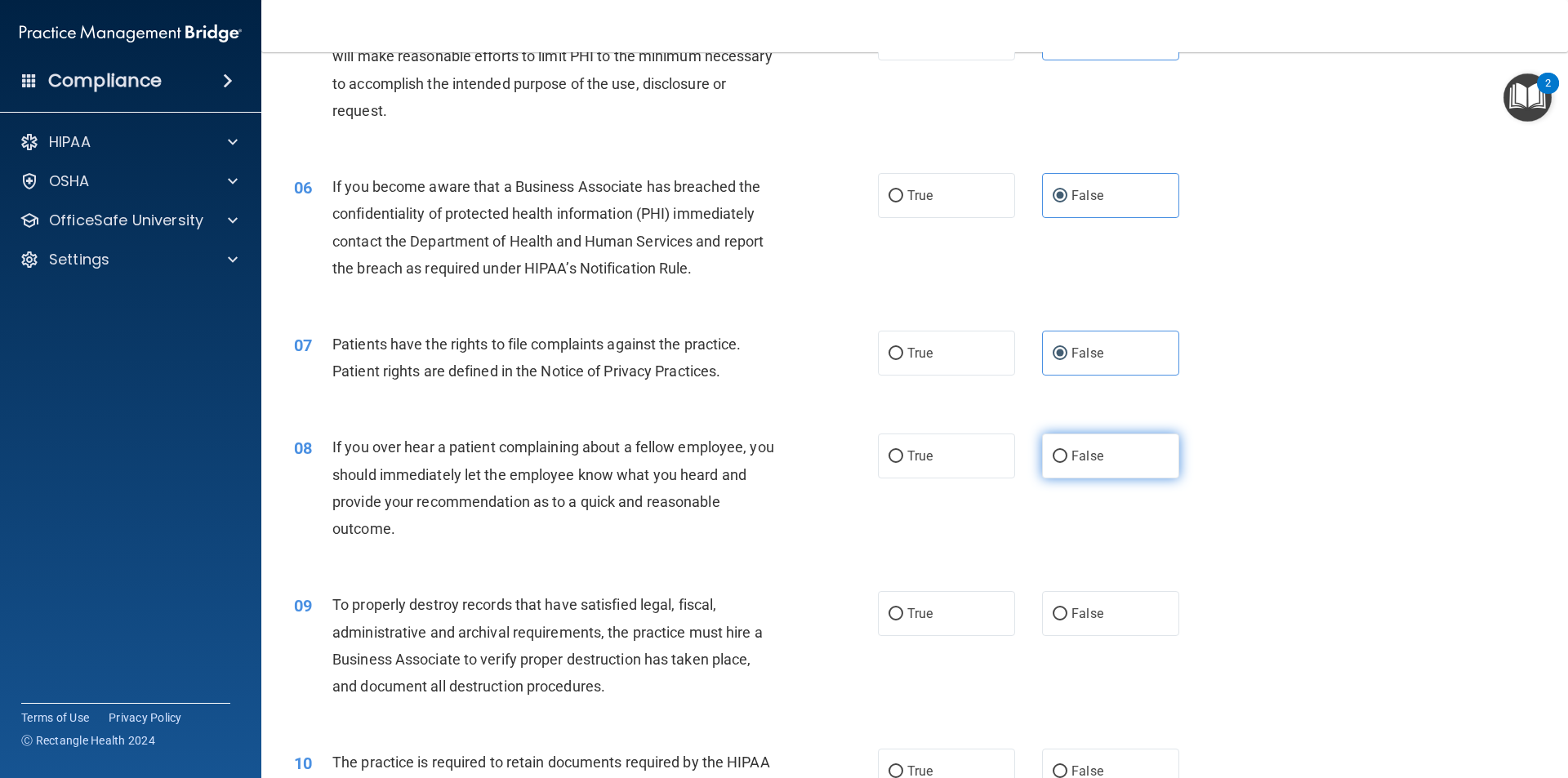
scroll to position [663, 0]
click at [1074, 456] on span "False" at bounding box center [1087, 455] width 32 height 16
click at [1067, 456] on input "False" at bounding box center [1060, 455] width 15 height 12
radio input "true"
click at [1099, 625] on label "False" at bounding box center [1110, 613] width 137 height 45
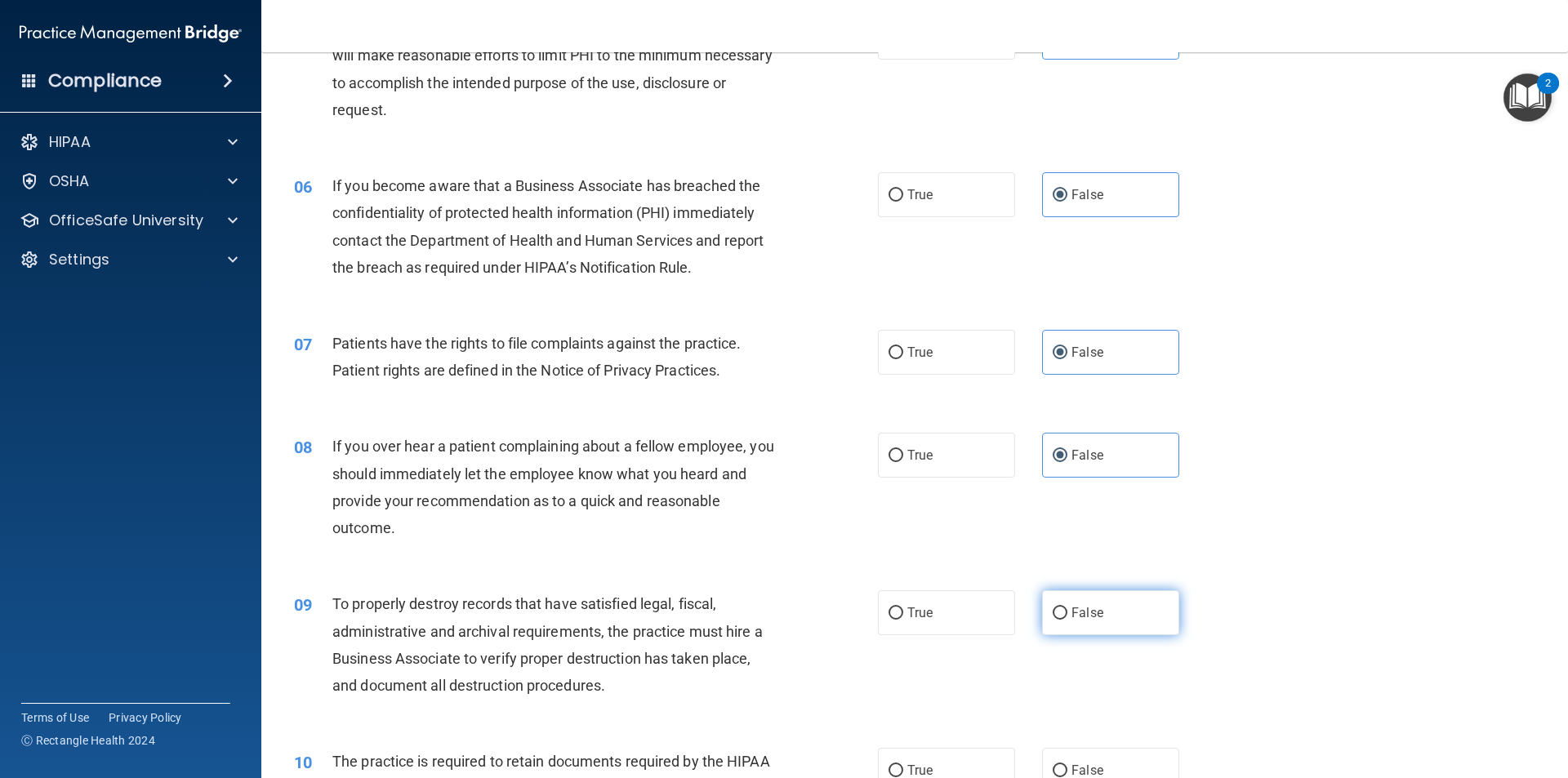
click at [1067, 620] on input "False" at bounding box center [1060, 614] width 15 height 12
radio input "true"
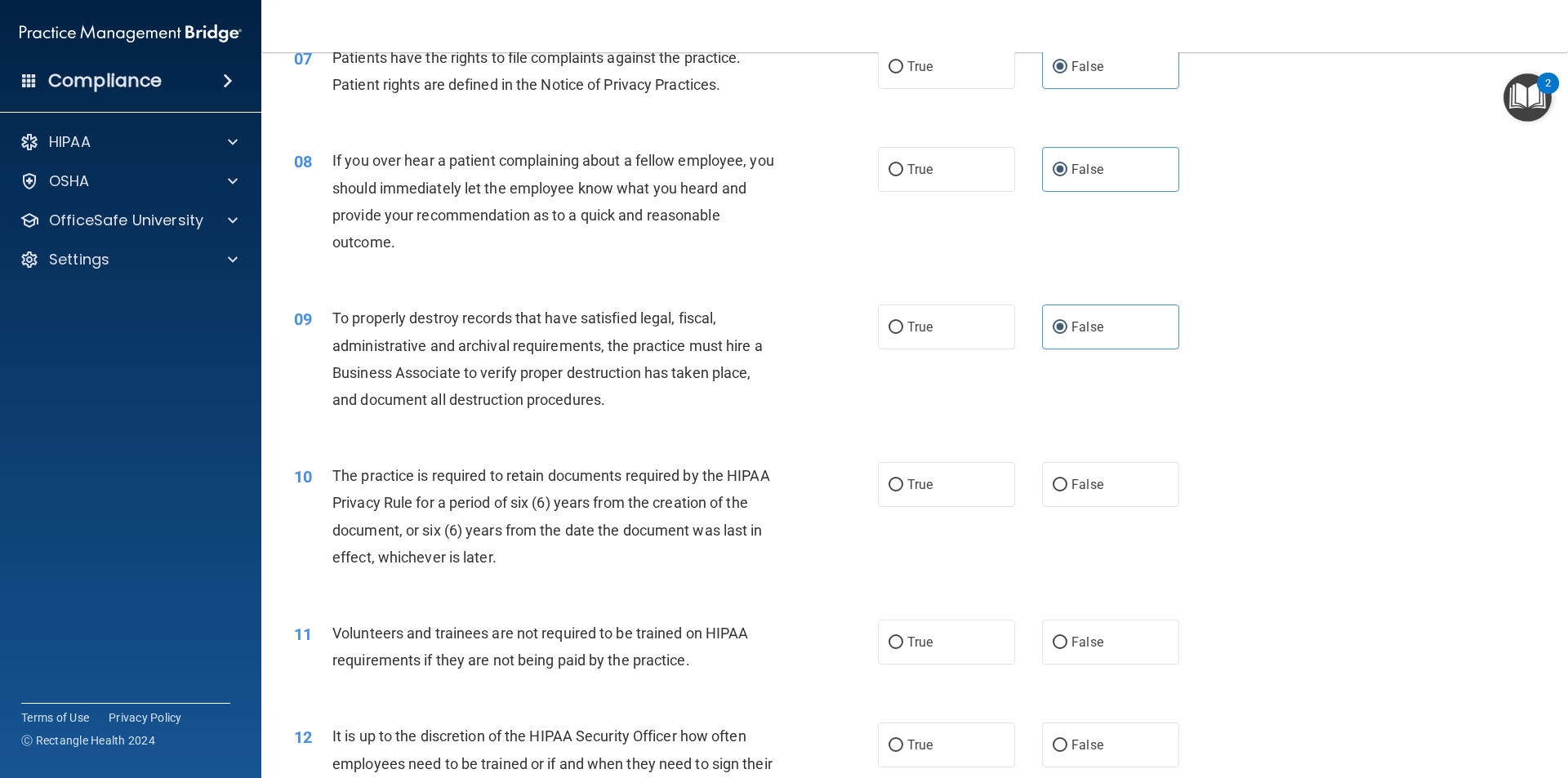
scroll to position [950, 0]
click at [1090, 483] on span "False" at bounding box center [1087, 483] width 32 height 16
click at [1067, 483] on input "False" at bounding box center [1060, 484] width 15 height 12
radio input "true"
click at [1104, 626] on label "False" at bounding box center [1110, 641] width 137 height 45
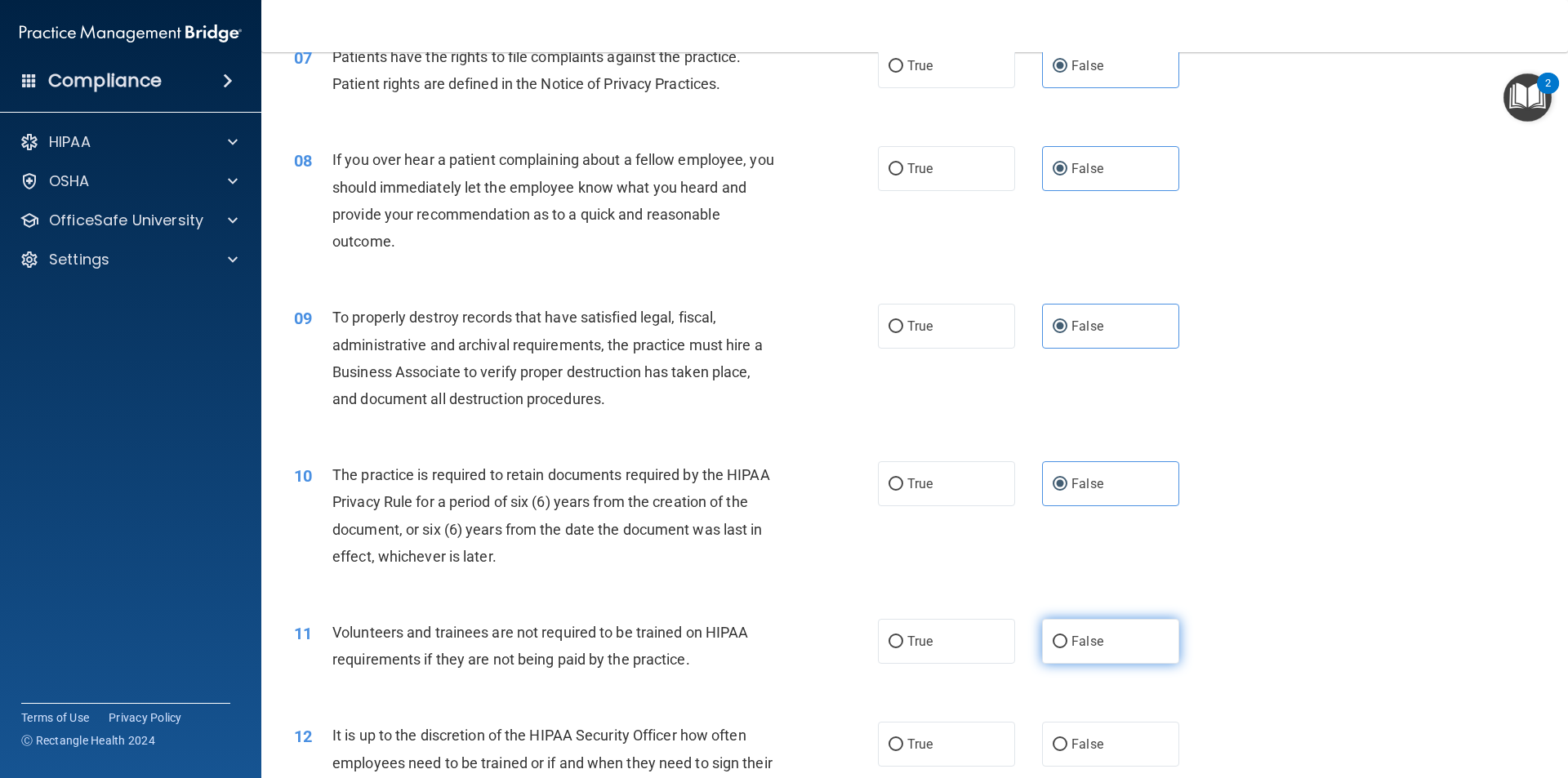
click at [1067, 636] on input "False" at bounding box center [1060, 642] width 15 height 12
radio input "true"
click at [1108, 738] on label "False" at bounding box center [1110, 744] width 137 height 45
click at [1067, 739] on input "False" at bounding box center [1060, 745] width 15 height 12
radio input "true"
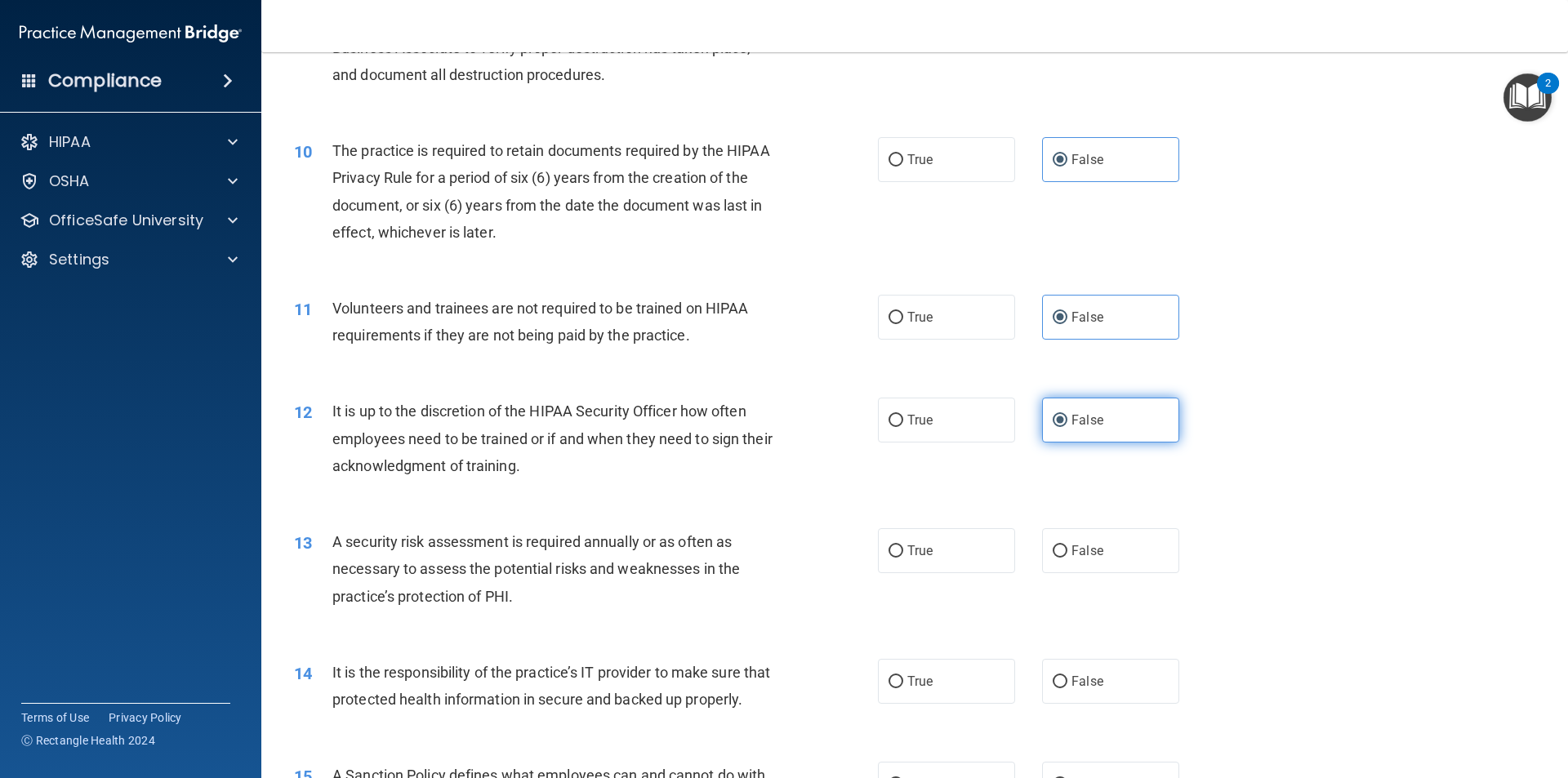
scroll to position [1278, 0]
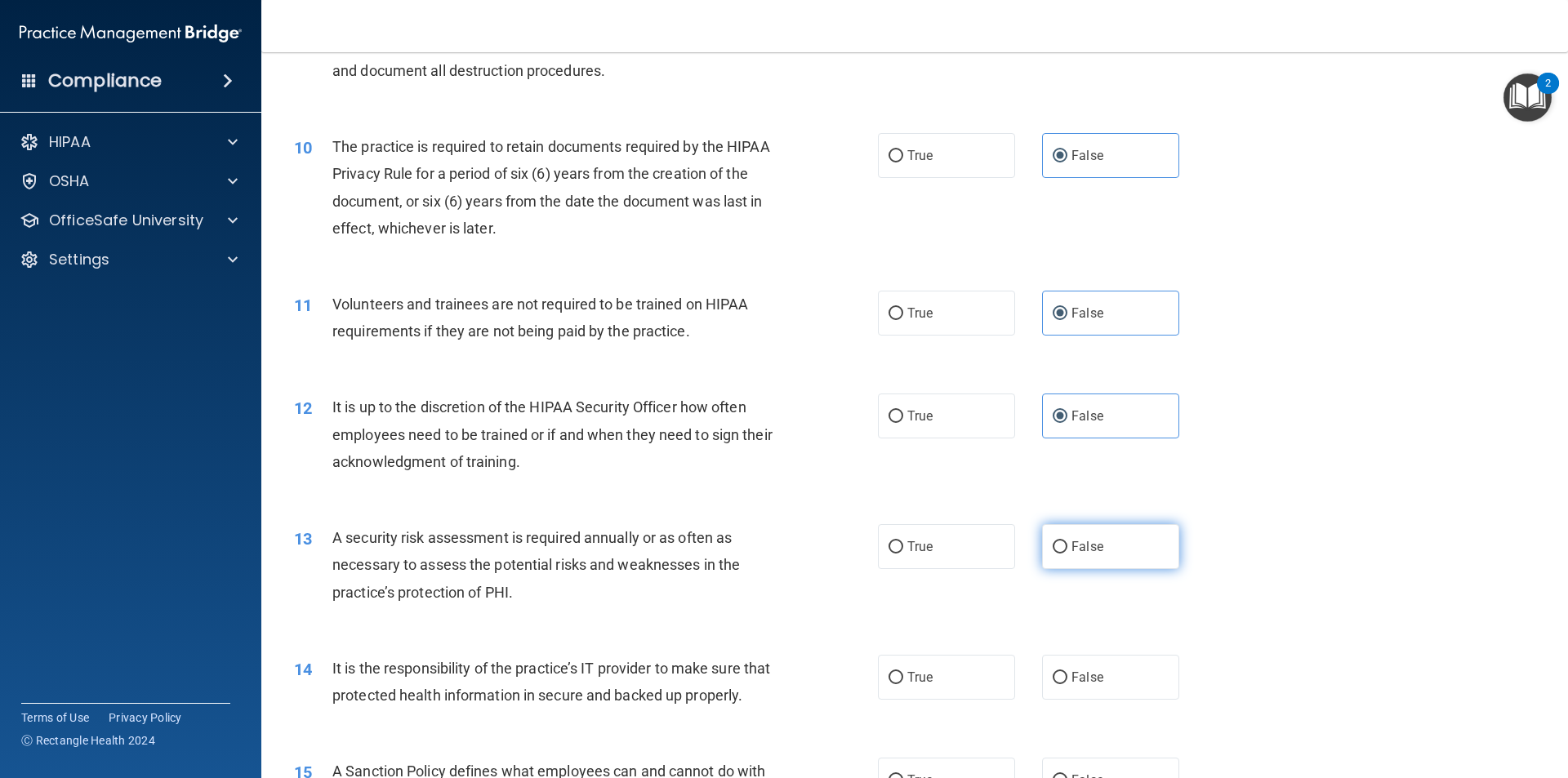
click at [1070, 535] on label "False" at bounding box center [1110, 547] width 137 height 45
click at [1067, 541] on input "False" at bounding box center [1060, 547] width 15 height 12
radio input "true"
click at [1085, 676] on span "False" at bounding box center [1087, 677] width 32 height 16
click at [1067, 676] on input "False" at bounding box center [1060, 678] width 15 height 12
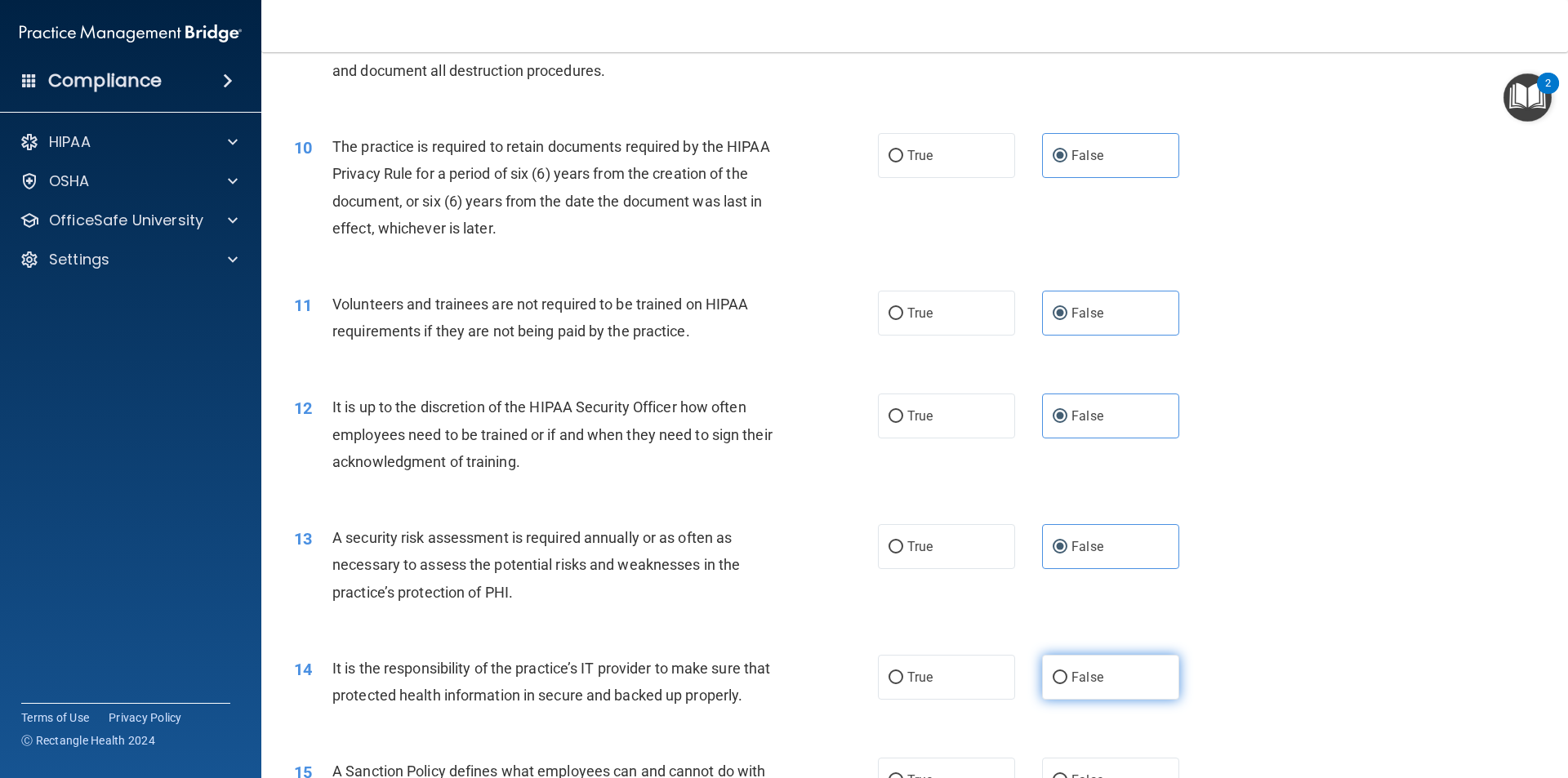
radio input "true"
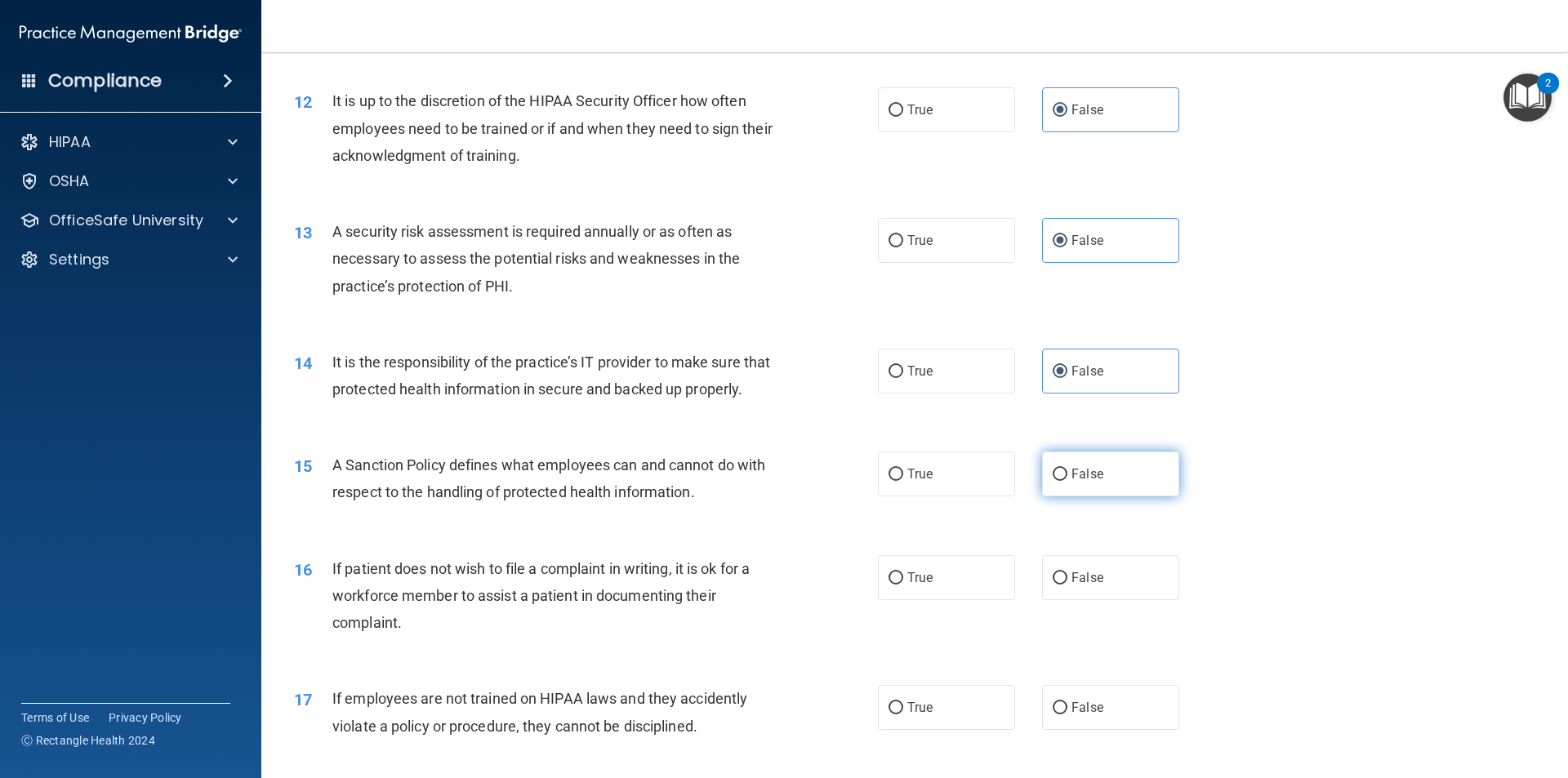
scroll to position [1585, 0]
click at [1079, 481] on span "False" at bounding box center [1087, 473] width 32 height 16
click at [1067, 480] on input "False" at bounding box center [1060, 474] width 15 height 12
radio input "true"
click at [1084, 600] on label "False" at bounding box center [1110, 577] width 137 height 45
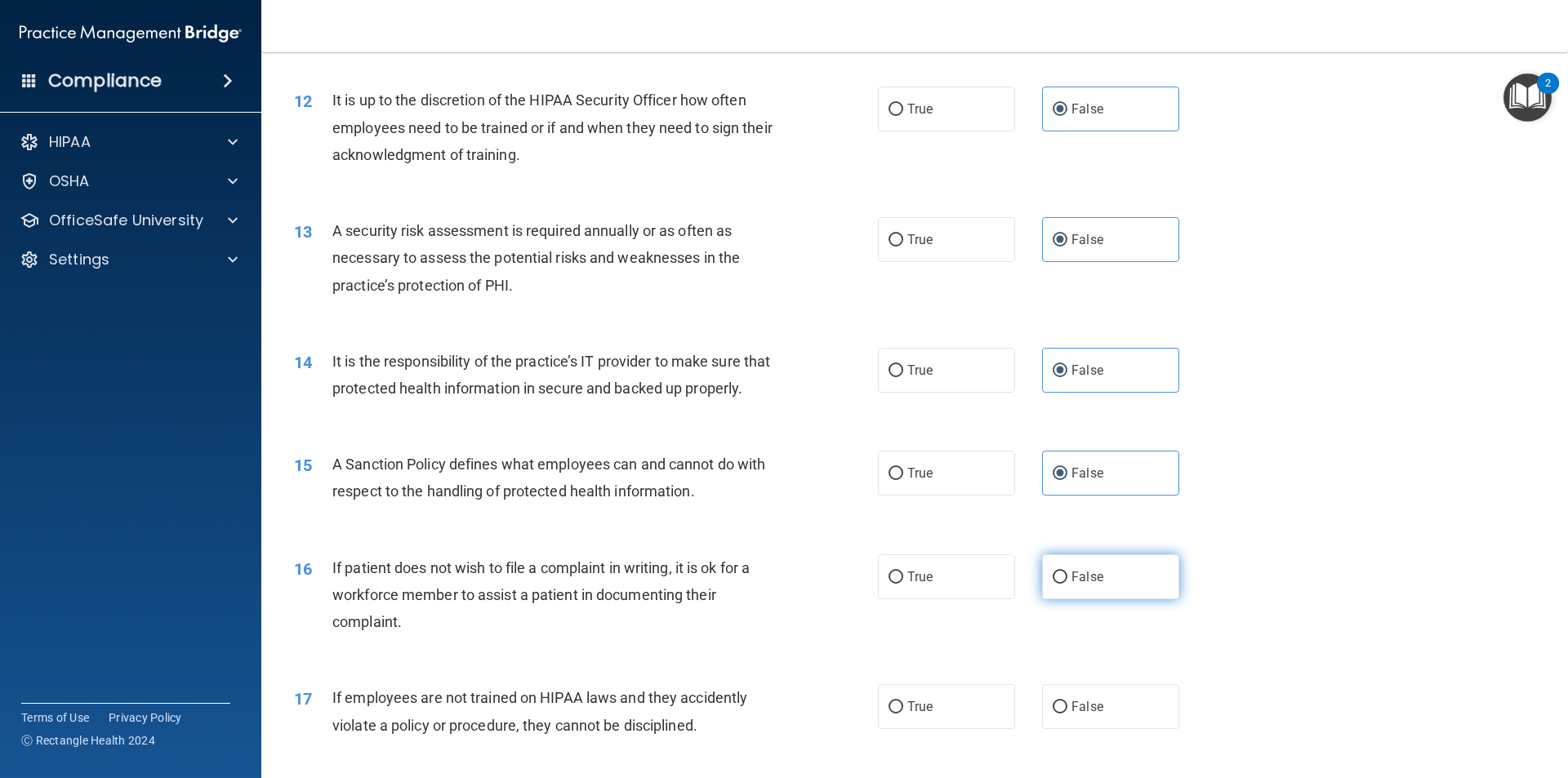
click at [1067, 584] on input "False" at bounding box center [1060, 578] width 15 height 12
radio input "true"
click at [1083, 729] on label "False" at bounding box center [1110, 707] width 137 height 45
click at [1067, 714] on input "False" at bounding box center [1060, 707] width 15 height 12
radio input "true"
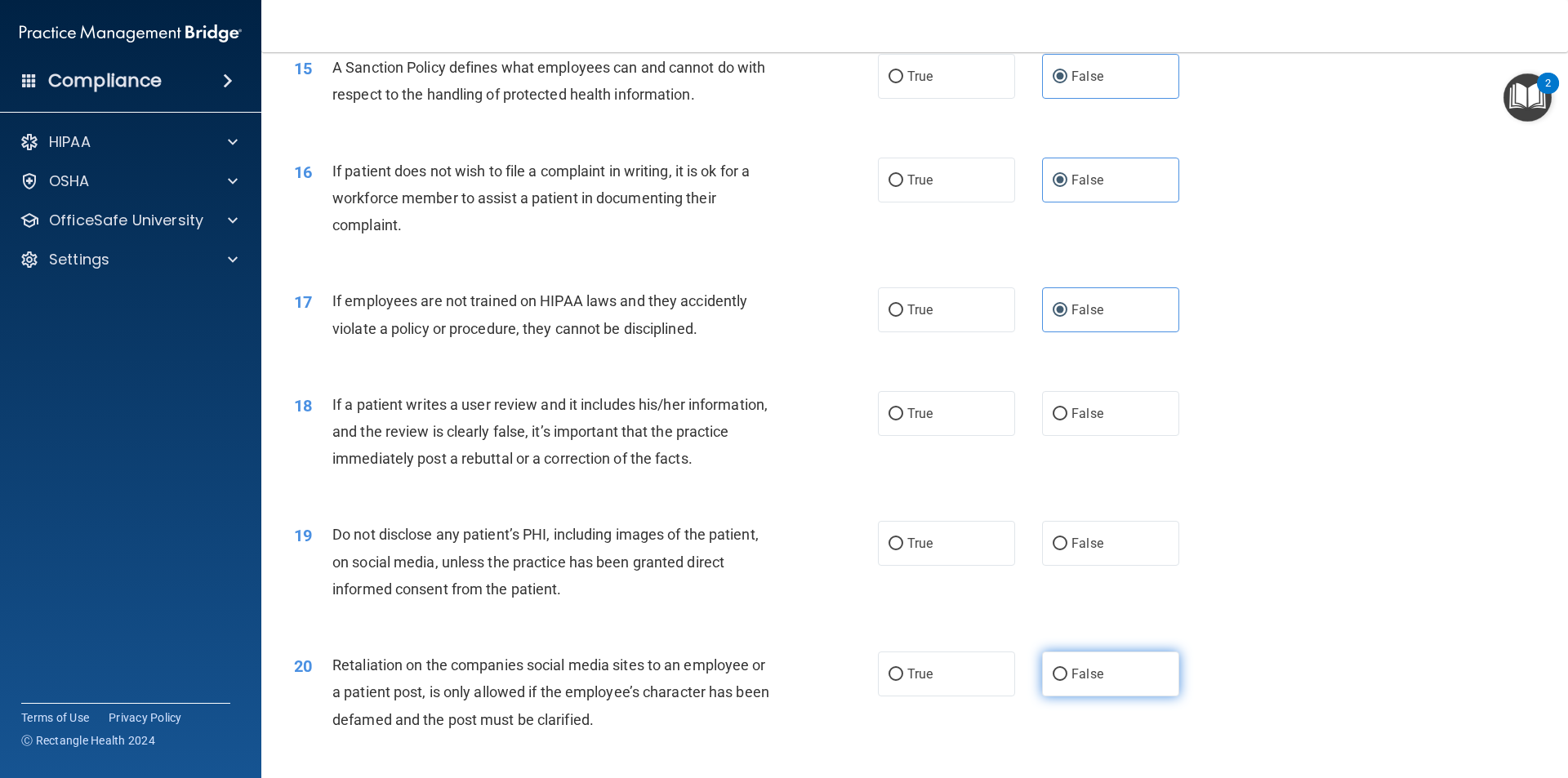
scroll to position [1987, 0]
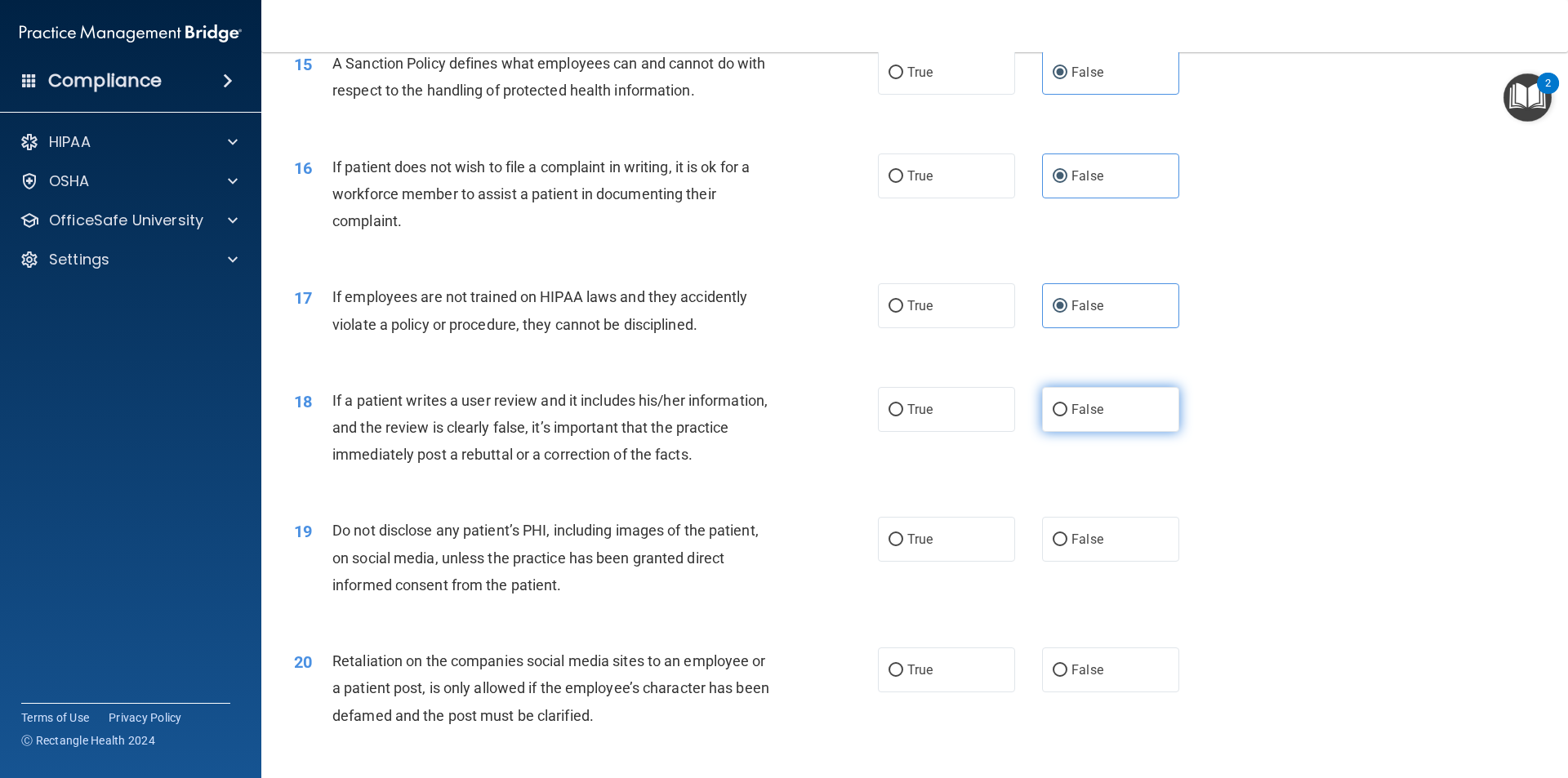
click at [1082, 417] on span "False" at bounding box center [1087, 409] width 32 height 16
click at [1067, 417] on input "False" at bounding box center [1060, 410] width 15 height 12
radio input "true"
click at [1085, 562] on label "False" at bounding box center [1110, 540] width 137 height 45
click at [1067, 546] on input "False" at bounding box center [1060, 540] width 15 height 12
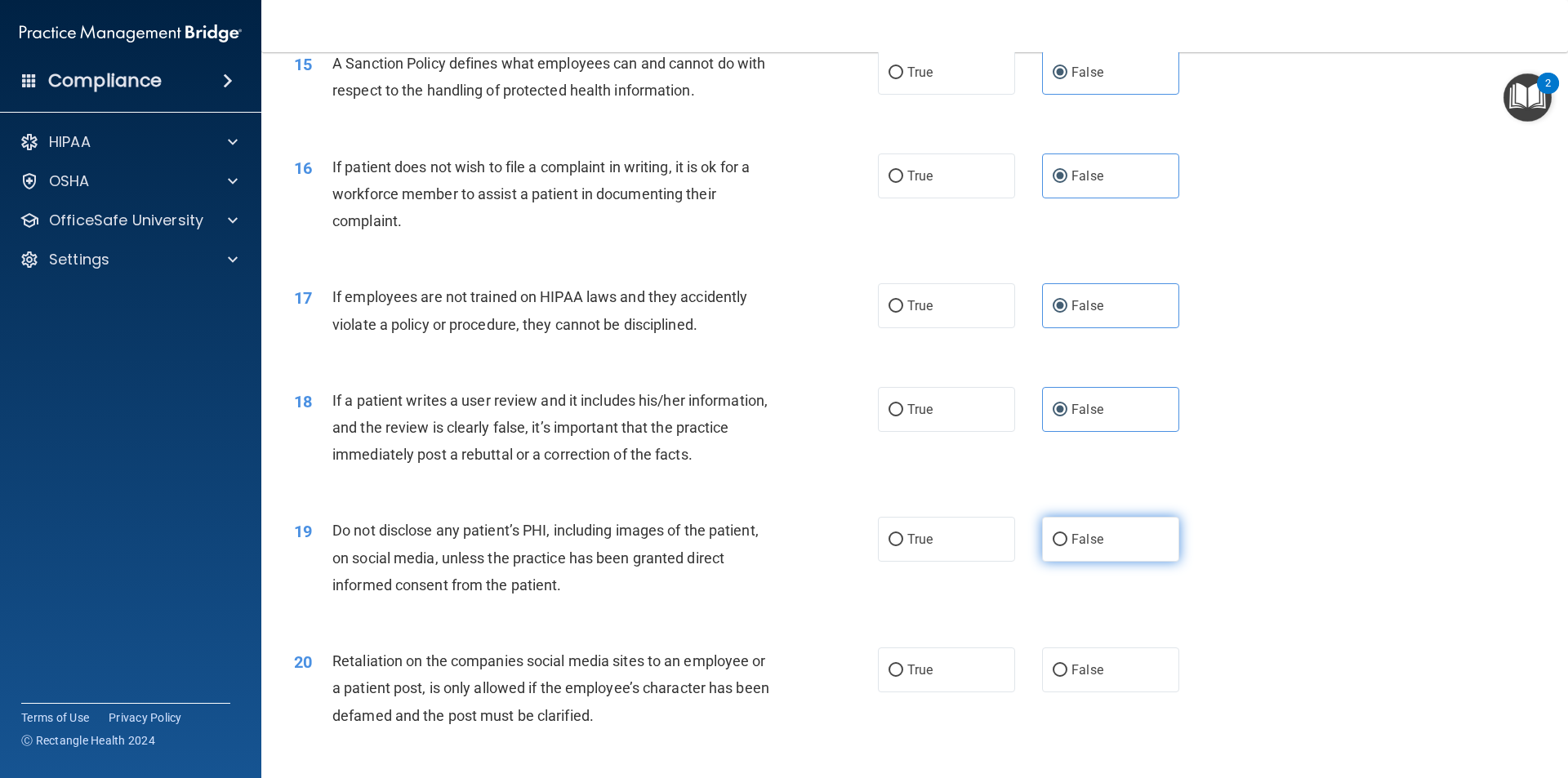
radio input "true"
click at [1095, 678] on span "False" at bounding box center [1087, 670] width 32 height 16
click at [1067, 677] on input "False" at bounding box center [1060, 671] width 15 height 12
radio input "true"
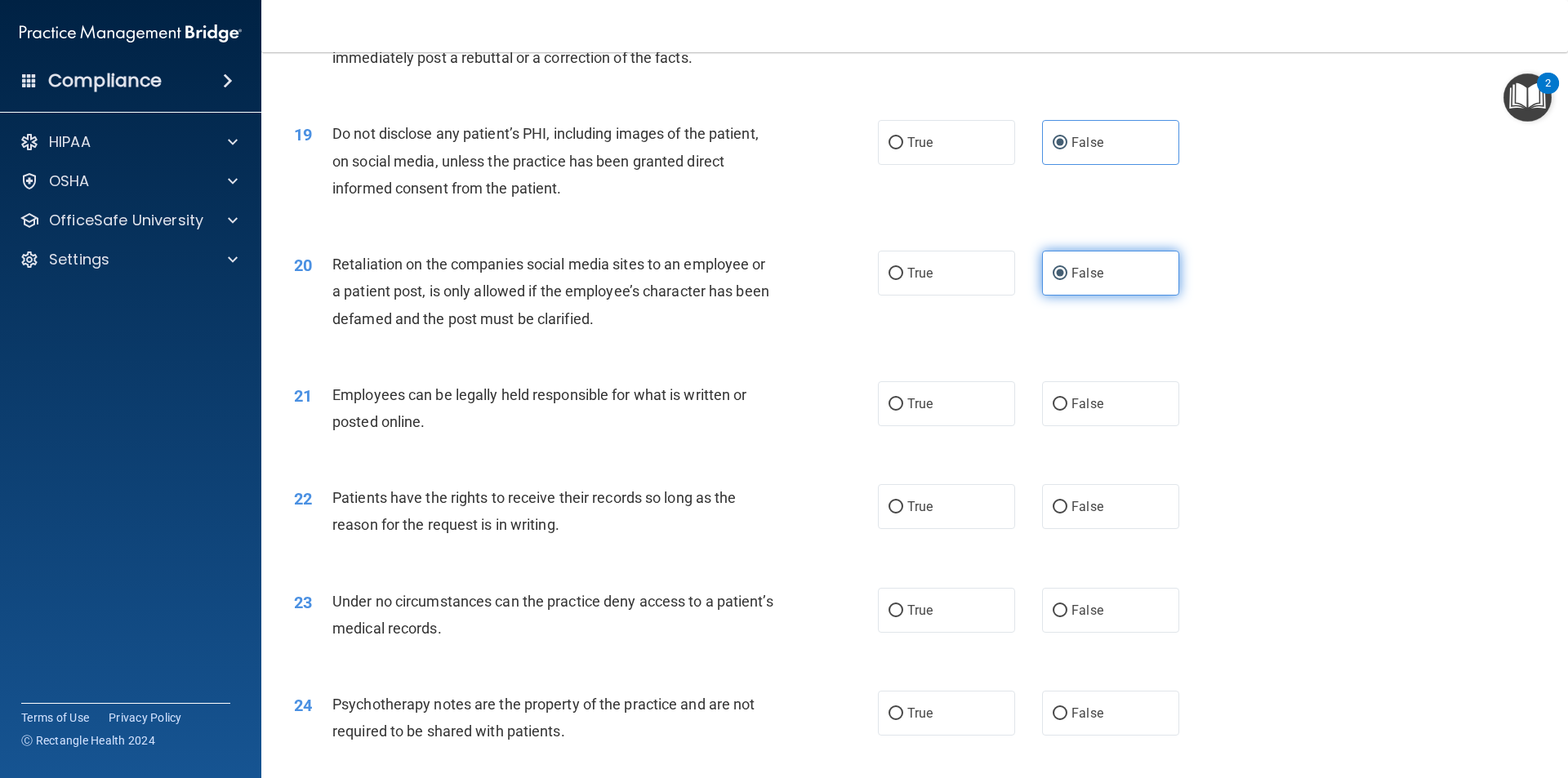
scroll to position [2385, 0]
click at [1084, 415] on label "False" at bounding box center [1110, 402] width 137 height 45
click at [1067, 409] on input "False" at bounding box center [1060, 403] width 15 height 12
radio input "true"
click at [1089, 513] on label "False" at bounding box center [1110, 505] width 137 height 45
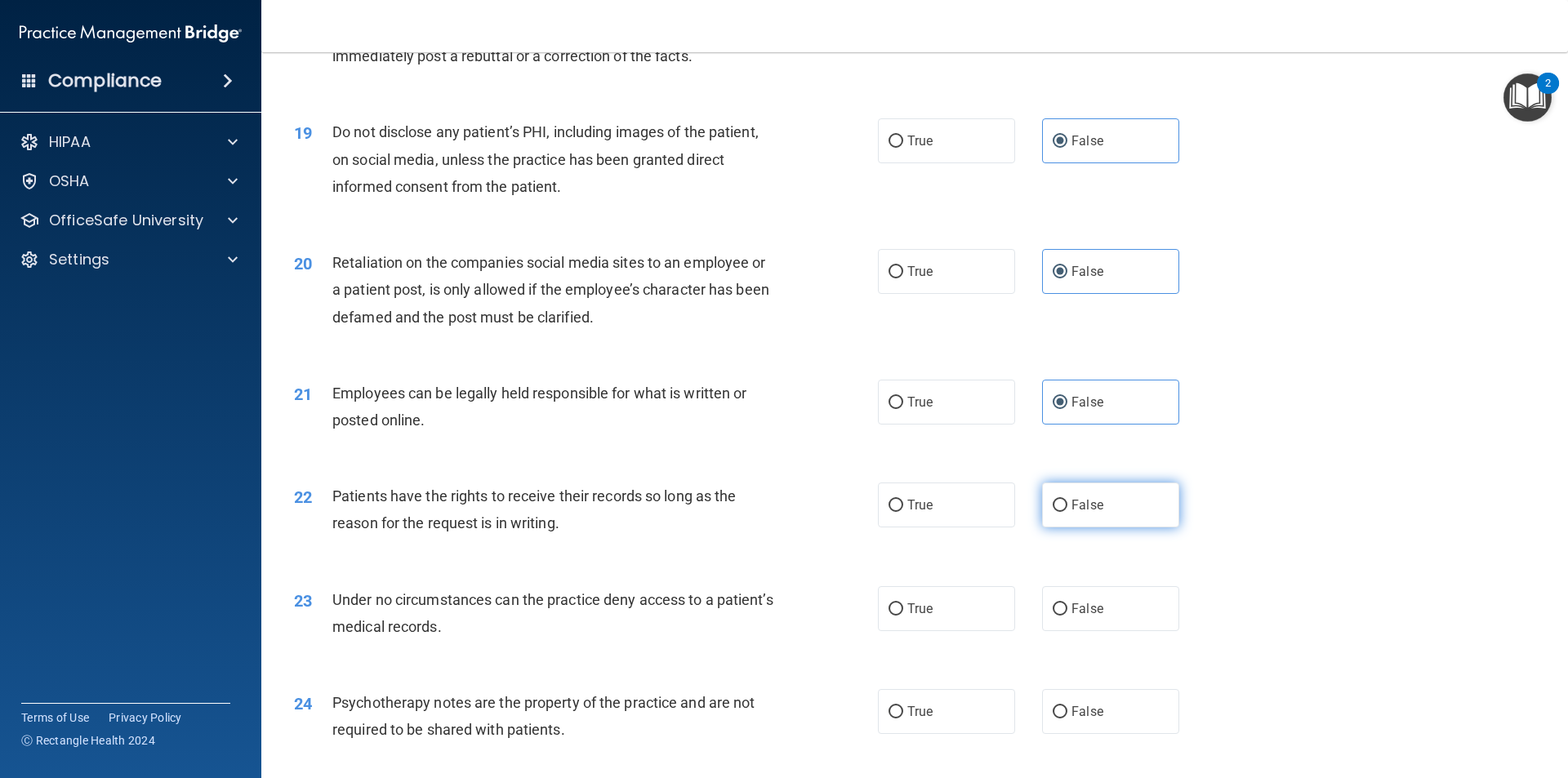
click at [1067, 512] on input "False" at bounding box center [1060, 506] width 15 height 12
radio input "true"
click at [1095, 616] on span "False" at bounding box center [1087, 609] width 32 height 16
click at [1067, 615] on input "False" at bounding box center [1060, 610] width 15 height 12
radio input "true"
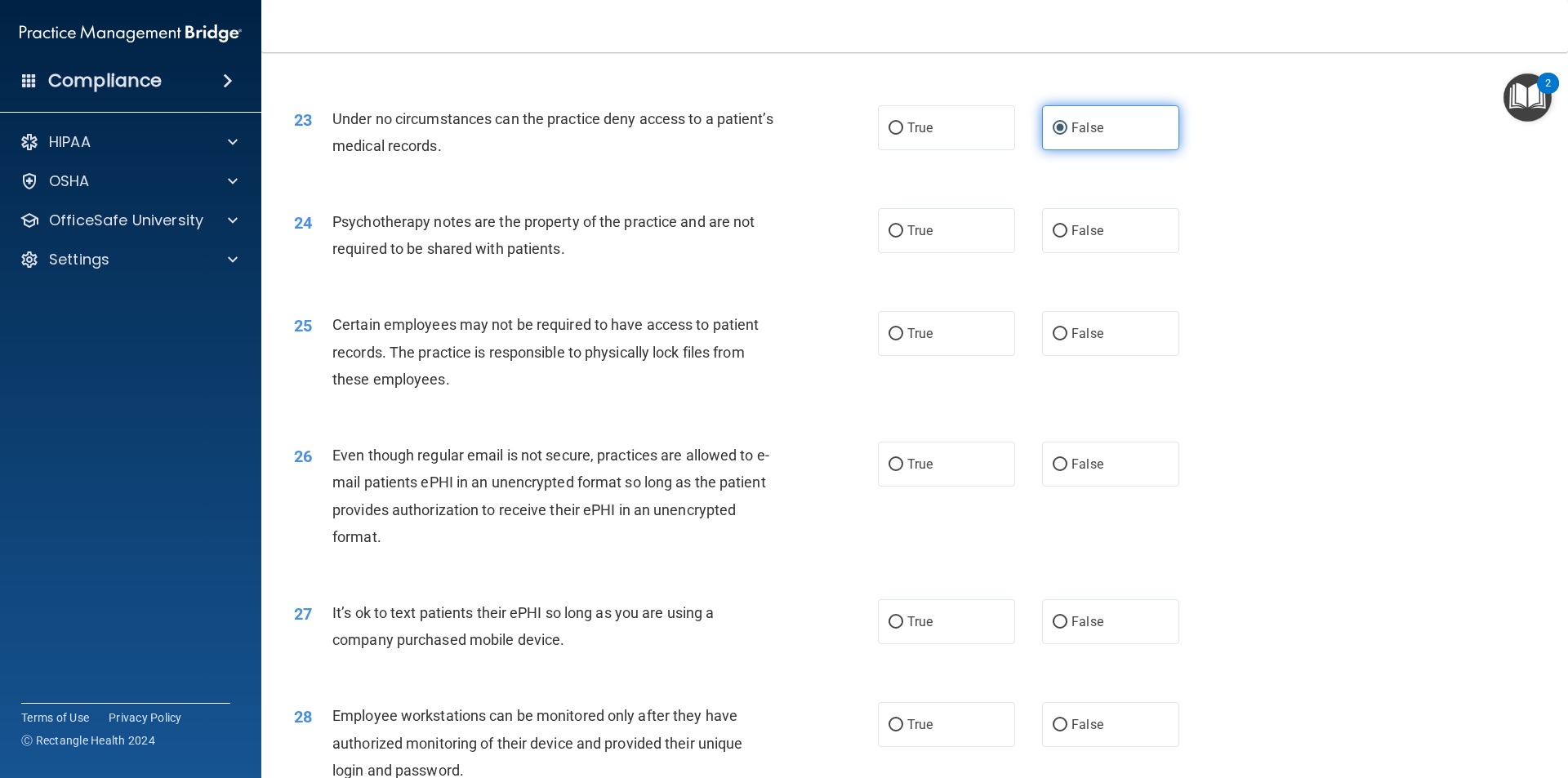
scroll to position [2867, 0]
click at [1085, 238] on span "False" at bounding box center [1087, 229] width 32 height 16
click at [1067, 237] on input "False" at bounding box center [1060, 230] width 15 height 12
radio input "true"
click at [1090, 342] on label "False" at bounding box center [1110, 332] width 137 height 45
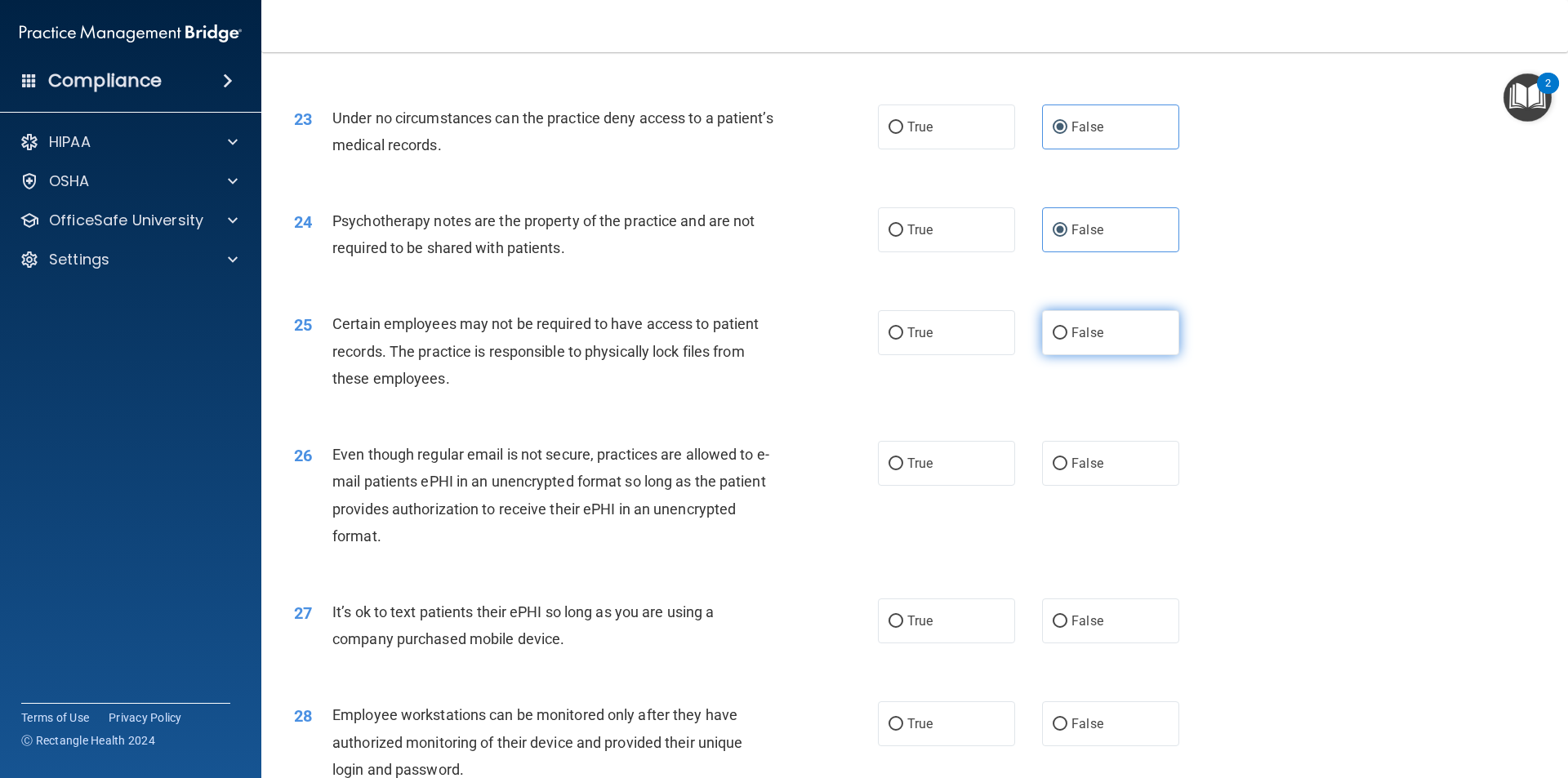
click at [1067, 340] on input "False" at bounding box center [1060, 333] width 15 height 12
radio input "true"
click at [1090, 486] on label "False" at bounding box center [1110, 464] width 137 height 45
click at [1067, 470] on input "False" at bounding box center [1060, 464] width 15 height 12
radio input "true"
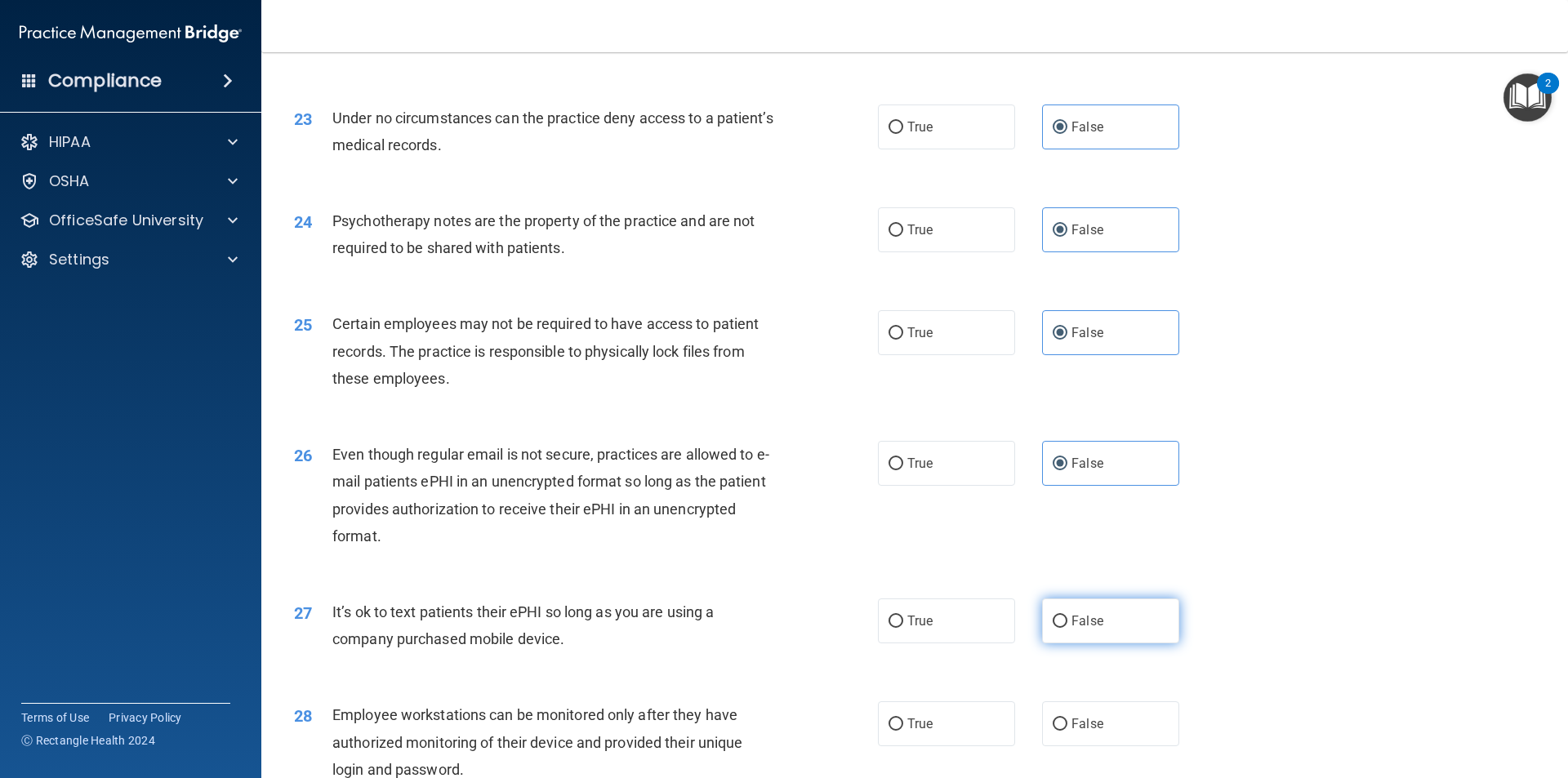
click at [1092, 629] on span "False" at bounding box center [1087, 620] width 32 height 16
click at [1067, 628] on input "False" at bounding box center [1060, 621] width 15 height 12
radio input "true"
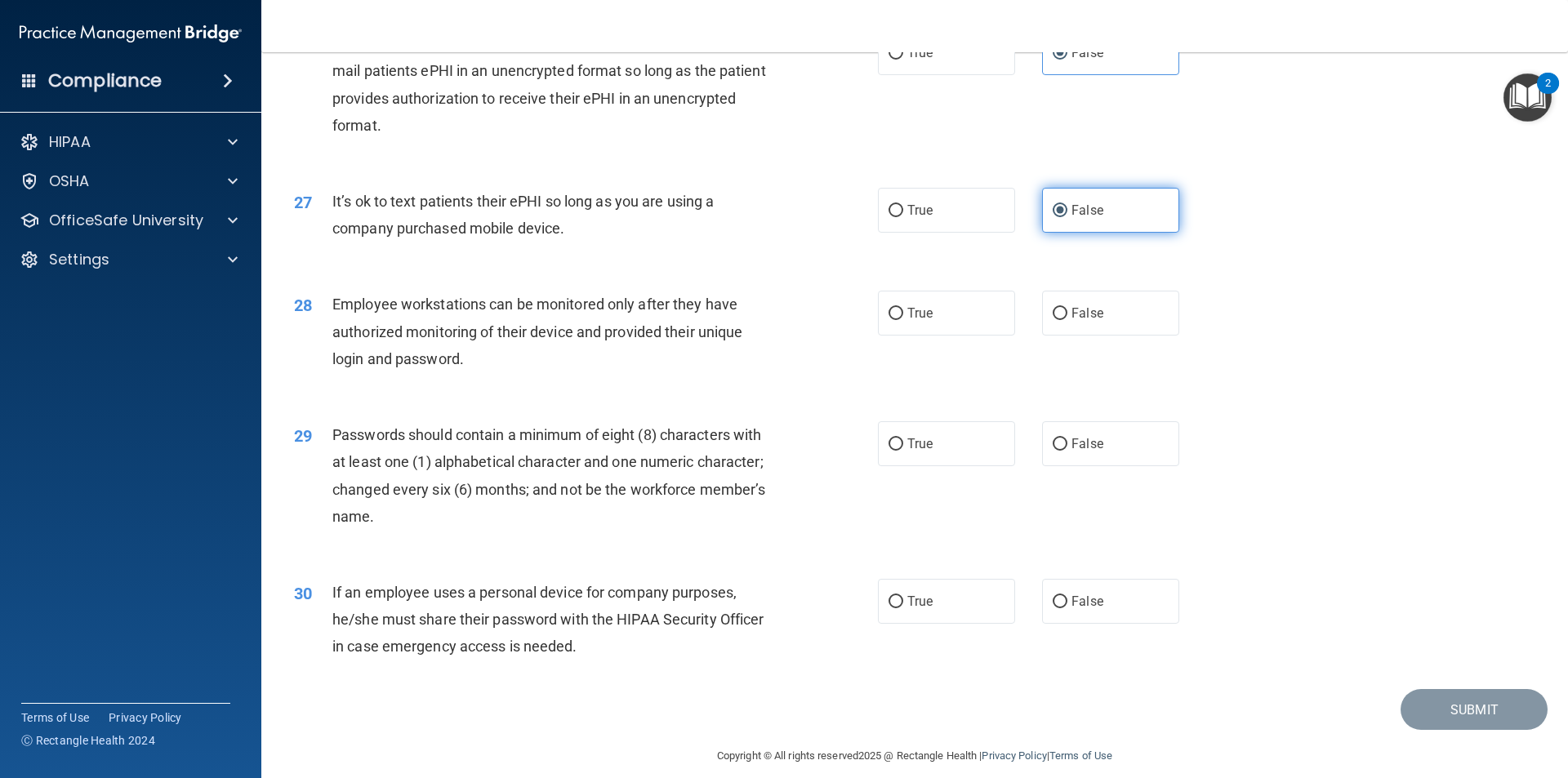
scroll to position [3322, 0]
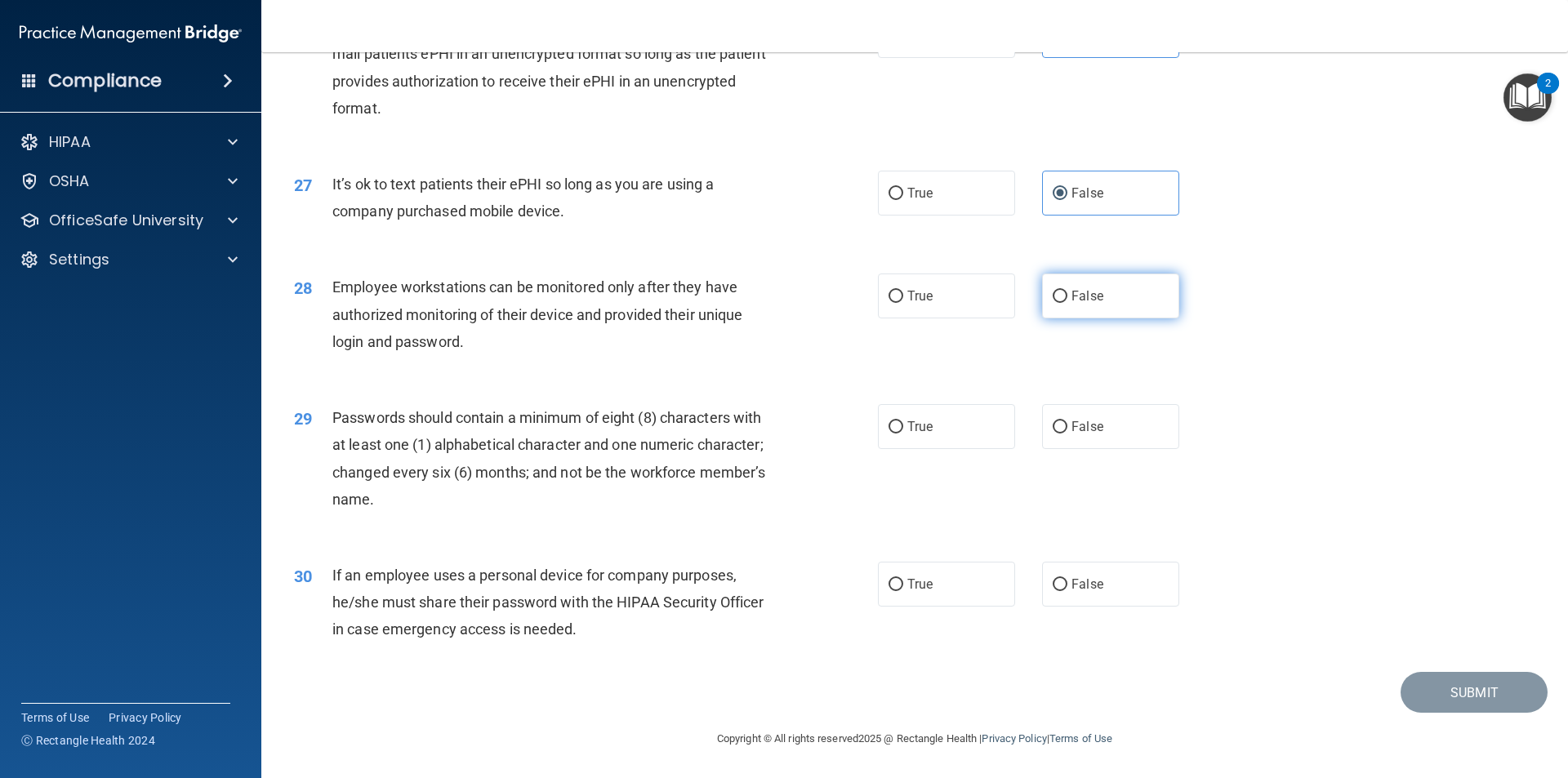
click at [1067, 309] on label "False" at bounding box center [1110, 296] width 137 height 45
click at [1067, 303] on input "False" at bounding box center [1060, 296] width 15 height 12
radio input "true"
click at [1071, 447] on label "False" at bounding box center [1110, 427] width 137 height 45
click at [1067, 434] on input "False" at bounding box center [1060, 427] width 15 height 12
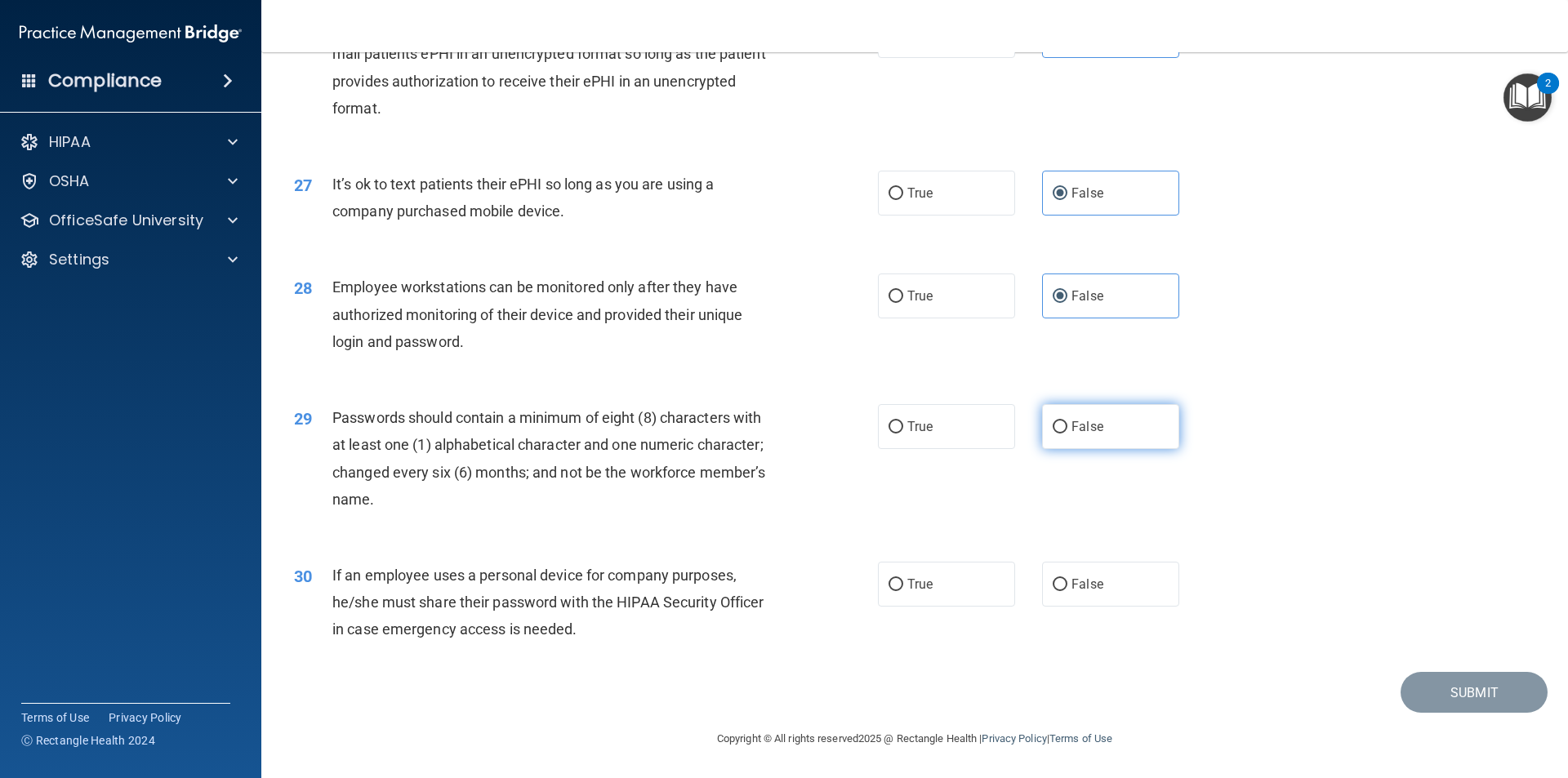
radio input "true"
click at [1080, 576] on label "False" at bounding box center [1110, 584] width 137 height 45
click at [1067, 579] on input "False" at bounding box center [1060, 585] width 15 height 12
radio input "true"
click at [1425, 693] on button "Submit" at bounding box center [1474, 693] width 147 height 41
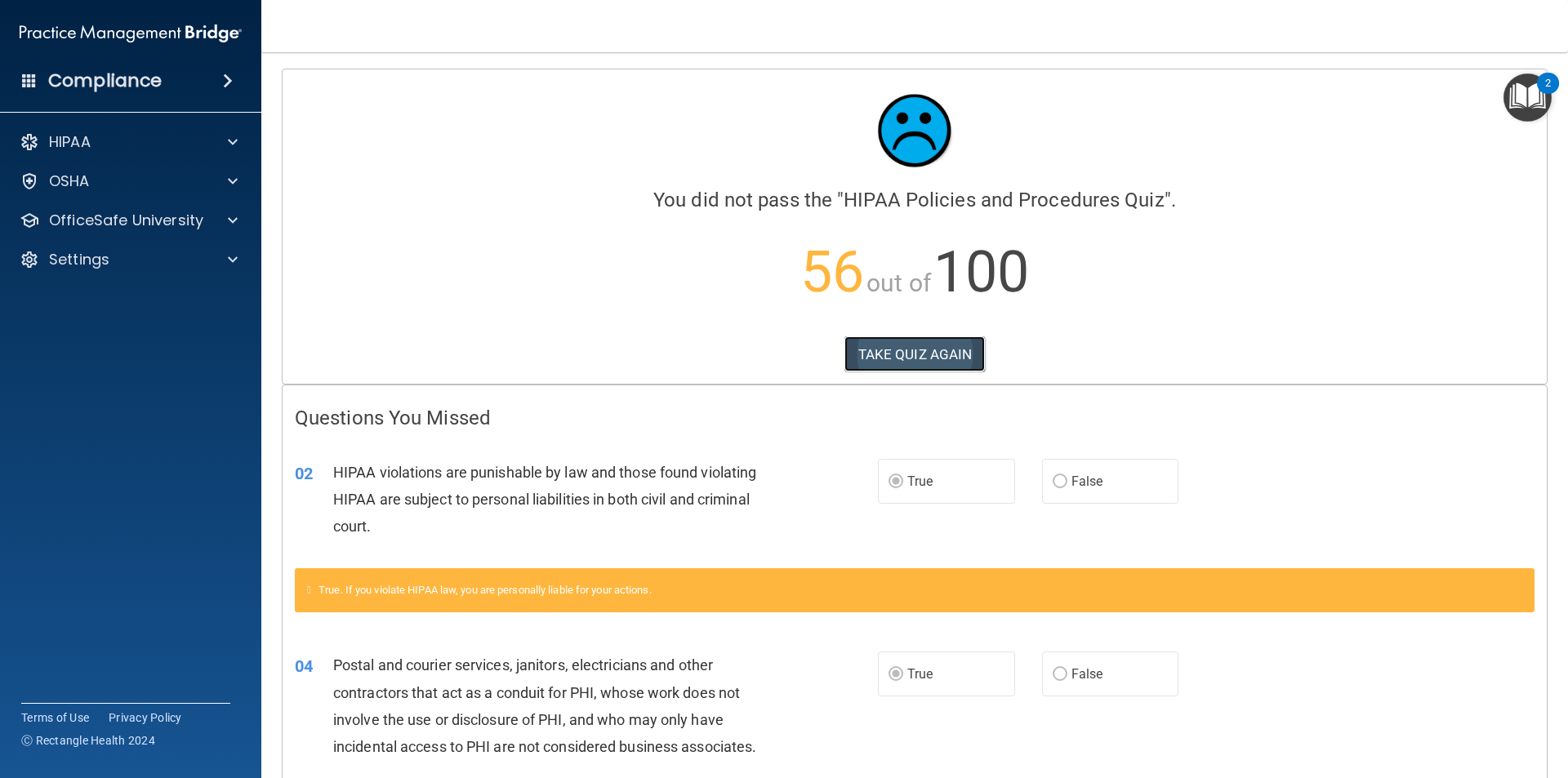
click at [886, 367] on button "TAKE QUIZ AGAIN" at bounding box center [915, 355] width 141 height 36
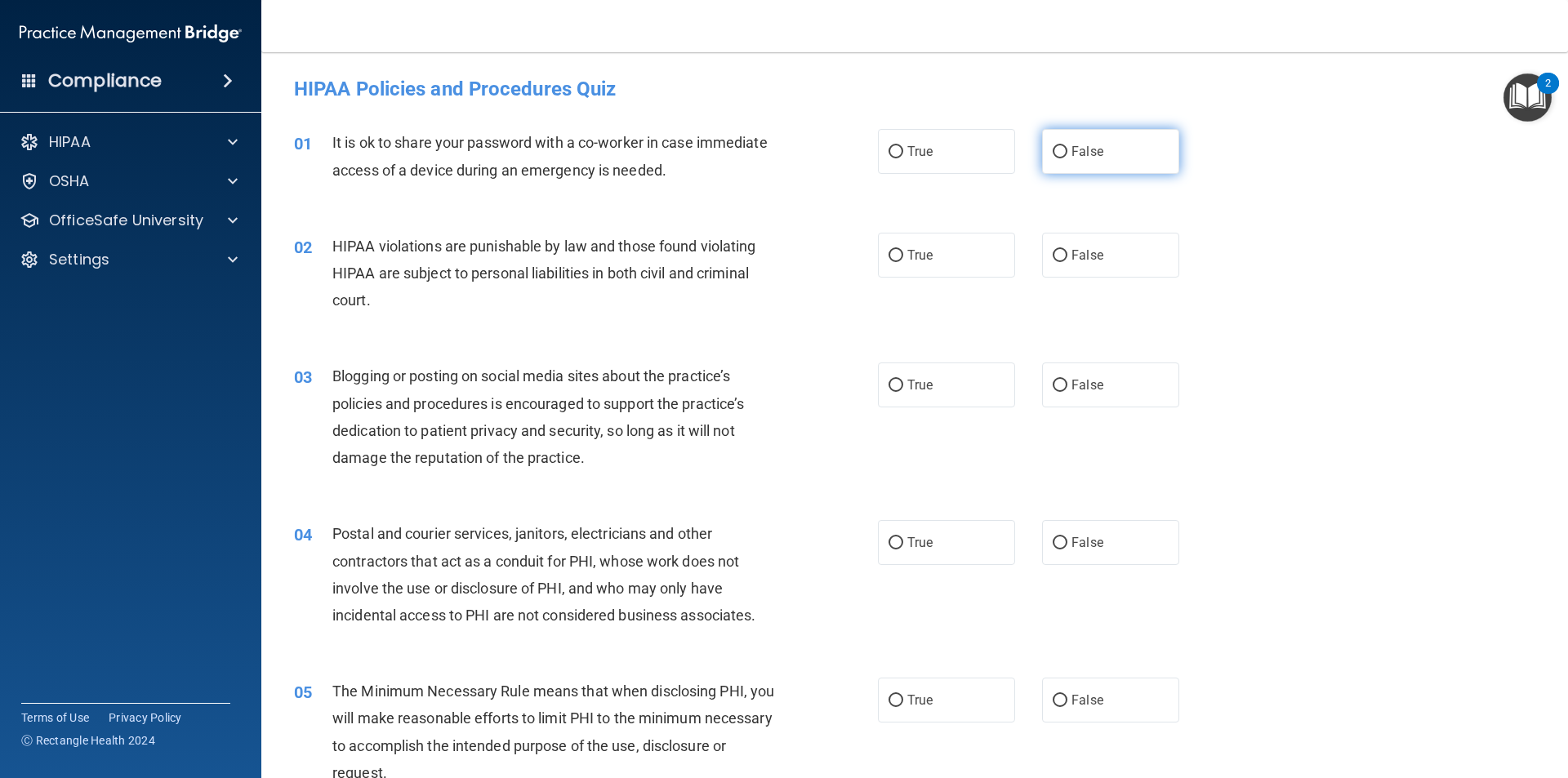
click at [1062, 158] on label "False" at bounding box center [1110, 151] width 137 height 45
click at [1062, 158] on input "False" at bounding box center [1060, 152] width 15 height 12
radio input "true"
click at [961, 248] on label "True" at bounding box center [946, 255] width 137 height 45
click at [903, 250] on input "True" at bounding box center [896, 256] width 15 height 12
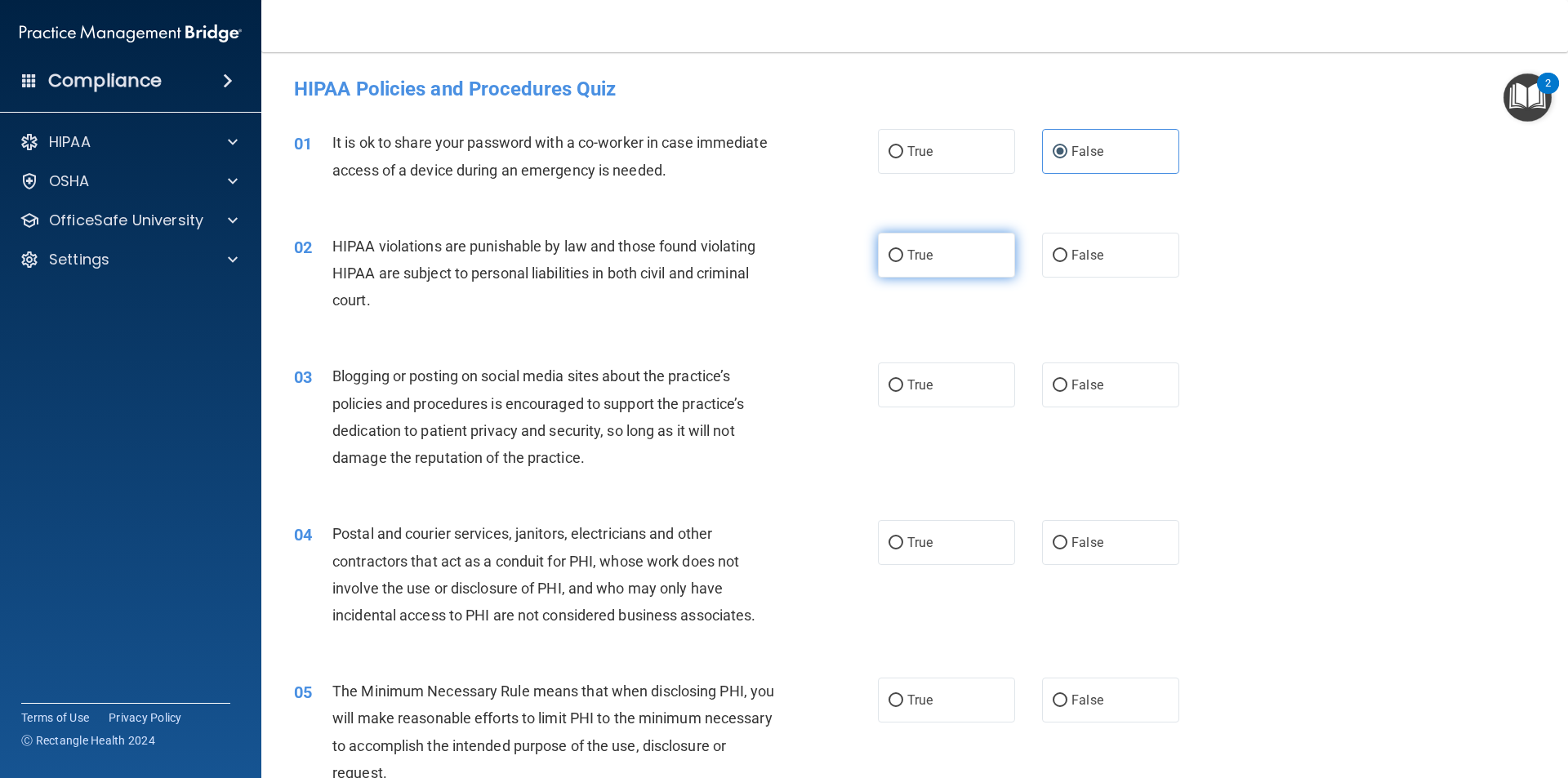
radio input "true"
click at [1112, 383] on label "False" at bounding box center [1110, 385] width 137 height 45
click at [1067, 383] on input "False" at bounding box center [1060, 385] width 15 height 12
radio input "true"
click at [949, 545] on label "True" at bounding box center [946, 543] width 137 height 45
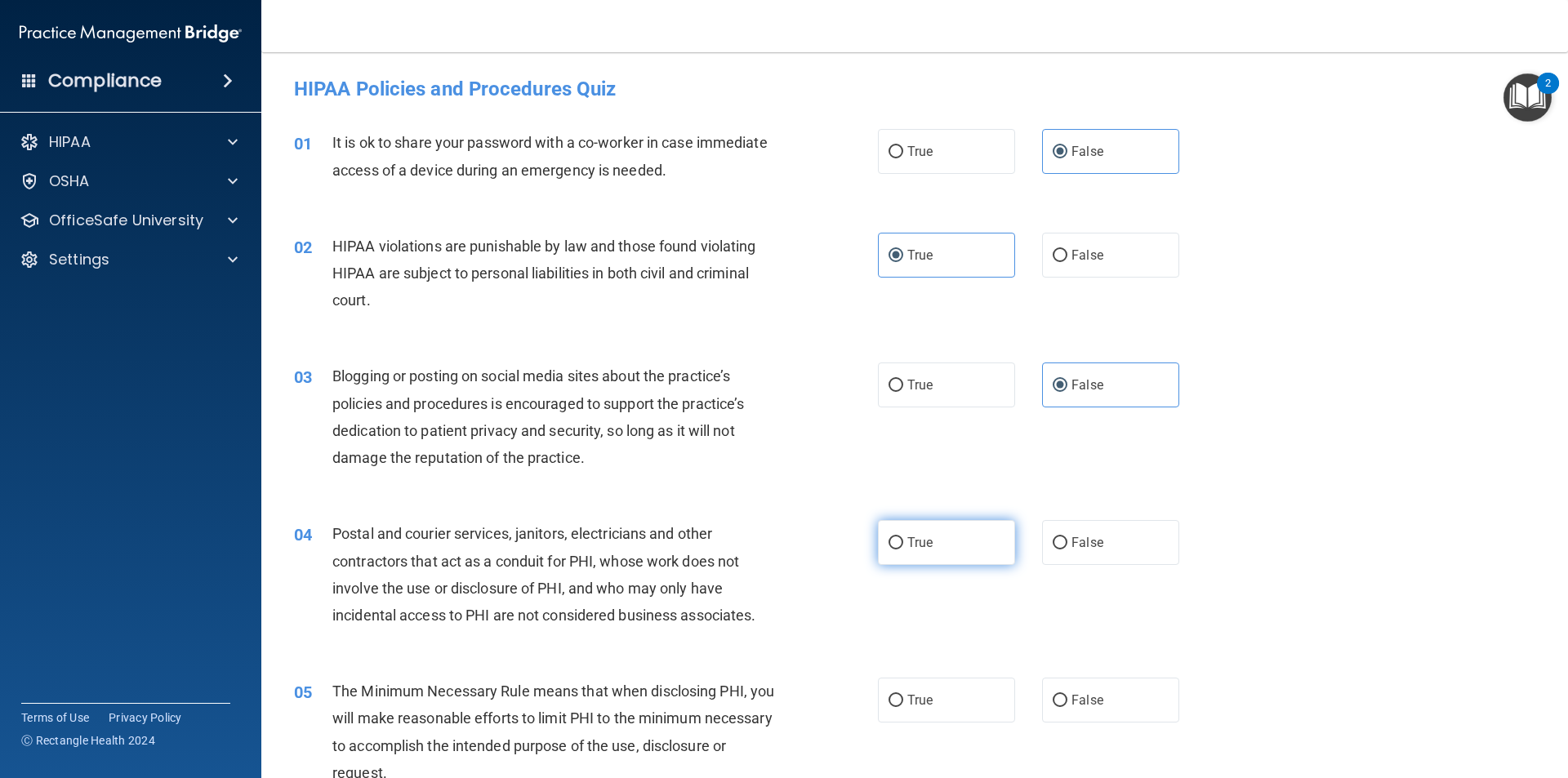
click at [903, 545] on input "True" at bounding box center [896, 543] width 15 height 12
radio input "true"
click at [927, 706] on span "True" at bounding box center [920, 700] width 26 height 16
click at [903, 706] on input "True" at bounding box center [896, 700] width 15 height 12
radio input "true"
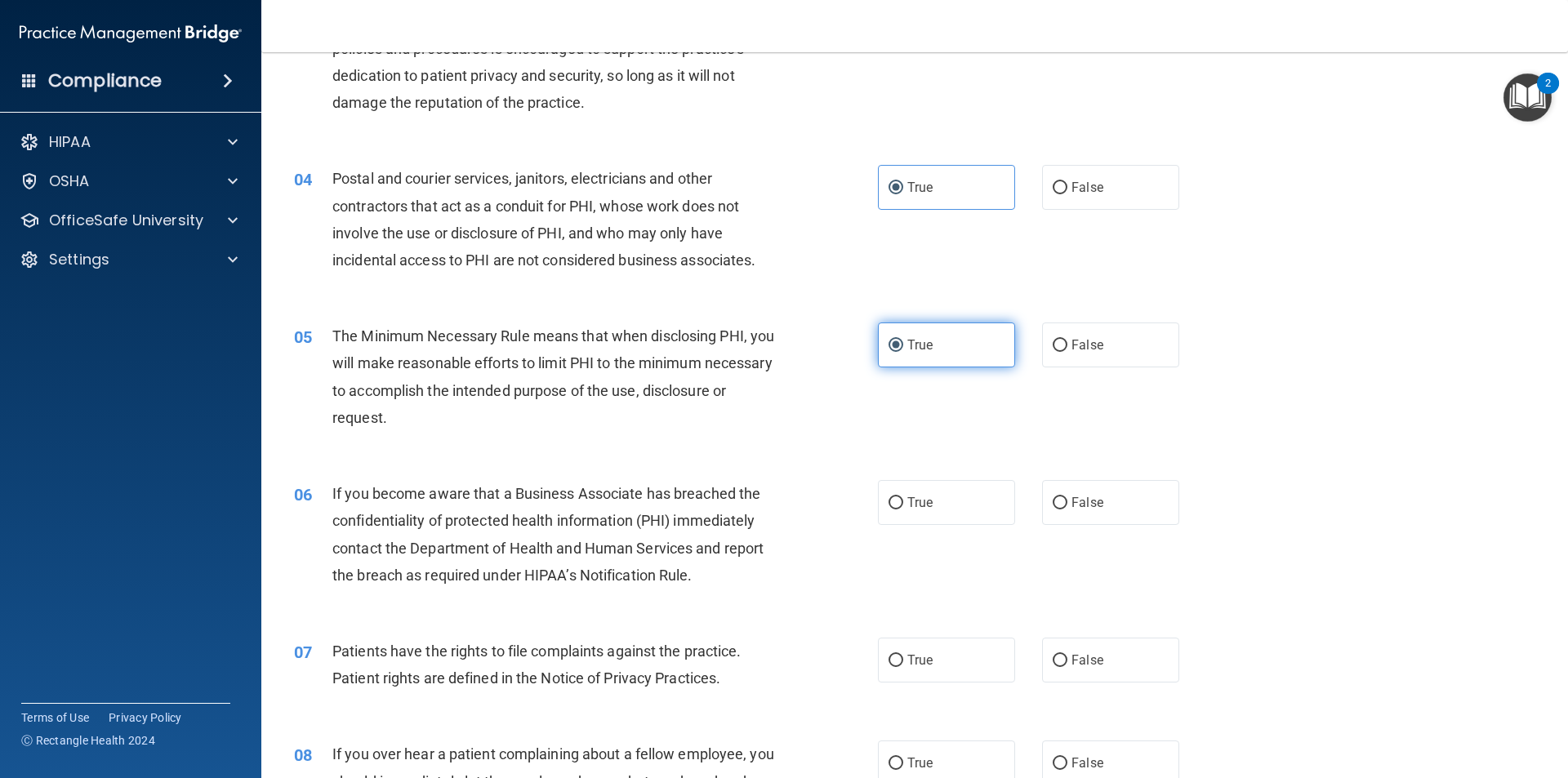
scroll to position [356, 0]
click at [1060, 504] on label "False" at bounding box center [1110, 502] width 137 height 45
click at [1060, 504] on input "False" at bounding box center [1060, 502] width 15 height 12
radio input "true"
click at [946, 659] on label "True" at bounding box center [946, 659] width 137 height 45
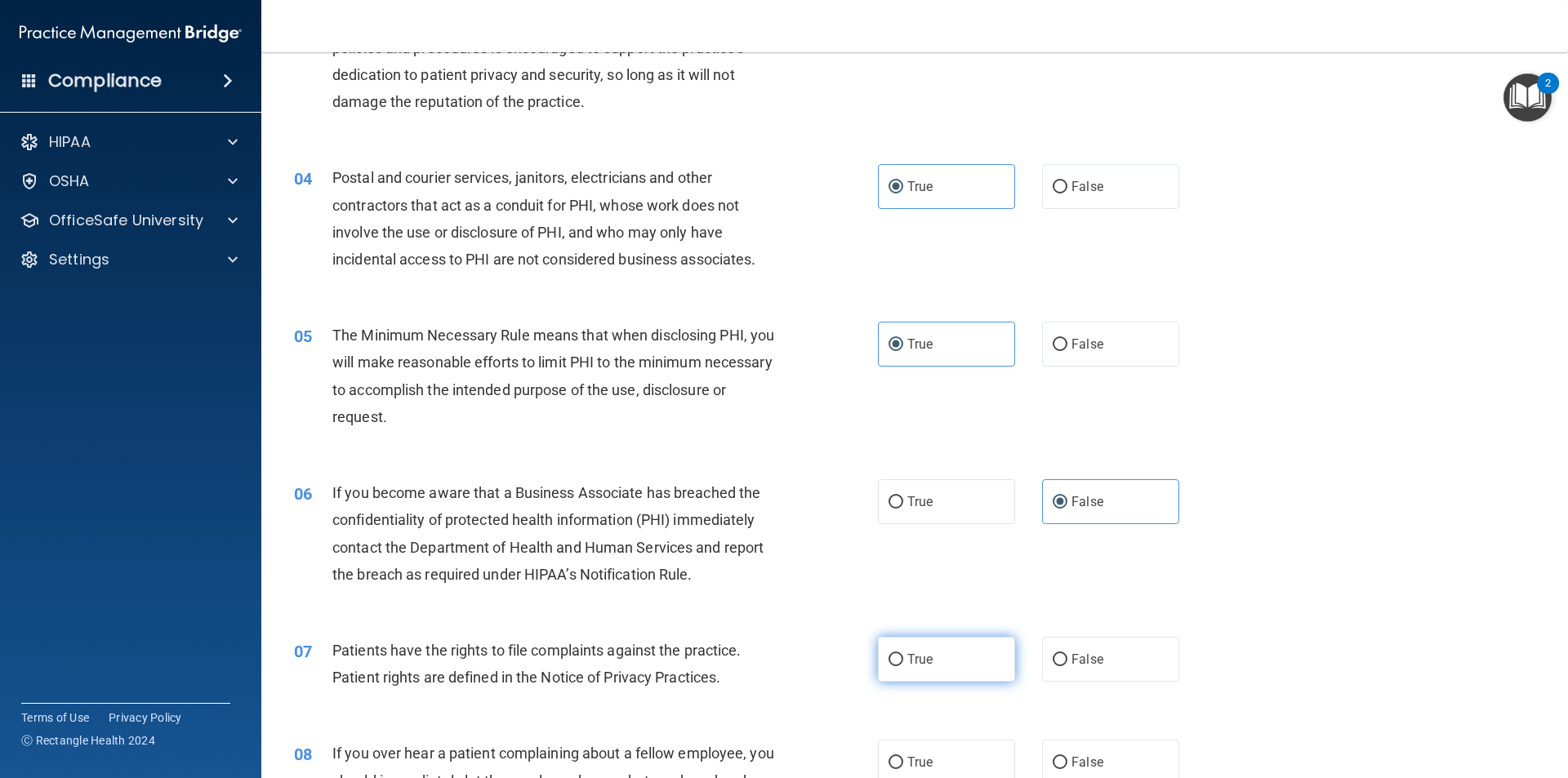
click at [903, 659] on input "True" at bounding box center [896, 660] width 15 height 12
radio input "true"
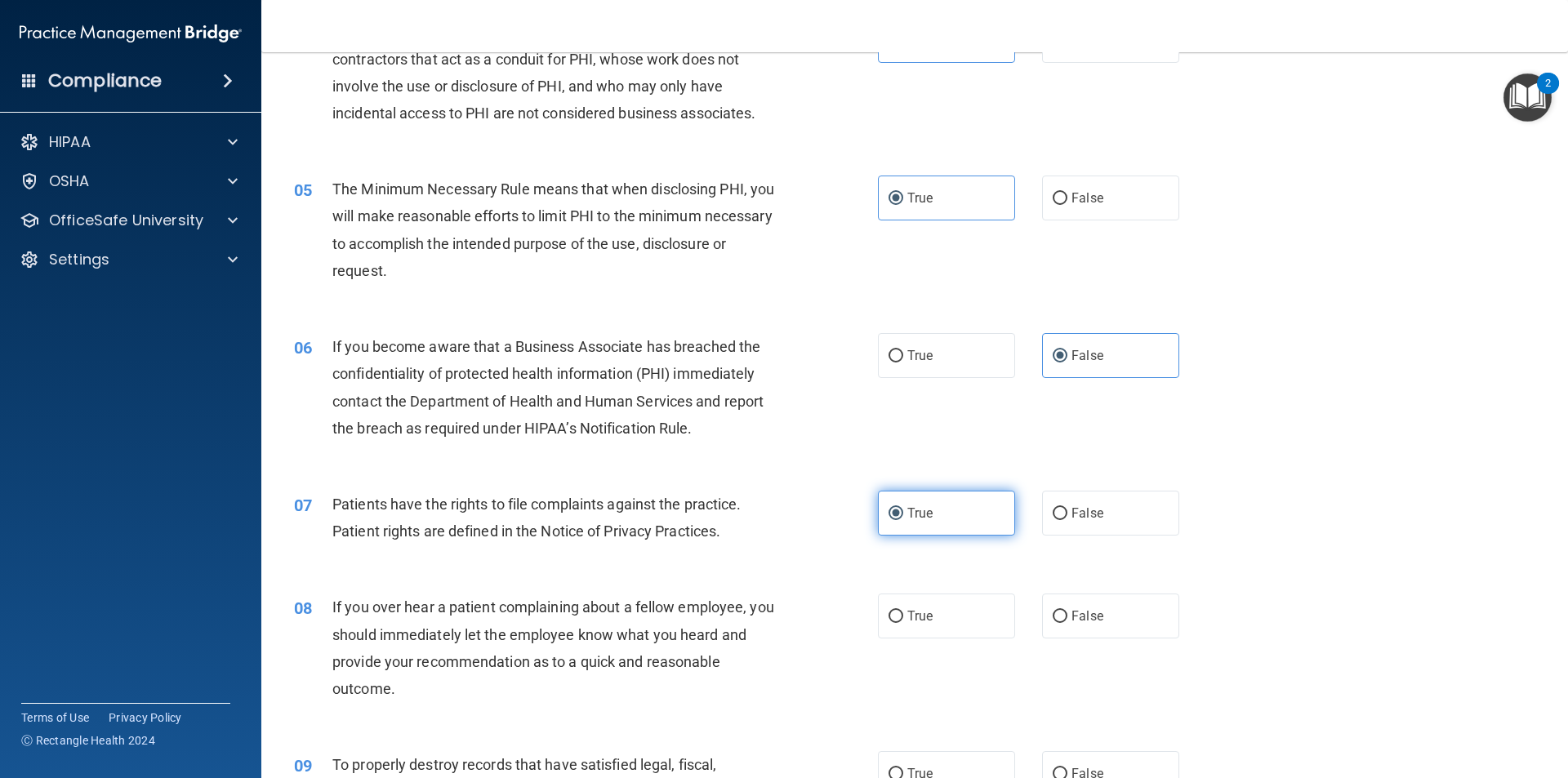
scroll to position [503, 0]
click at [1090, 609] on span "False" at bounding box center [1087, 615] width 32 height 16
click at [1067, 610] on input "False" at bounding box center [1060, 615] width 15 height 12
radio input "true"
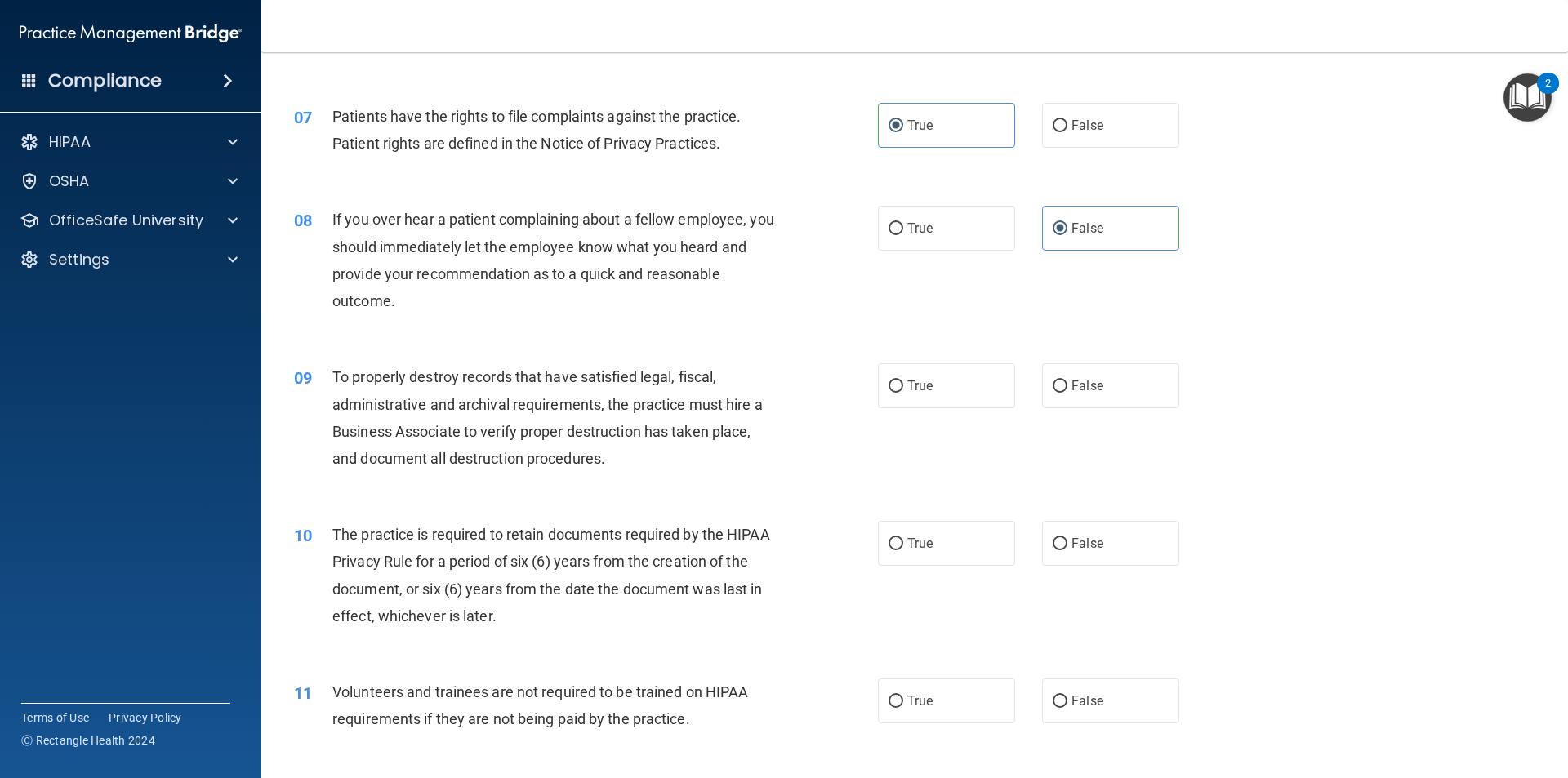
scroll to position [915, 0]
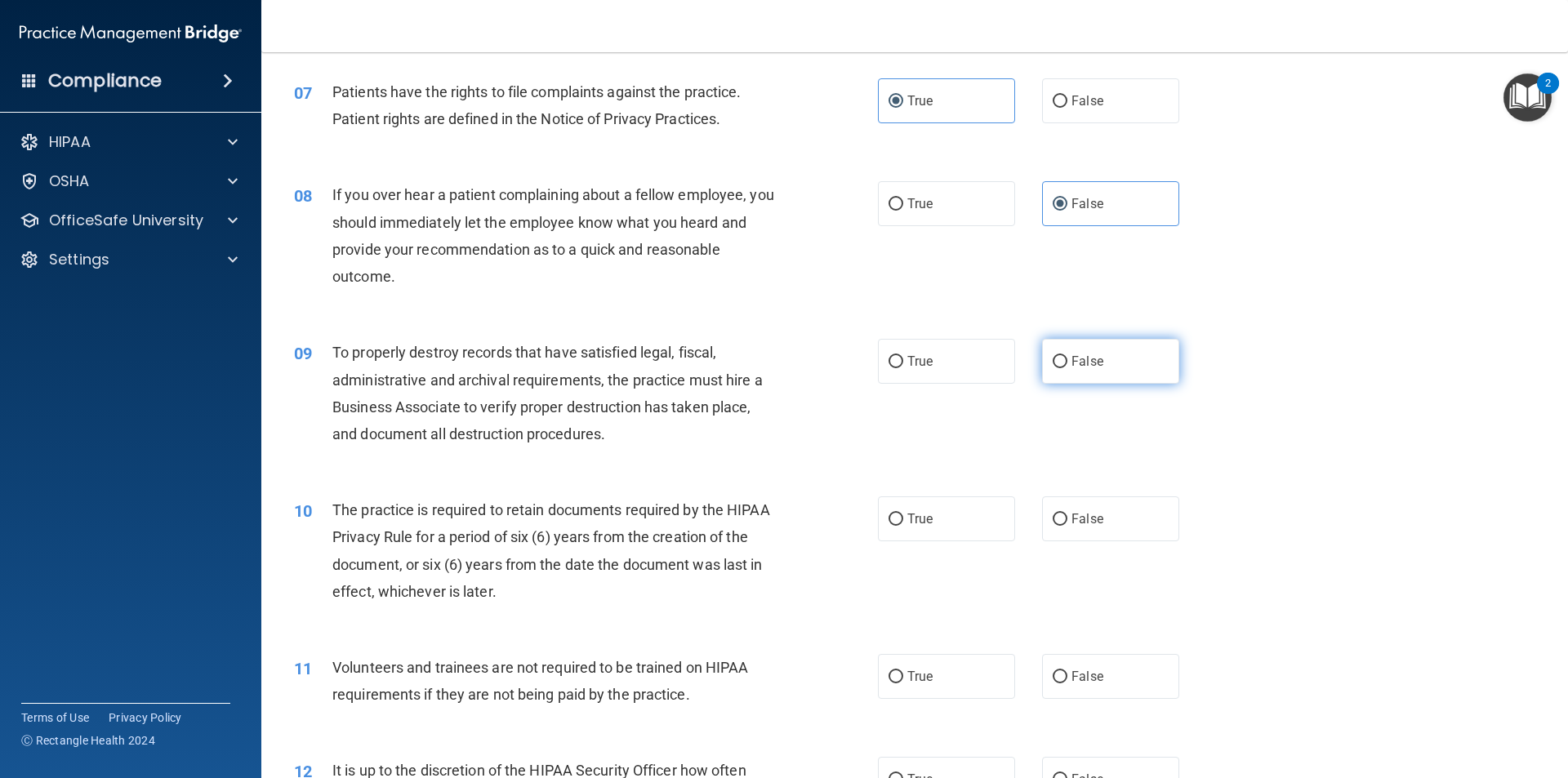
click at [1069, 351] on label "False" at bounding box center [1110, 361] width 137 height 45
click at [1067, 356] on input "False" at bounding box center [1060, 362] width 15 height 12
radio input "true"
click at [907, 515] on span "True" at bounding box center [920, 519] width 26 height 16
click at [903, 515] on input "True" at bounding box center [896, 520] width 15 height 12
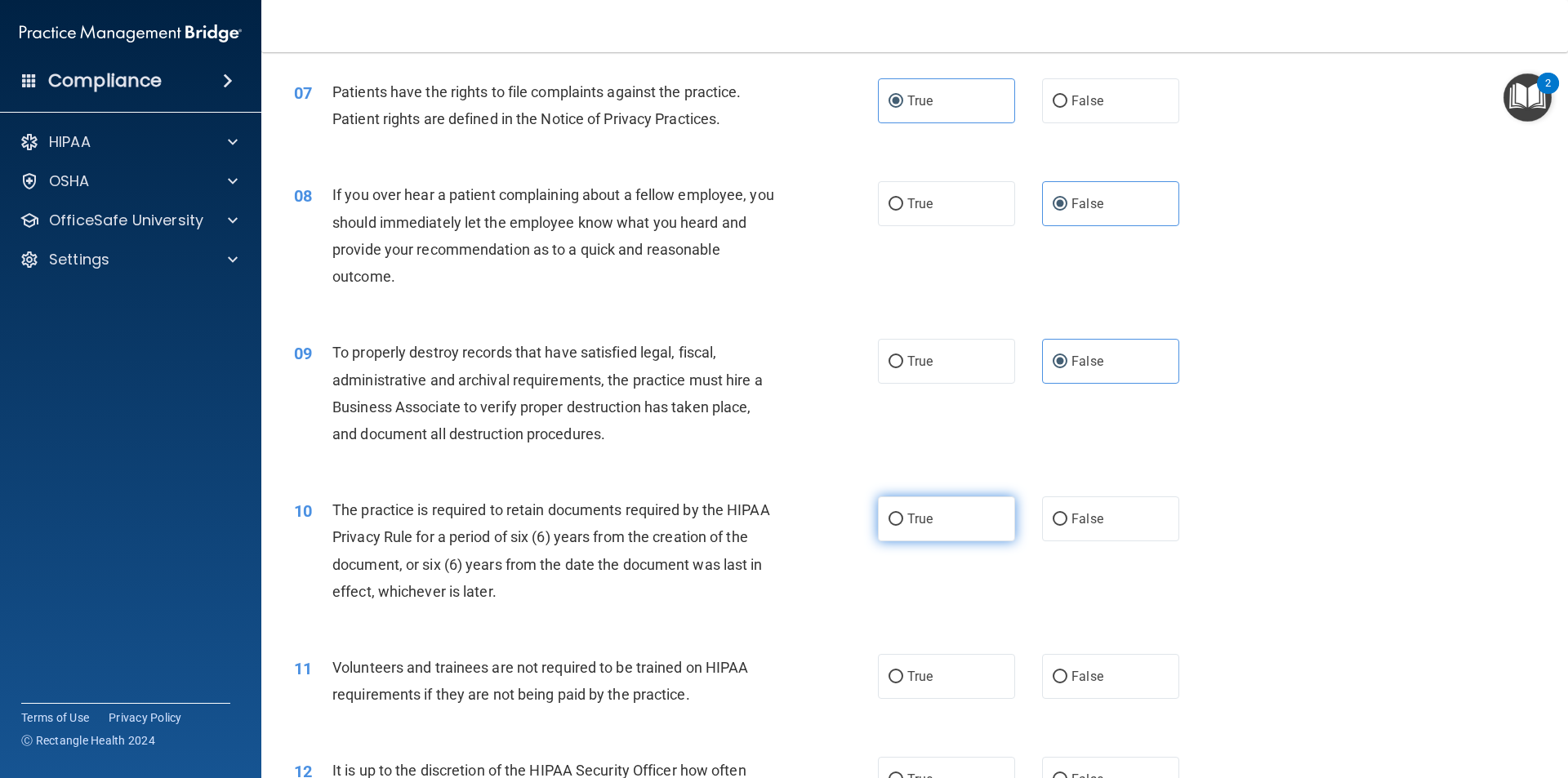
radio input "true"
click at [1092, 690] on label "False" at bounding box center [1110, 677] width 137 height 45
click at [1067, 684] on input "False" at bounding box center [1060, 677] width 15 height 12
radio input "true"
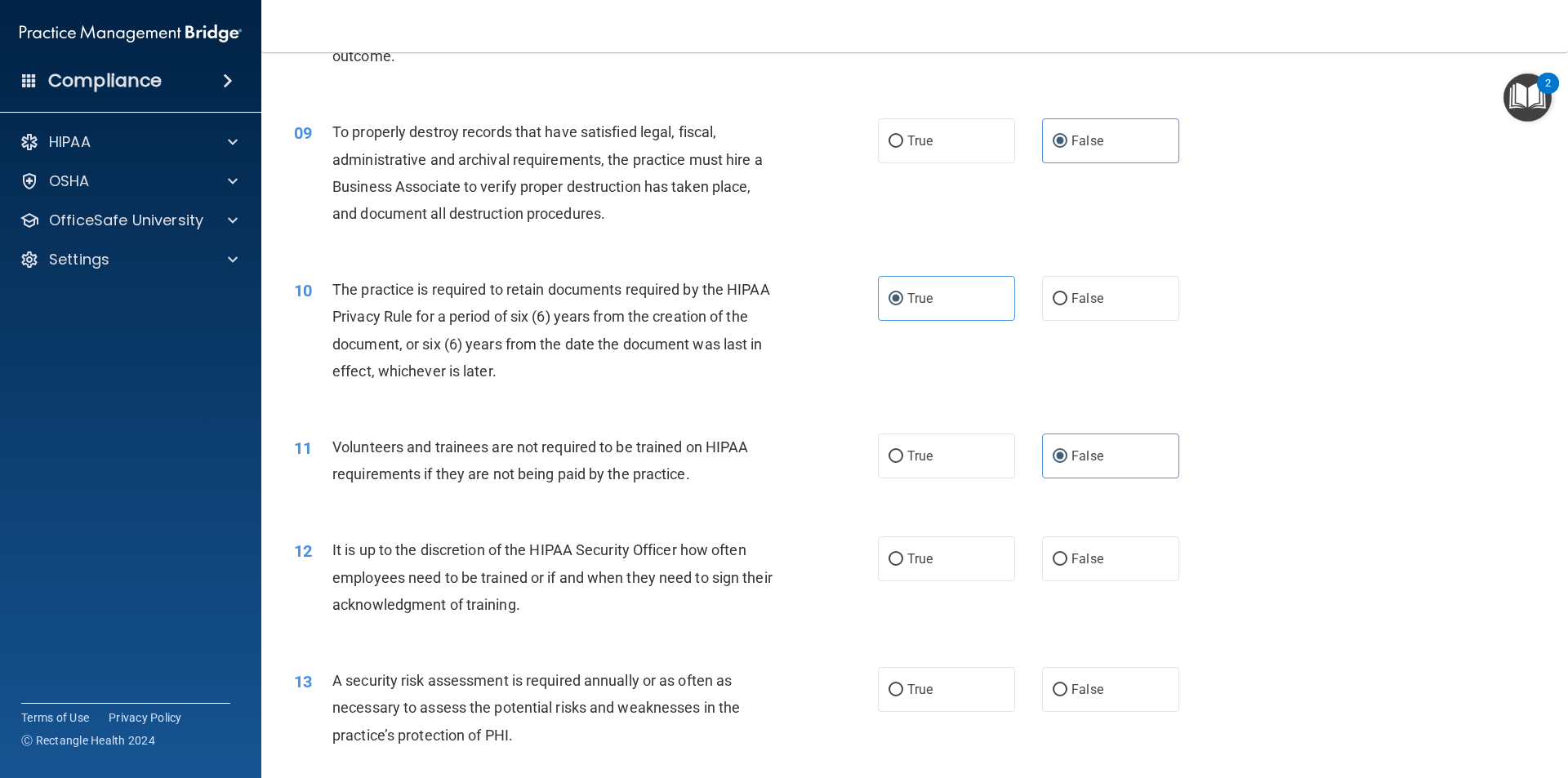
scroll to position [1136, 0]
click at [1131, 545] on label "False" at bounding box center [1110, 558] width 137 height 45
click at [1067, 553] on input "False" at bounding box center [1060, 559] width 15 height 12
radio input "true"
click at [973, 686] on label "True" at bounding box center [946, 689] width 137 height 45
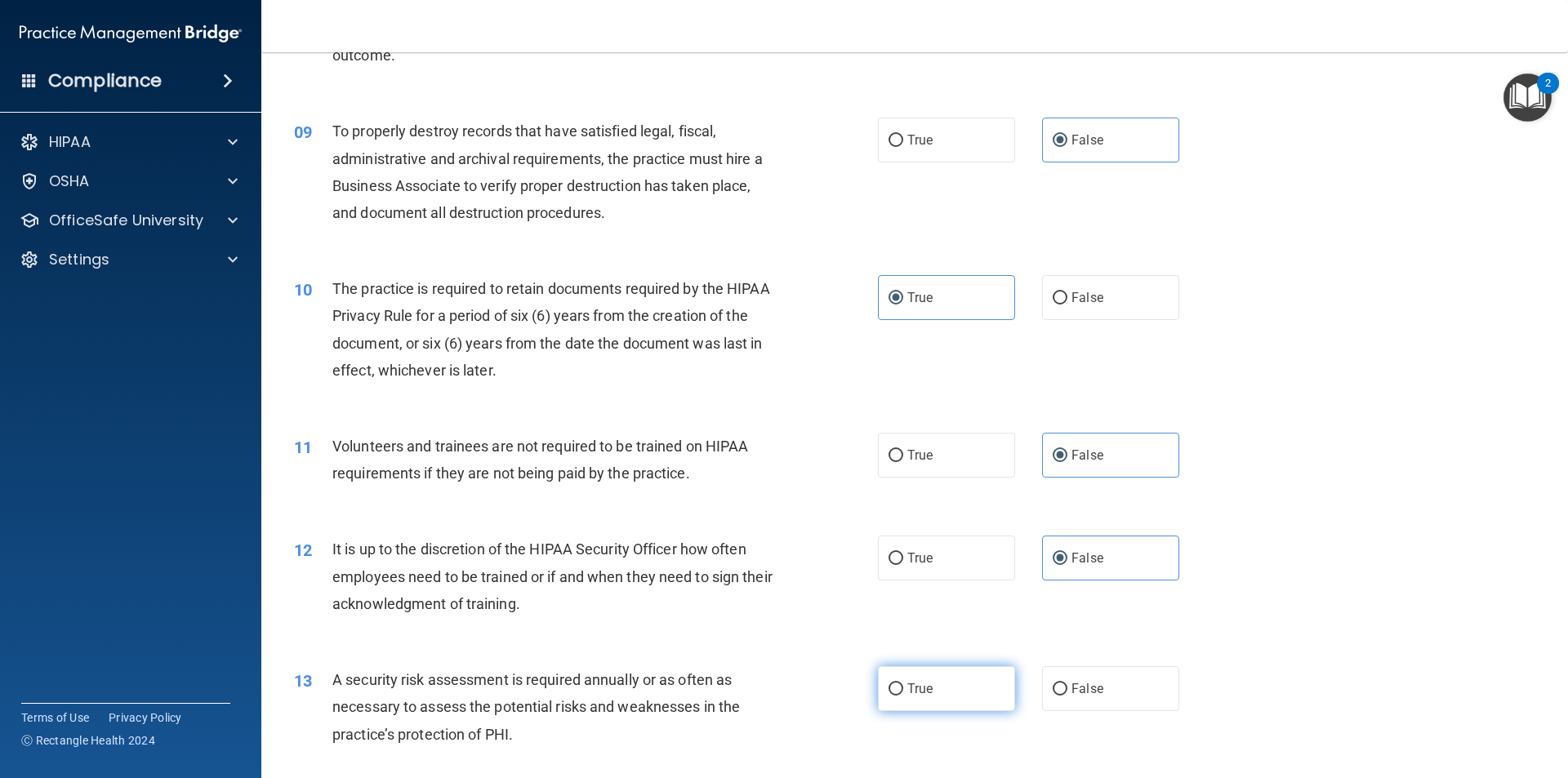
click at [903, 686] on input "True" at bounding box center [896, 690] width 15 height 12
radio input "true"
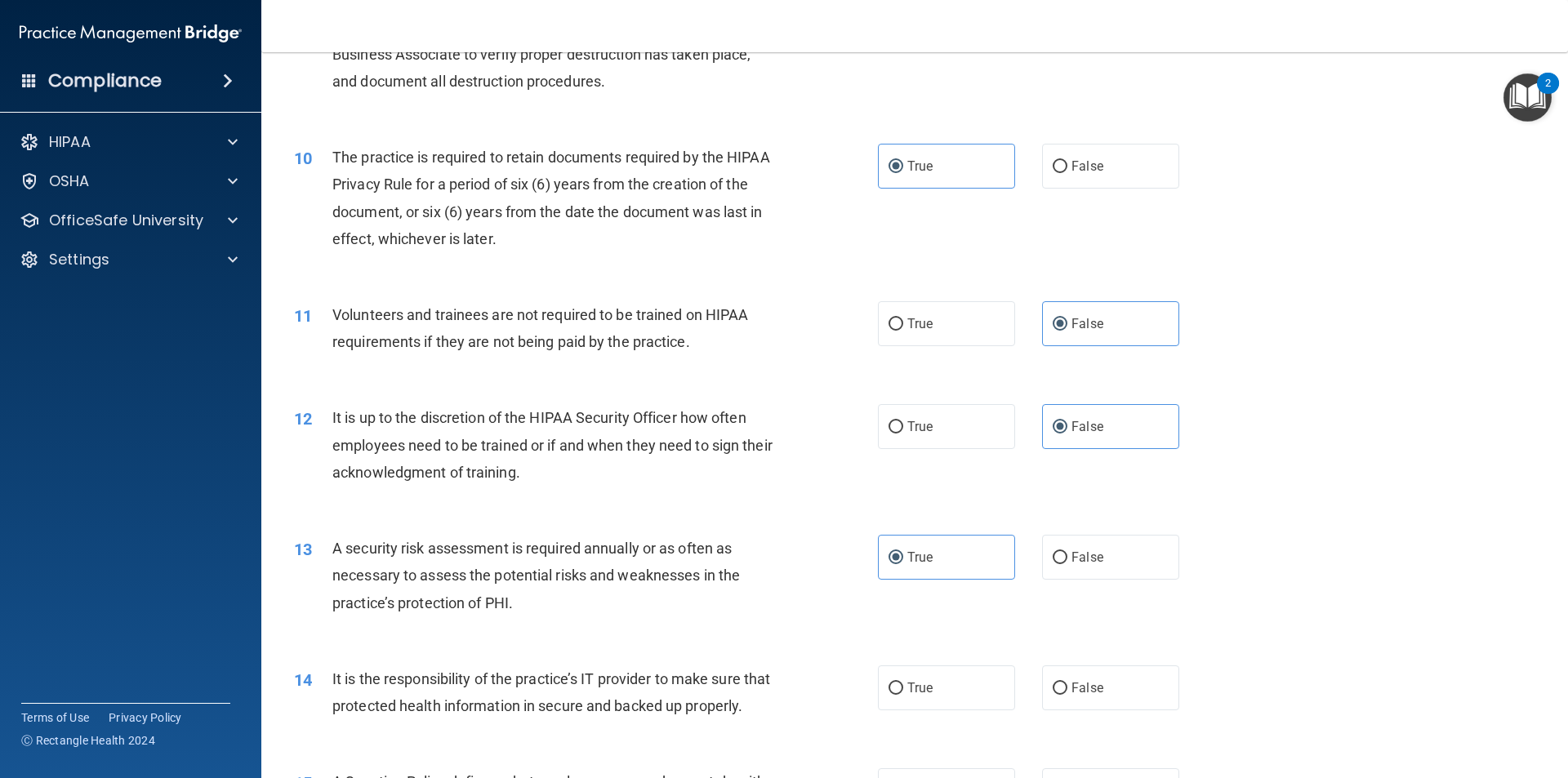
scroll to position [1270, 0]
click at [1136, 677] on label "False" at bounding box center [1110, 686] width 137 height 45
click at [1067, 681] on input "False" at bounding box center [1060, 686] width 15 height 12
radio input "true"
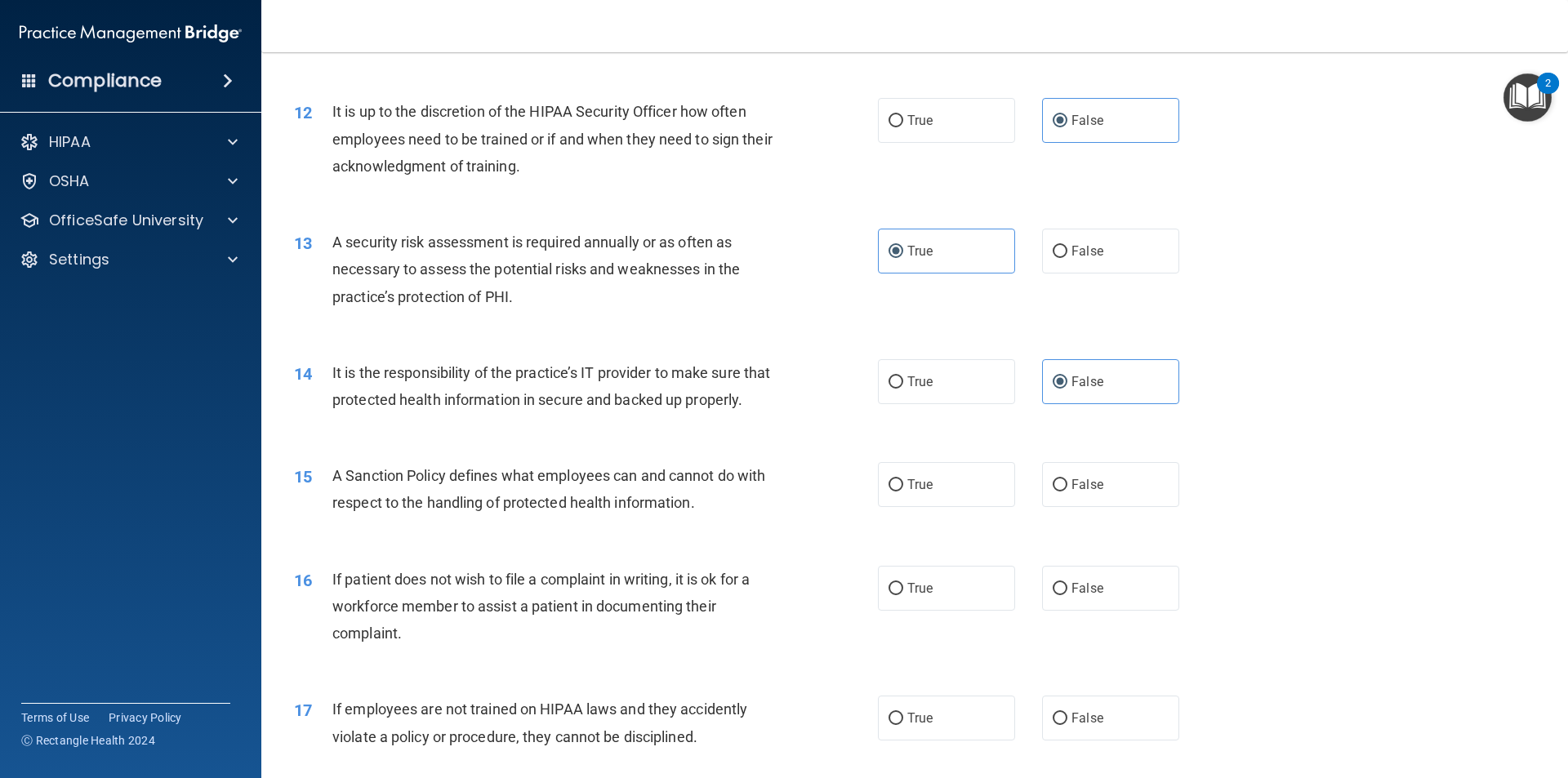
scroll to position [1575, 0]
click at [1147, 507] on label "False" at bounding box center [1110, 483] width 137 height 45
click at [1067, 491] on input "False" at bounding box center [1060, 484] width 15 height 12
radio input "true"
click at [954, 610] on label "True" at bounding box center [946, 587] width 137 height 45
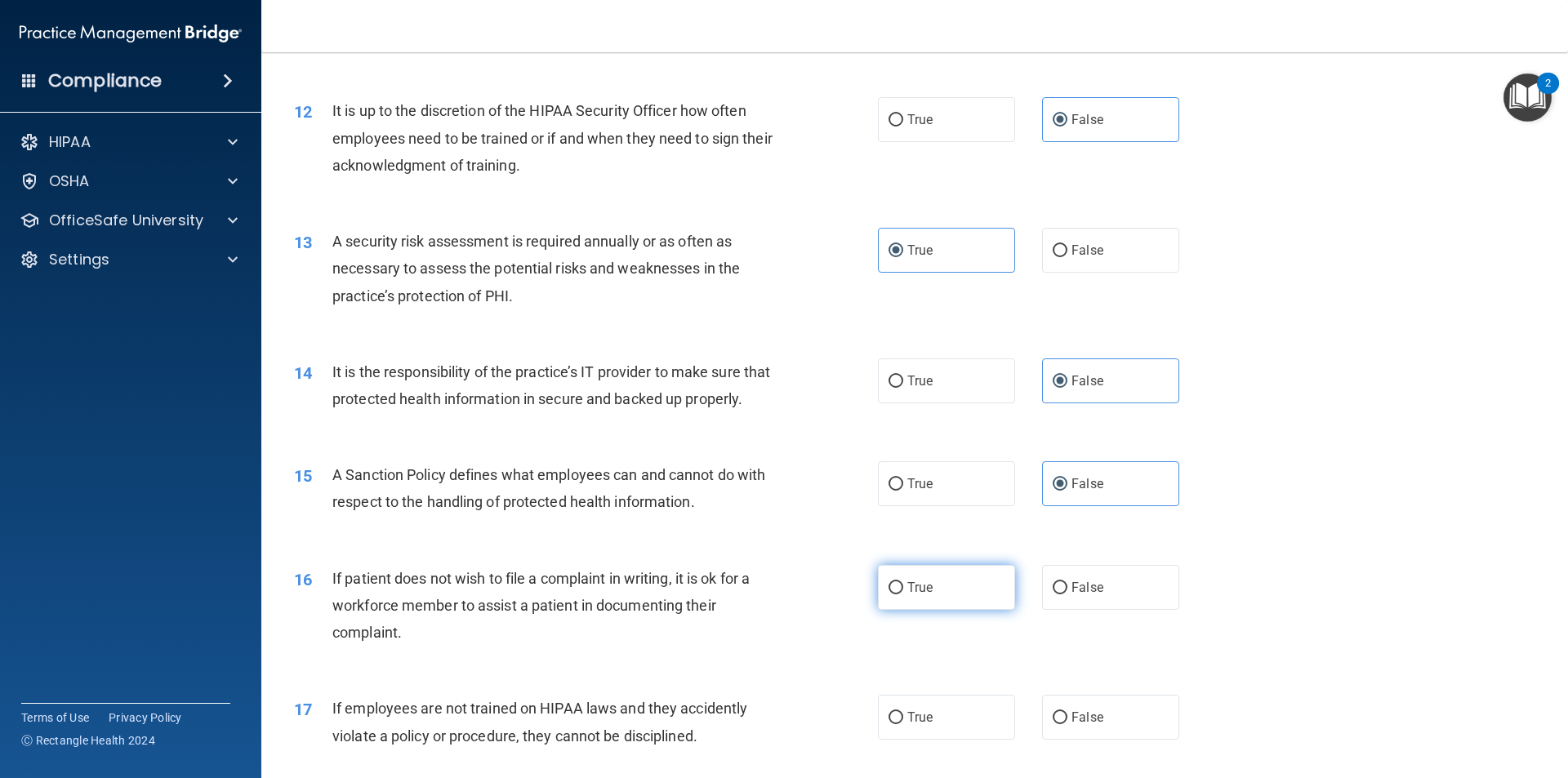
click at [903, 595] on input "True" at bounding box center [896, 588] width 15 height 12
radio input "true"
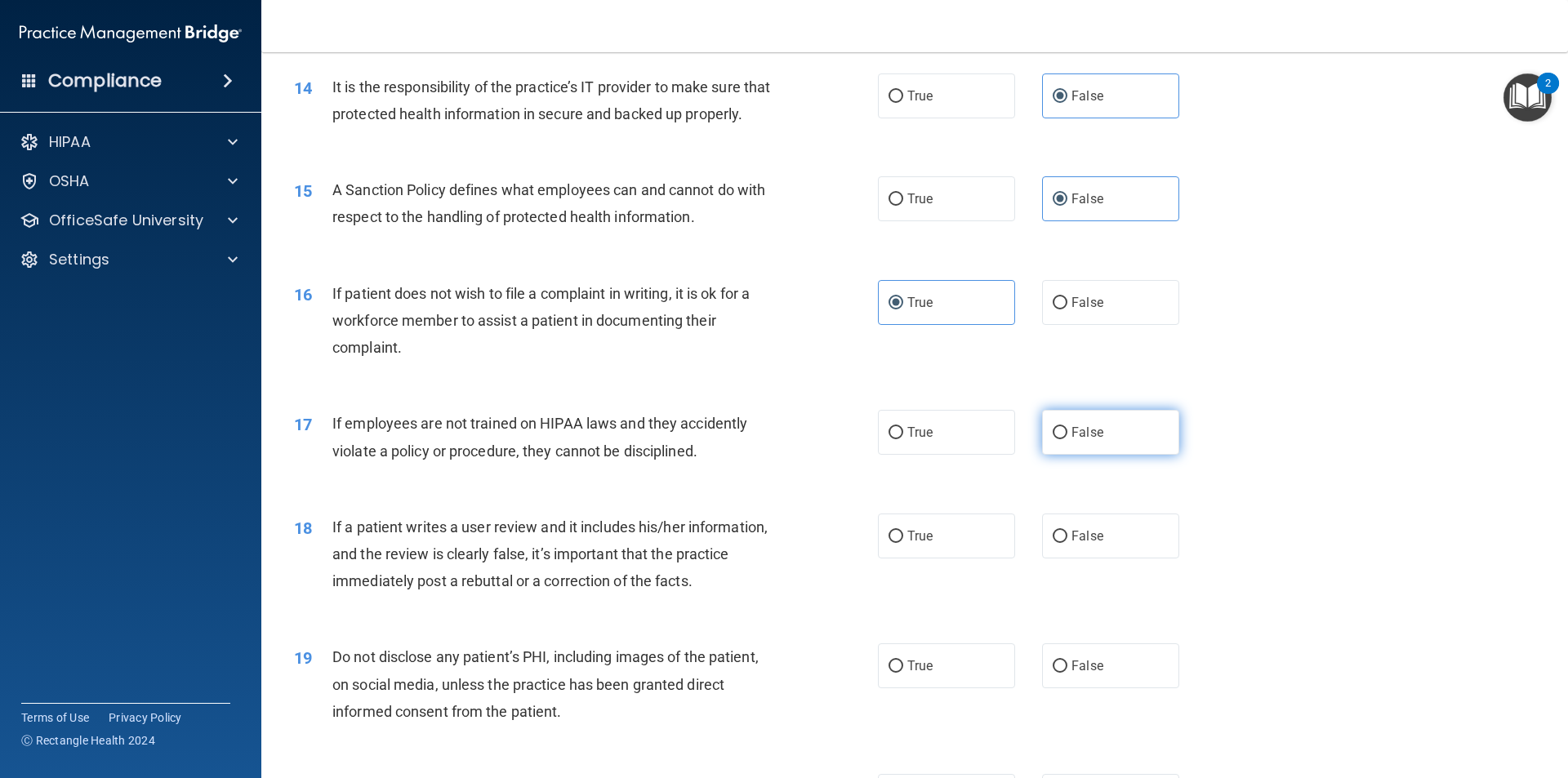
click at [1078, 455] on label "False" at bounding box center [1110, 432] width 137 height 45
click at [1067, 440] on input "False" at bounding box center [1060, 433] width 15 height 12
radio input "true"
click at [1071, 544] on span "False" at bounding box center [1087, 535] width 32 height 16
click at [1065, 543] on input "False" at bounding box center [1060, 536] width 15 height 12
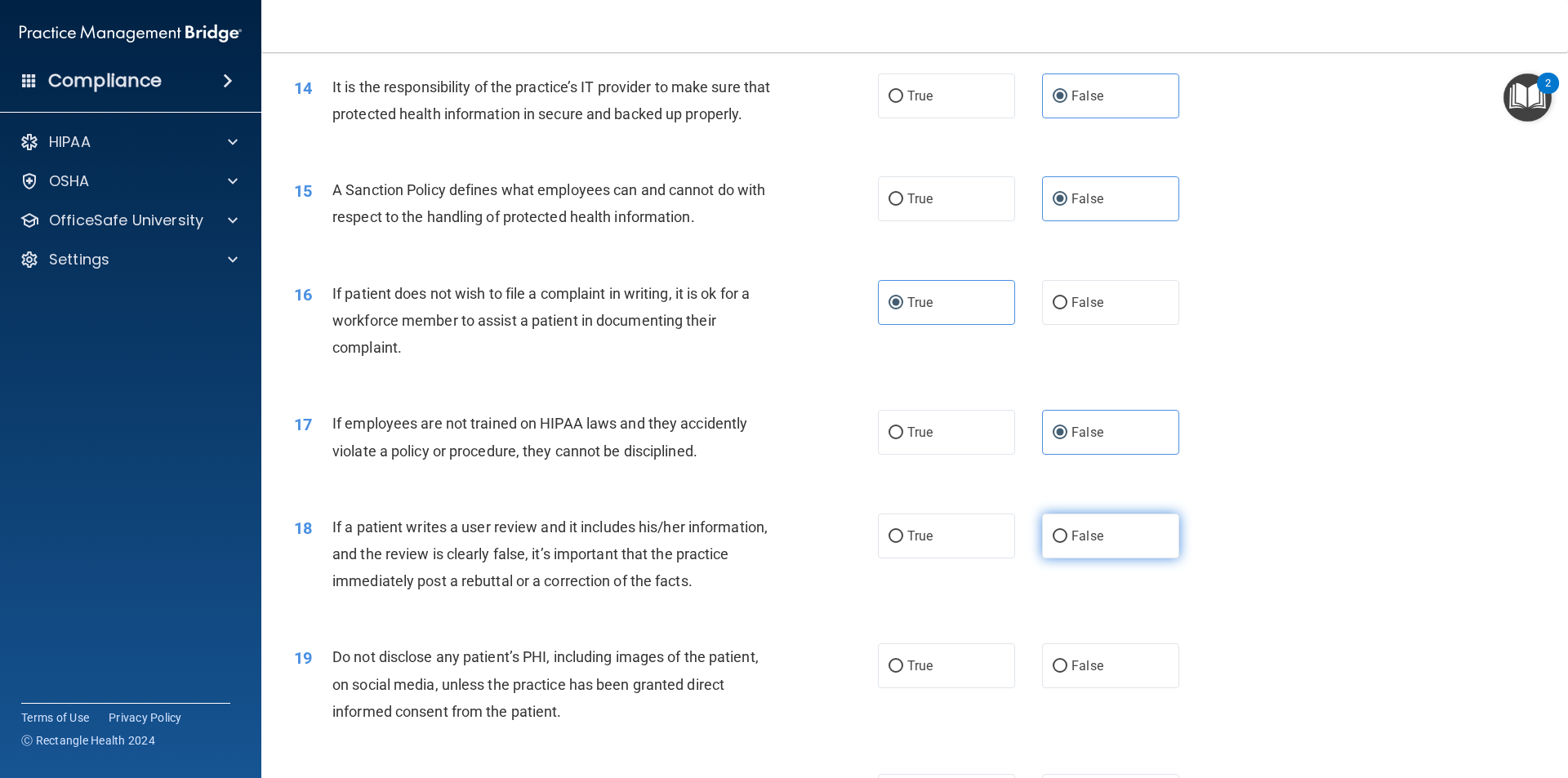
radio input "true"
click at [907, 674] on span "True" at bounding box center [920, 666] width 26 height 16
click at [903, 673] on input "True" at bounding box center [896, 667] width 15 height 12
radio input "true"
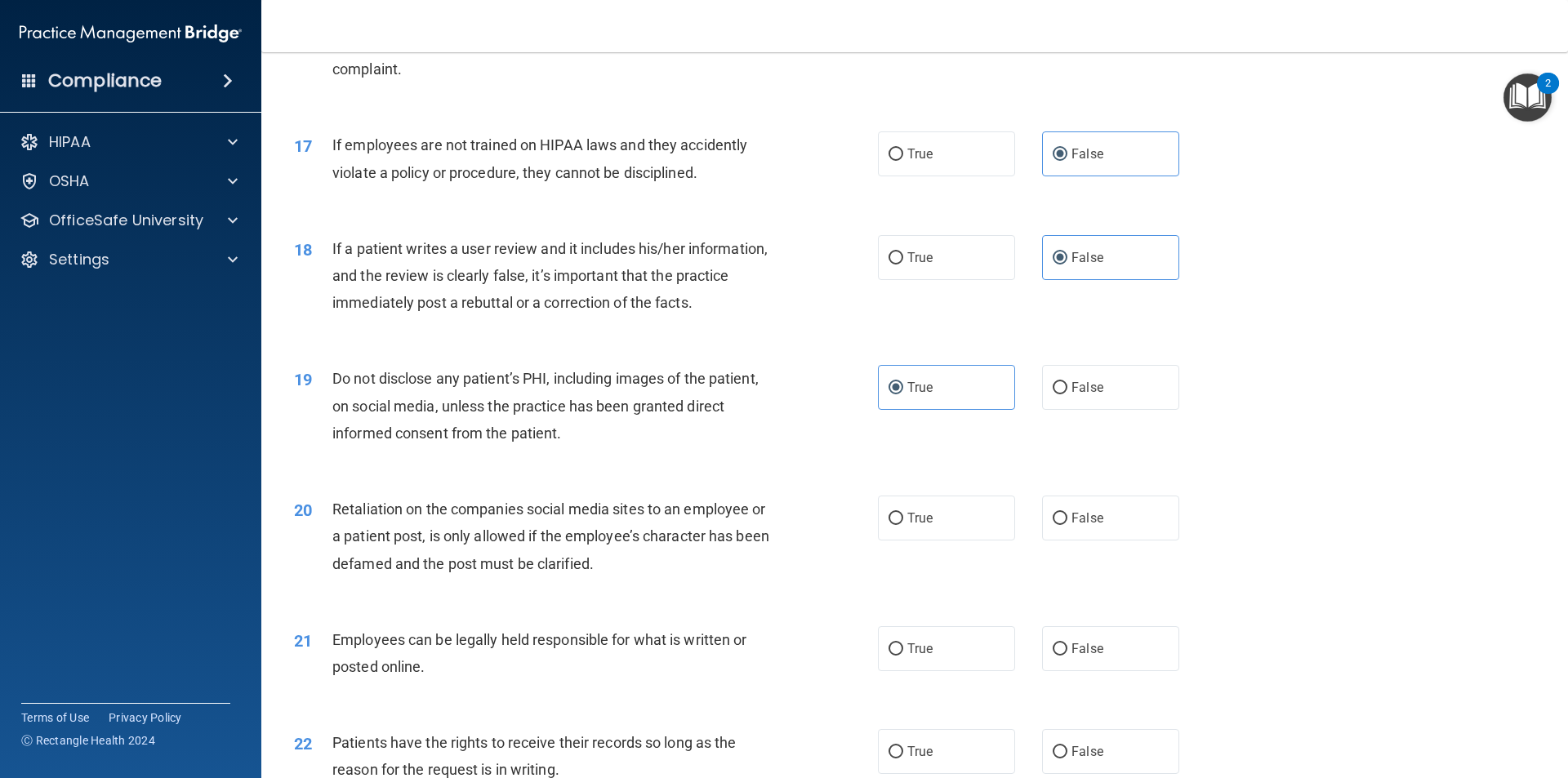
scroll to position [2140, 0]
click at [1126, 539] on label "False" at bounding box center [1110, 516] width 137 height 45
click at [1067, 524] on input "False" at bounding box center [1060, 517] width 15 height 12
radio input "true"
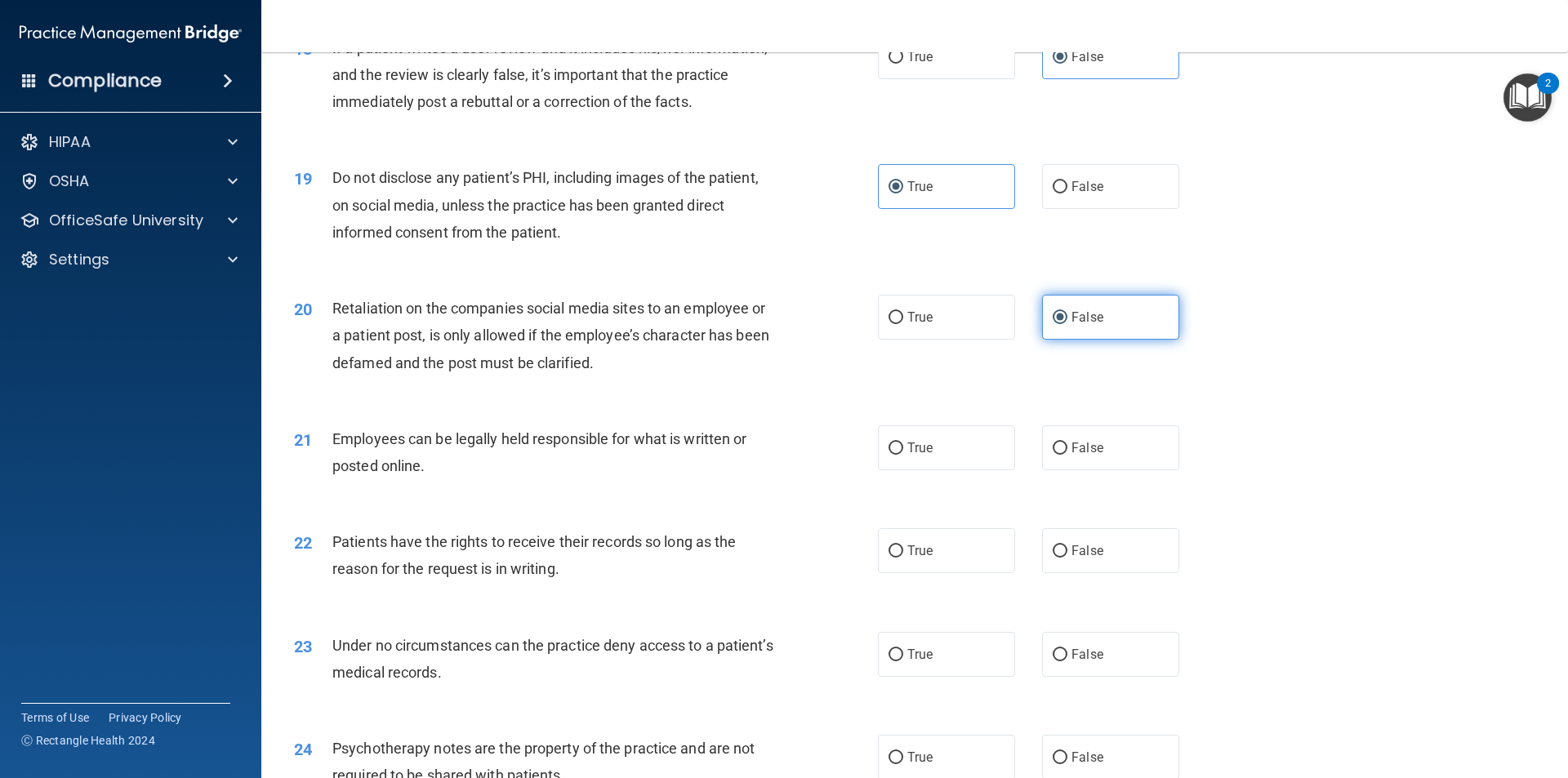
scroll to position [2340, 0]
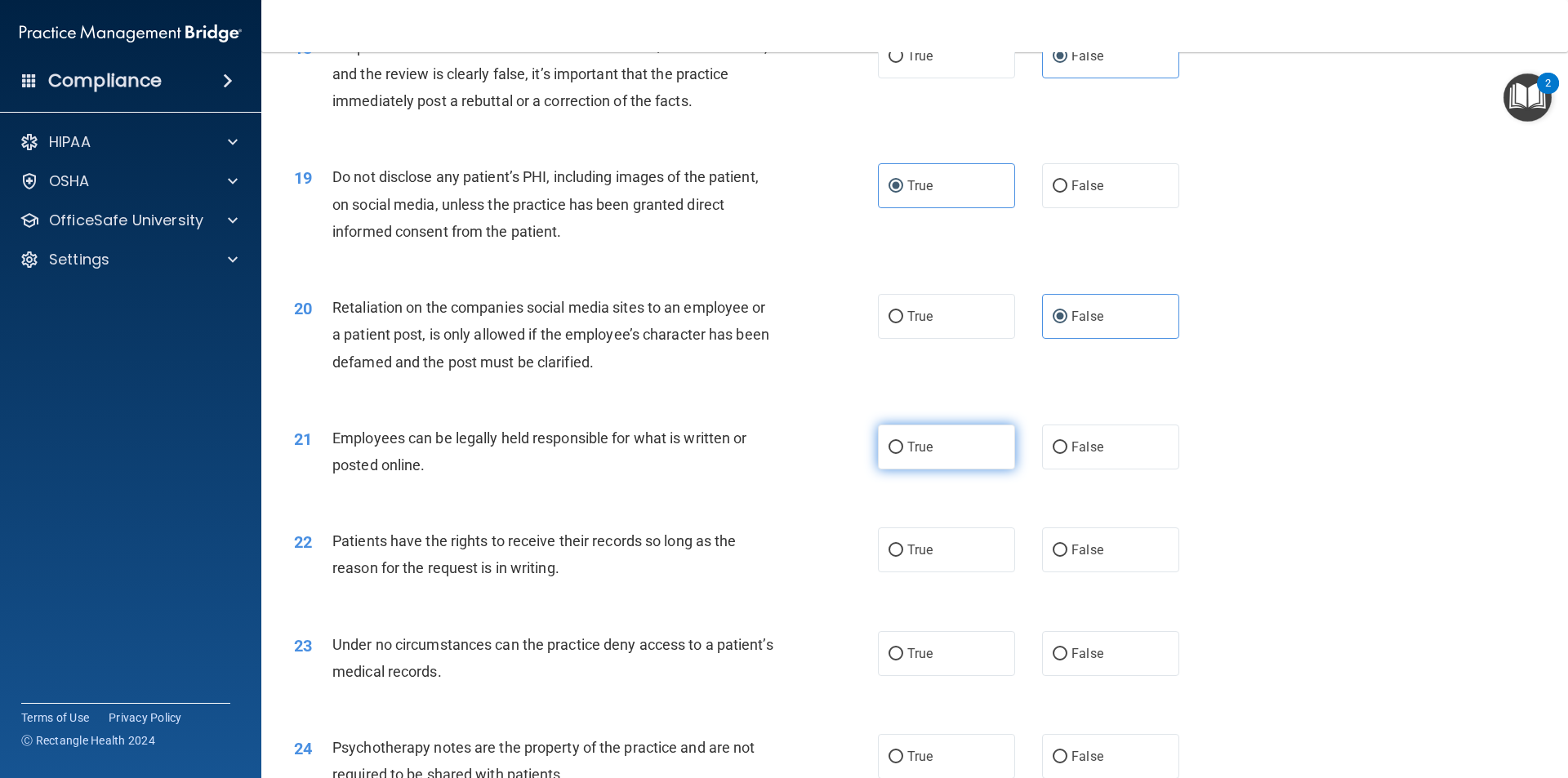
click at [949, 469] on label "True" at bounding box center [946, 447] width 137 height 45
click at [903, 454] on input "True" at bounding box center [896, 448] width 15 height 12
radio input "true"
click at [1089, 558] on span "False" at bounding box center [1087, 549] width 32 height 16
click at [1067, 557] on input "False" at bounding box center [1060, 550] width 15 height 12
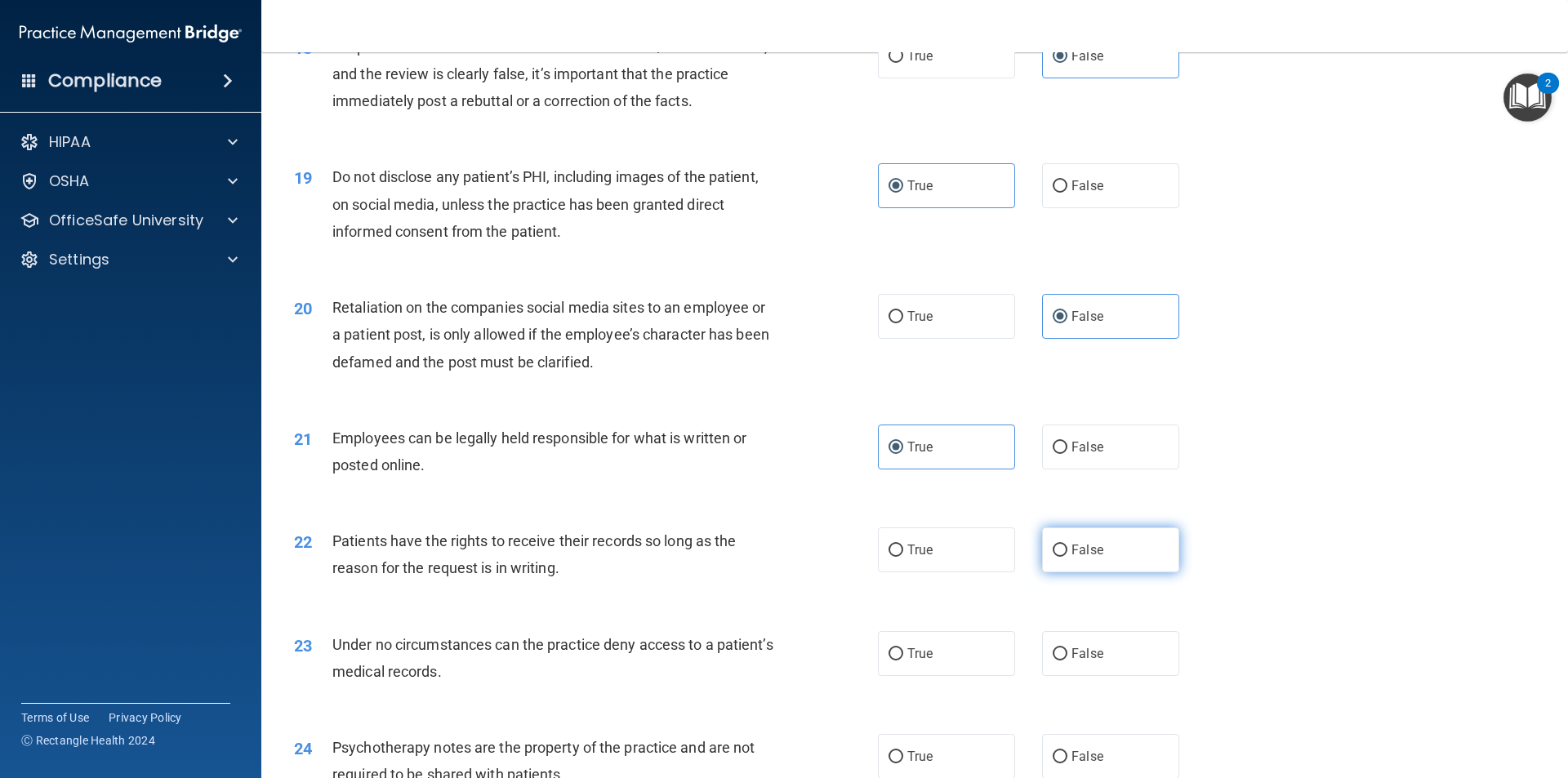
radio input "true"
click at [1084, 672] on label "False" at bounding box center [1110, 653] width 137 height 45
click at [1067, 661] on input "False" at bounding box center [1060, 654] width 15 height 12
radio input "true"
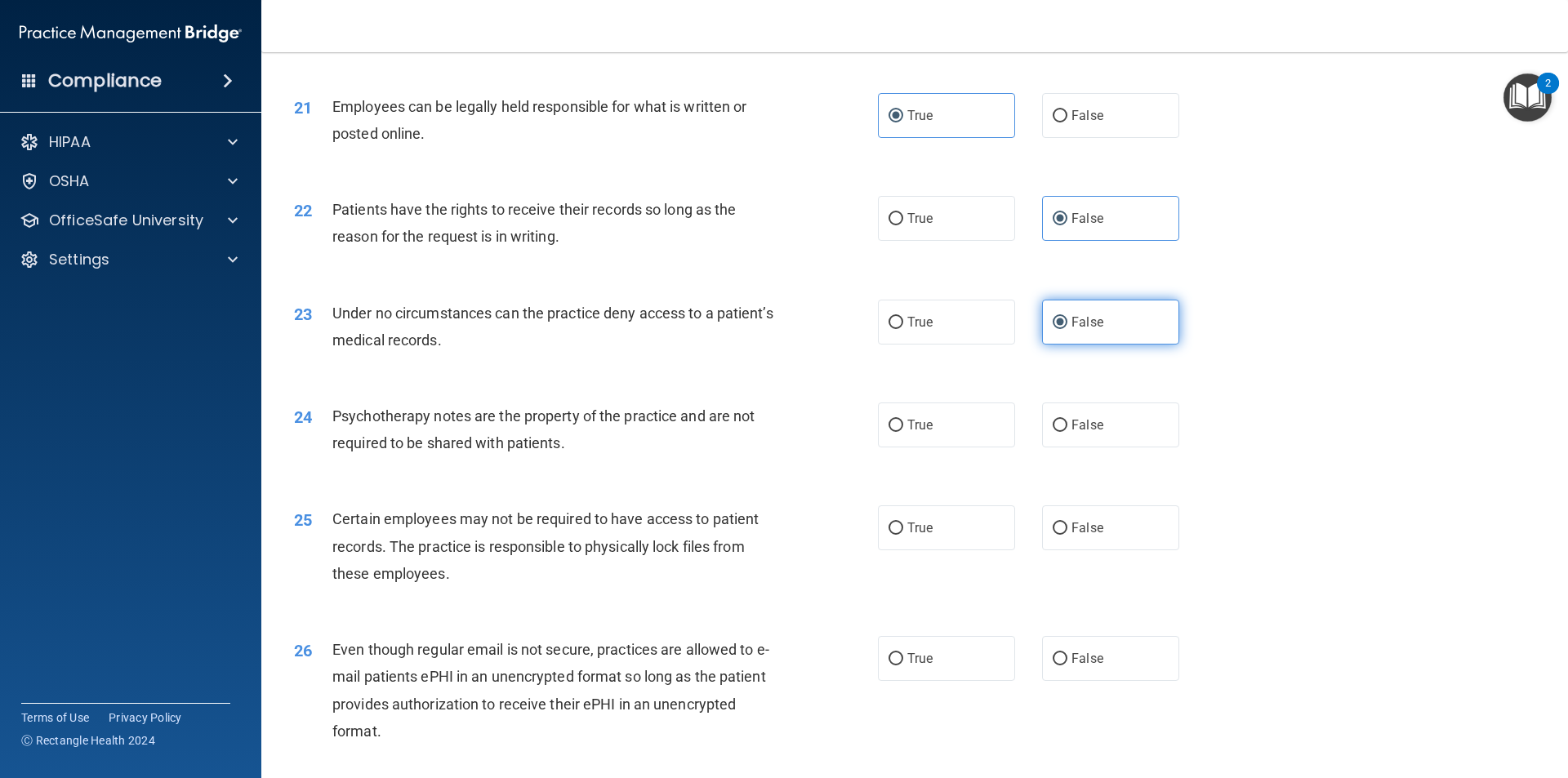
scroll to position [2674, 0]
click at [921, 431] on span "True" at bounding box center [920, 422] width 26 height 16
click at [903, 430] on input "True" at bounding box center [896, 423] width 15 height 12
radio input "true"
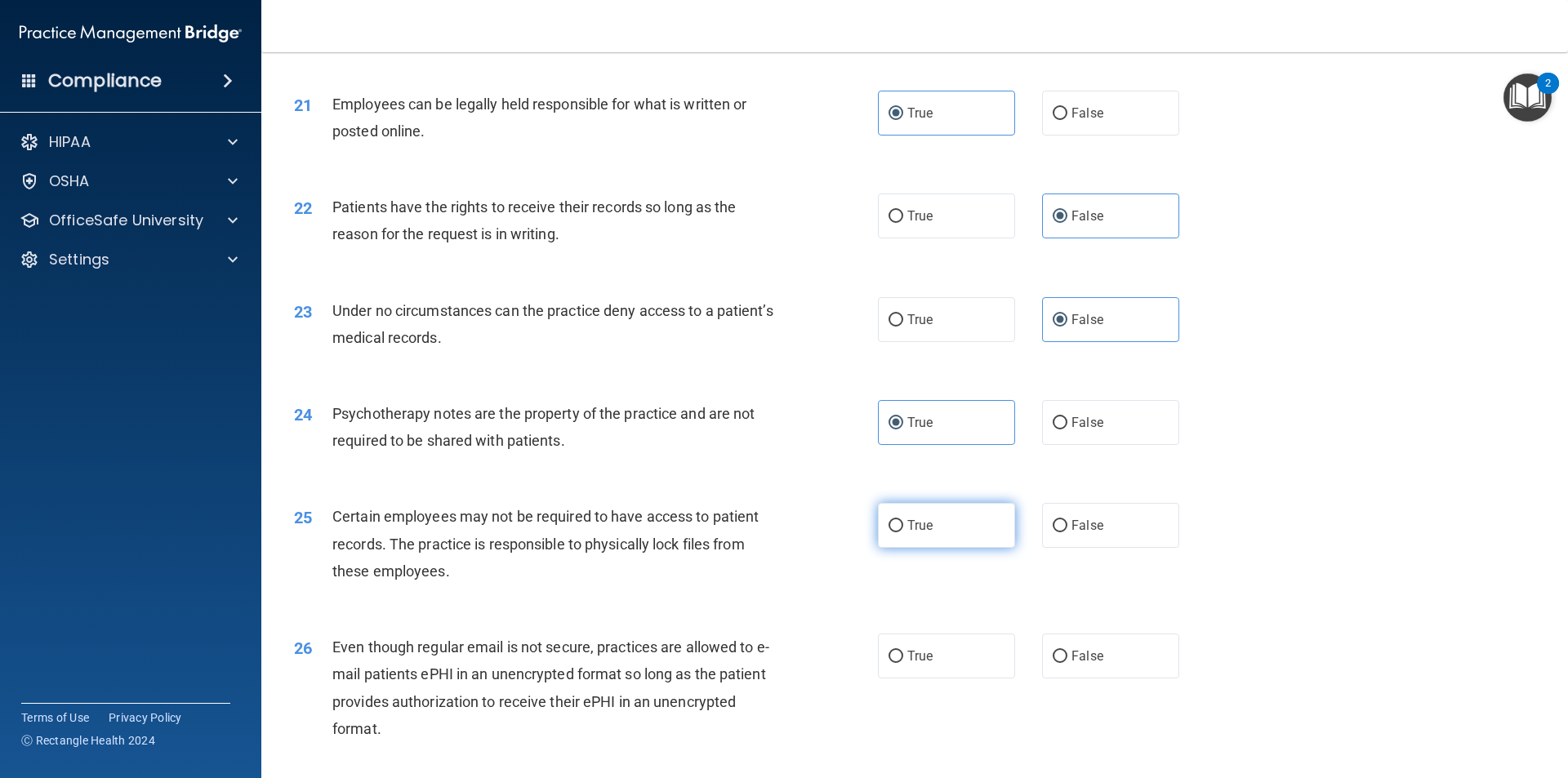
click at [925, 548] on label "True" at bounding box center [946, 526] width 137 height 45
click at [903, 532] on input "True" at bounding box center [896, 526] width 15 height 12
radio input "true"
click at [925, 664] on span "True" at bounding box center [920, 656] width 26 height 16
click at [903, 663] on input "True" at bounding box center [896, 657] width 15 height 12
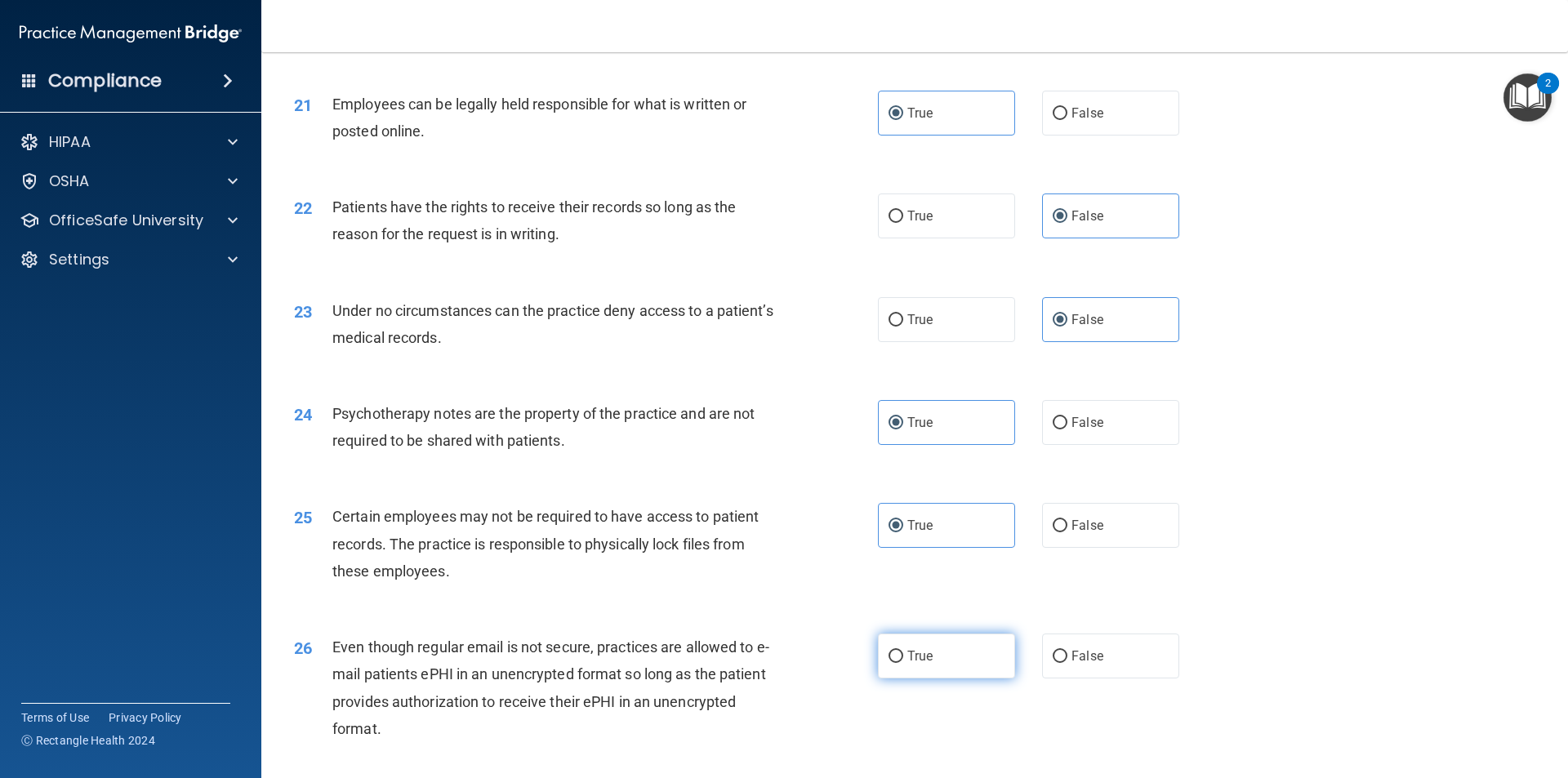
radio input "true"
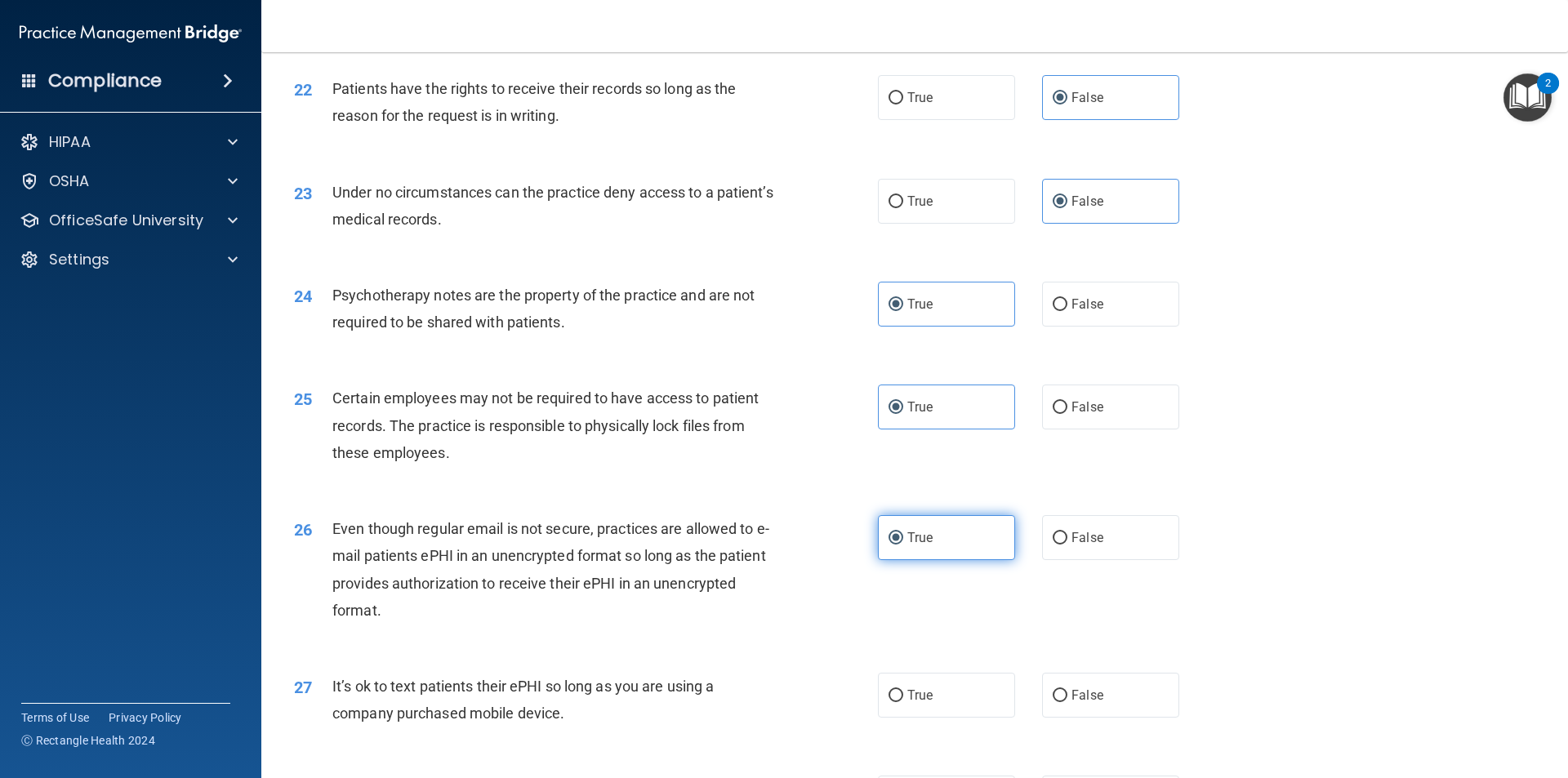
scroll to position [2794, 0]
click at [1114, 705] on label "False" at bounding box center [1110, 695] width 137 height 45
click at [1067, 701] on input "False" at bounding box center [1060, 695] width 15 height 12
radio input "true"
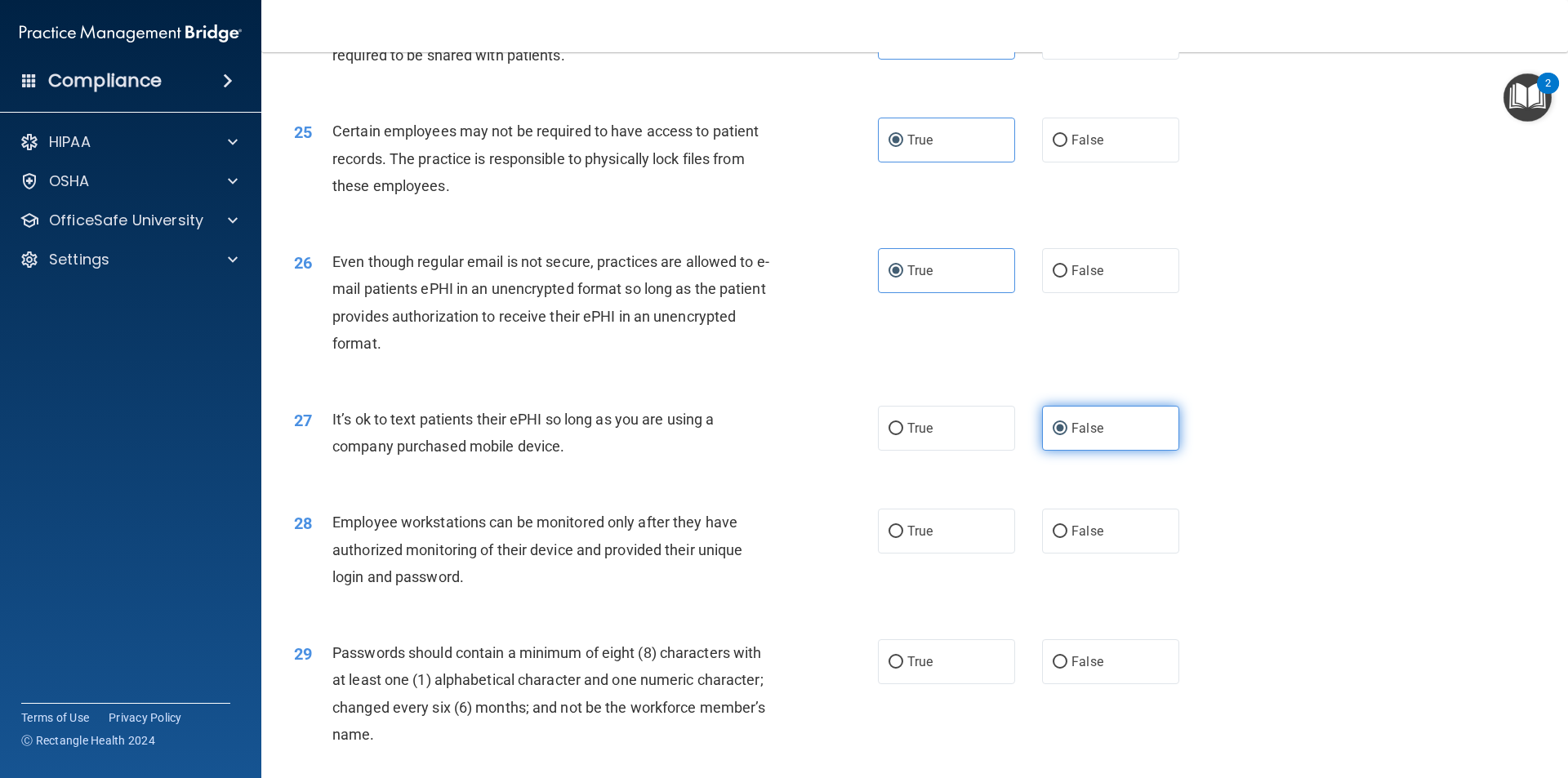
scroll to position [3060, 0]
click at [1062, 543] on label "False" at bounding box center [1110, 530] width 137 height 45
click at [1062, 537] on input "False" at bounding box center [1060, 531] width 15 height 12
radio input "true"
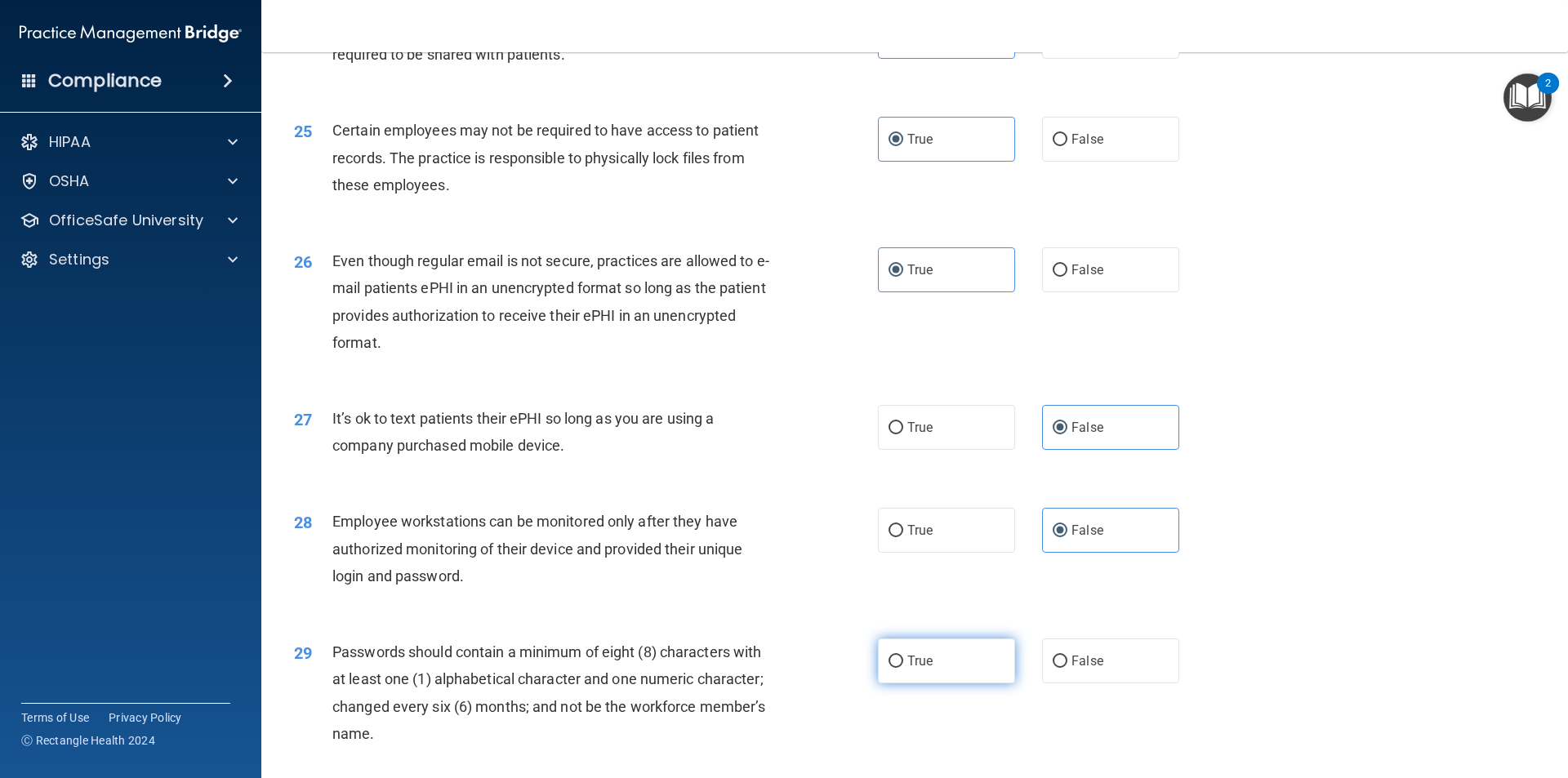
click at [928, 677] on label "True" at bounding box center [946, 661] width 137 height 45
click at [903, 668] on input "True" at bounding box center [896, 662] width 15 height 12
radio input "true"
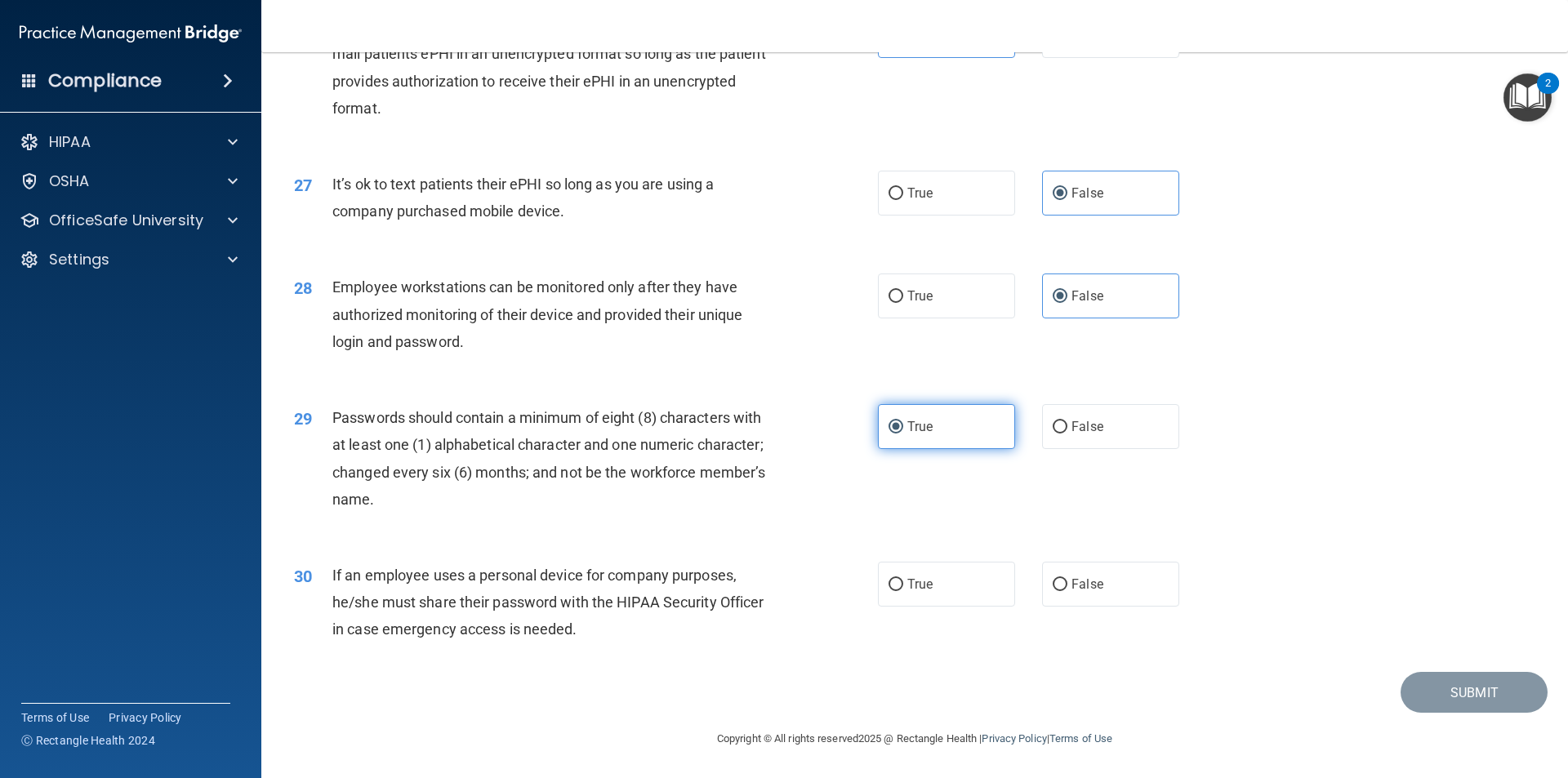
scroll to position [3300, 0]
click at [1060, 607] on label "False" at bounding box center [1110, 584] width 137 height 45
click at [1060, 592] on input "False" at bounding box center [1060, 585] width 15 height 12
radio input "true"
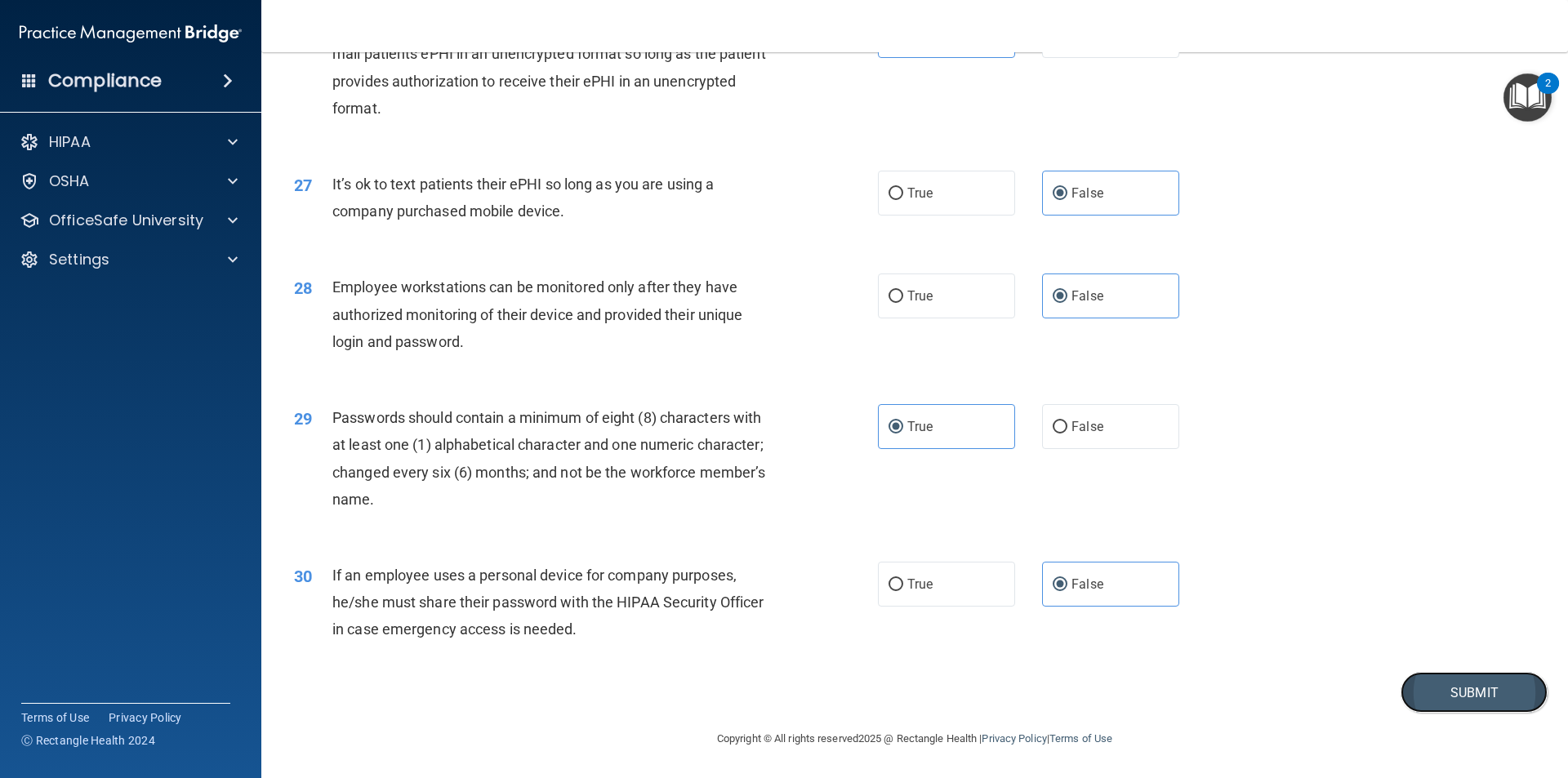
click at [1440, 700] on button "Submit" at bounding box center [1474, 693] width 147 height 41
click at [1444, 714] on button "Submit" at bounding box center [1474, 693] width 147 height 41
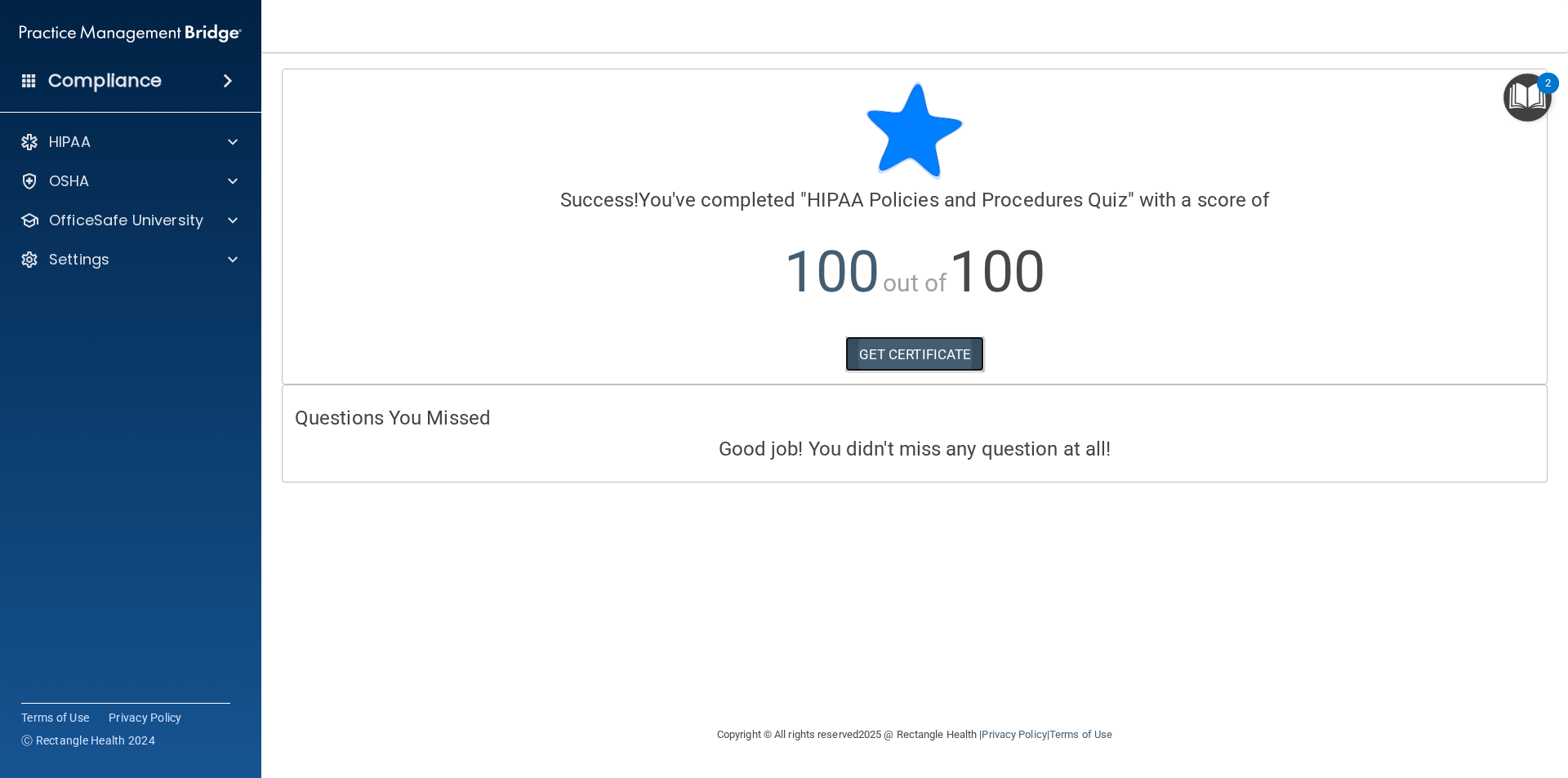
click at [878, 346] on link "GET CERTIFICATE" at bounding box center [915, 355] width 139 height 36
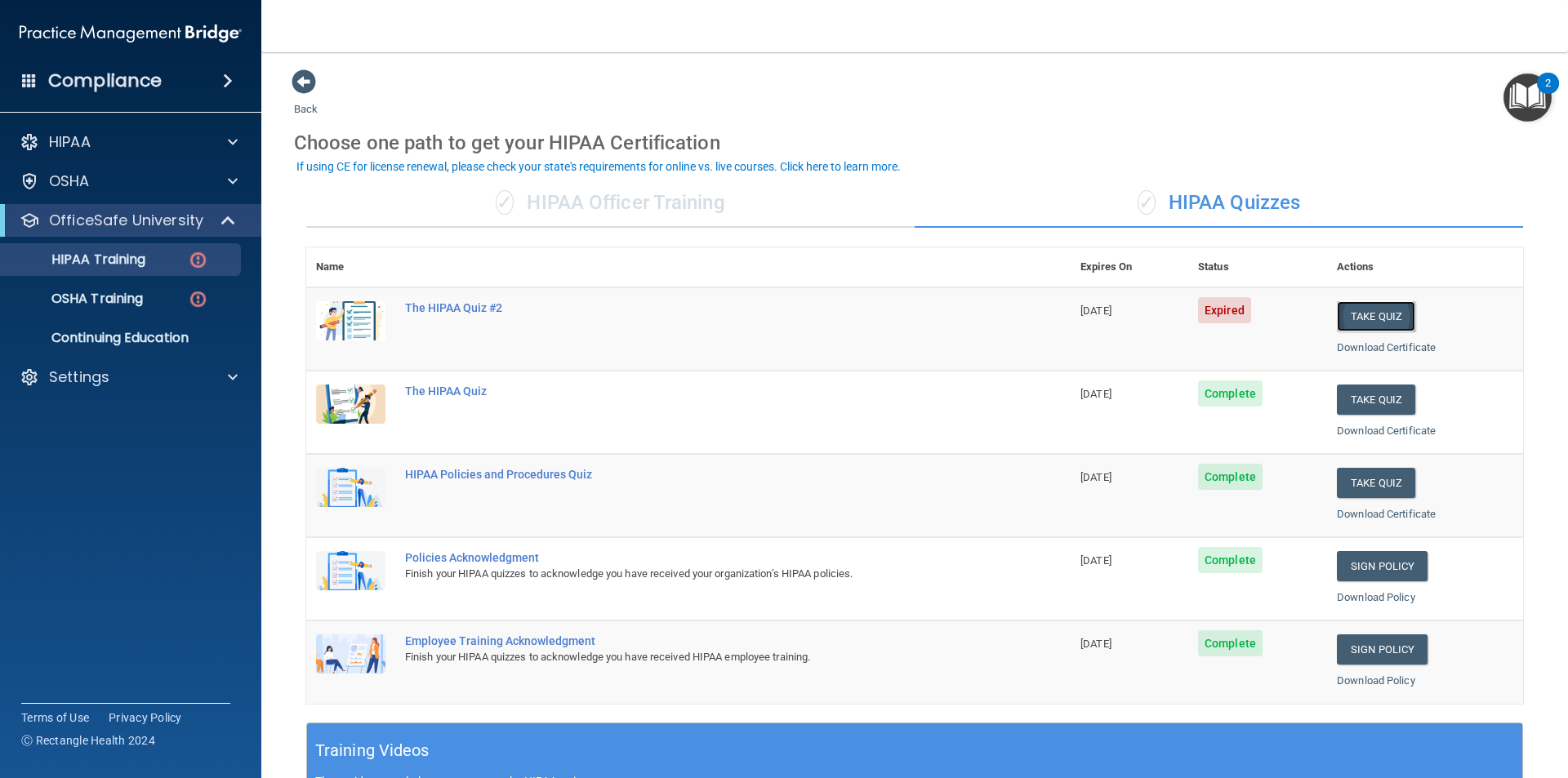
click at [1370, 323] on button "Take Quiz" at bounding box center [1376, 316] width 78 height 31
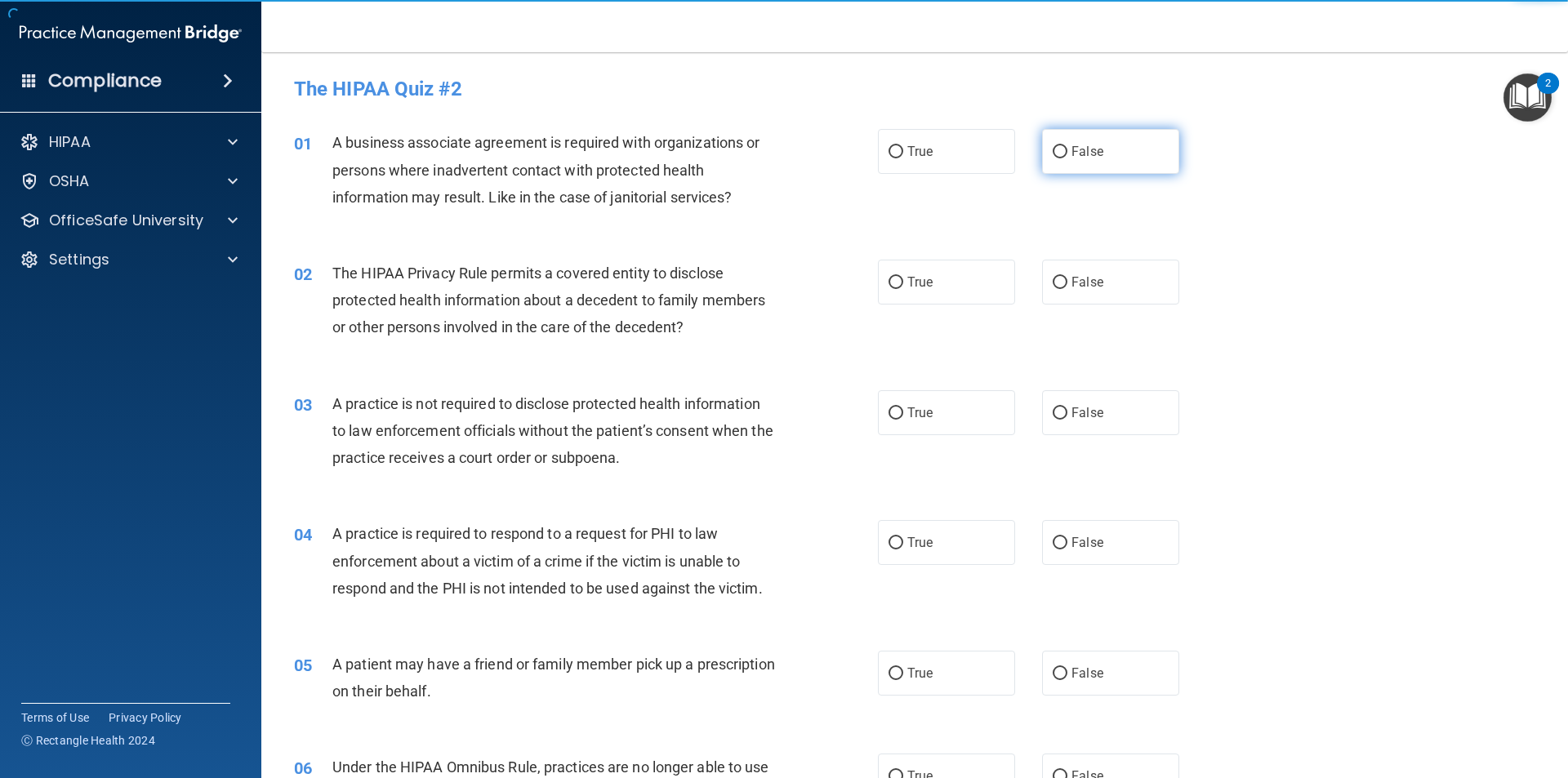
click at [1099, 153] on label "False" at bounding box center [1110, 151] width 137 height 45
click at [1067, 153] on input "False" at bounding box center [1060, 152] width 15 height 12
radio input "true"
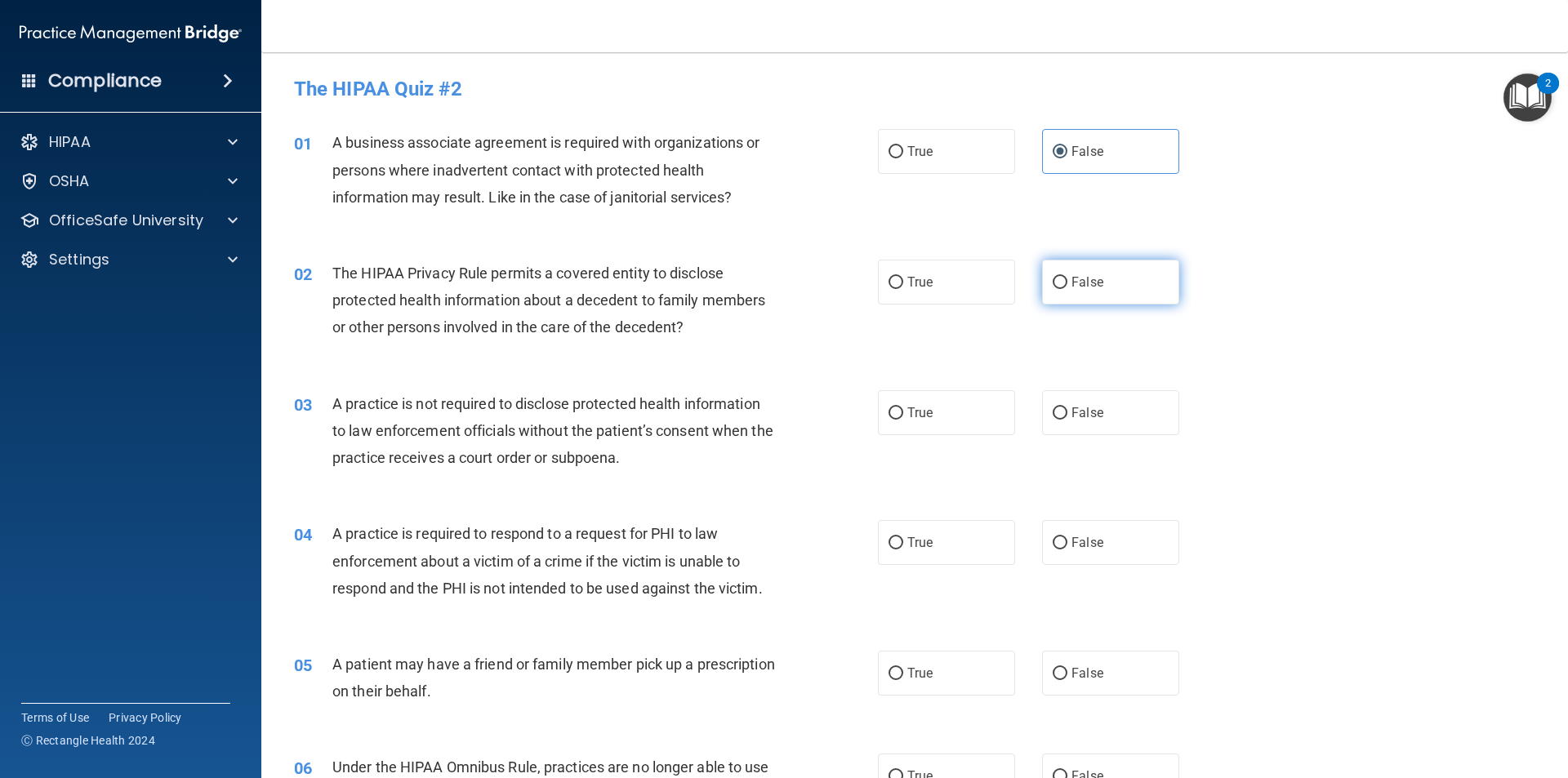
click at [1093, 295] on label "False" at bounding box center [1110, 282] width 137 height 45
click at [1067, 289] on input "False" at bounding box center [1060, 283] width 15 height 12
radio input "true"
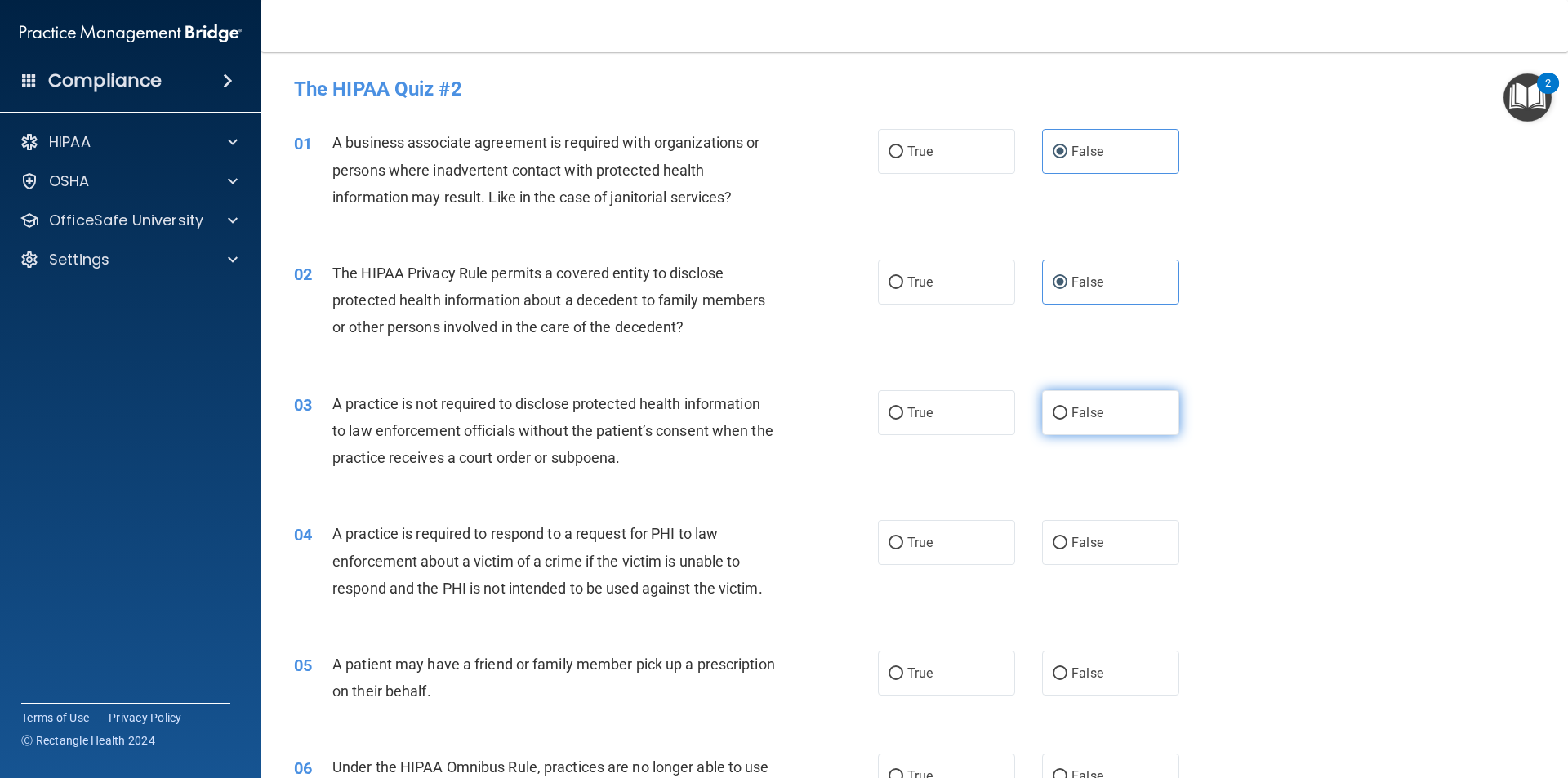
click at [1094, 394] on label "False" at bounding box center [1110, 413] width 137 height 45
click at [1067, 408] on input "False" at bounding box center [1060, 413] width 15 height 12
radio input "true"
drag, startPoint x: 1083, startPoint y: 533, endPoint x: 1067, endPoint y: 549, distance: 22.6
click at [1071, 549] on span "False" at bounding box center [1087, 542] width 32 height 16
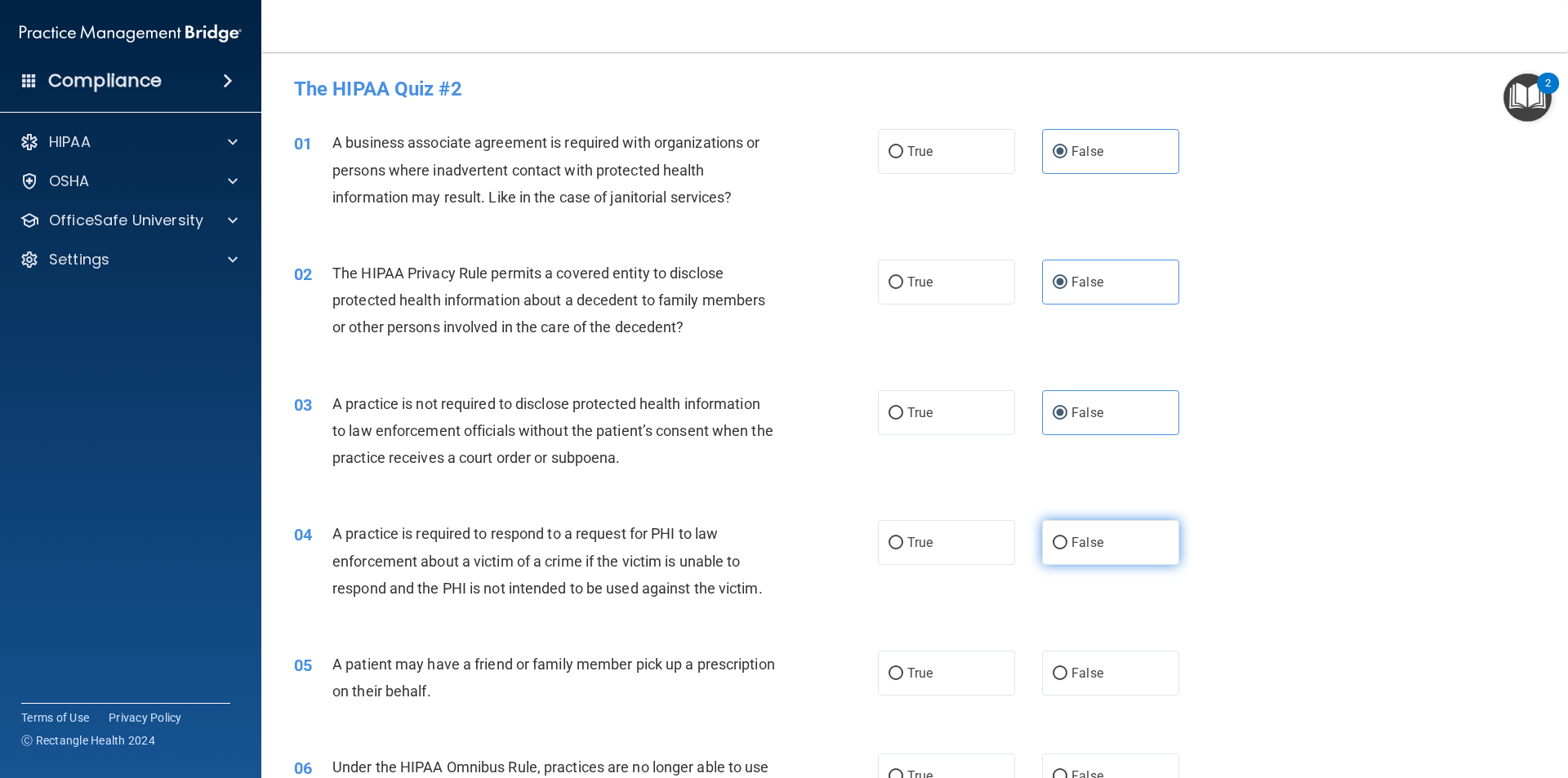
click at [1067, 549] on input "False" at bounding box center [1060, 543] width 15 height 12
radio input "true"
click at [1071, 666] on span "False" at bounding box center [1087, 673] width 32 height 16
click at [1067, 668] on input "False" at bounding box center [1060, 674] width 15 height 12
radio input "true"
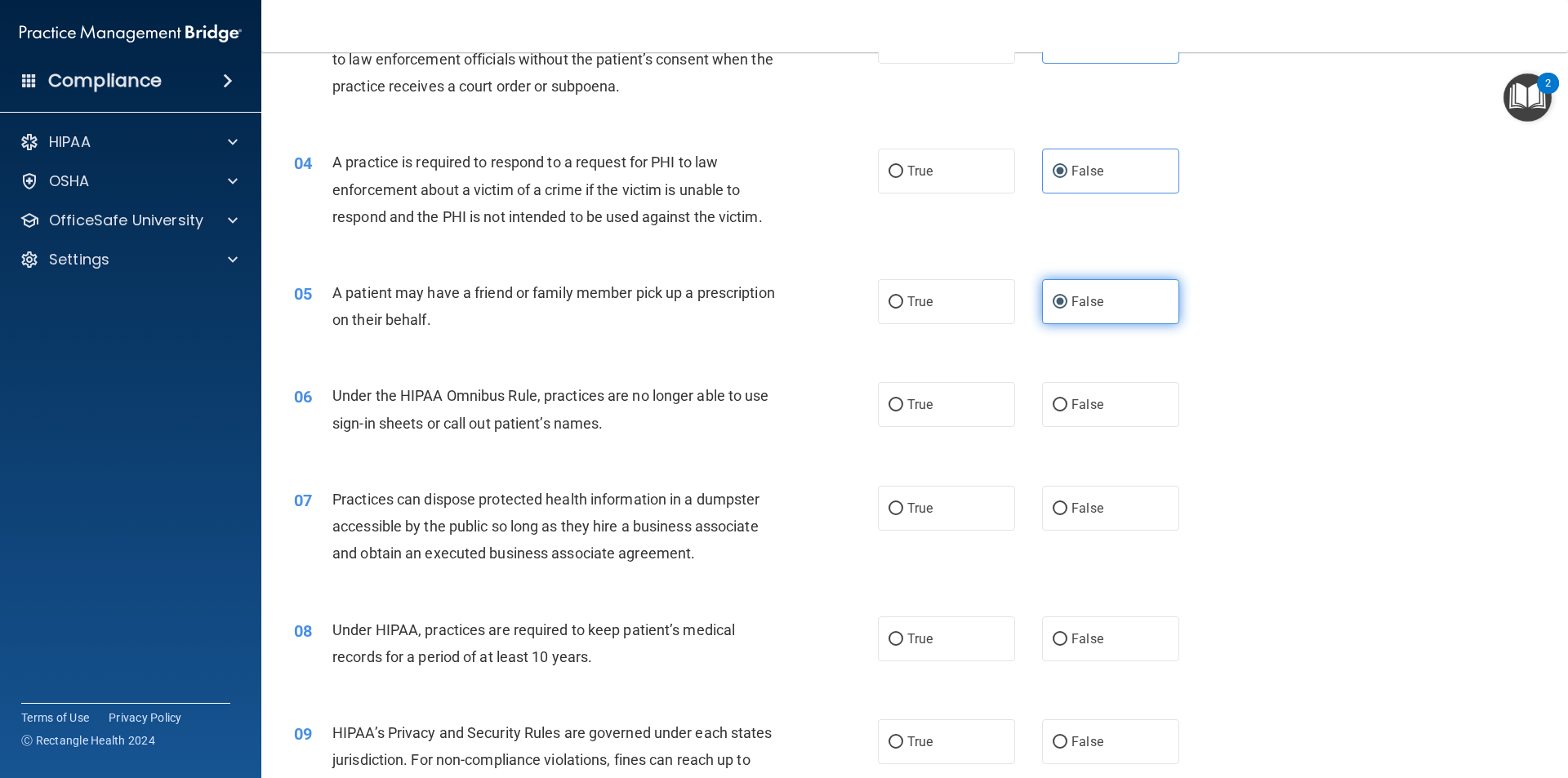
scroll to position [416, 0]
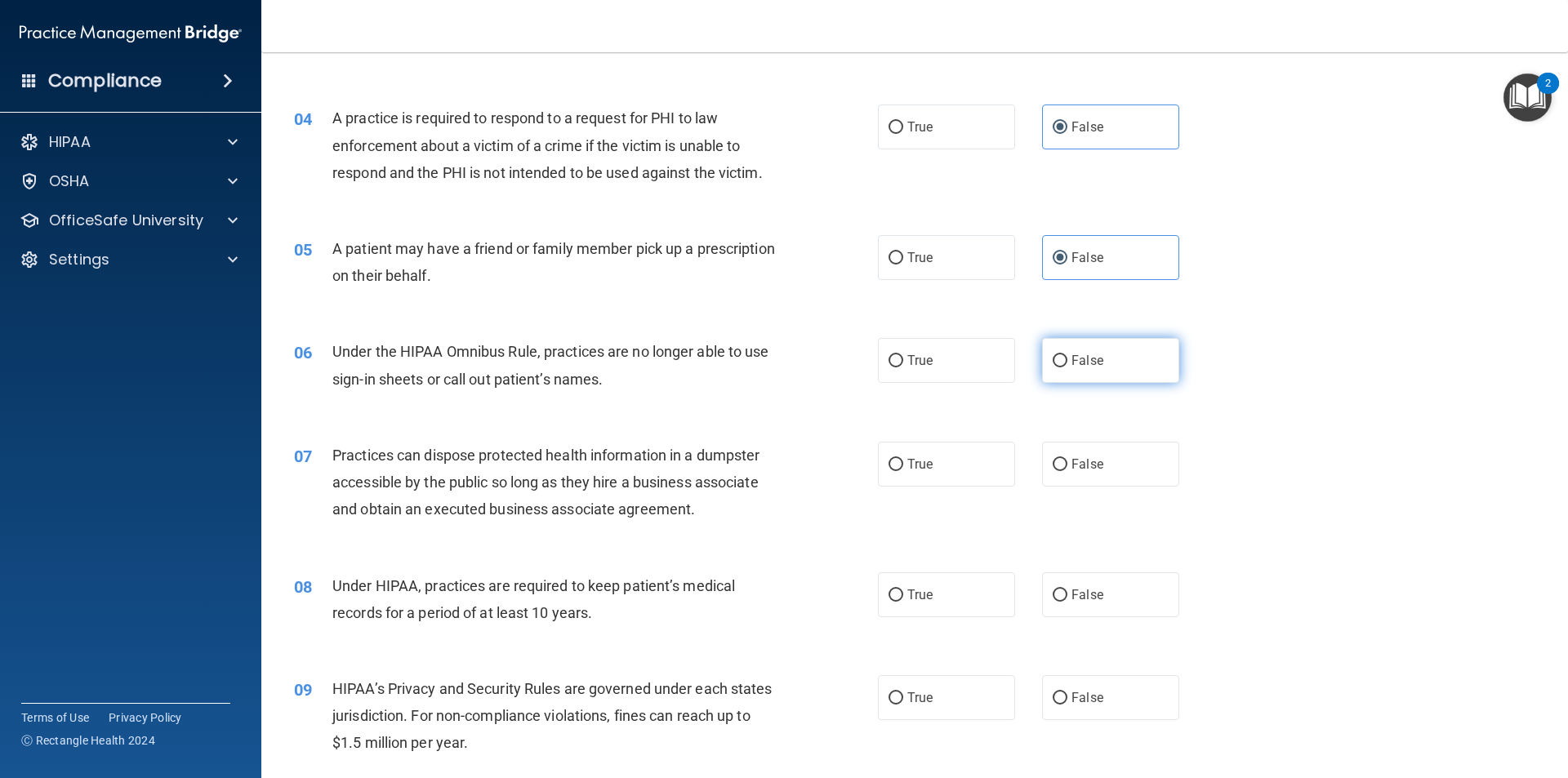
click at [1072, 375] on label "False" at bounding box center [1110, 361] width 137 height 45
click at [1067, 367] on input "False" at bounding box center [1060, 361] width 15 height 12
radio input "true"
click at [1071, 464] on span "False" at bounding box center [1087, 464] width 32 height 16
click at [1067, 464] on input "False" at bounding box center [1060, 464] width 15 height 12
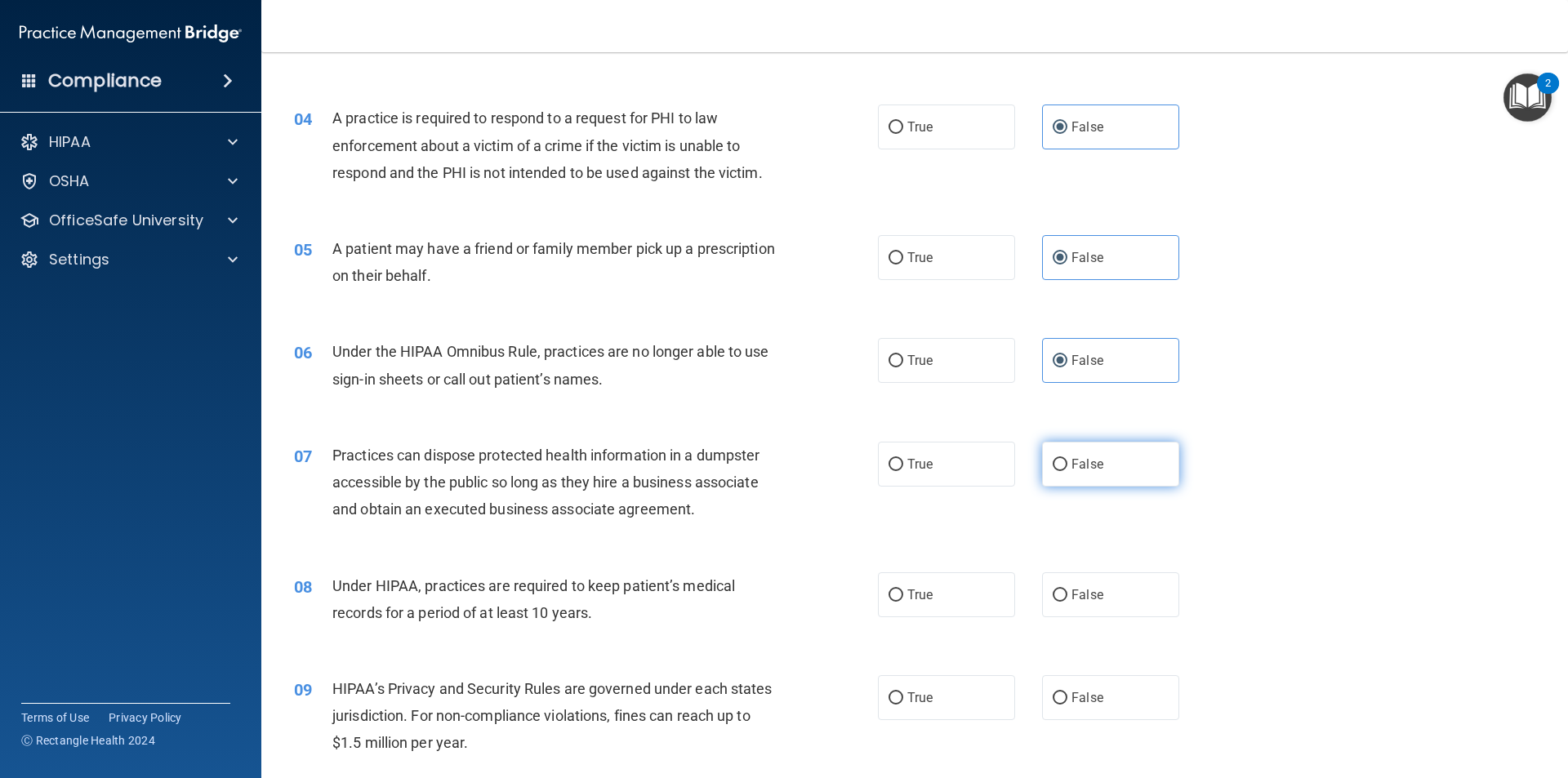
radio input "true"
click at [1067, 607] on label "False" at bounding box center [1110, 595] width 137 height 45
click at [1067, 602] on input "False" at bounding box center [1060, 596] width 15 height 12
radio input "true"
click at [1071, 697] on span "False" at bounding box center [1087, 698] width 32 height 16
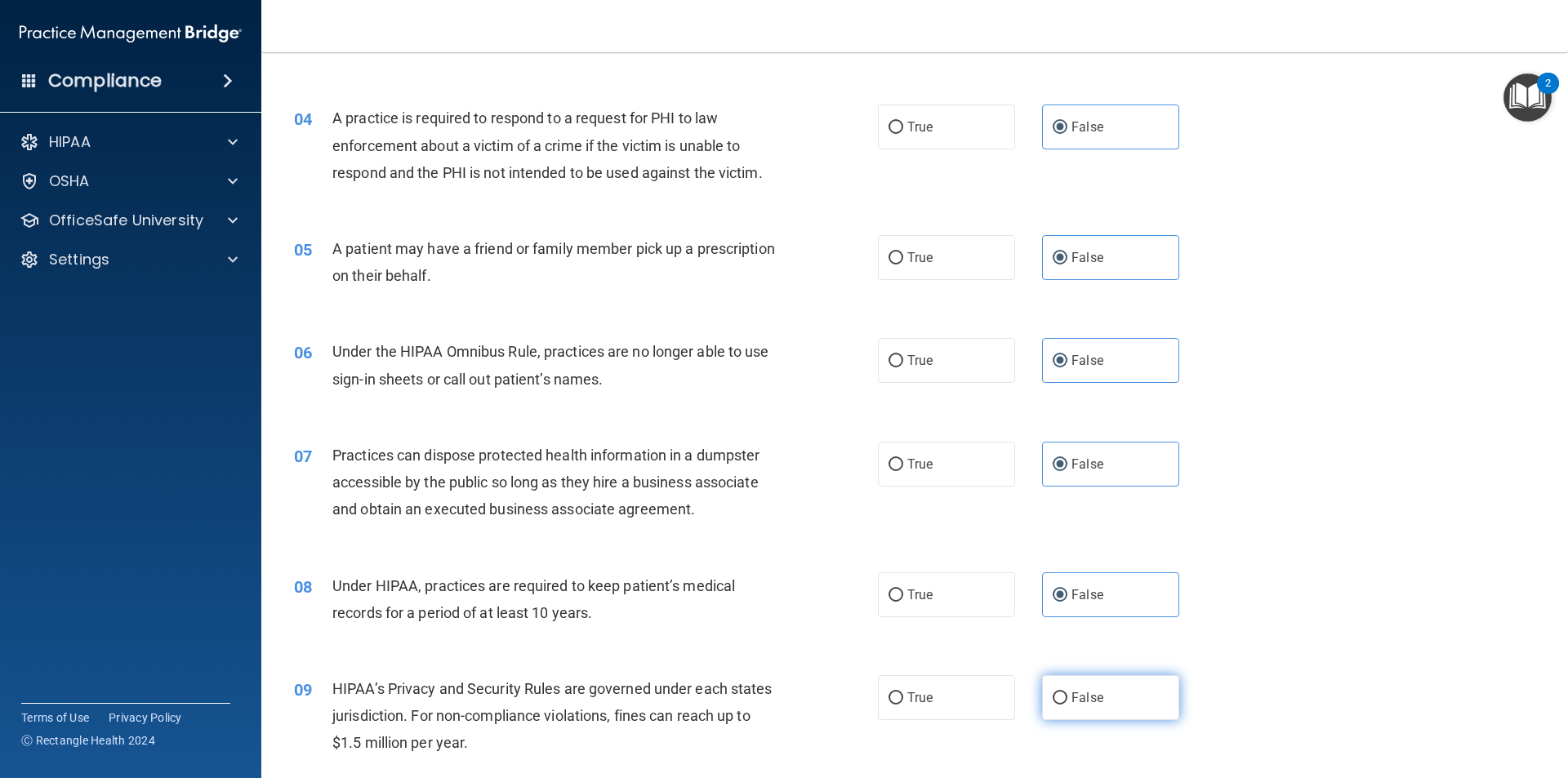
click at [1067, 697] on input "False" at bounding box center [1060, 698] width 15 height 12
radio input "true"
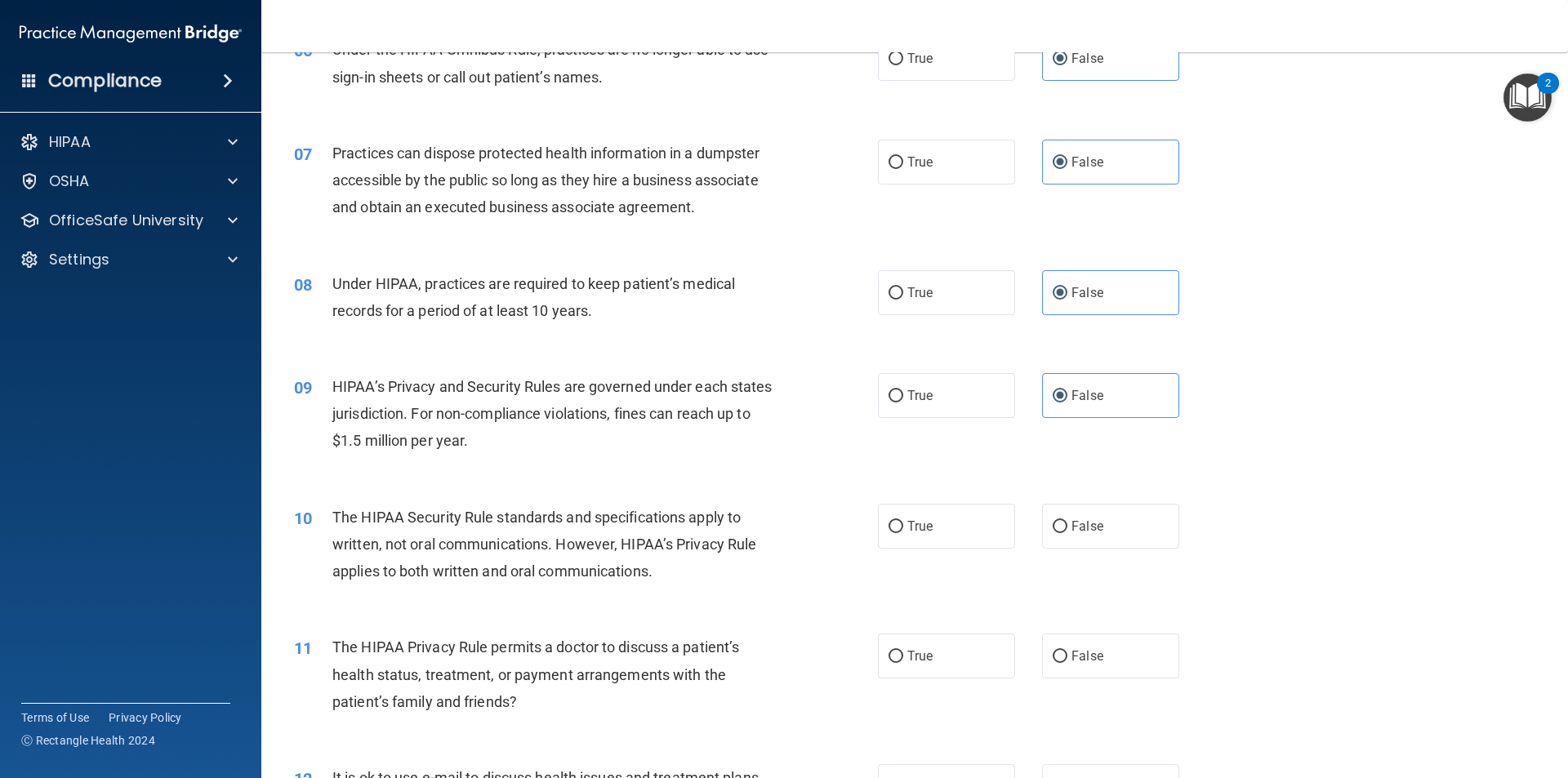
scroll to position [719, 0]
click at [1062, 529] on label "False" at bounding box center [1110, 526] width 137 height 45
click at [1062, 529] on input "False" at bounding box center [1060, 526] width 15 height 12
radio input "true"
click at [1062, 649] on label "False" at bounding box center [1110, 655] width 137 height 45
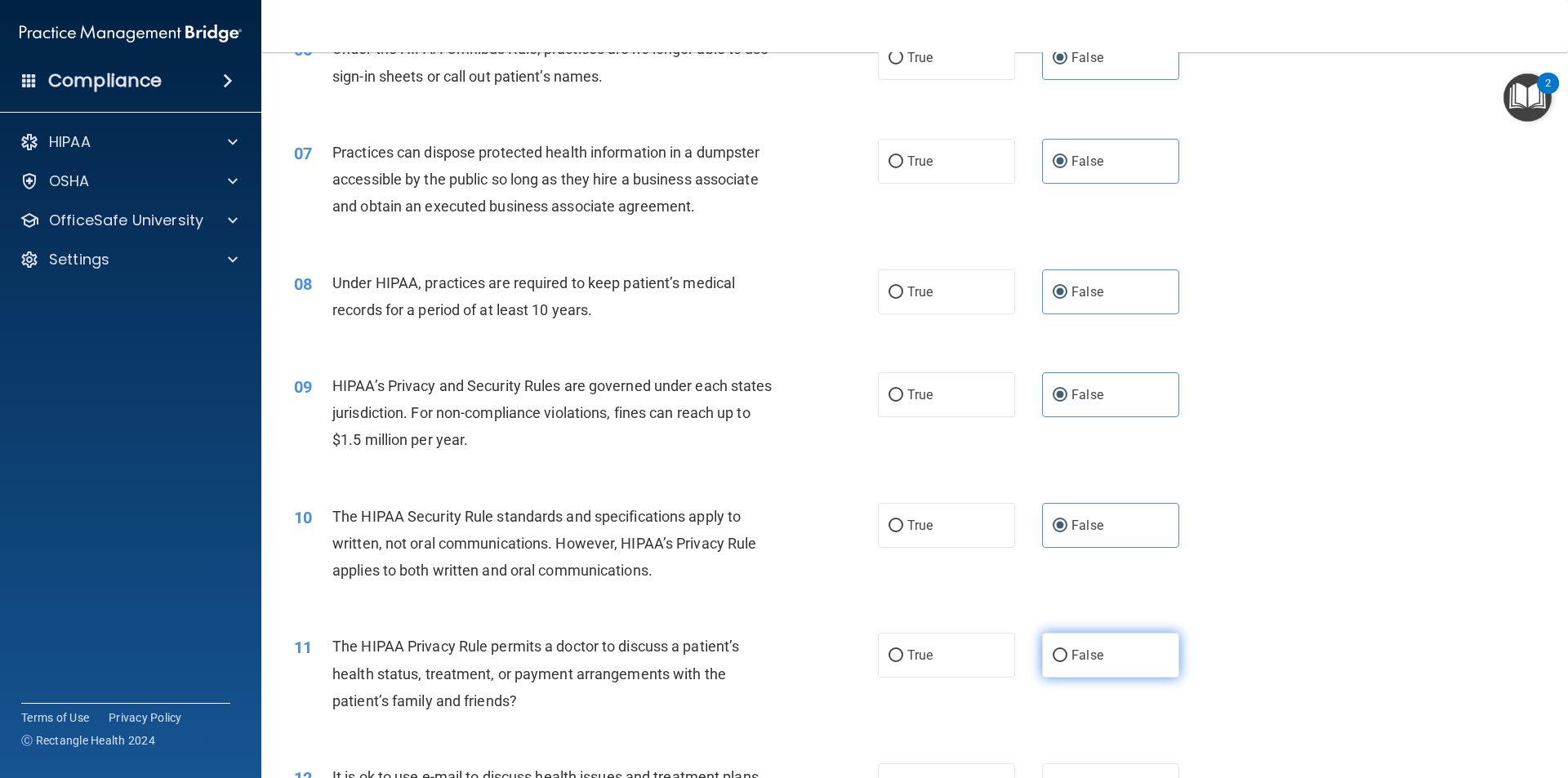
click at [1062, 650] on input "False" at bounding box center [1060, 656] width 15 height 12
radio input "true"
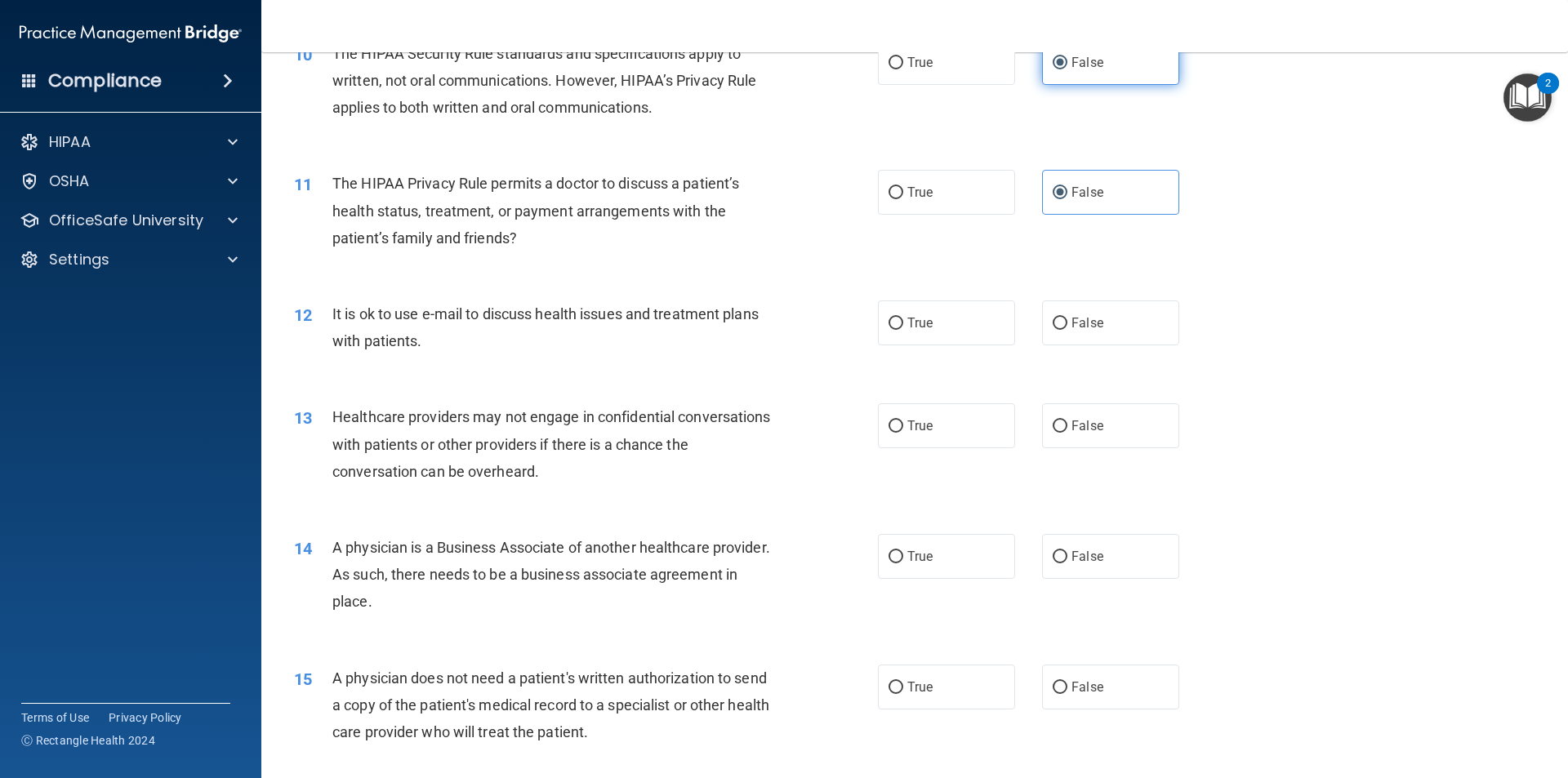
scroll to position [1197, 0]
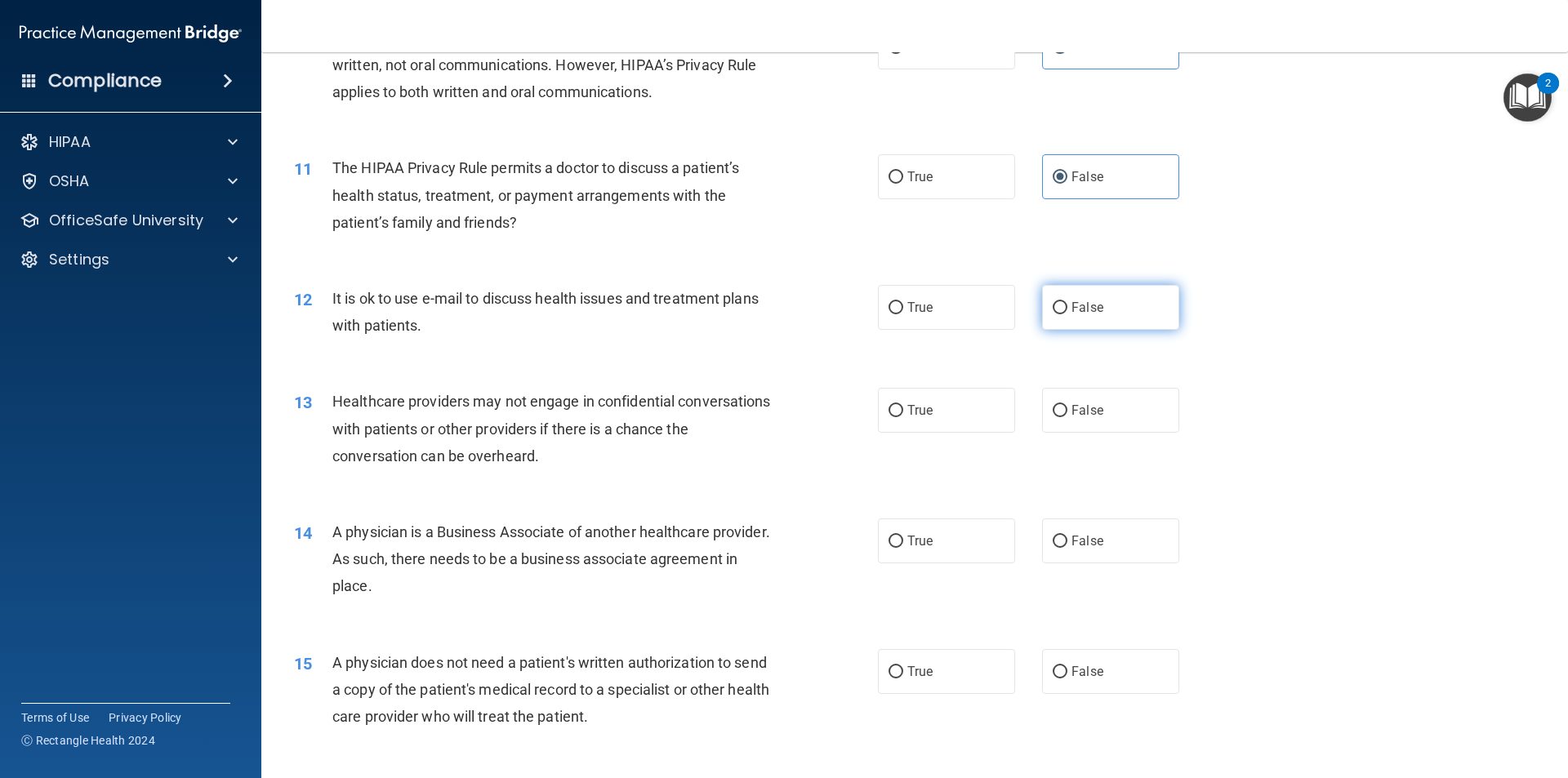
click at [1063, 305] on label "False" at bounding box center [1110, 307] width 137 height 45
click at [1063, 305] on input "False" at bounding box center [1060, 308] width 15 height 12
radio input "true"
click at [1071, 415] on span "False" at bounding box center [1087, 410] width 32 height 16
click at [1067, 415] on input "False" at bounding box center [1060, 411] width 15 height 12
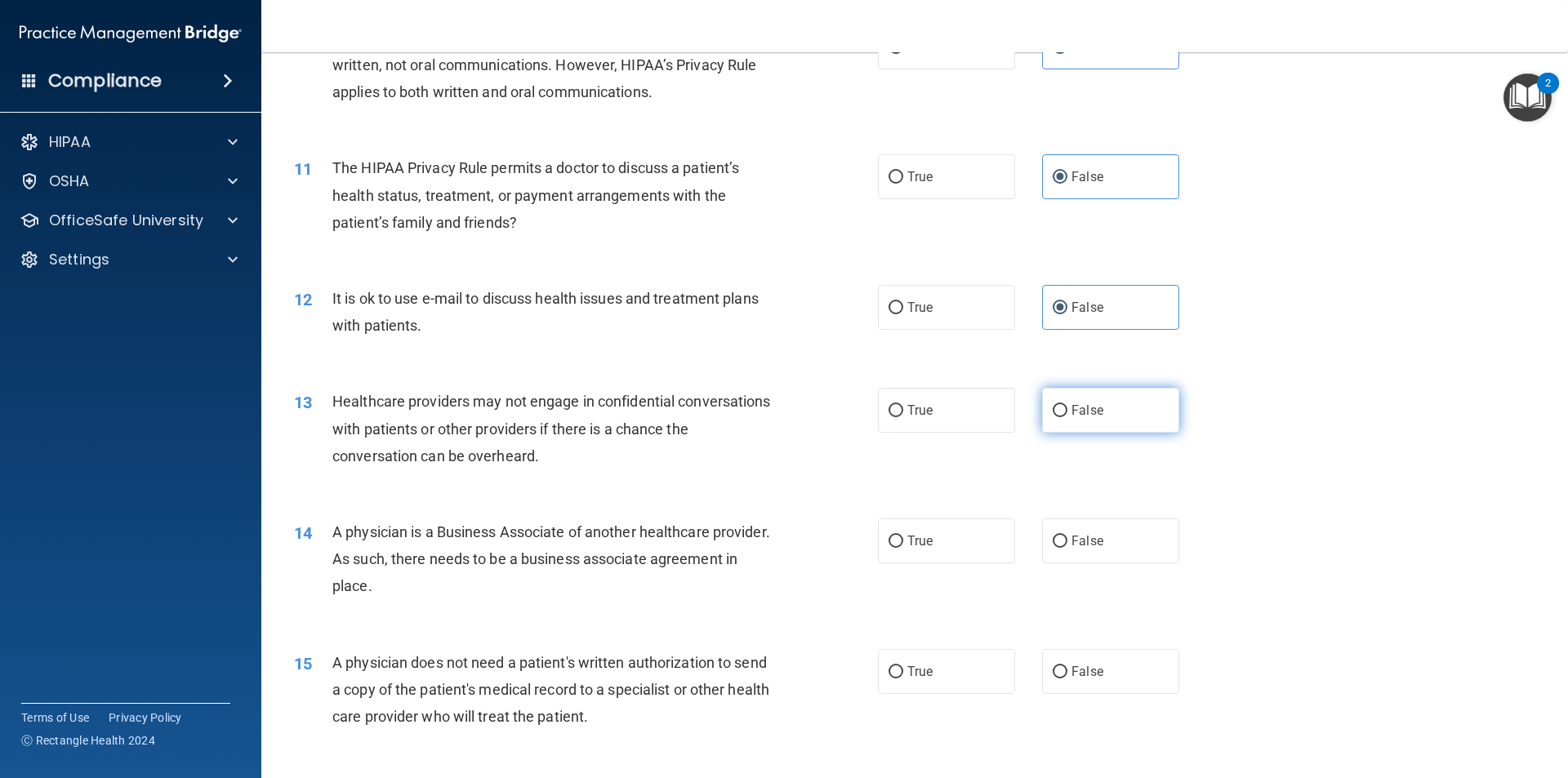
radio input "true"
click at [1072, 550] on label "False" at bounding box center [1110, 541] width 137 height 45
click at [1067, 548] on input "False" at bounding box center [1060, 541] width 15 height 12
radio input "true"
click at [1070, 660] on label "False" at bounding box center [1110, 672] width 137 height 45
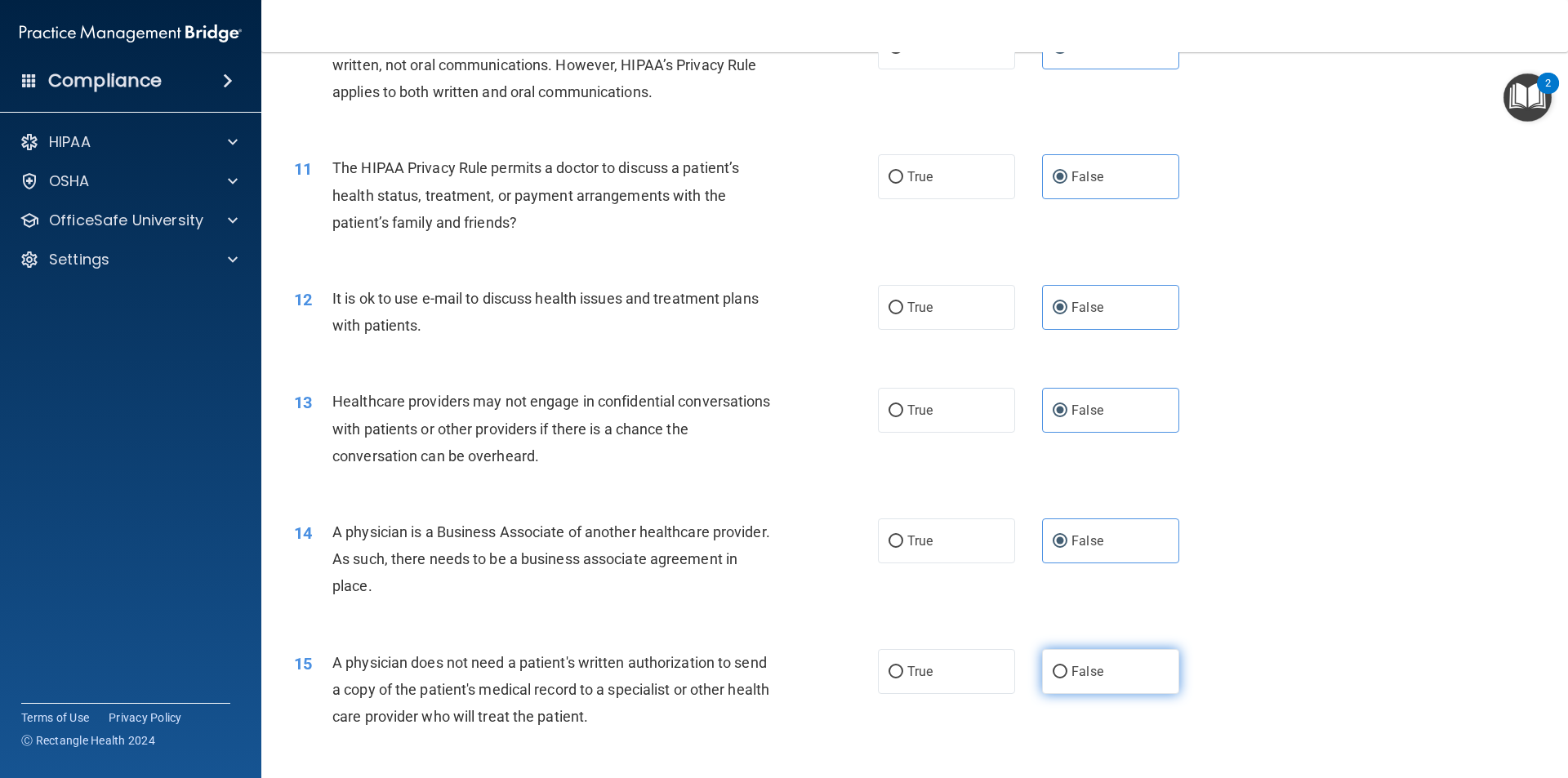
click at [1067, 667] on input "False" at bounding box center [1060, 672] width 15 height 12
radio input "true"
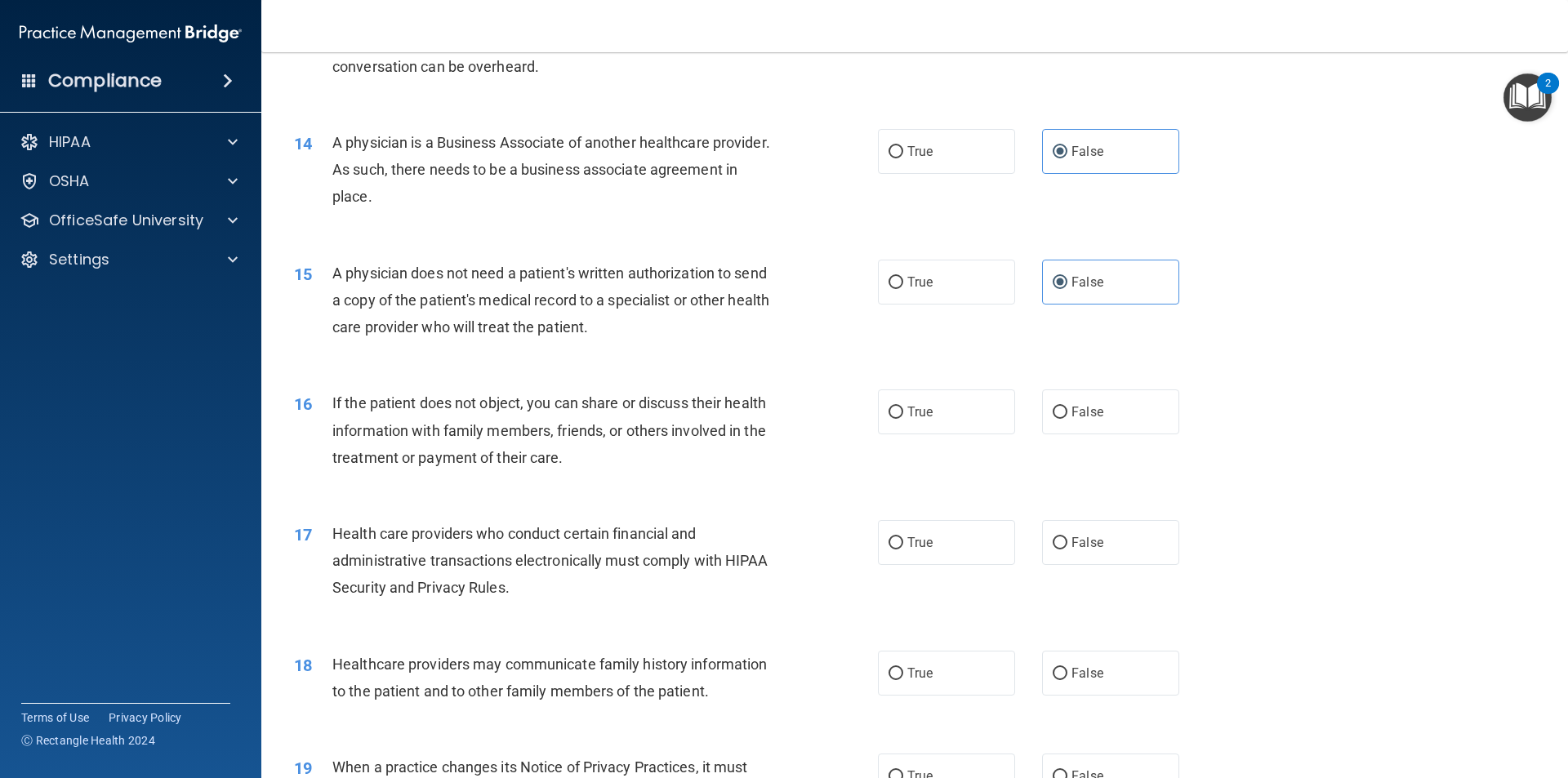
scroll to position [1587, 0]
click at [1057, 397] on label "False" at bounding box center [1110, 411] width 137 height 45
click at [1057, 406] on input "False" at bounding box center [1060, 412] width 15 height 12
radio input "true"
click at [1085, 546] on span "False" at bounding box center [1087, 541] width 32 height 16
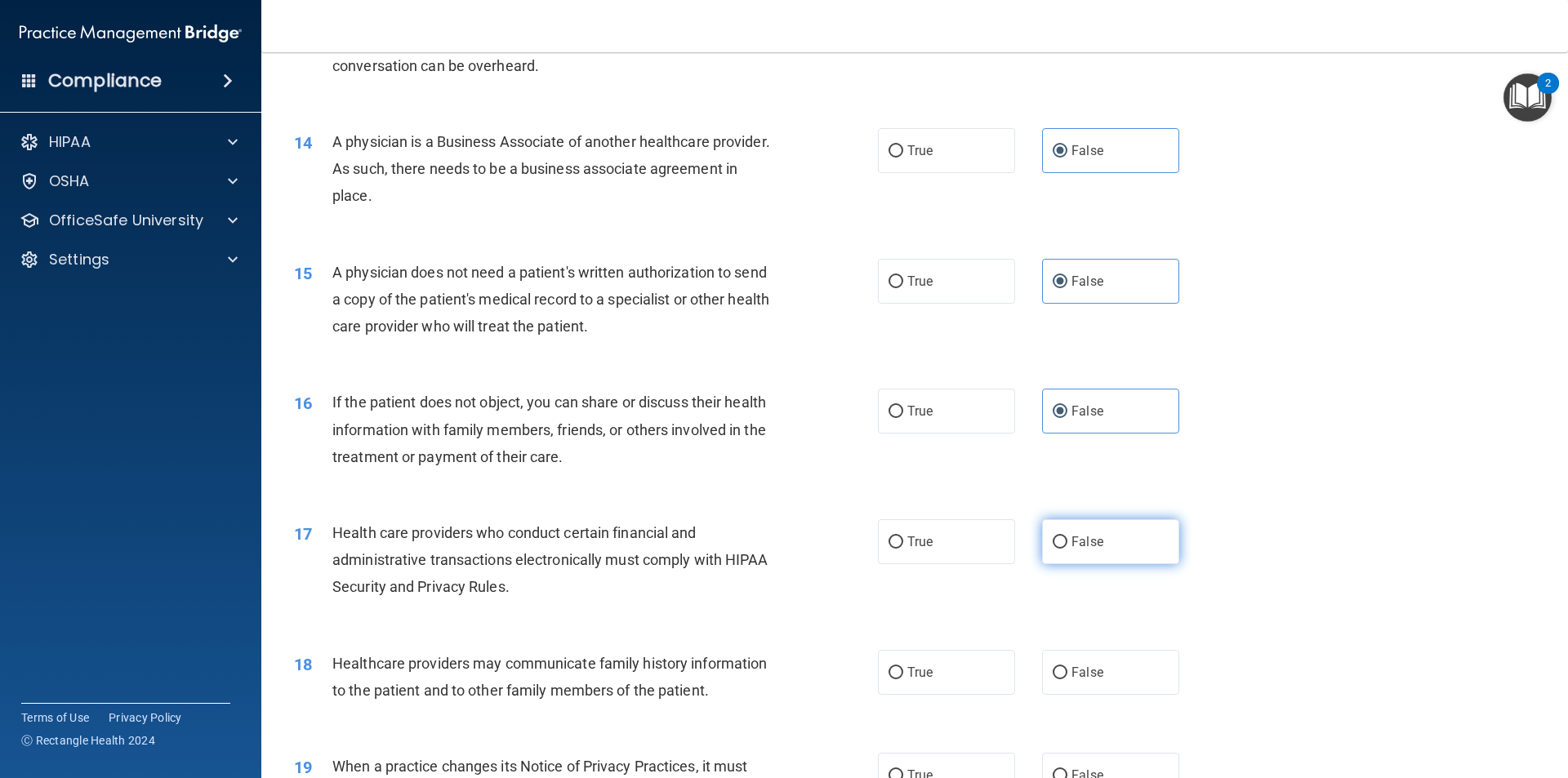
click at [1067, 546] on input "False" at bounding box center [1060, 542] width 15 height 12
radio input "true"
click at [1090, 673] on span "False" at bounding box center [1087, 672] width 32 height 16
click at [1067, 673] on input "False" at bounding box center [1060, 673] width 15 height 12
radio input "true"
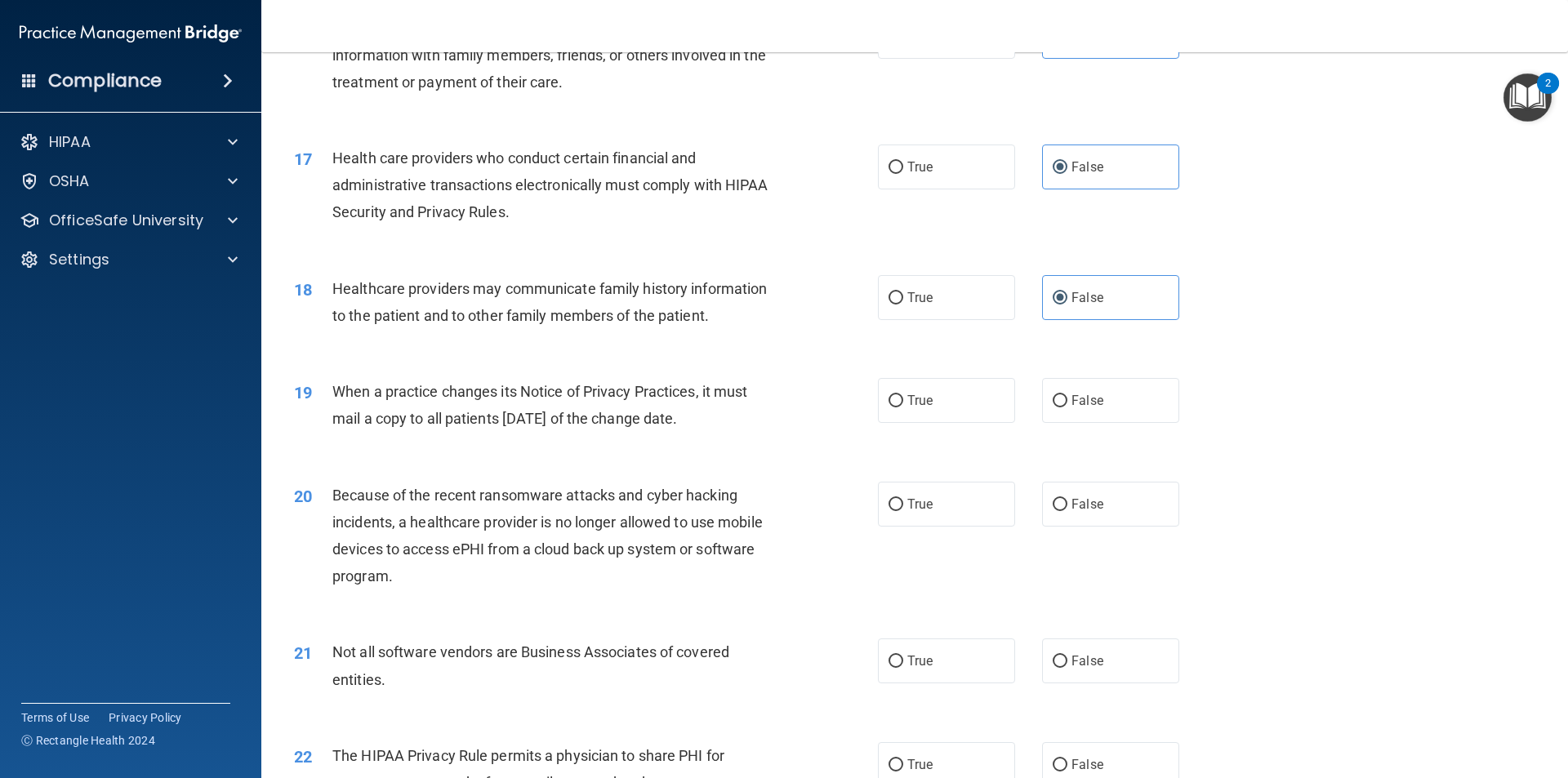
scroll to position [1964, 0]
click at [1067, 390] on label "False" at bounding box center [1110, 398] width 137 height 45
click at [1067, 394] on input "False" at bounding box center [1060, 399] width 15 height 12
radio input "true"
click at [1086, 507] on span "False" at bounding box center [1087, 502] width 32 height 16
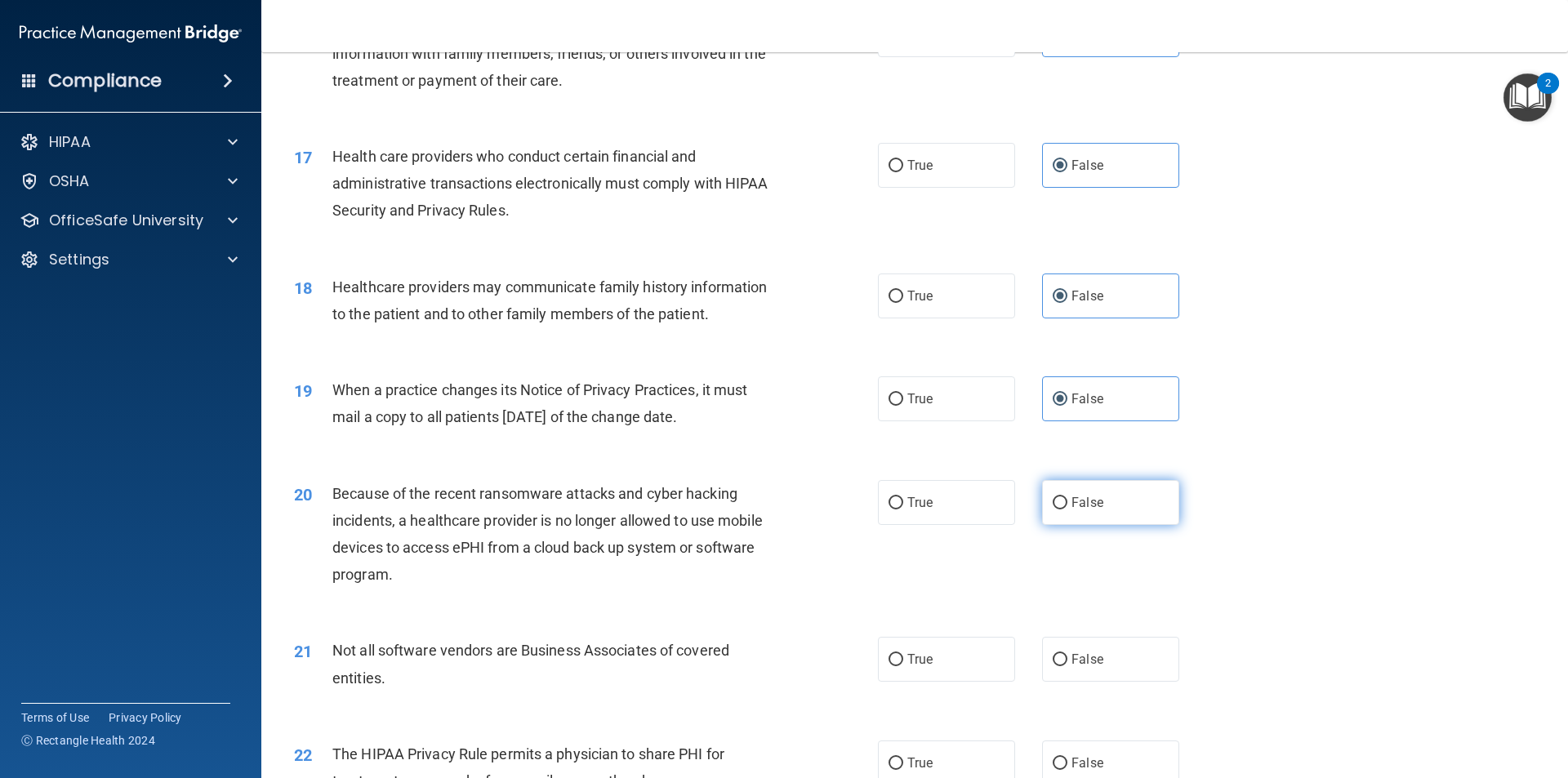
click at [1067, 507] on input "False" at bounding box center [1060, 503] width 15 height 12
radio input "true"
click at [1098, 650] on label "False" at bounding box center [1110, 659] width 137 height 45
click at [1067, 654] on input "False" at bounding box center [1060, 660] width 15 height 12
radio input "true"
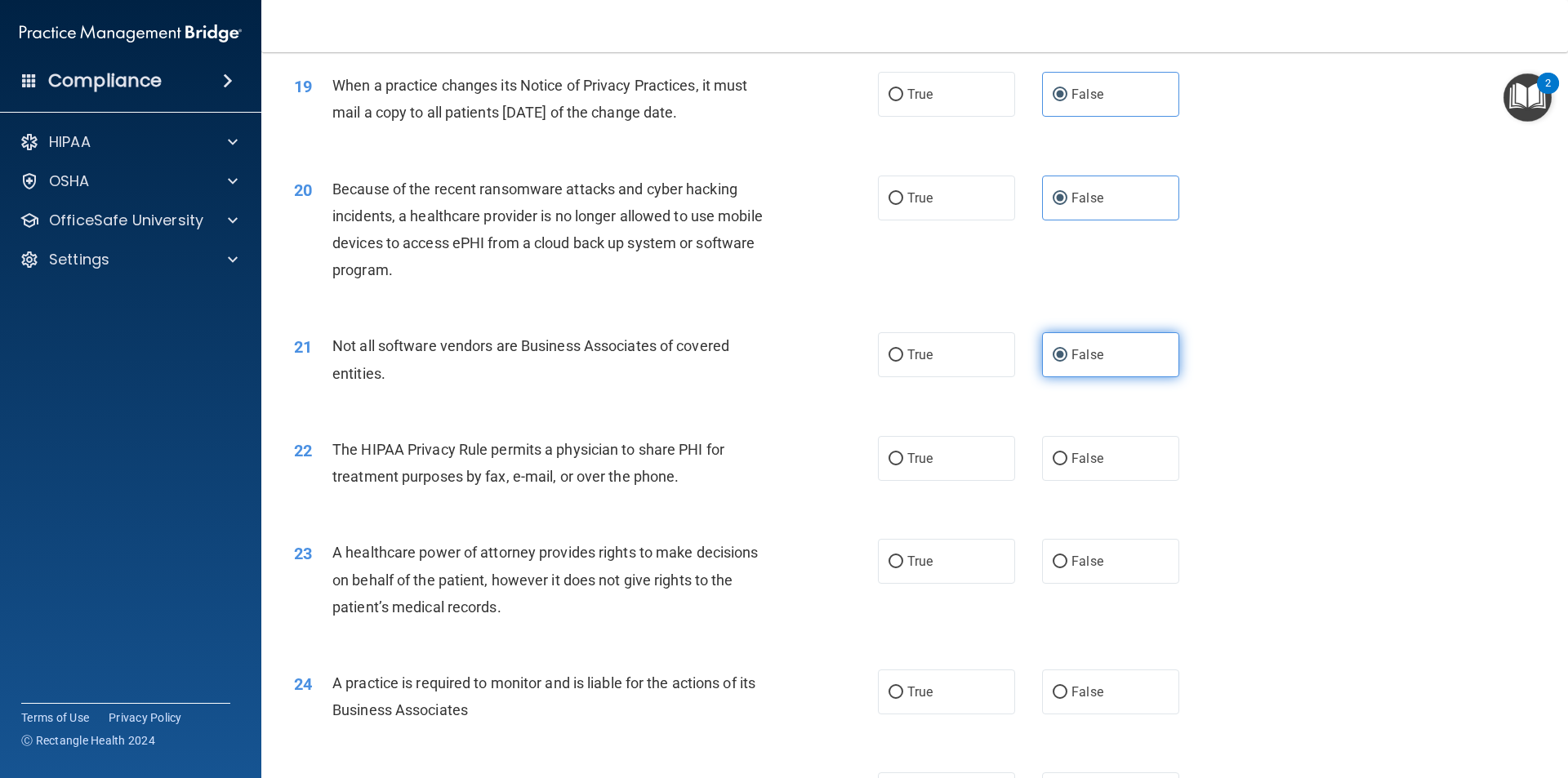
scroll to position [2270, 0]
click at [1081, 441] on label "False" at bounding box center [1110, 458] width 137 height 45
click at [1067, 452] on input "False" at bounding box center [1060, 458] width 15 height 12
radio input "true"
click at [1081, 562] on span "False" at bounding box center [1087, 560] width 32 height 16
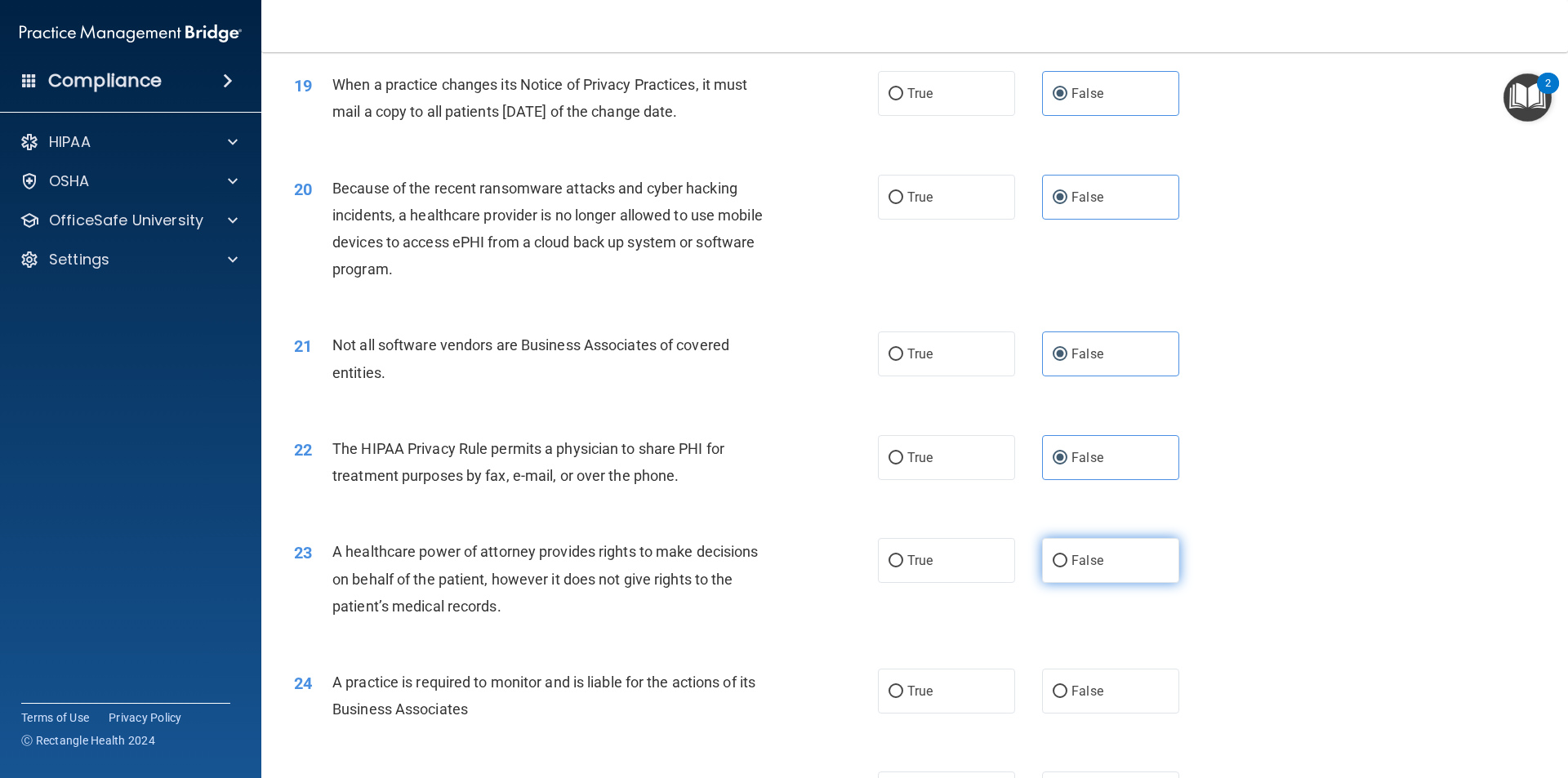
click at [1067, 562] on input "False" at bounding box center [1060, 561] width 15 height 12
radio input "true"
click at [1085, 681] on label "False" at bounding box center [1110, 691] width 137 height 45
click at [1067, 686] on input "False" at bounding box center [1060, 692] width 15 height 12
radio input "true"
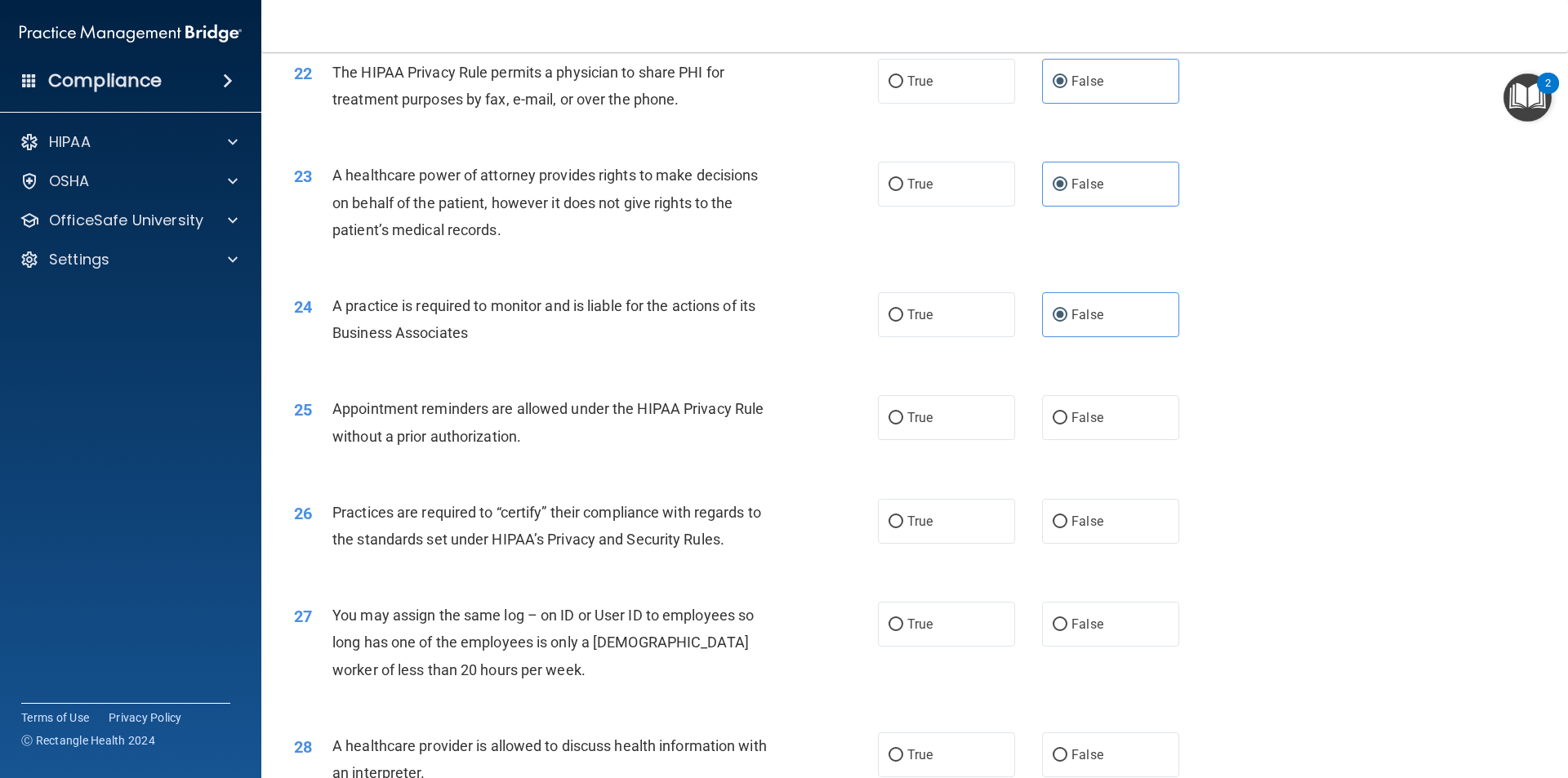
scroll to position [2648, 0]
click at [1095, 423] on label "False" at bounding box center [1110, 415] width 137 height 45
click at [1067, 422] on input "False" at bounding box center [1060, 416] width 15 height 12
radio input "true"
click at [1093, 514] on span "False" at bounding box center [1087, 519] width 32 height 16
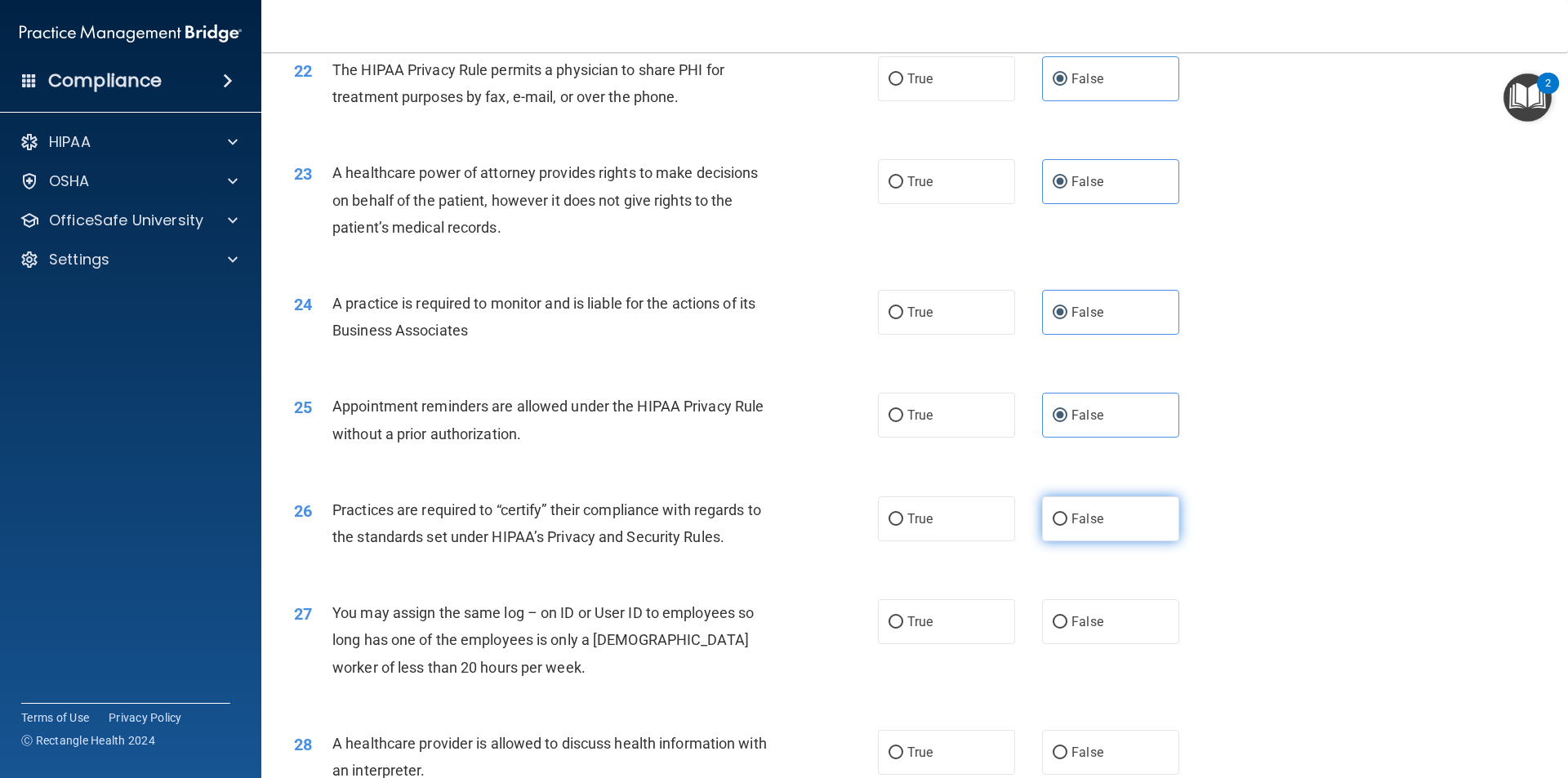
click at [1067, 514] on input "False" at bounding box center [1060, 520] width 15 height 12
radio input "true"
click at [1092, 620] on span "False" at bounding box center [1087, 621] width 32 height 16
click at [1067, 620] on input "False" at bounding box center [1060, 622] width 15 height 12
radio input "true"
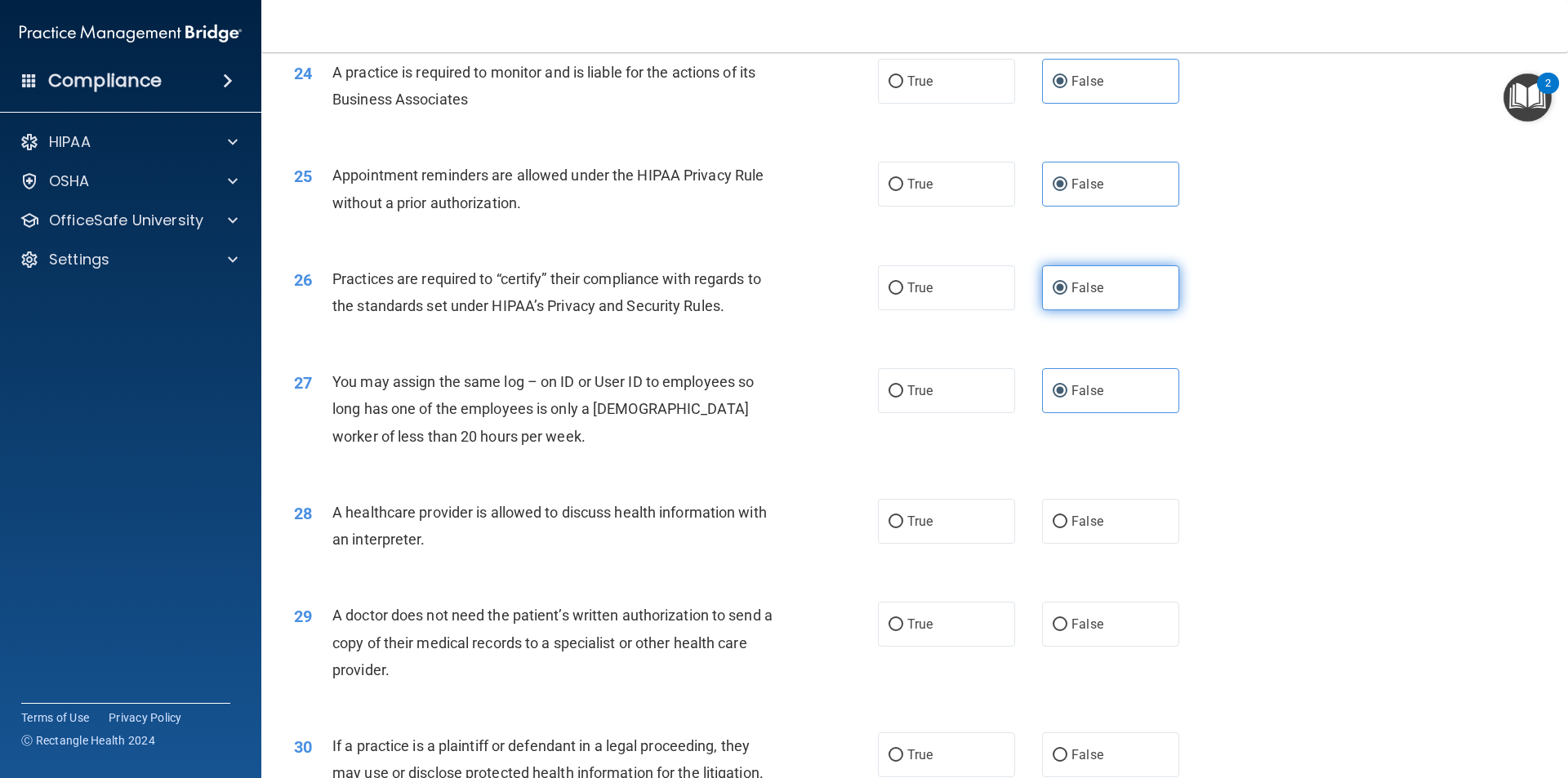
scroll to position [2884, 0]
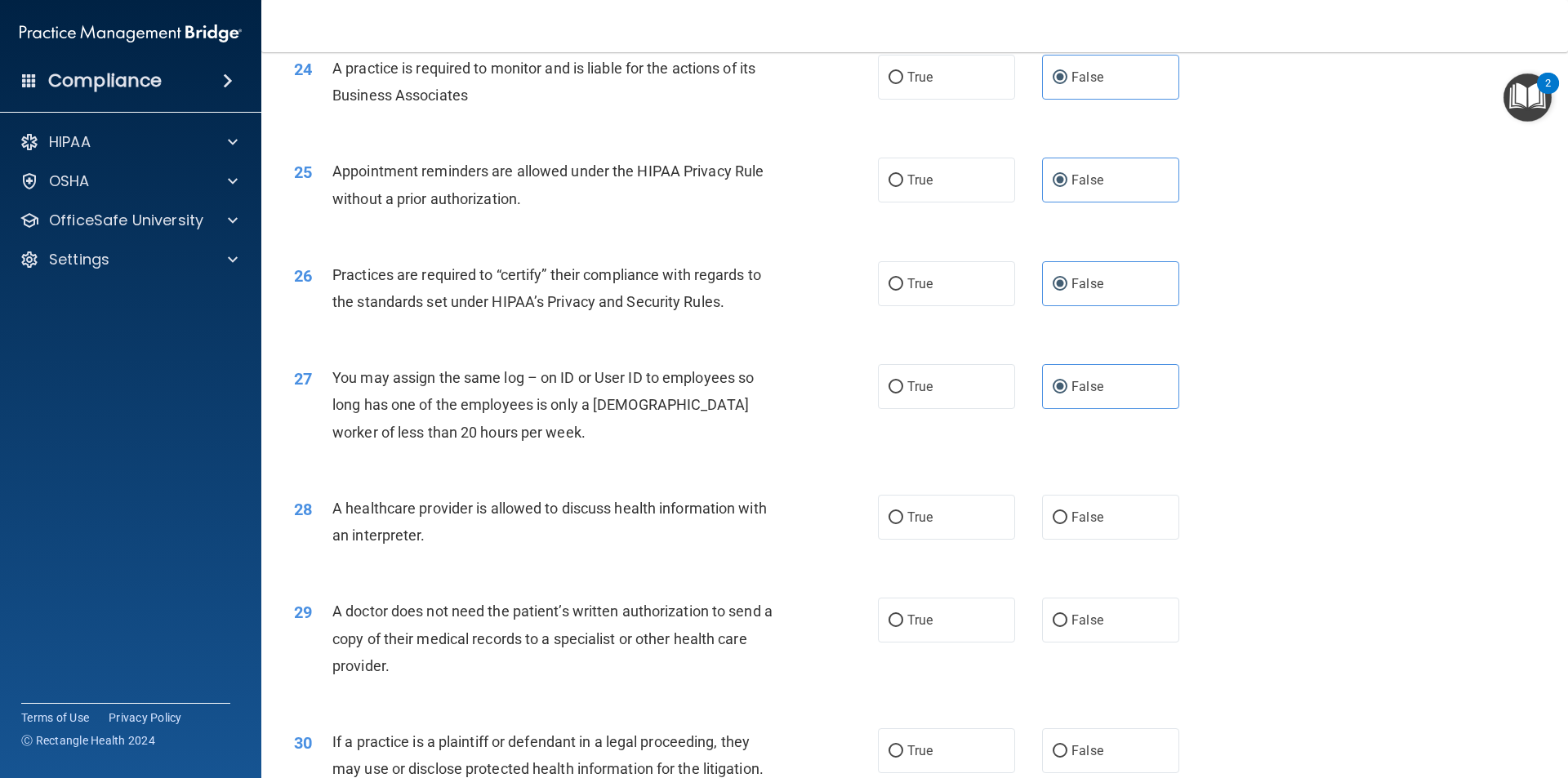
click at [1083, 548] on div "28 A healthcare provider is allowed to discuss health information with an inter…" at bounding box center [915, 526] width 1265 height 103
click at [1078, 526] on label "False" at bounding box center [1110, 517] width 137 height 45
click at [1067, 525] on input "False" at bounding box center [1060, 518] width 15 height 12
radio input "true"
click at [1087, 611] on label "False" at bounding box center [1110, 620] width 137 height 45
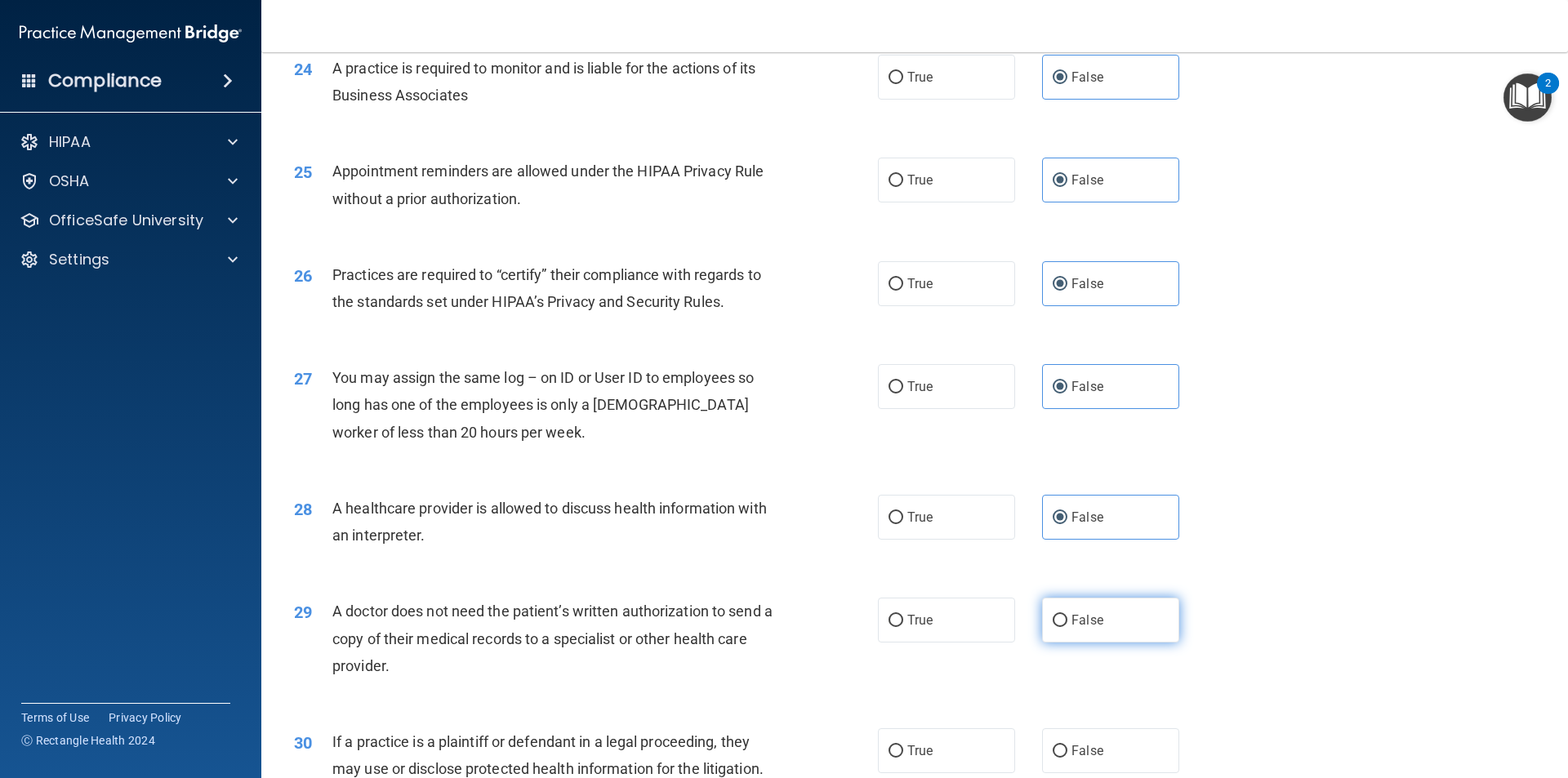
click at [1067, 615] on input "False" at bounding box center [1060, 620] width 15 height 12
radio input "true"
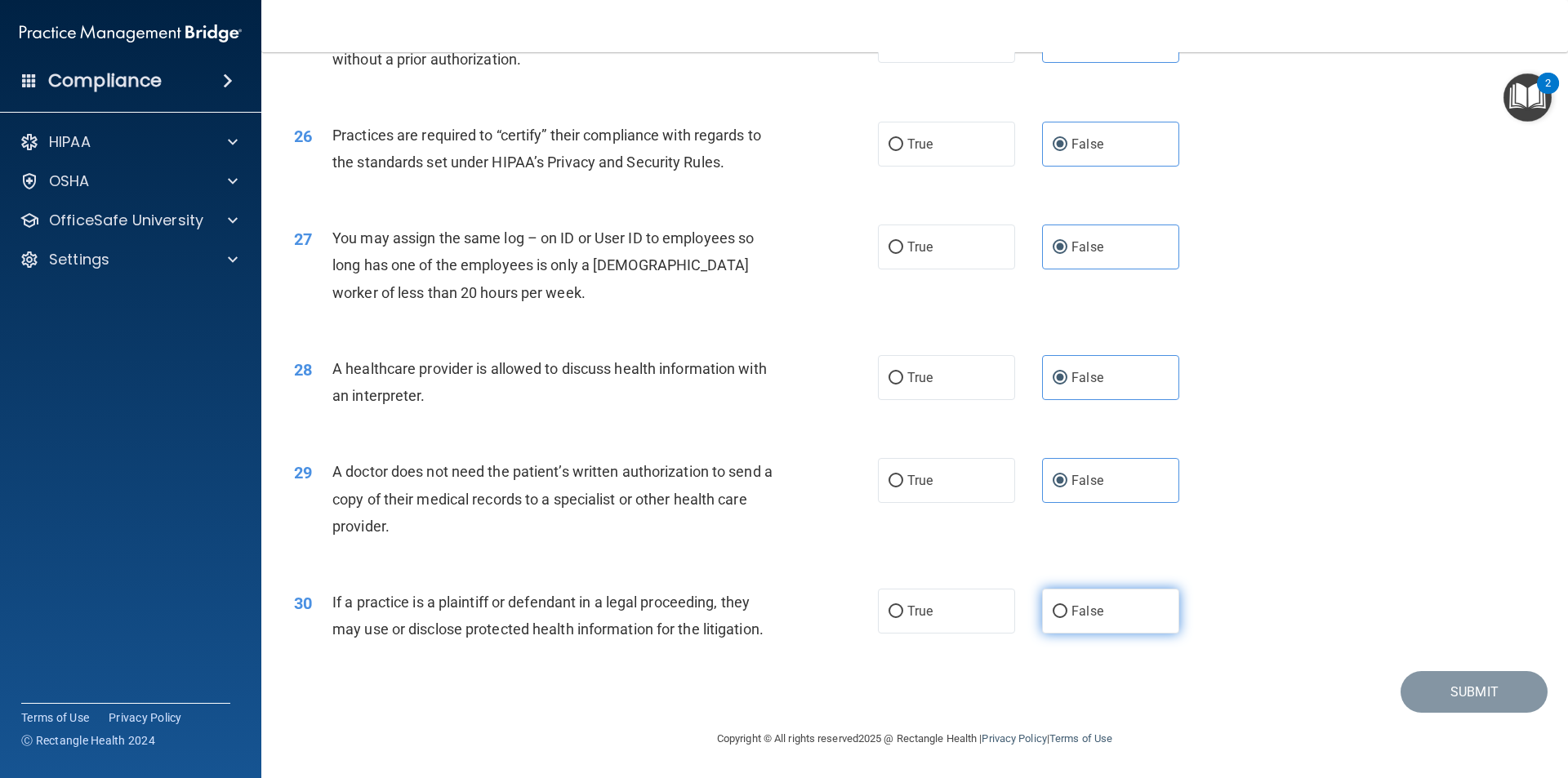
drag, startPoint x: 1094, startPoint y: 615, endPoint x: 1075, endPoint y: 614, distance: 19.0
click at [1075, 614] on span "False" at bounding box center [1087, 611] width 32 height 16
click at [1067, 614] on input "False" at bounding box center [1060, 612] width 15 height 12
radio input "true"
click at [1415, 706] on button "Submit" at bounding box center [1474, 692] width 147 height 41
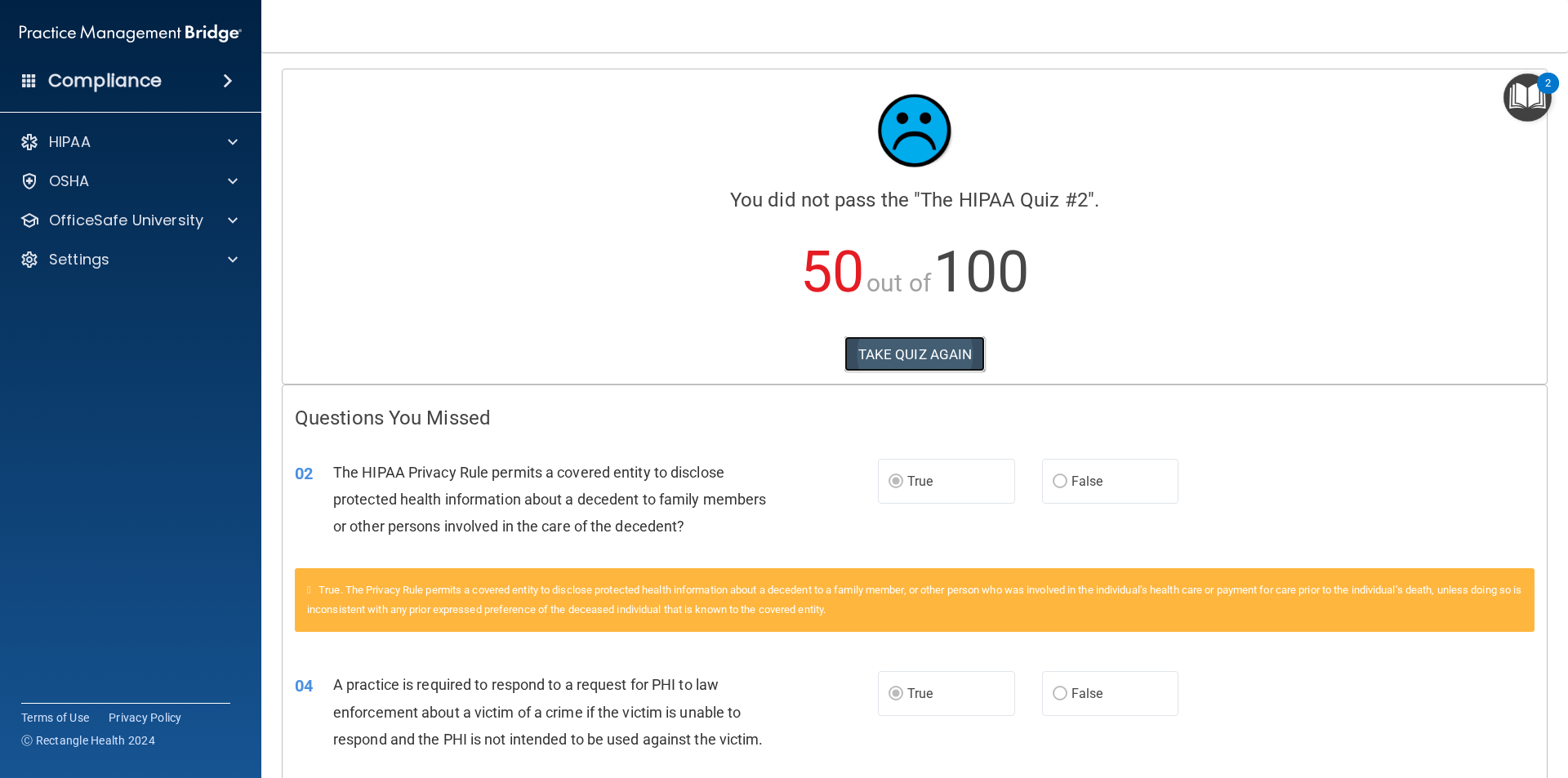
click at [911, 347] on button "TAKE QUIZ AGAIN" at bounding box center [915, 355] width 141 height 36
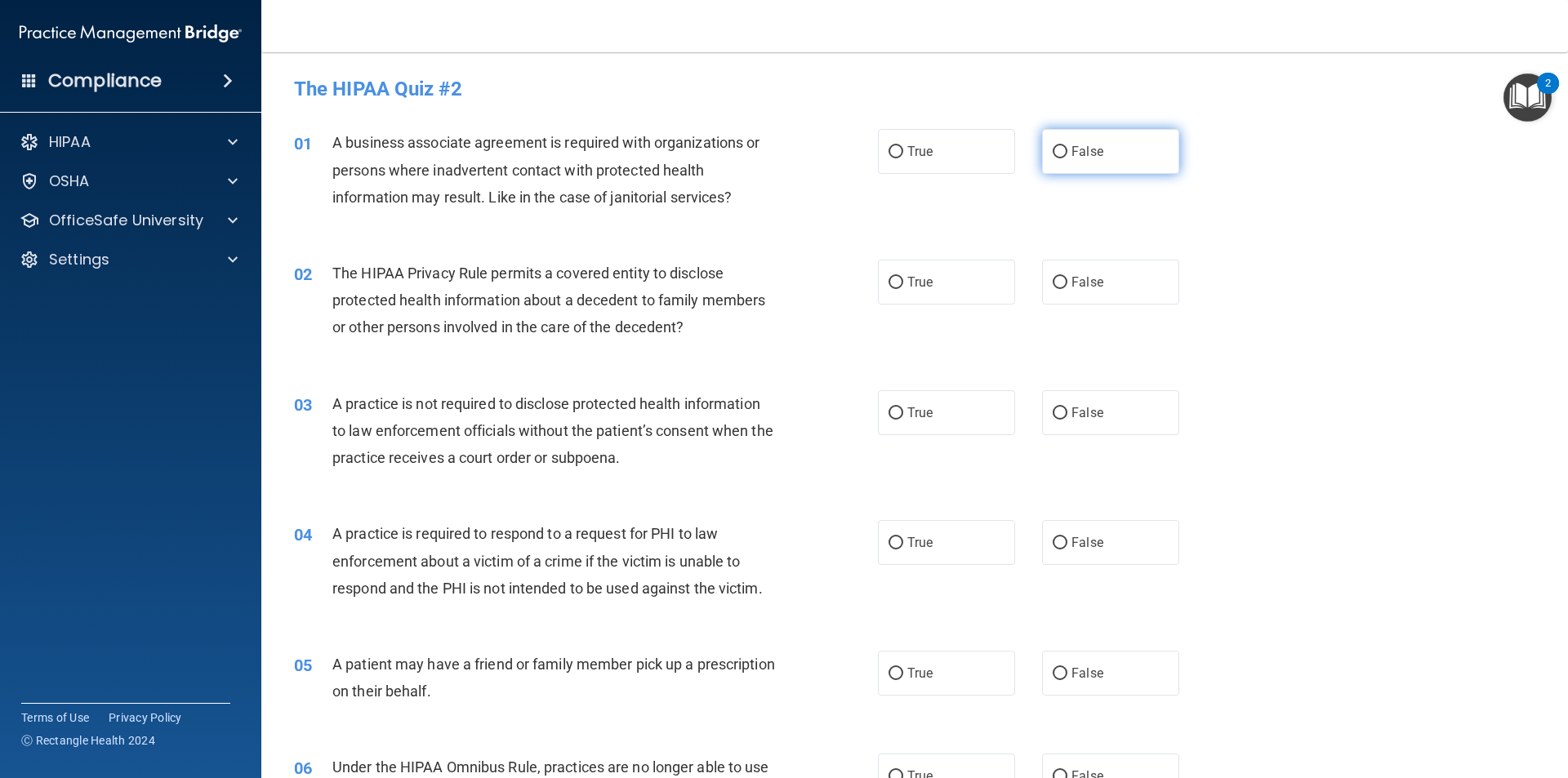
click at [1055, 140] on label "False" at bounding box center [1110, 151] width 137 height 45
click at [1055, 146] on input "False" at bounding box center [1060, 152] width 15 height 12
radio input "true"
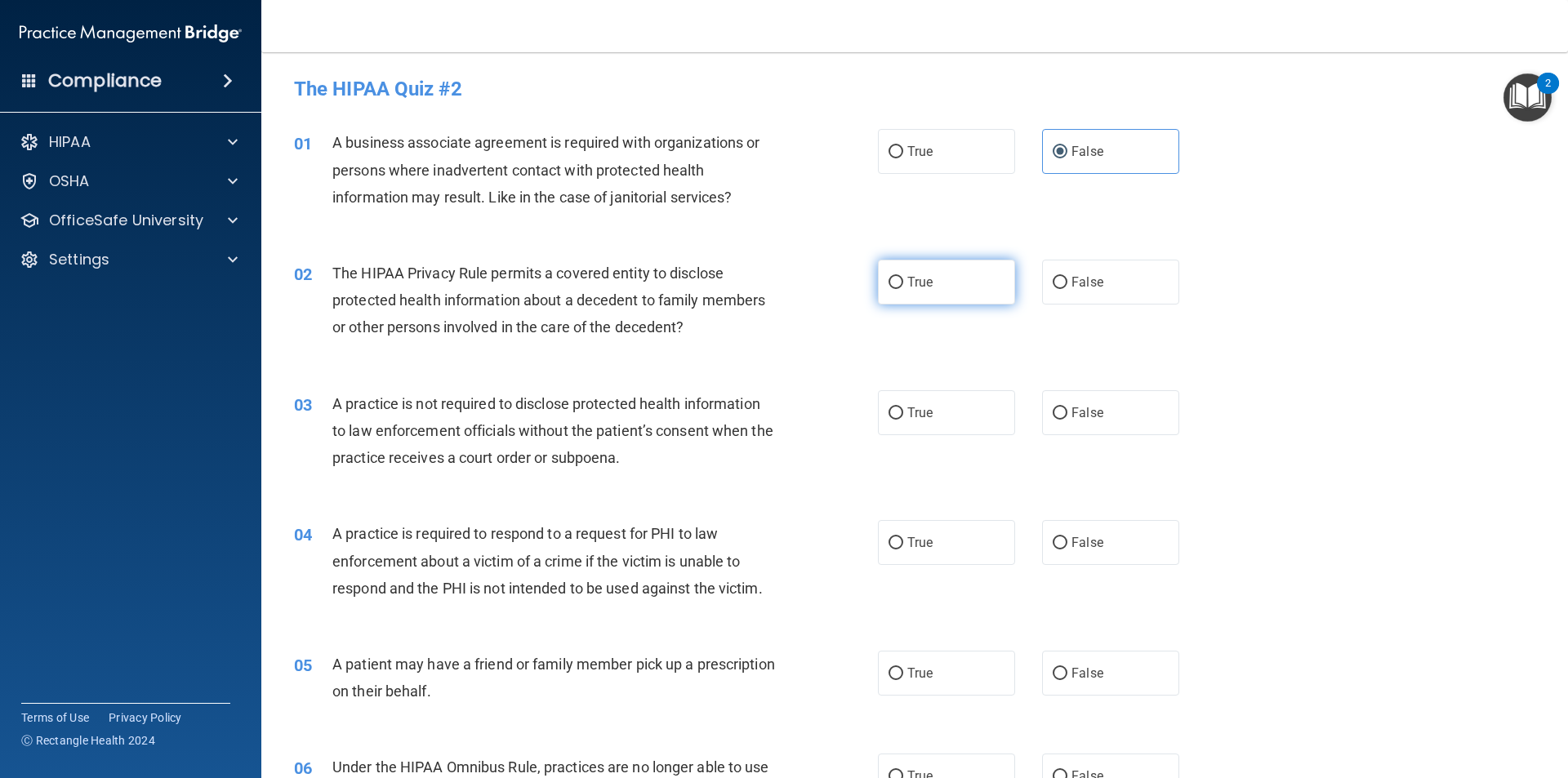
click at [946, 281] on label "True" at bounding box center [946, 282] width 137 height 45
click at [903, 281] on input "True" at bounding box center [896, 283] width 15 height 12
radio input "true"
drag, startPoint x: 1050, startPoint y: 403, endPoint x: 1060, endPoint y: 424, distance: 23.3
click at [1060, 424] on label "False" at bounding box center [1110, 413] width 137 height 45
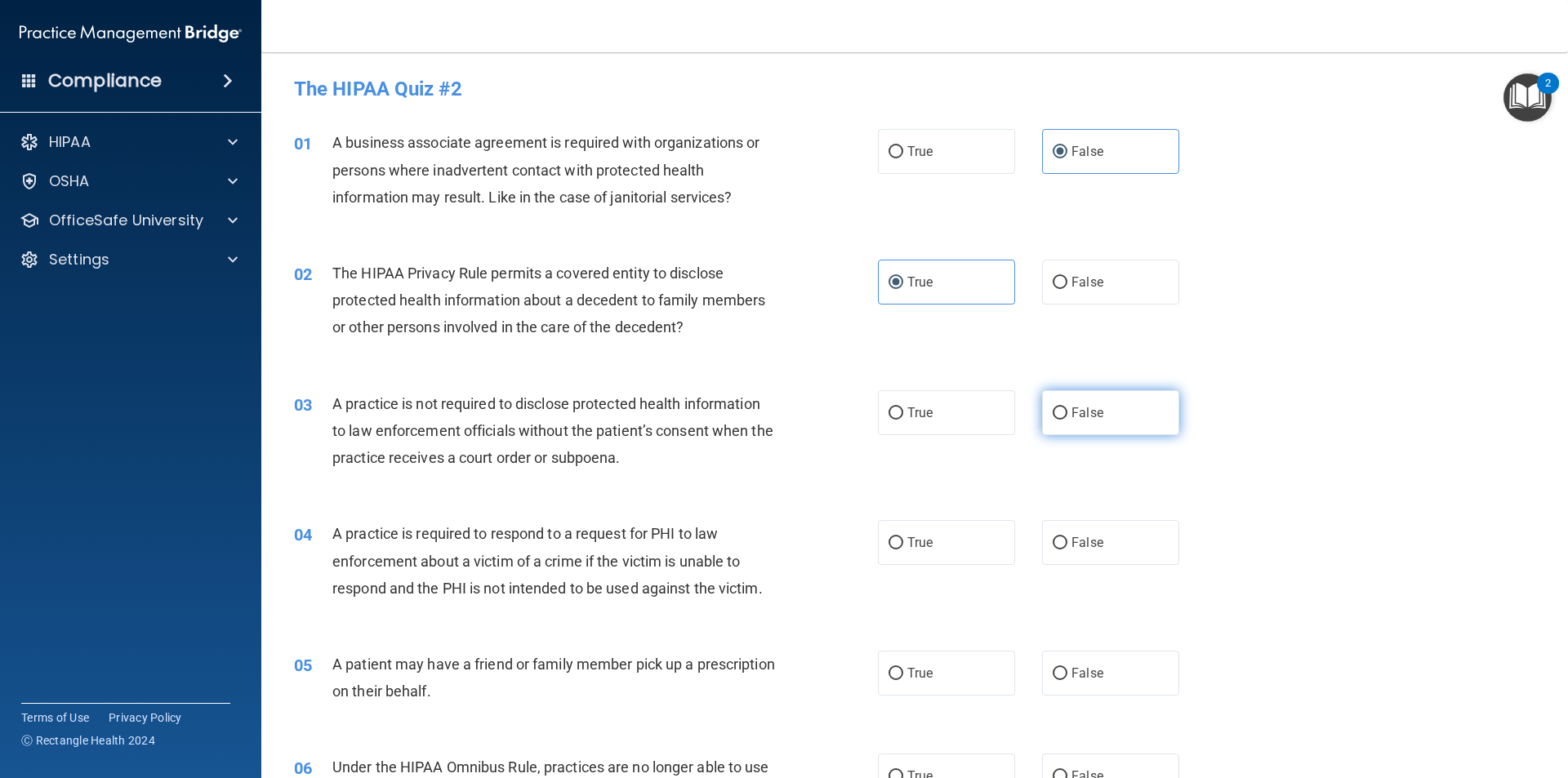
click at [1060, 420] on input "False" at bounding box center [1060, 413] width 15 height 12
radio input "true"
click at [946, 555] on label "True" at bounding box center [946, 543] width 137 height 45
click at [903, 549] on input "True" at bounding box center [896, 543] width 15 height 12
radio input "true"
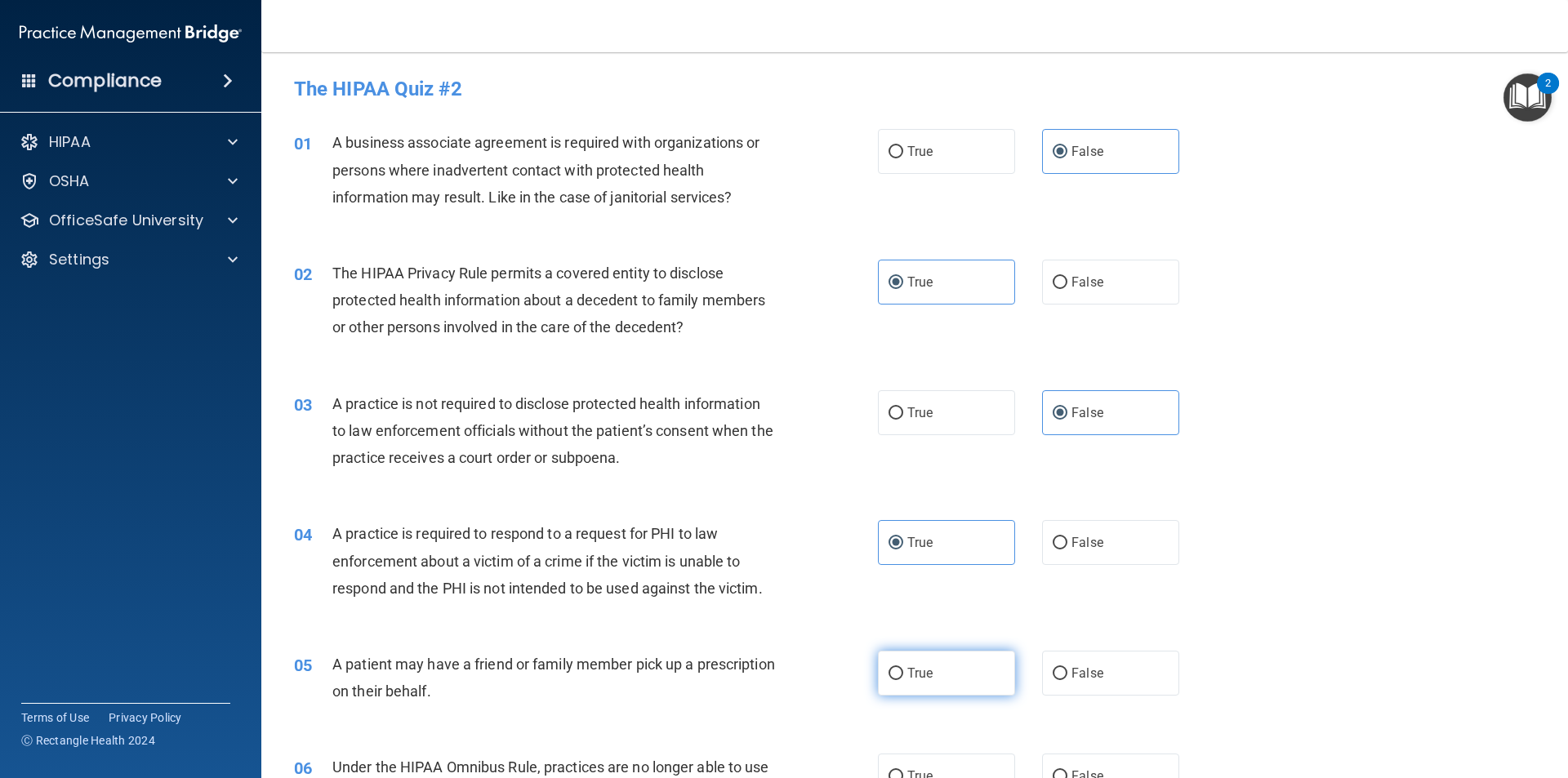
click at [933, 662] on label "True" at bounding box center [946, 673] width 137 height 45
click at [903, 668] on input "True" at bounding box center [896, 674] width 15 height 12
radio input "true"
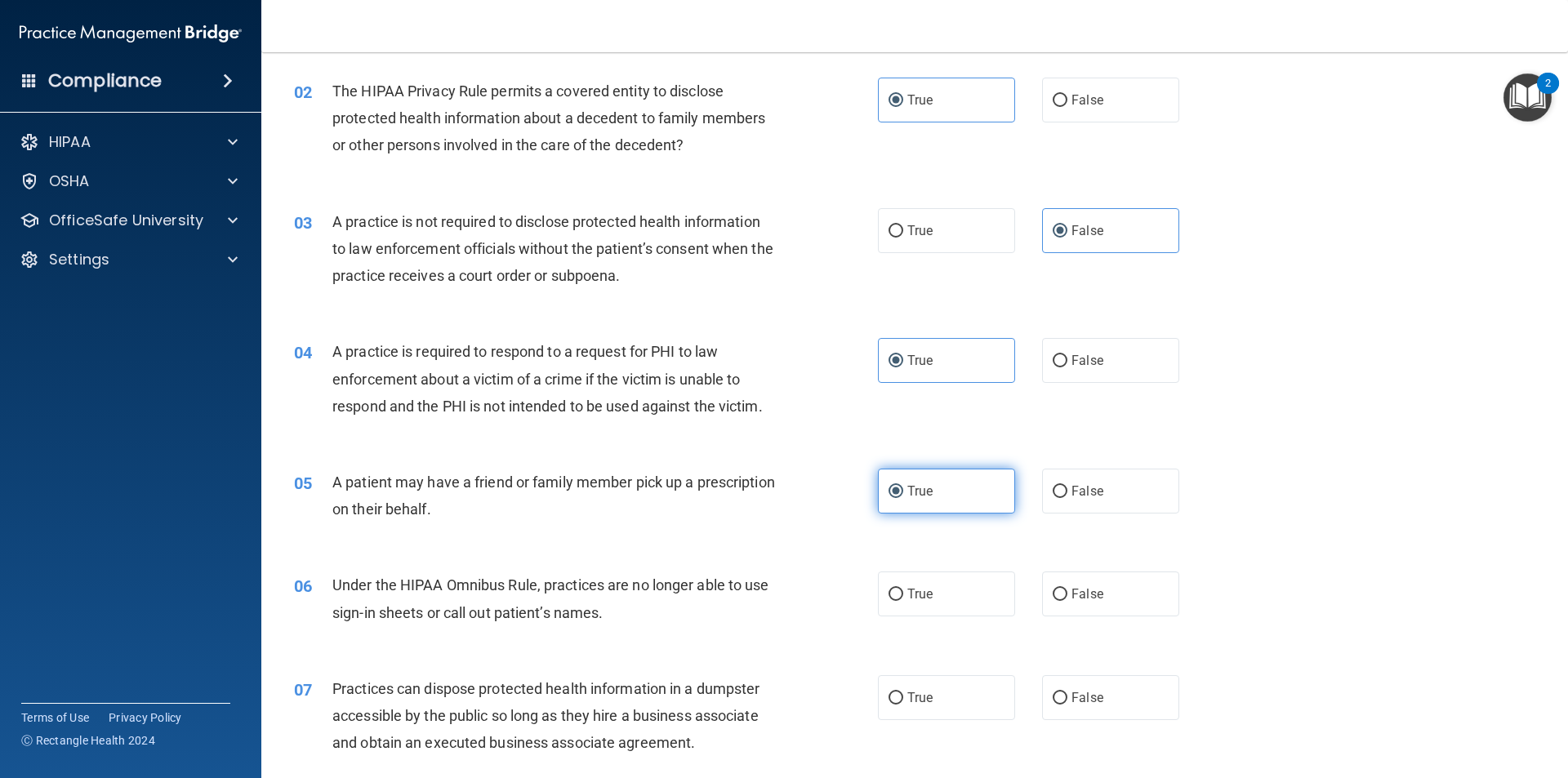
scroll to position [183, 0]
click at [911, 600] on span "True" at bounding box center [920, 593] width 26 height 16
click at [903, 600] on input "True" at bounding box center [896, 594] width 15 height 12
radio input "true"
click at [1061, 586] on label "False" at bounding box center [1110, 593] width 137 height 45
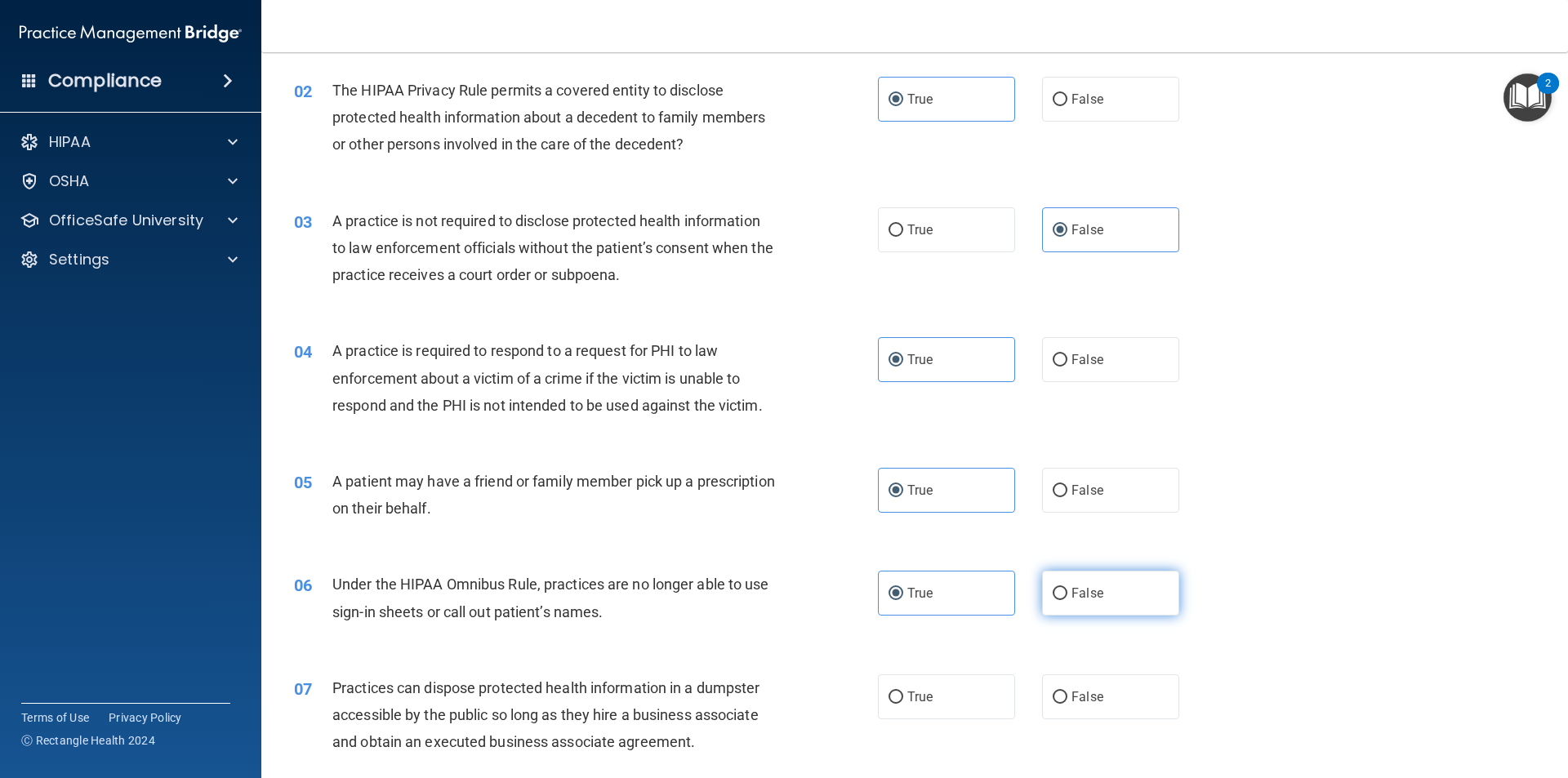
click at [1061, 588] on input "False" at bounding box center [1060, 594] width 15 height 12
radio input "true"
radio input "false"
click at [1074, 688] on label "False" at bounding box center [1110, 697] width 137 height 45
click at [1067, 691] on input "False" at bounding box center [1060, 697] width 15 height 12
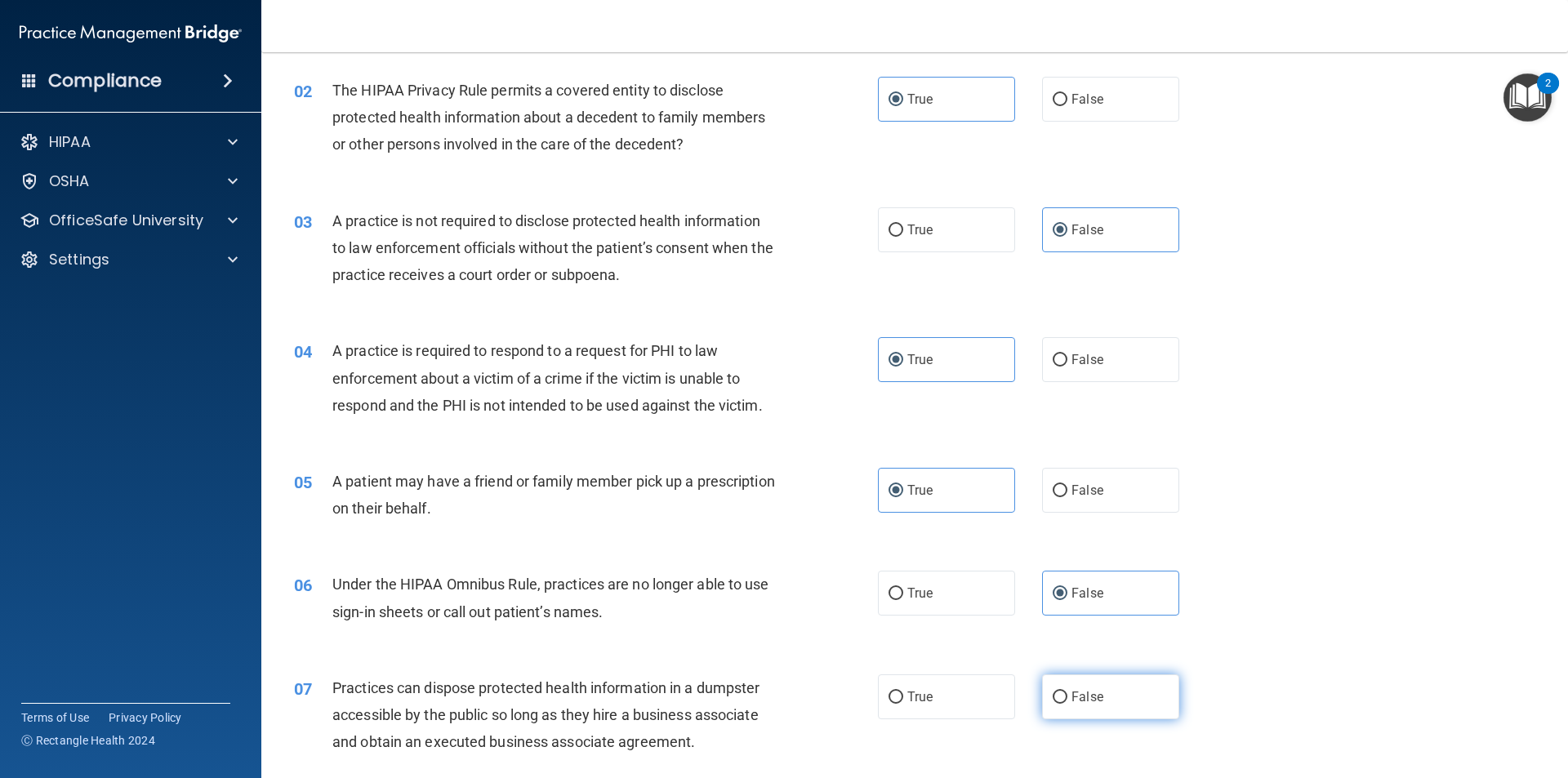
radio input "true"
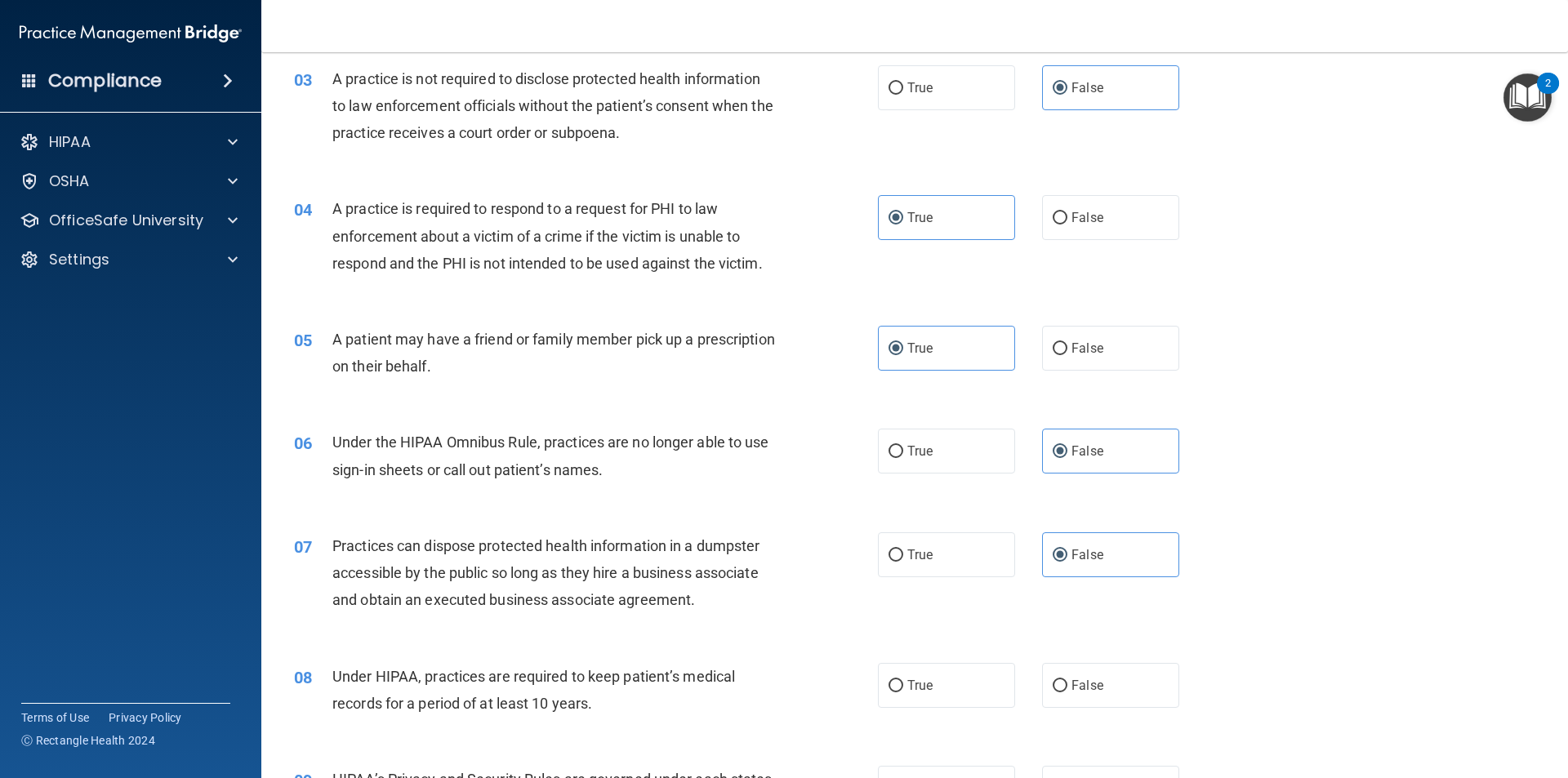
scroll to position [326, 0]
click at [1142, 672] on label "False" at bounding box center [1110, 685] width 137 height 45
click at [1067, 680] on input "False" at bounding box center [1060, 686] width 15 height 12
radio input "true"
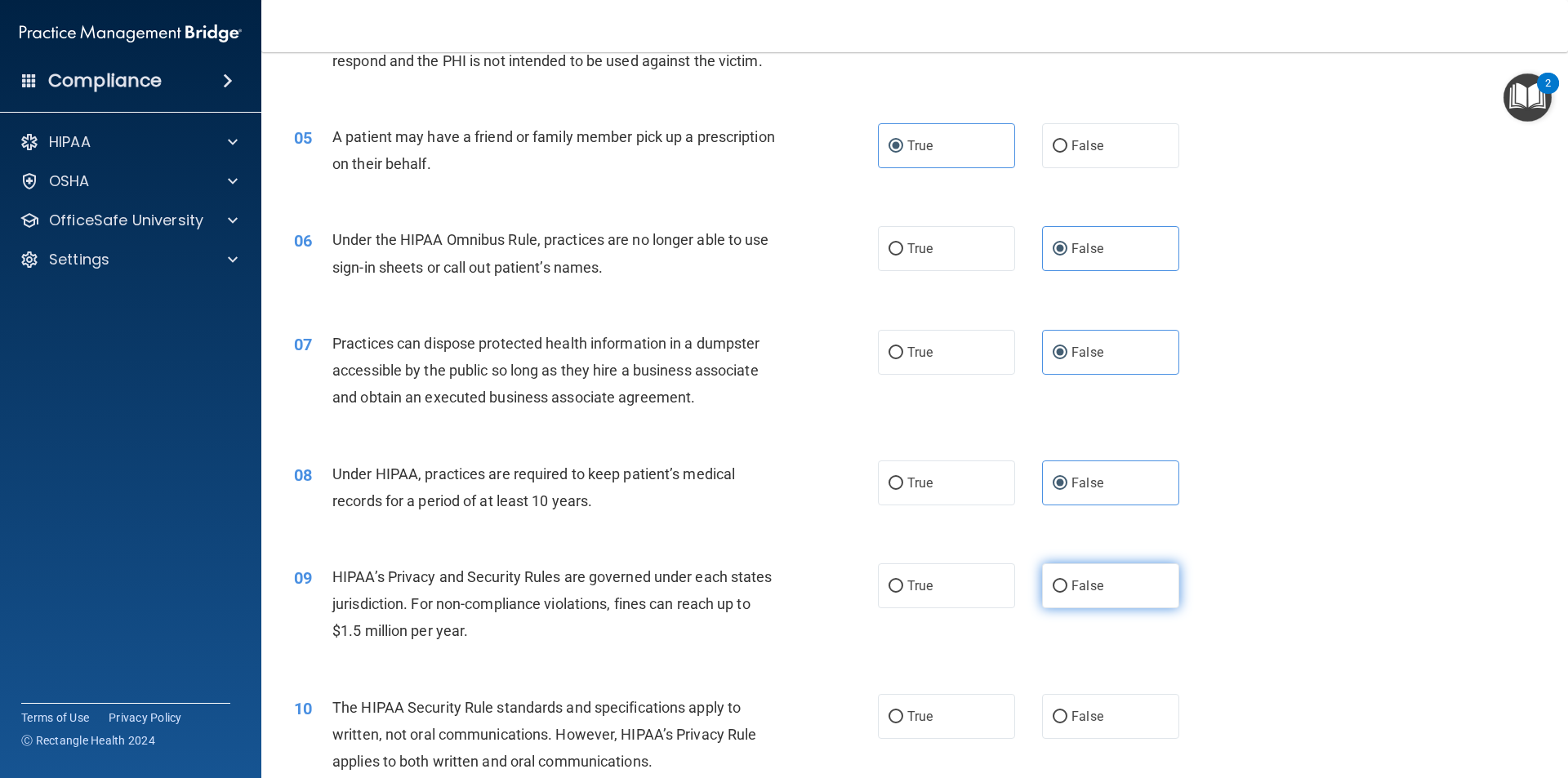
click at [1135, 590] on label "False" at bounding box center [1110, 586] width 137 height 45
click at [1067, 590] on input "False" at bounding box center [1060, 587] width 15 height 12
radio input "true"
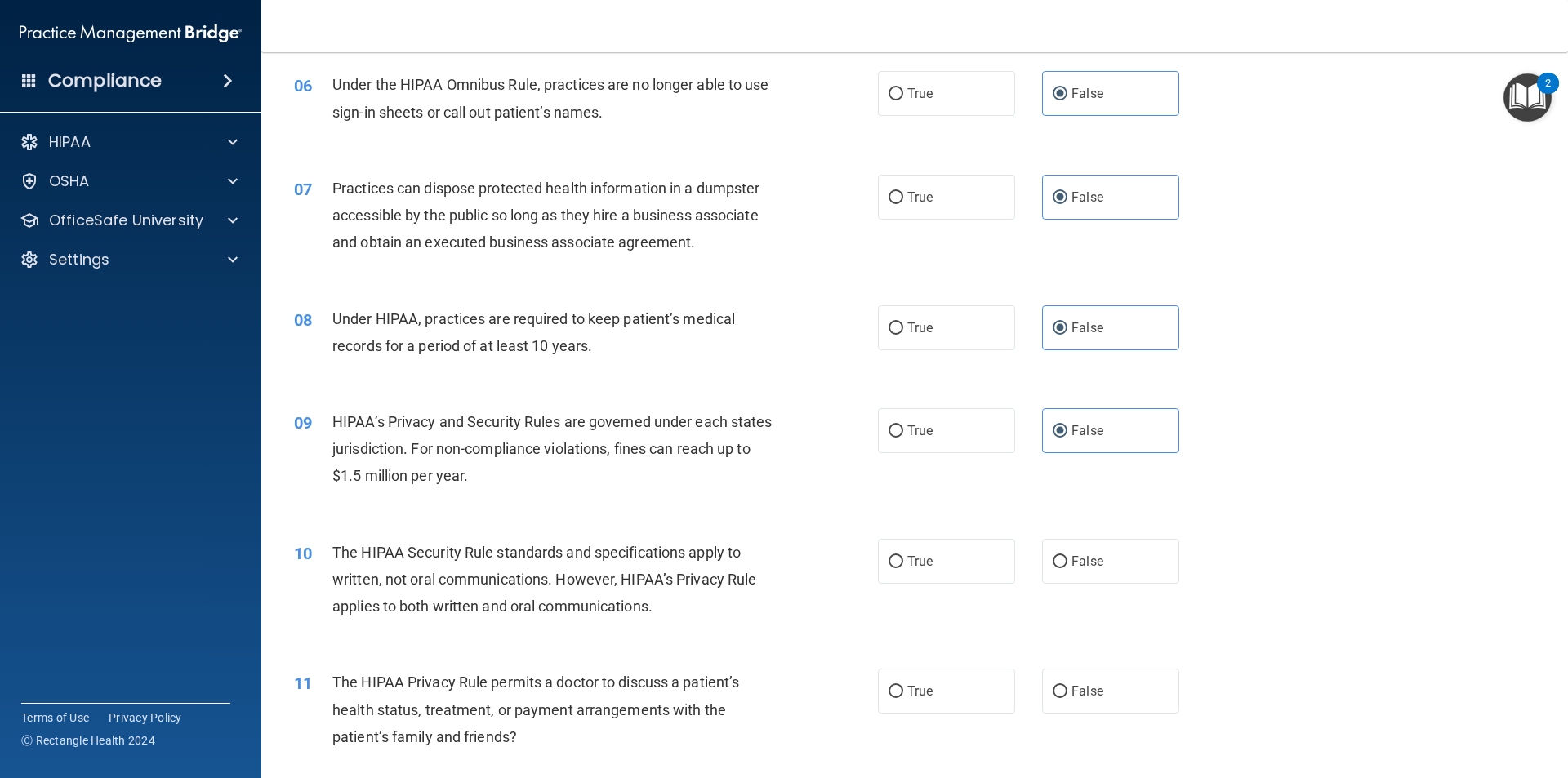
scroll to position [685, 0]
click at [953, 551] on label "True" at bounding box center [946, 559] width 137 height 45
click at [903, 554] on input "True" at bounding box center [896, 560] width 15 height 12
radio input "true"
click at [944, 689] on label "True" at bounding box center [946, 690] width 137 height 45
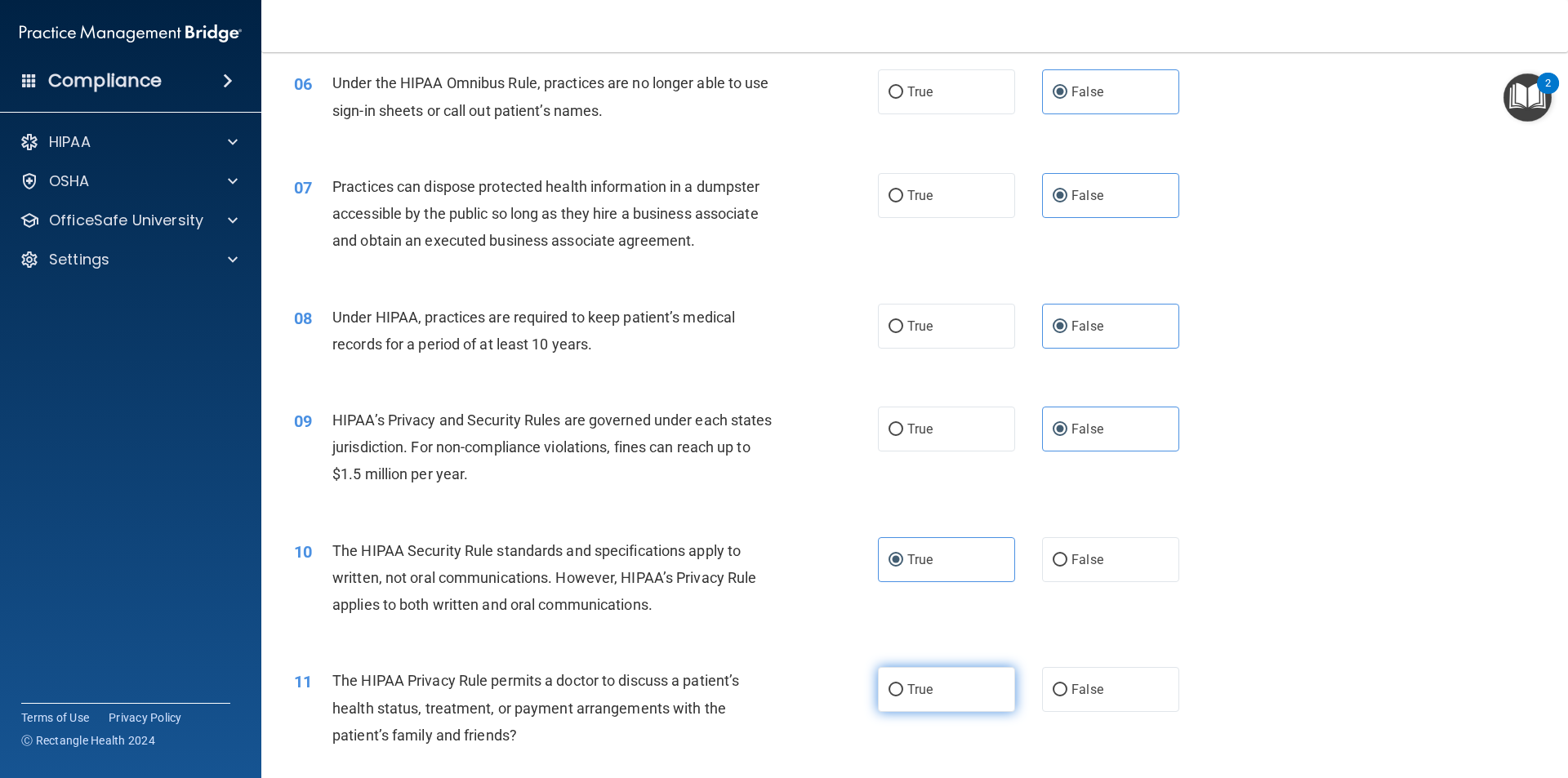
click at [903, 689] on input "True" at bounding box center [896, 691] width 15 height 12
radio input "true"
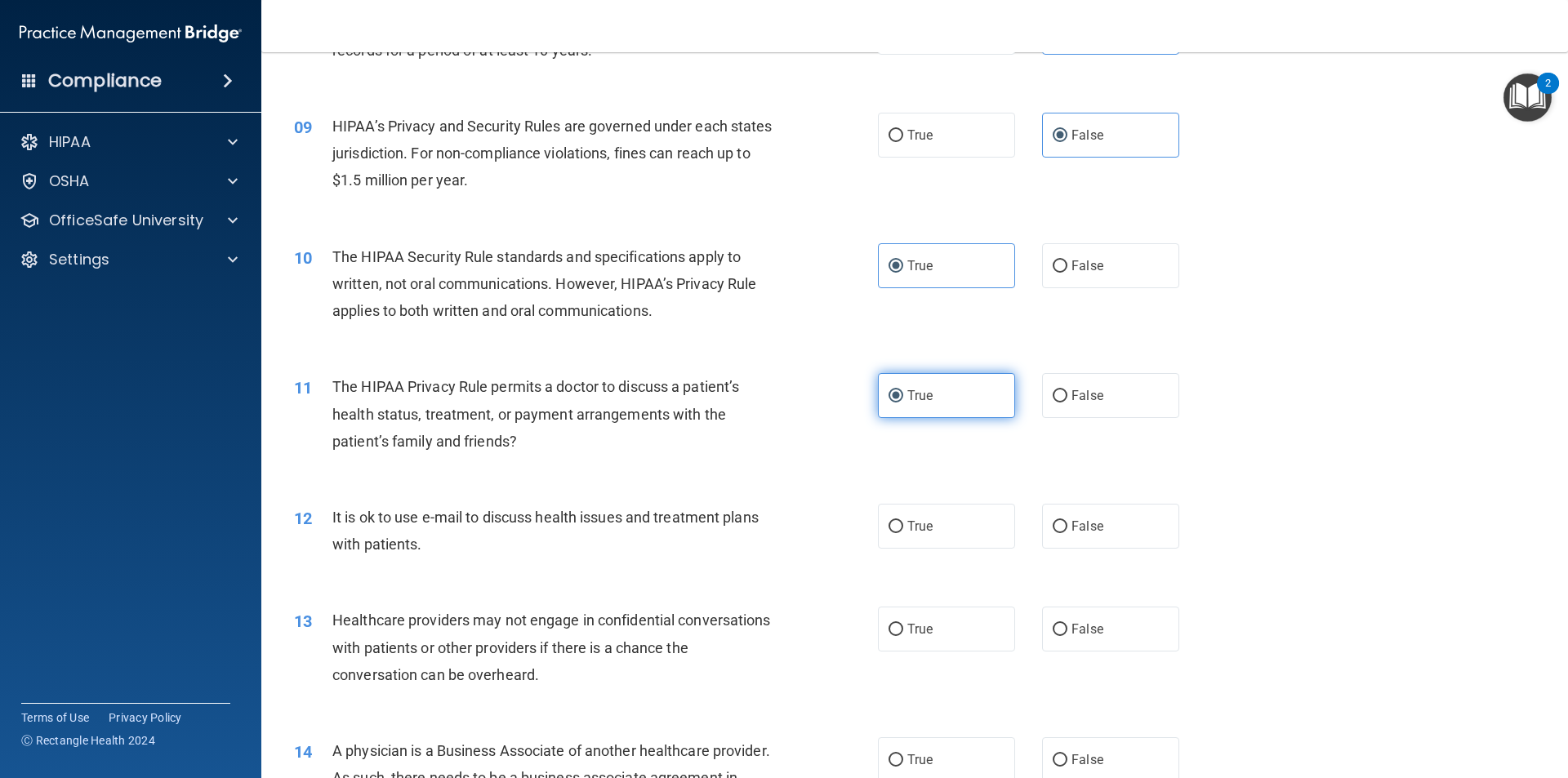
scroll to position [979, 0]
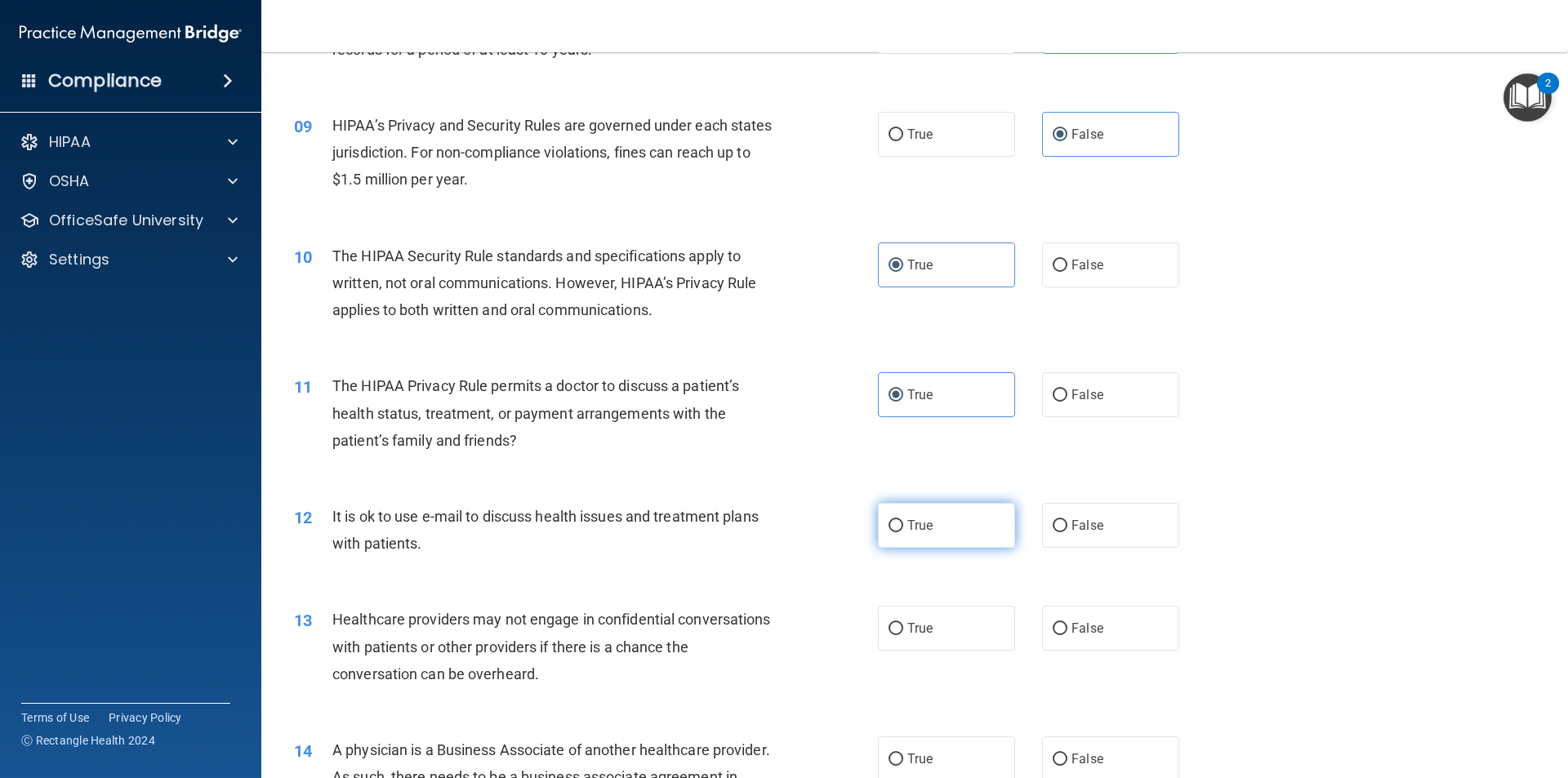
click at [901, 529] on label "True" at bounding box center [946, 526] width 137 height 45
click at [901, 529] on input "True" at bounding box center [896, 526] width 15 height 12
radio input "true"
click at [1076, 625] on span "False" at bounding box center [1087, 628] width 32 height 16
click at [1067, 625] on input "False" at bounding box center [1060, 629] width 15 height 12
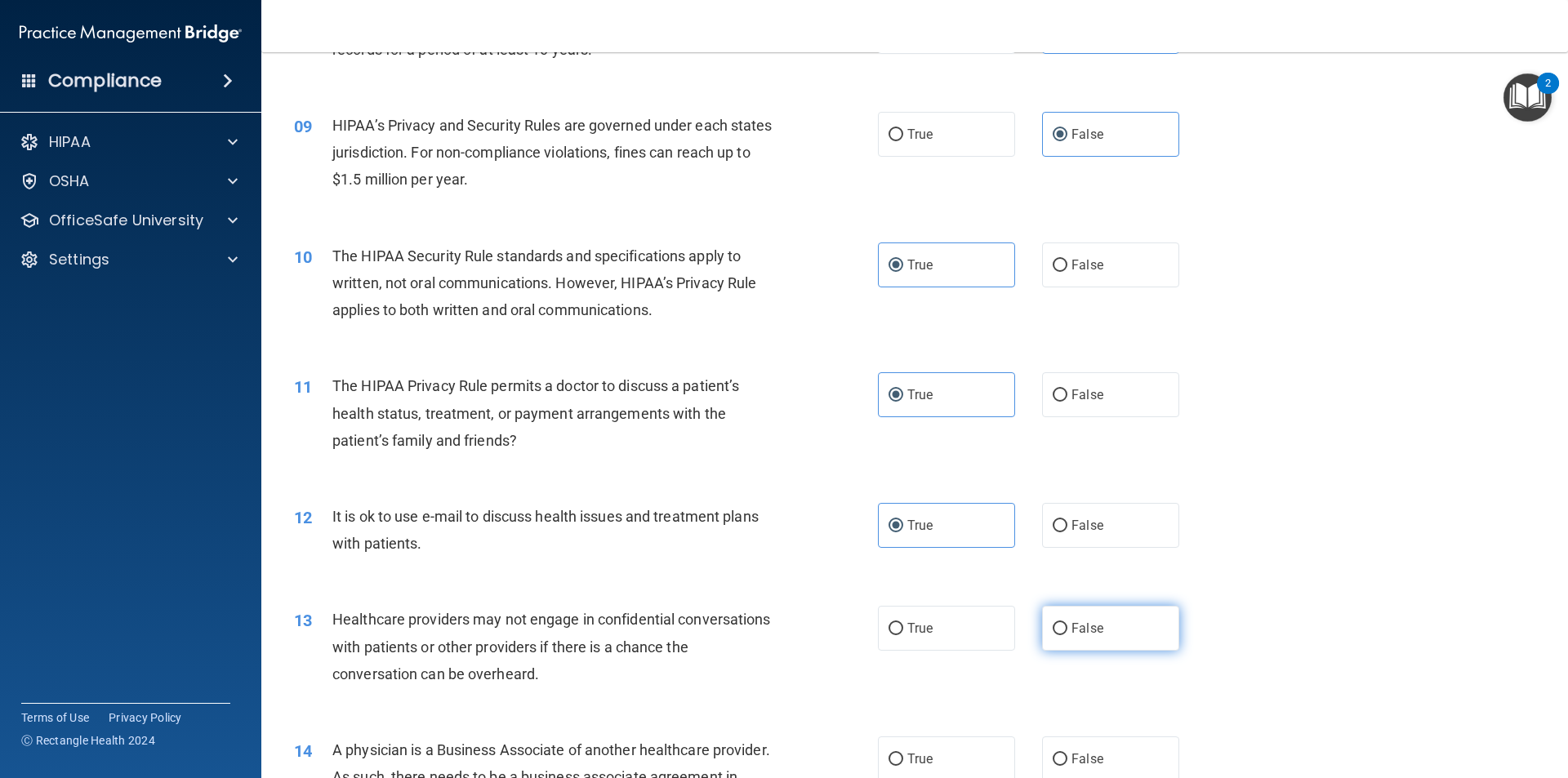
radio input "true"
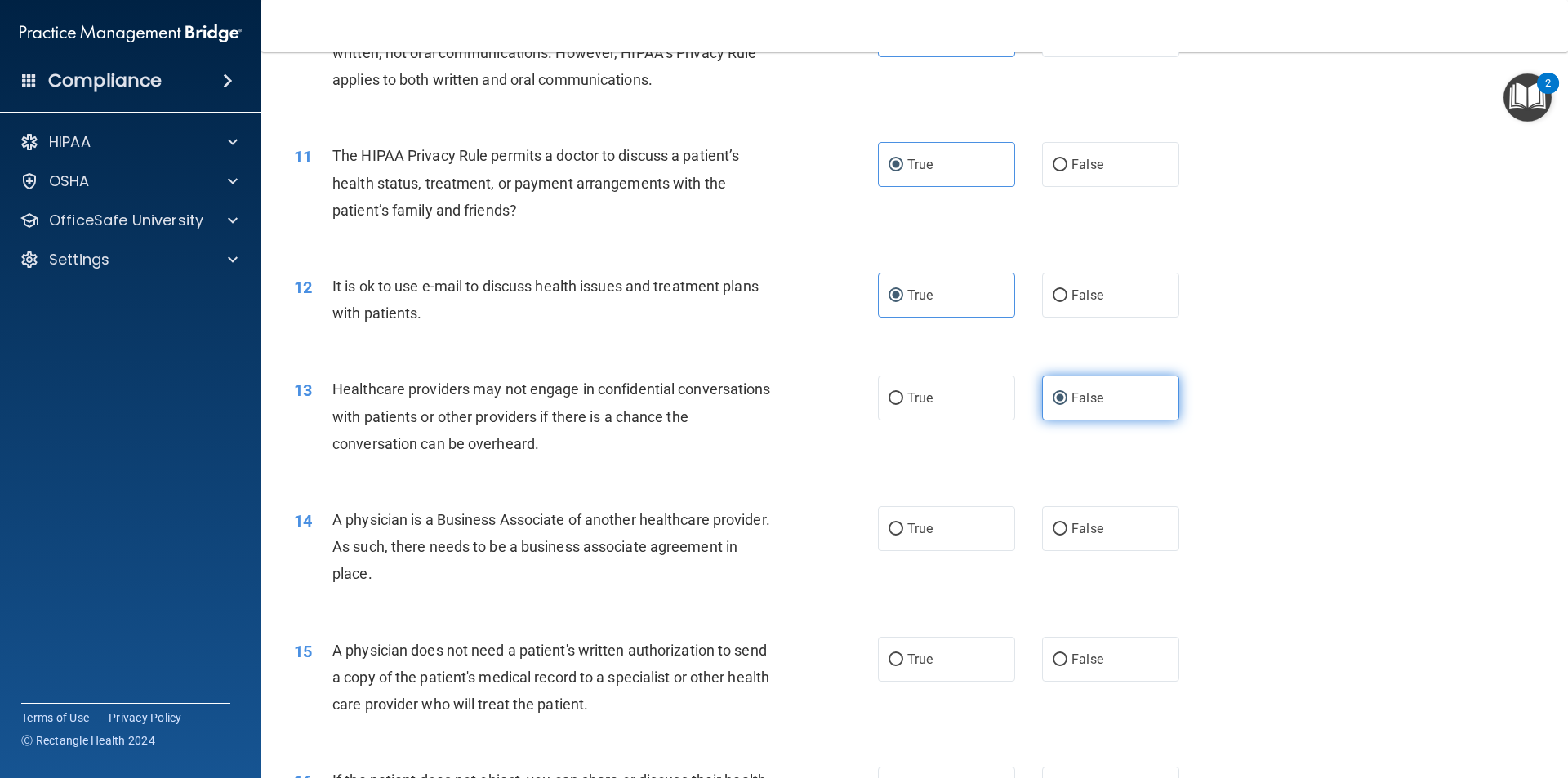
scroll to position [1210, 0]
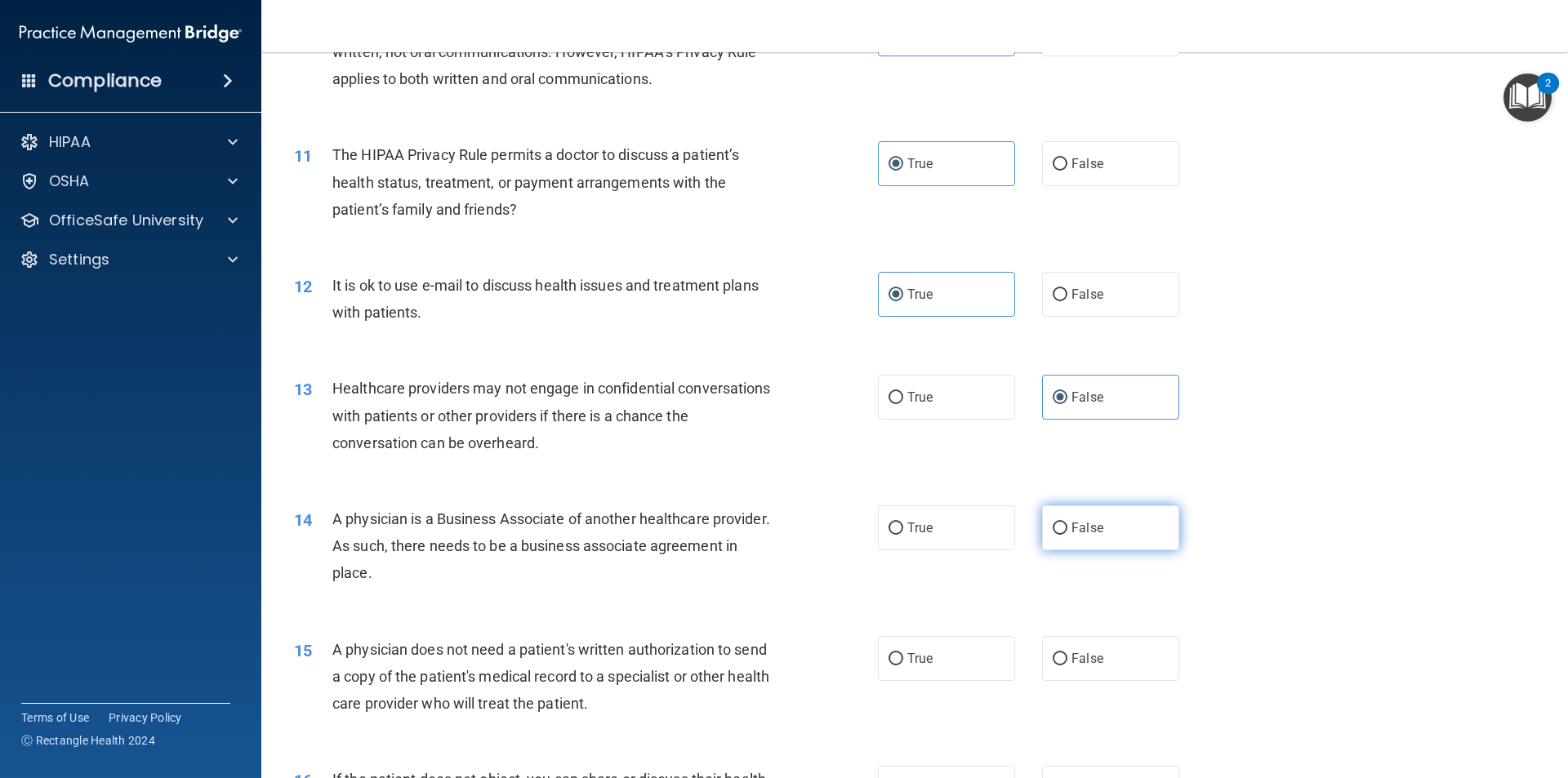
click at [1090, 541] on label "False" at bounding box center [1110, 528] width 137 height 45
click at [1067, 535] on input "False" at bounding box center [1060, 529] width 15 height 12
radio input "true"
click at [938, 669] on label "True" at bounding box center [946, 658] width 137 height 45
click at [903, 666] on input "True" at bounding box center [896, 659] width 15 height 12
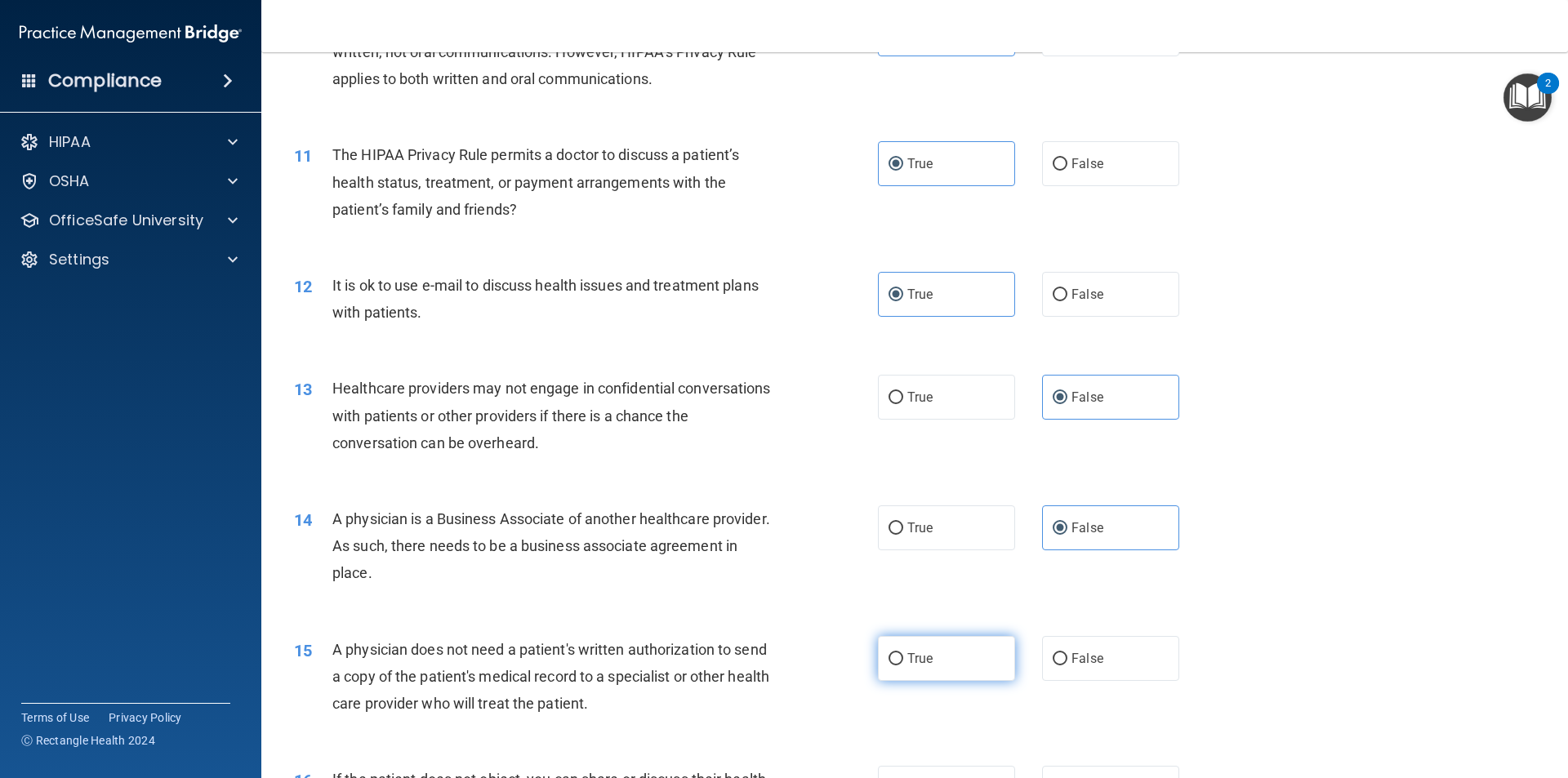
radio input "true"
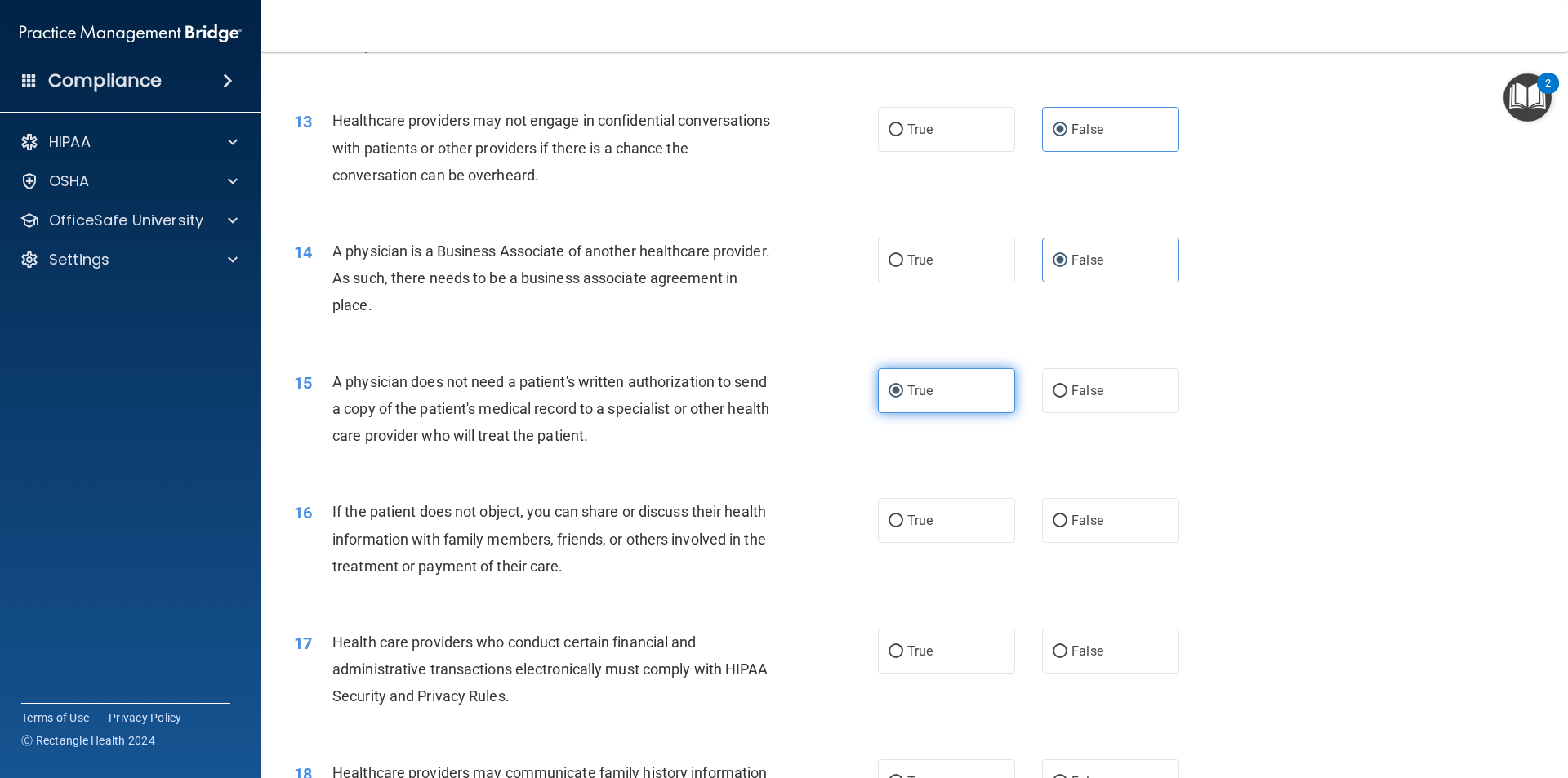
scroll to position [1486, 0]
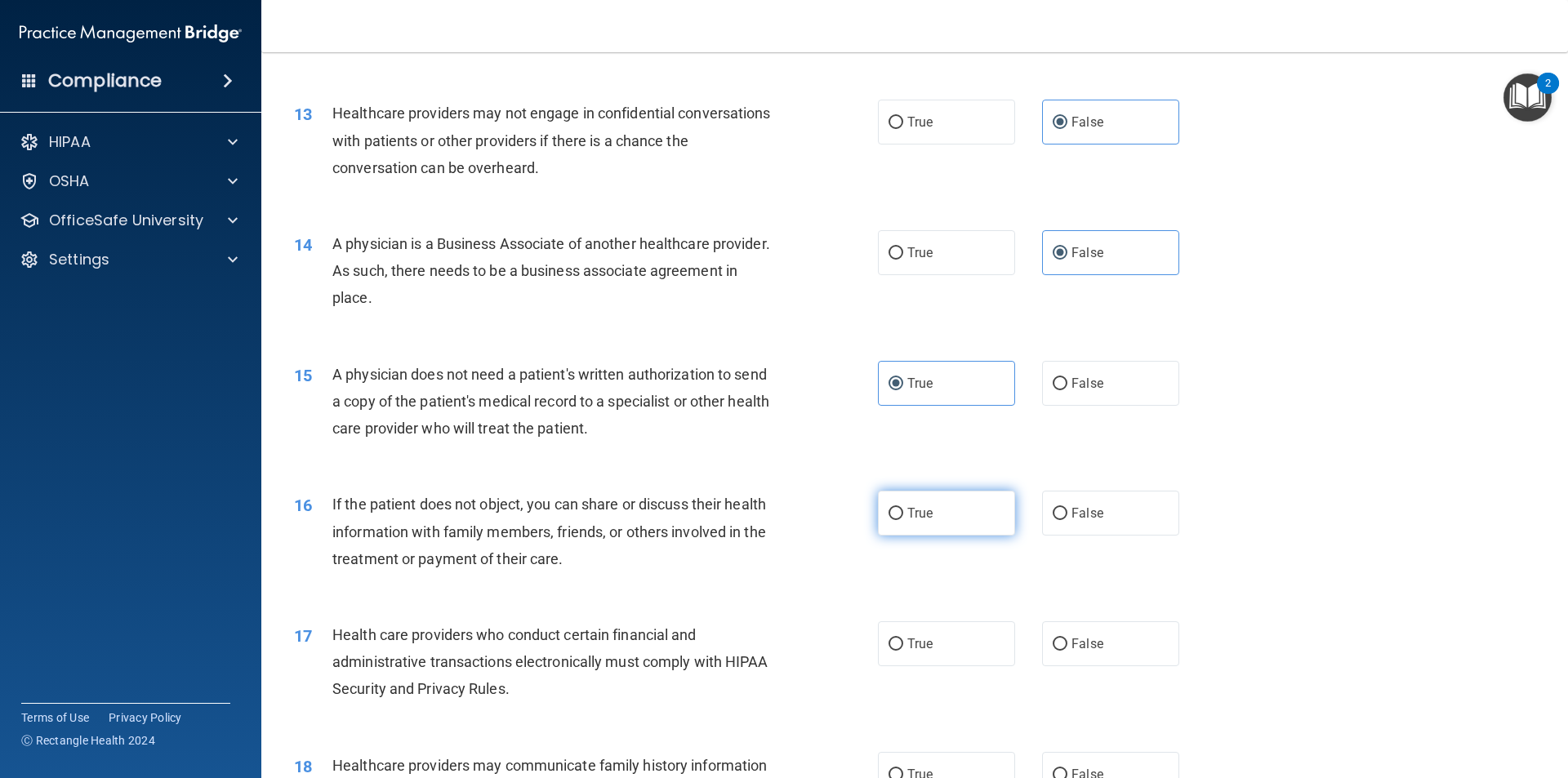
click at [918, 527] on label "True" at bounding box center [946, 513] width 137 height 45
click at [903, 521] on input "True" at bounding box center [896, 514] width 15 height 12
radio input "true"
click at [925, 647] on span "True" at bounding box center [920, 644] width 26 height 16
click at [903, 647] on input "True" at bounding box center [896, 644] width 15 height 12
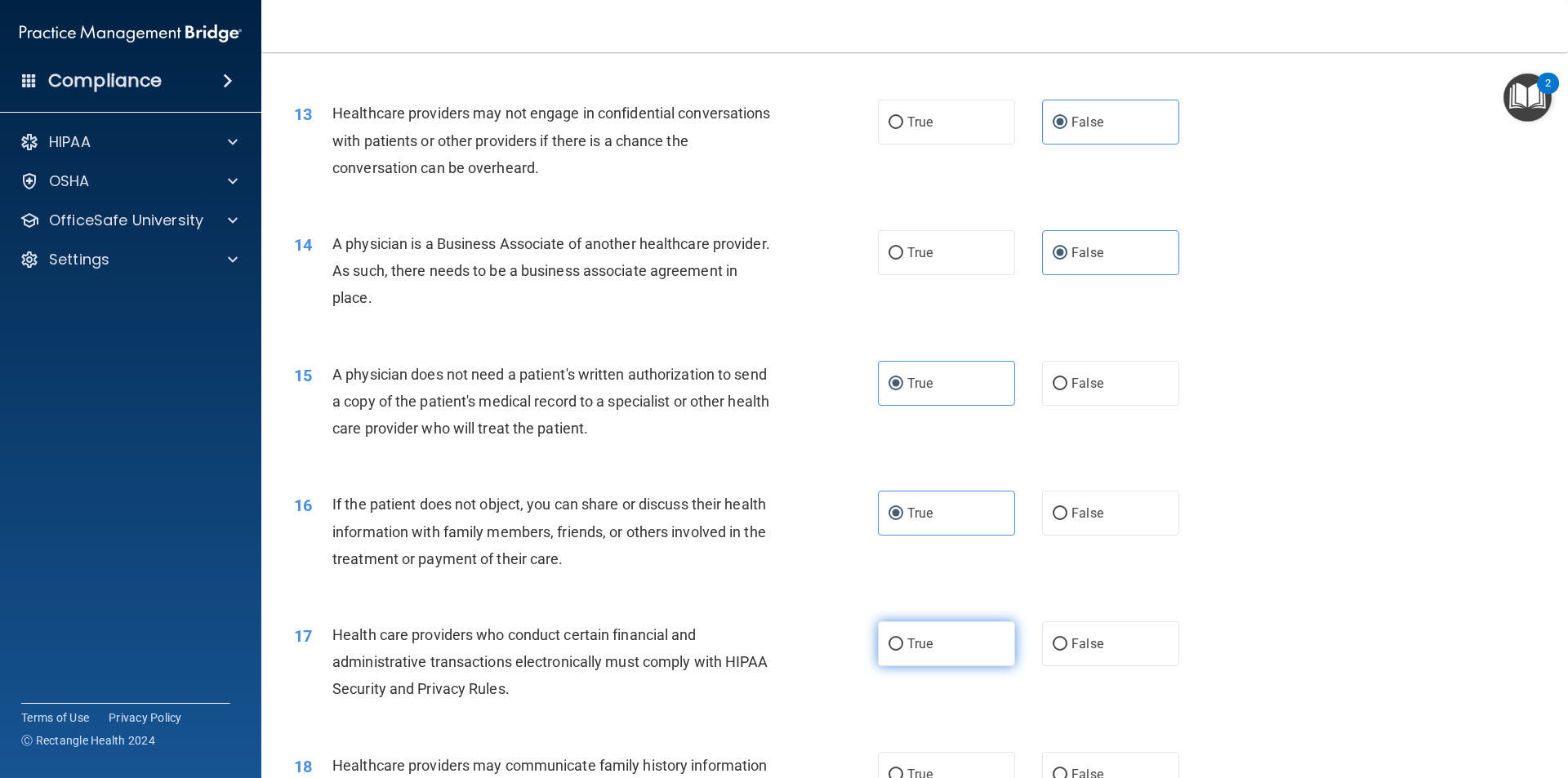
radio input "true"
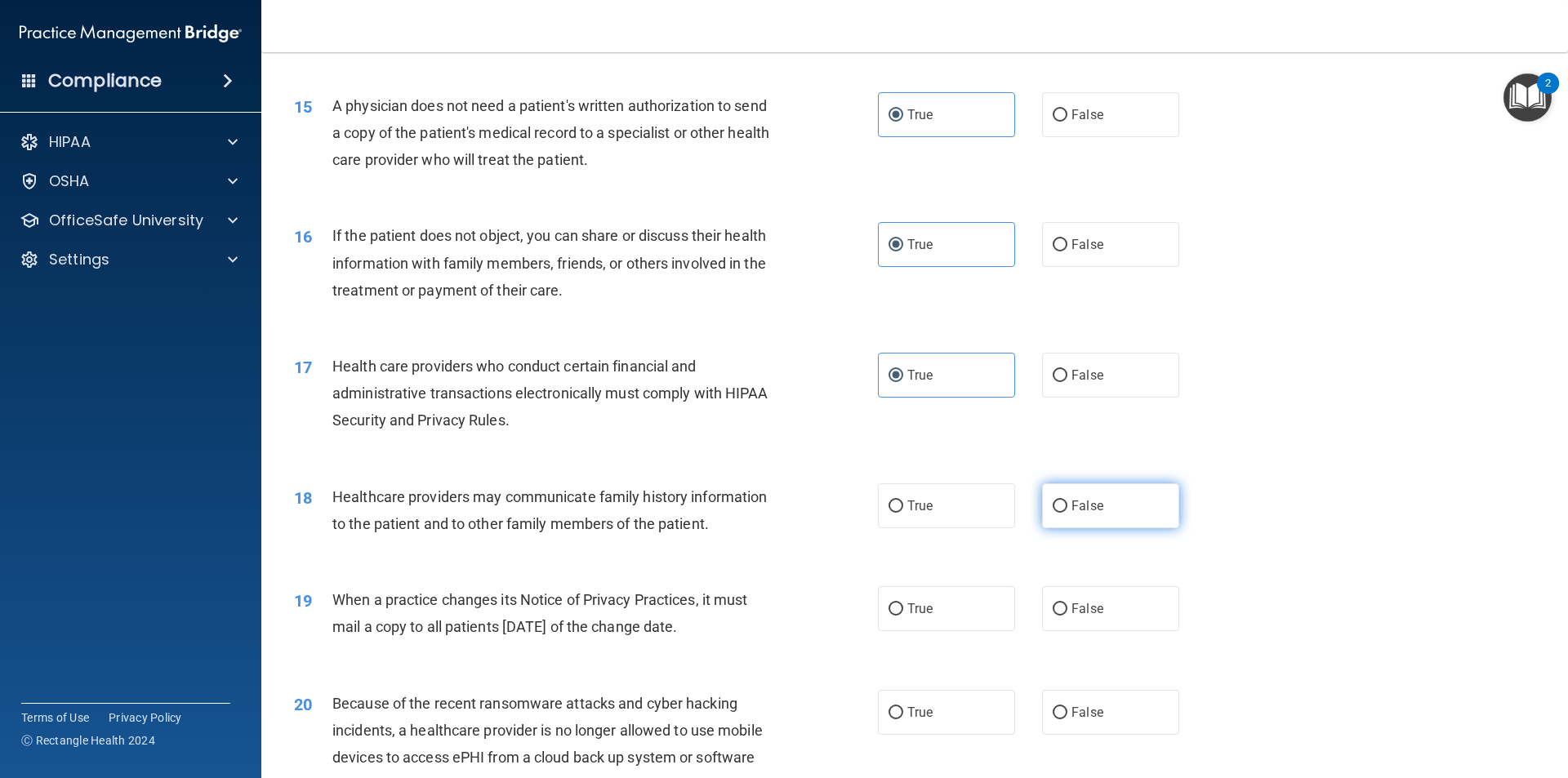
scroll to position [1755, 0]
click at [1064, 497] on label "False" at bounding box center [1110, 505] width 137 height 45
click at [1064, 500] on input "False" at bounding box center [1060, 506] width 15 height 12
radio input "true"
click at [1073, 608] on span "False" at bounding box center [1087, 608] width 32 height 16
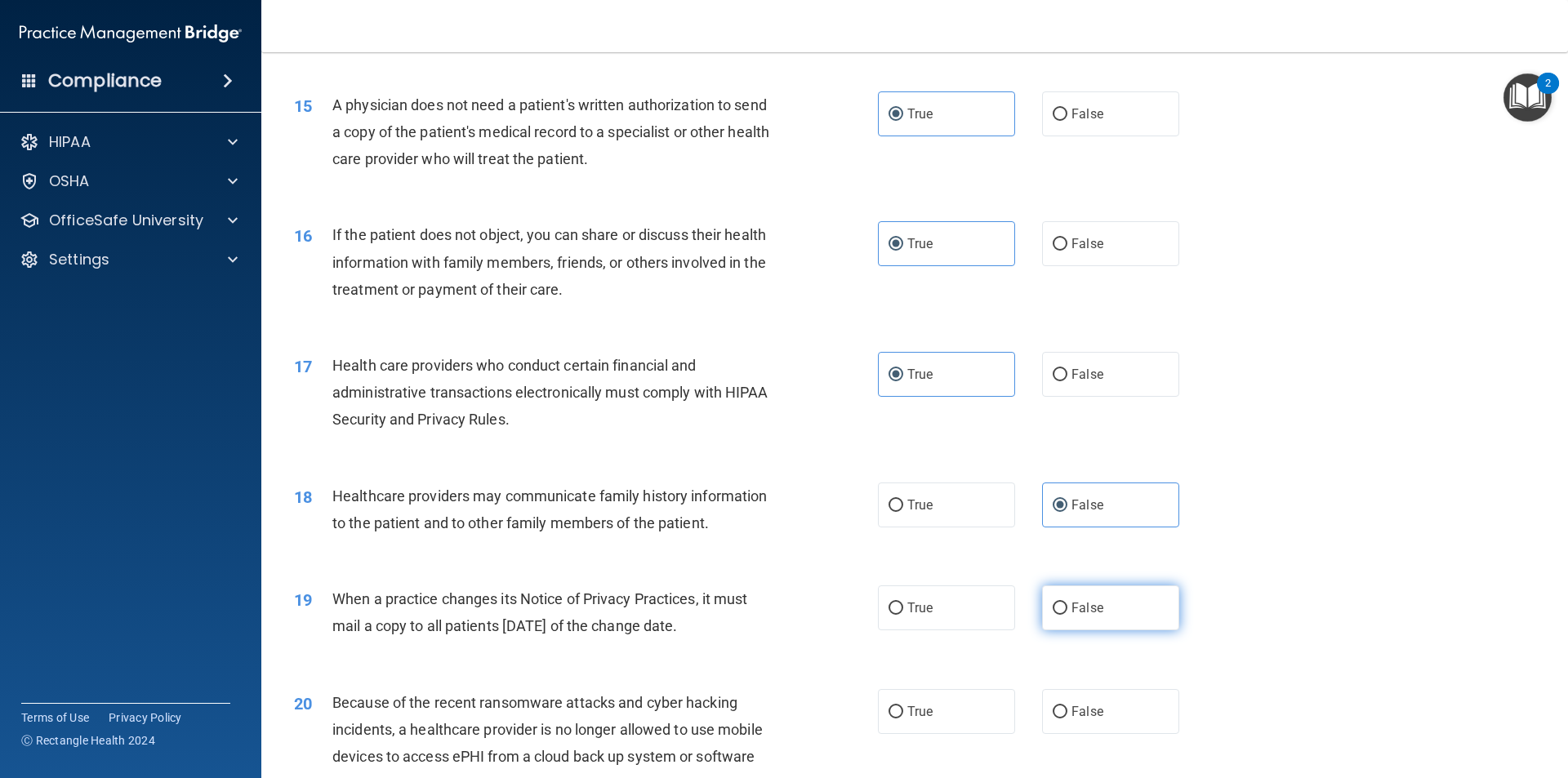
click at [1067, 608] on input "False" at bounding box center [1060, 609] width 15 height 12
radio input "true"
click at [1071, 712] on span "False" at bounding box center [1087, 711] width 32 height 16
click at [1065, 712] on input "False" at bounding box center [1060, 712] width 15 height 12
radio input "true"
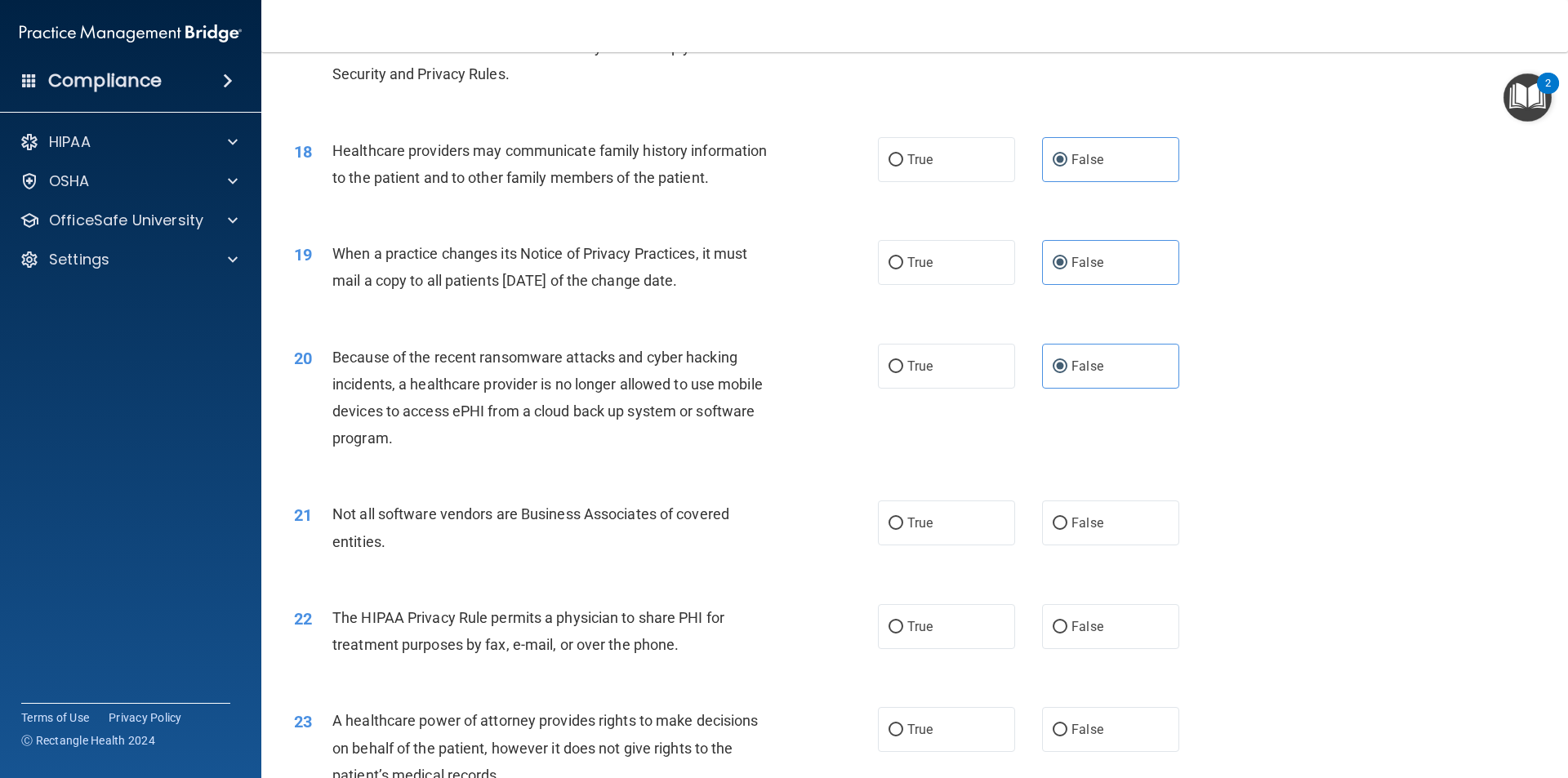
scroll to position [2101, 0]
click at [918, 529] on span "True" at bounding box center [920, 522] width 26 height 16
click at [903, 529] on input "True" at bounding box center [896, 523] width 15 height 12
radio input "true"
click at [919, 616] on label "True" at bounding box center [946, 626] width 137 height 45
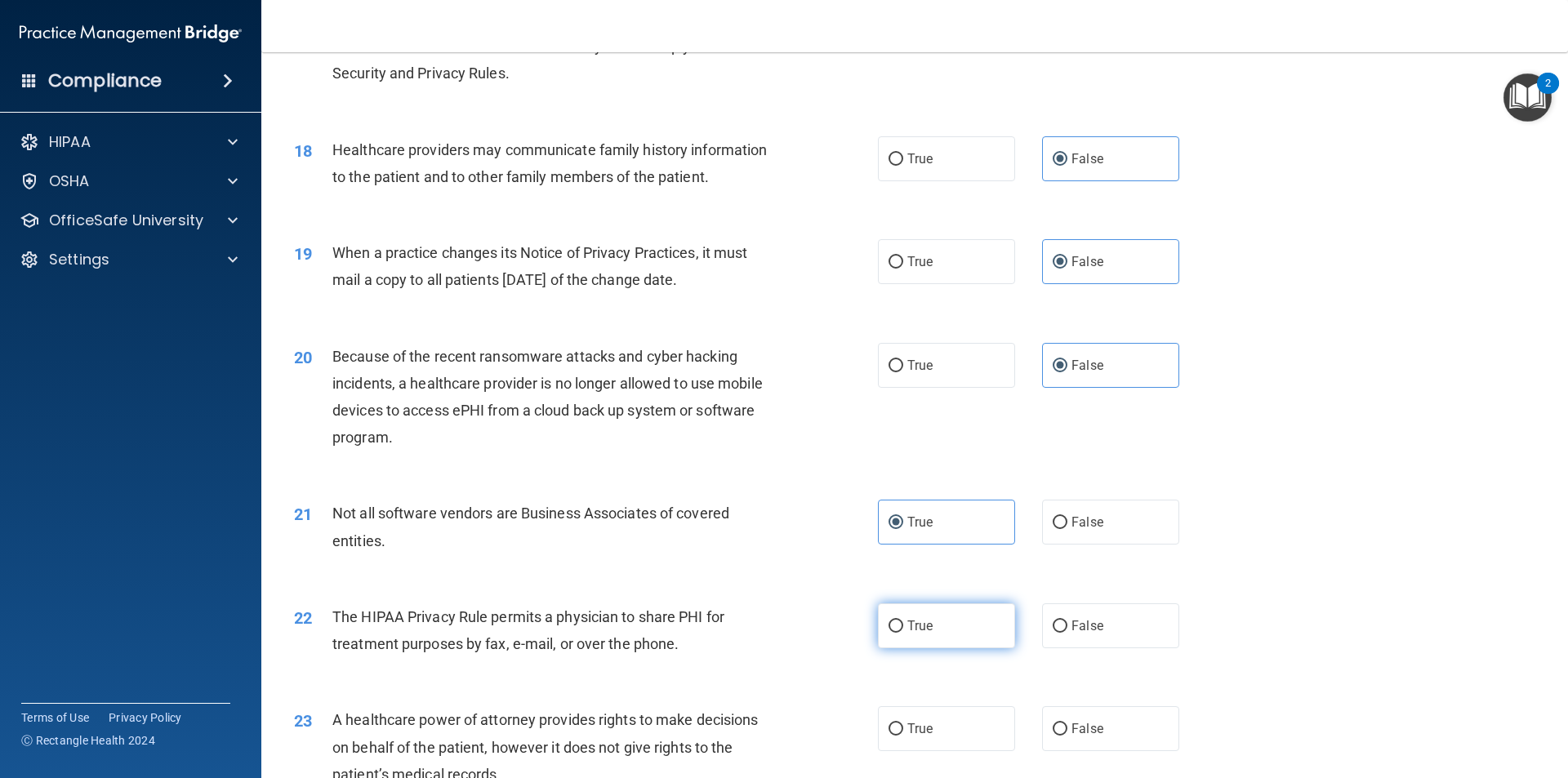
click at [903, 620] on input "True" at bounding box center [896, 626] width 15 height 12
radio input "true"
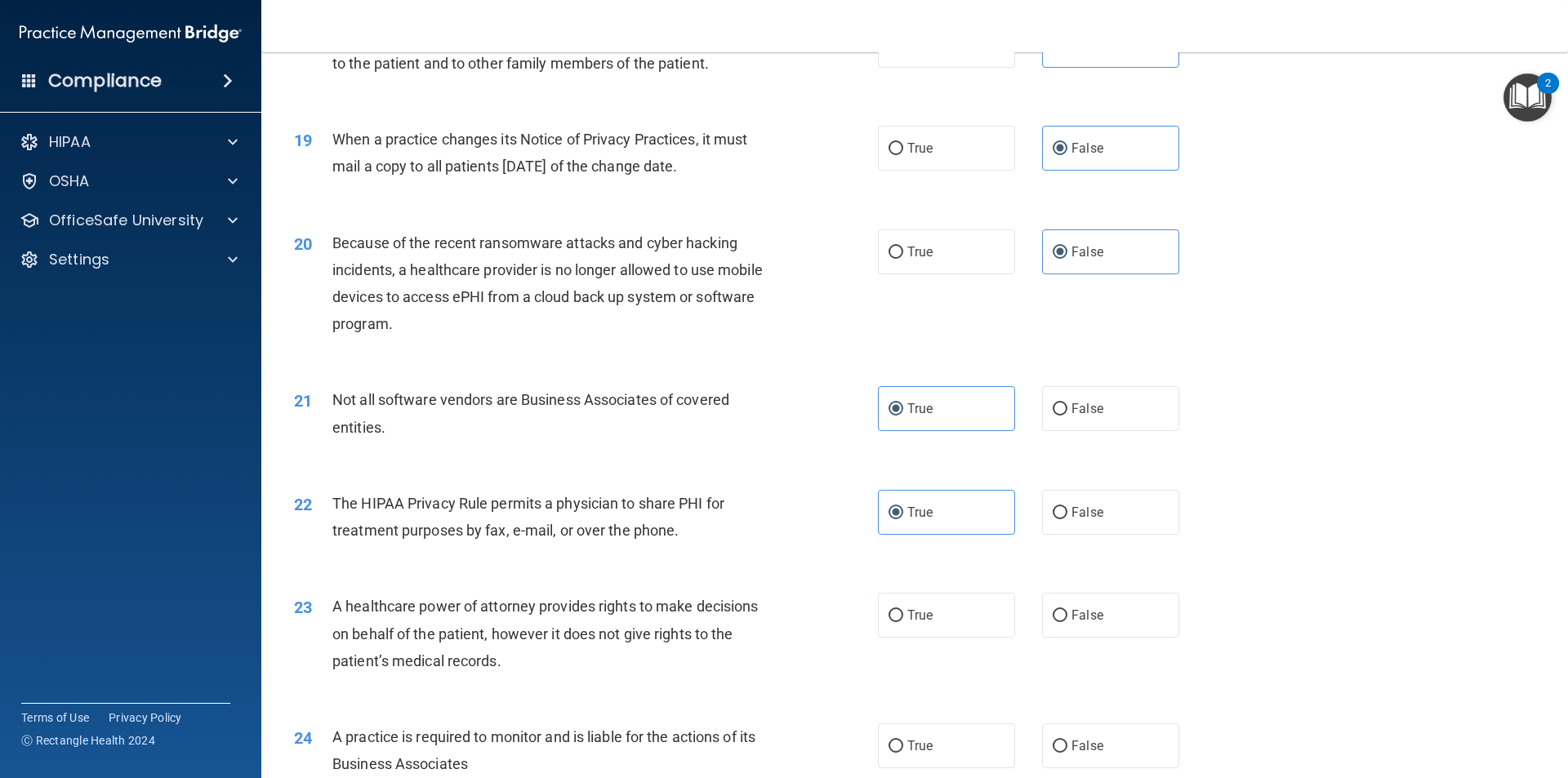
scroll to position [2216, 0]
click at [1058, 615] on input "False" at bounding box center [1060, 615] width 15 height 12
radio input "true"
click at [1071, 745] on span "False" at bounding box center [1087, 745] width 32 height 16
click at [1064, 745] on input "False" at bounding box center [1060, 746] width 15 height 12
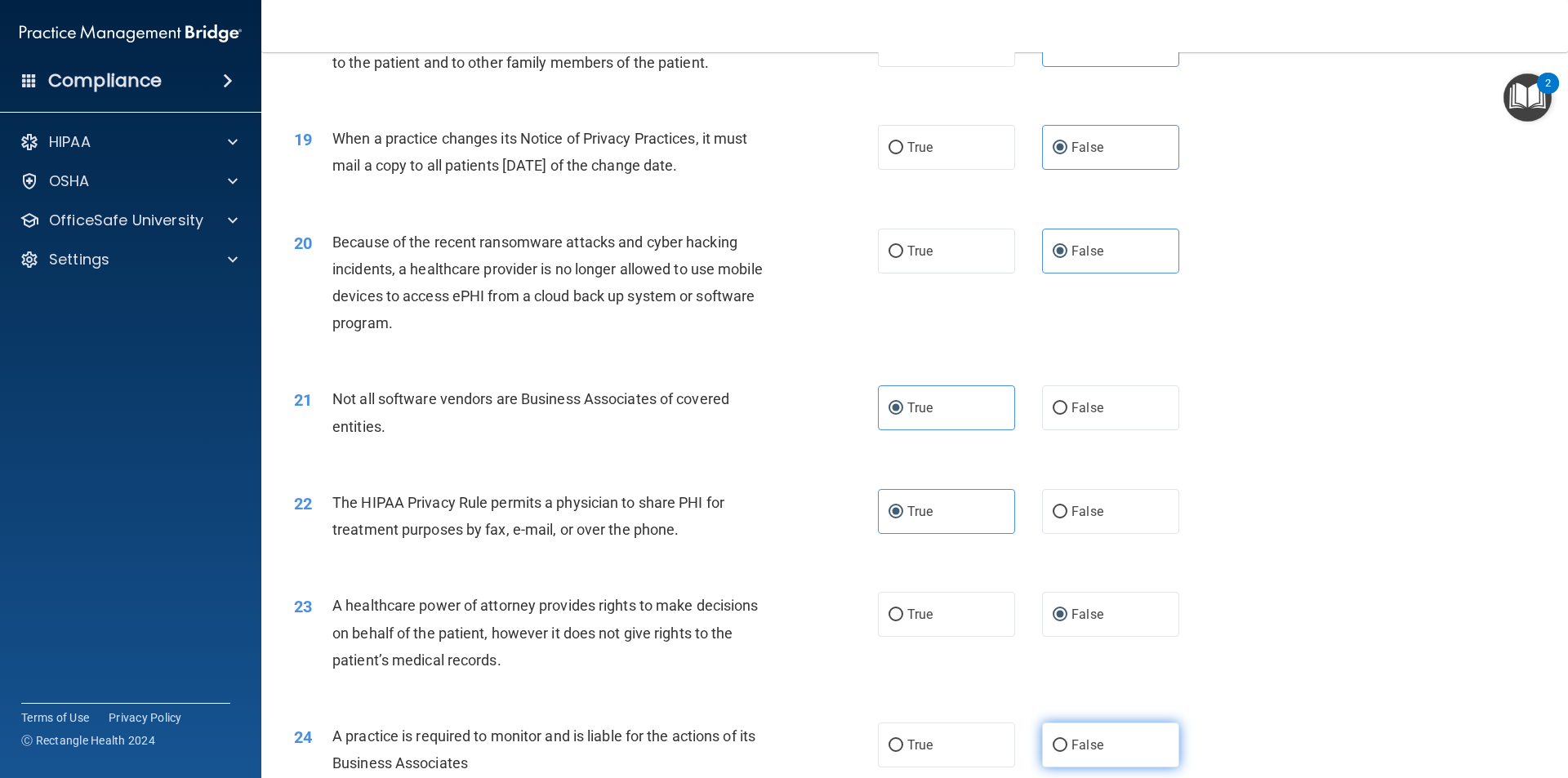
radio input "true"
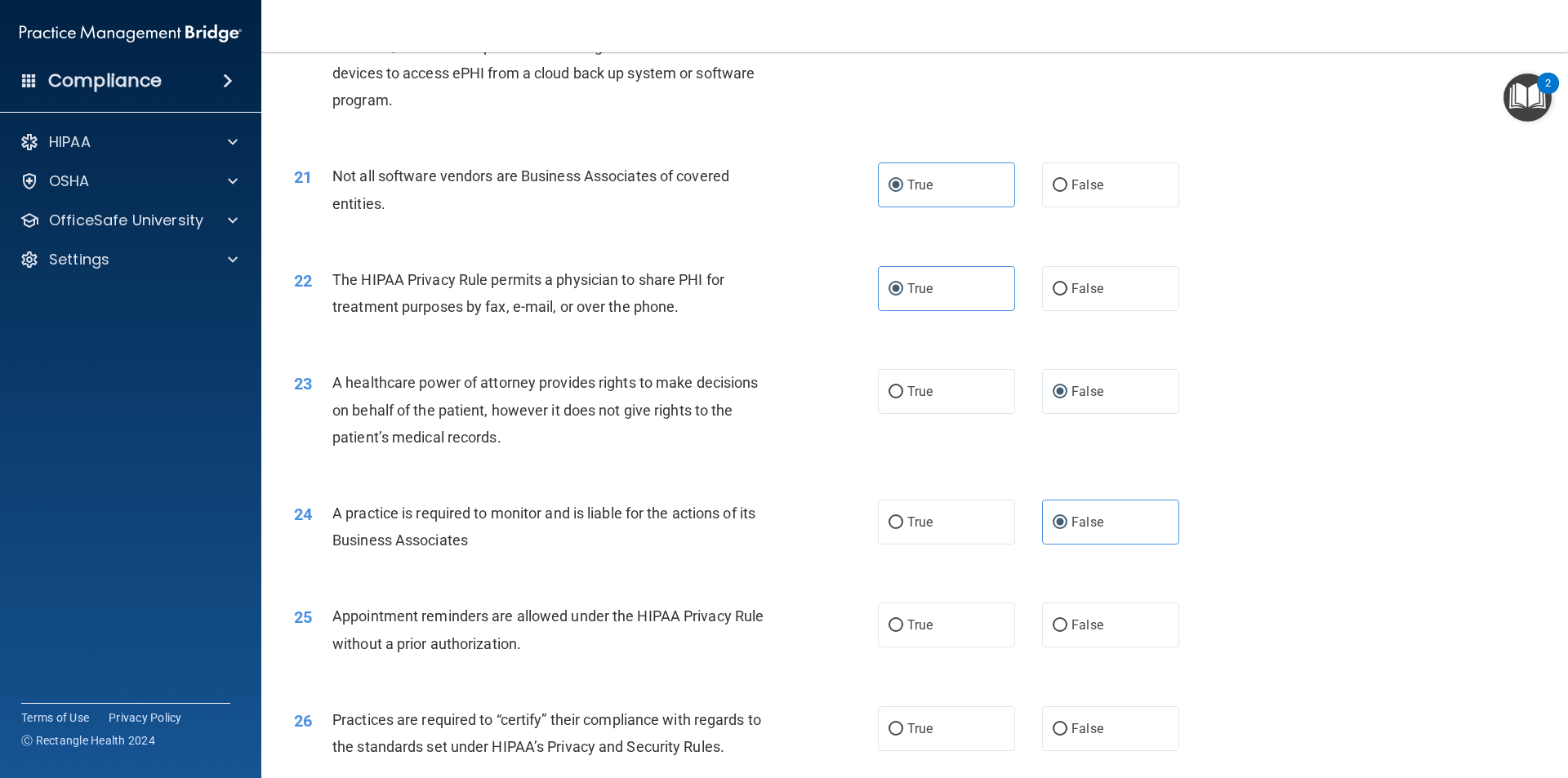
scroll to position [2441, 0]
click at [929, 620] on label "True" at bounding box center [946, 623] width 137 height 45
click at [903, 620] on input "True" at bounding box center [896, 623] width 15 height 12
radio input "true"
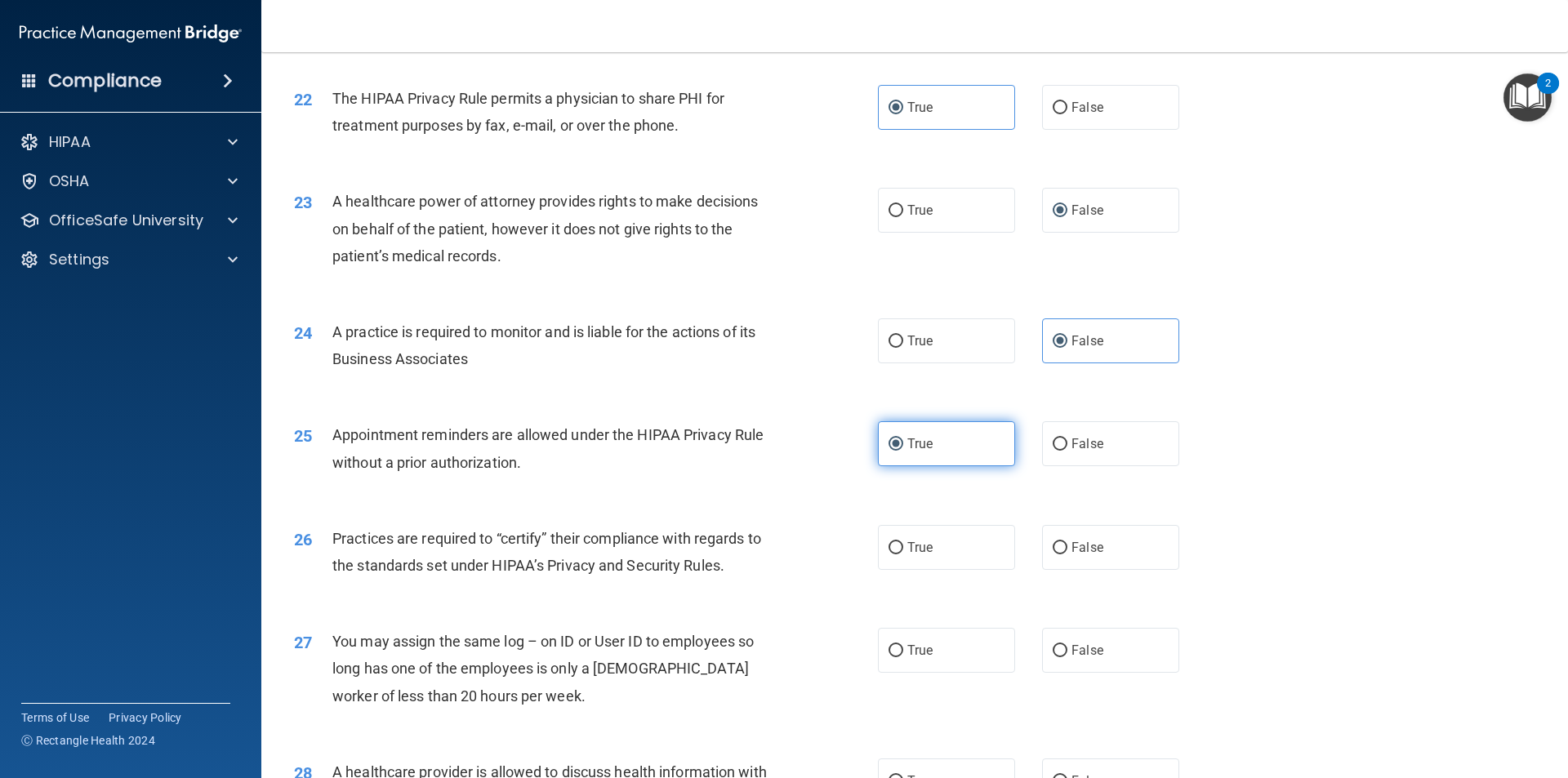
scroll to position [2630, 0]
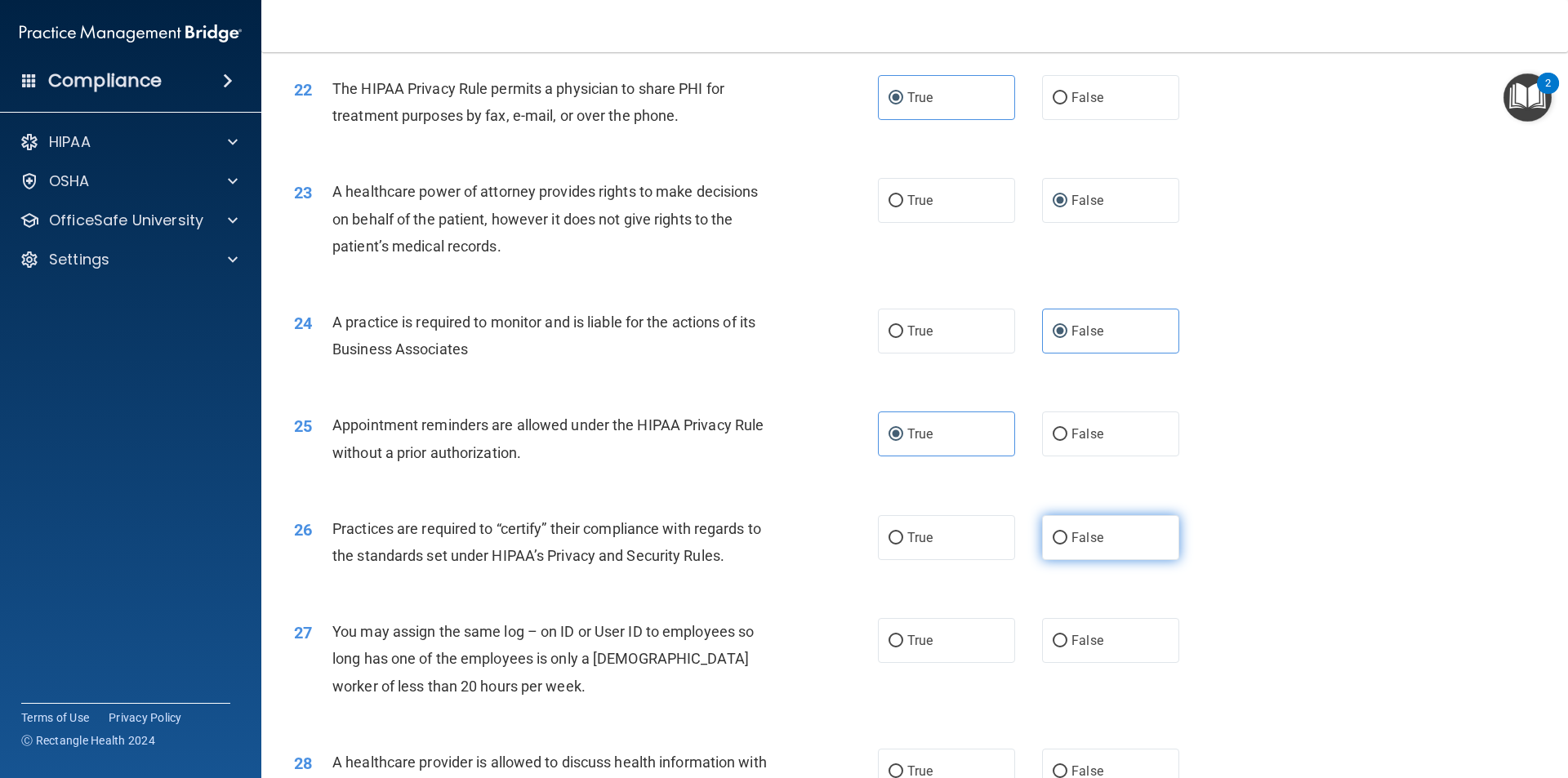
click at [1078, 536] on span "False" at bounding box center [1087, 537] width 32 height 16
click at [1067, 536] on input "False" at bounding box center [1060, 538] width 15 height 12
radio input "true"
click at [1074, 653] on label "False" at bounding box center [1110, 640] width 137 height 45
click at [1067, 648] on input "False" at bounding box center [1060, 641] width 15 height 12
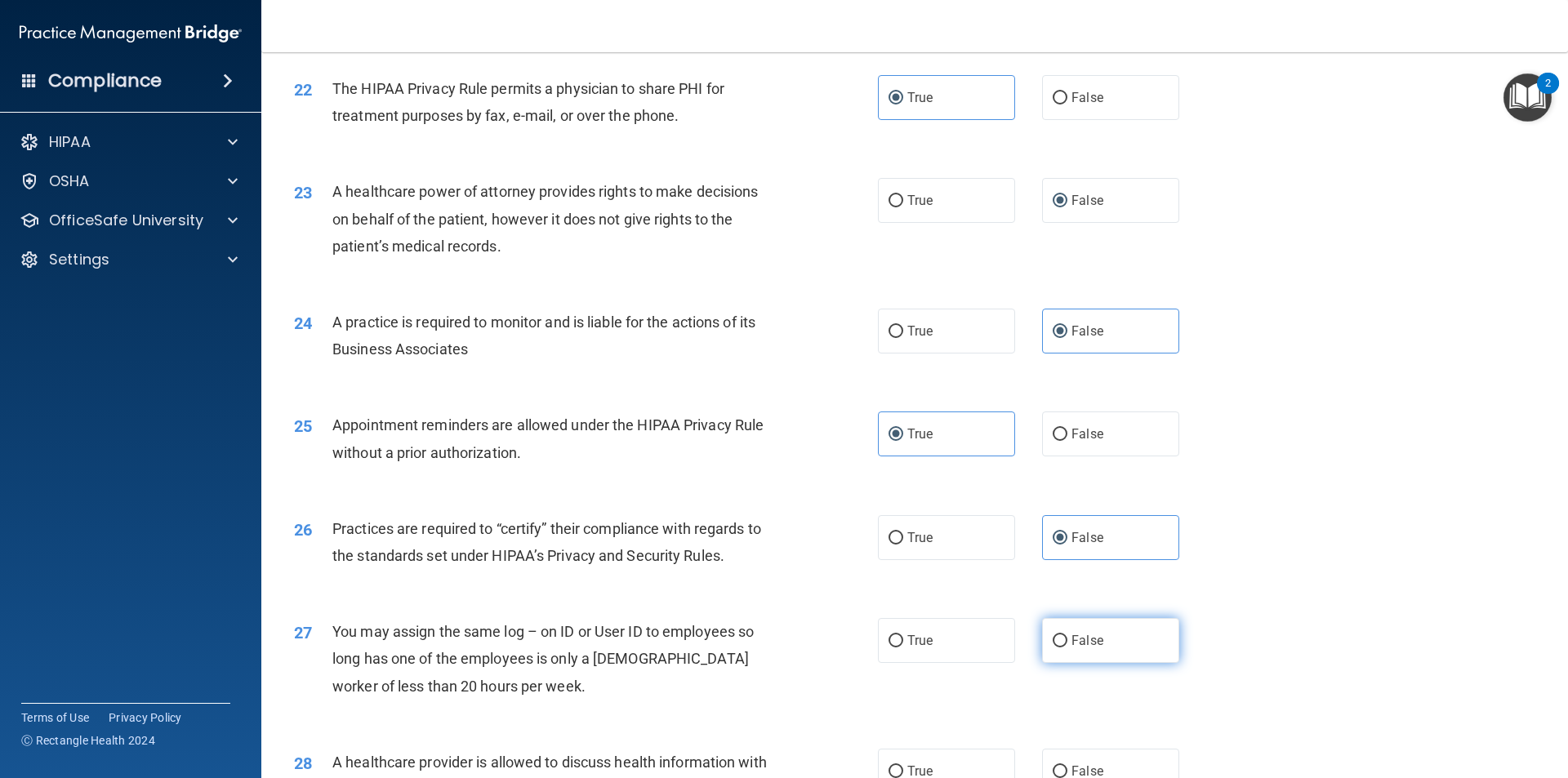
radio input "true"
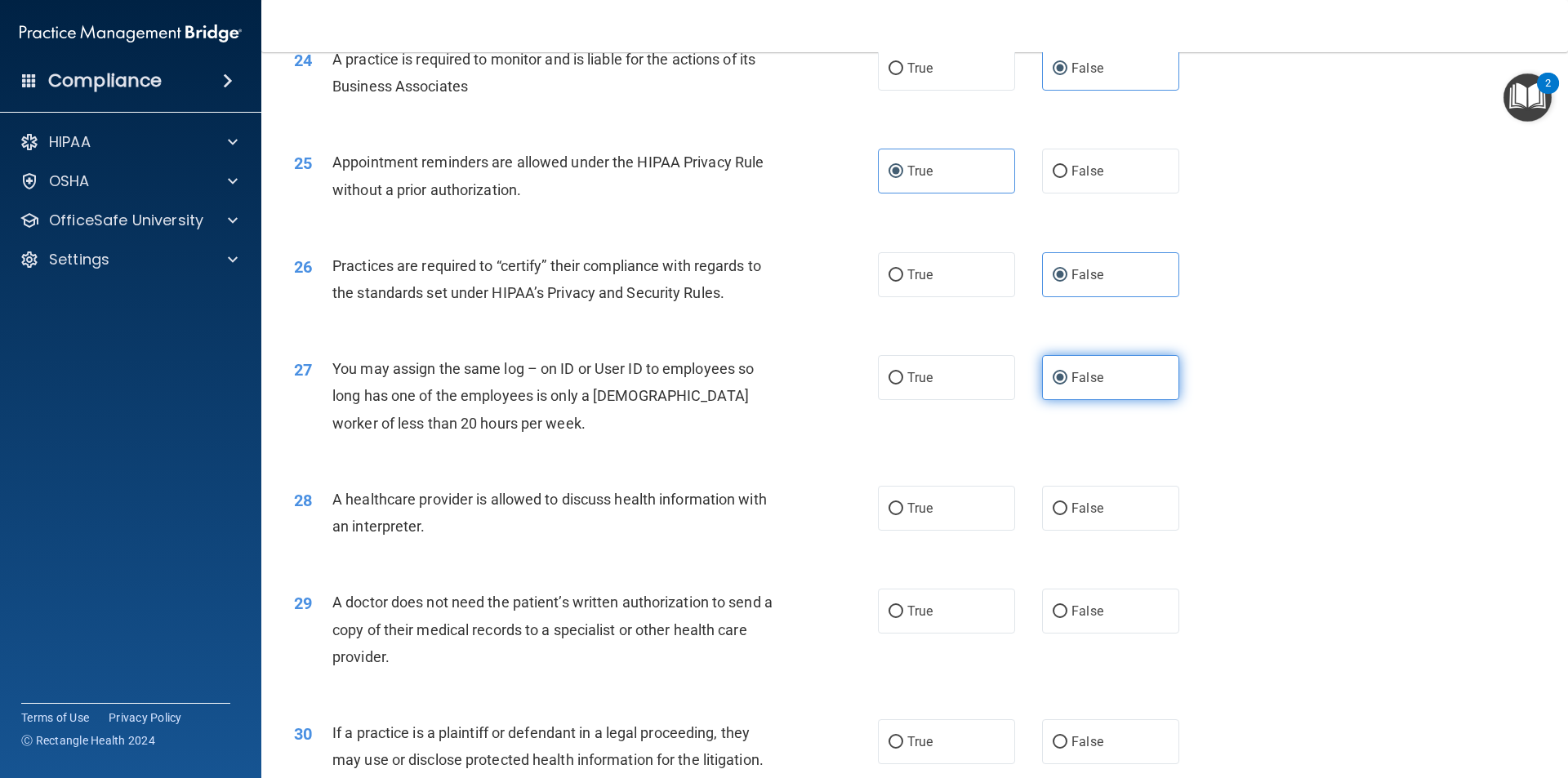
scroll to position [2907, 0]
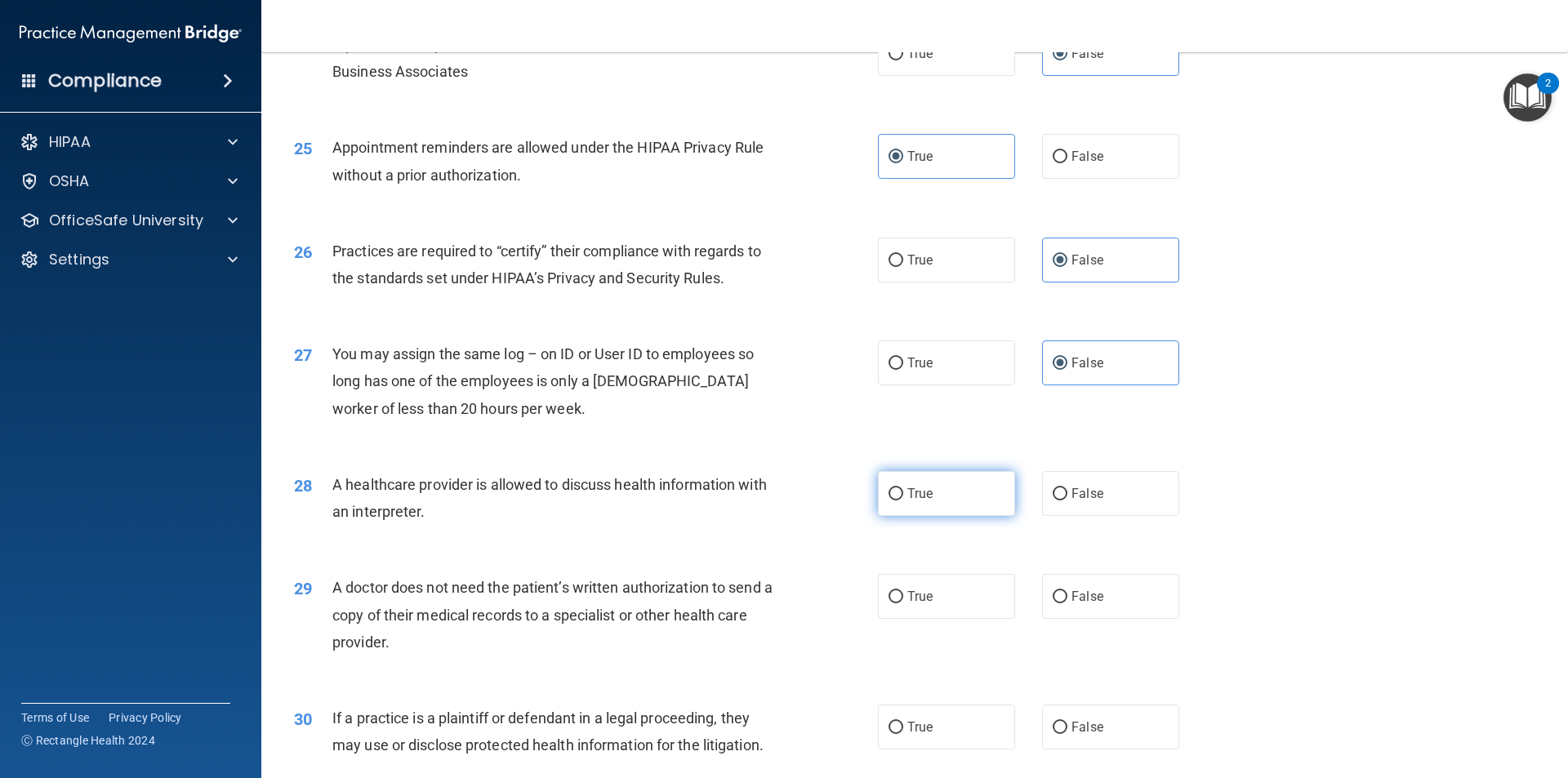
click at [923, 491] on span "True" at bounding box center [920, 493] width 26 height 16
click at [903, 491] on input "True" at bounding box center [896, 494] width 15 height 12
radio input "true"
click at [916, 601] on span "True" at bounding box center [920, 596] width 26 height 16
click at [903, 601] on input "True" at bounding box center [896, 597] width 15 height 12
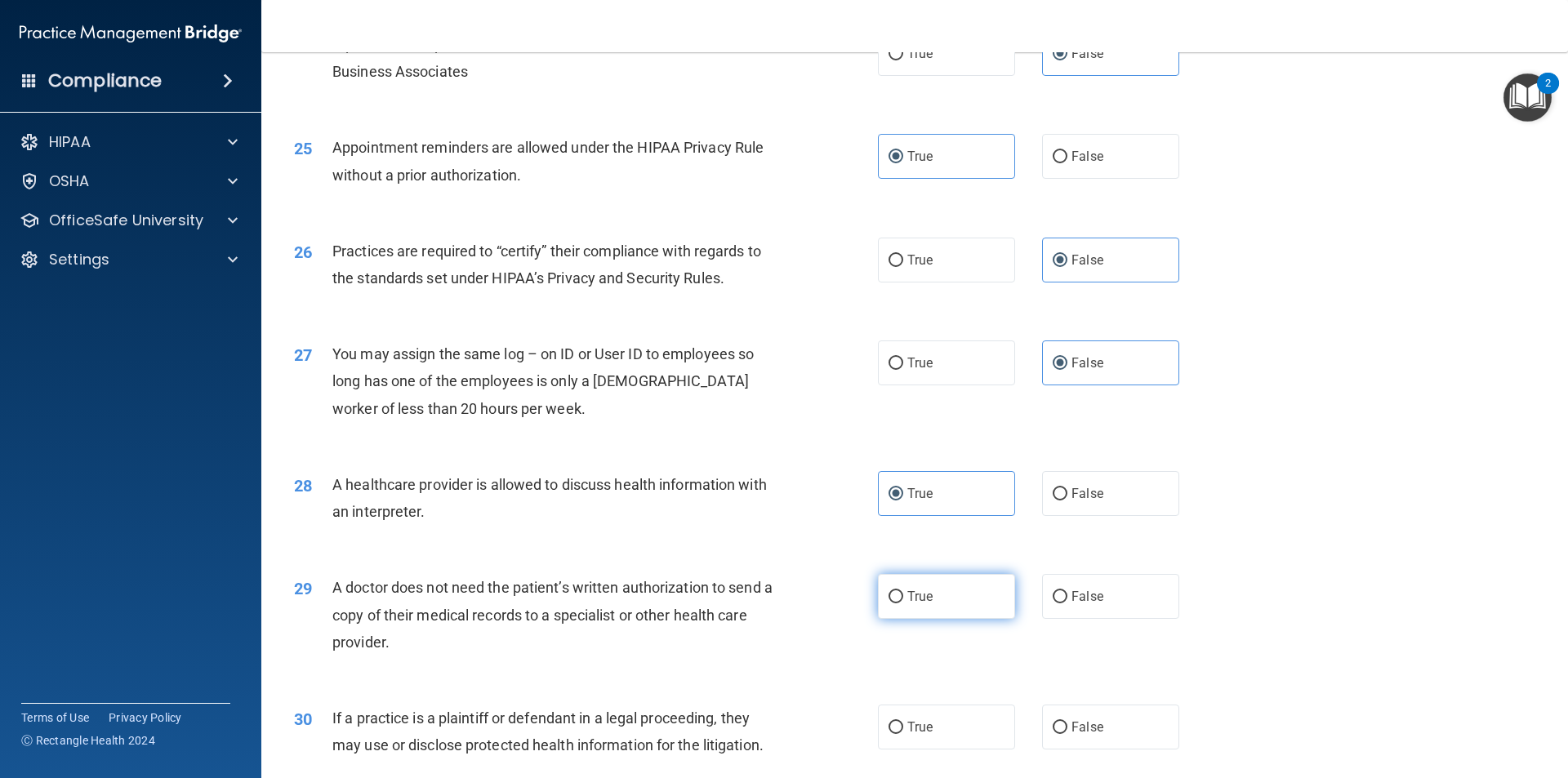
radio input "true"
click at [925, 721] on span "True" at bounding box center [920, 727] width 26 height 16
click at [903, 722] on input "True" at bounding box center [896, 728] width 15 height 12
radio input "true"
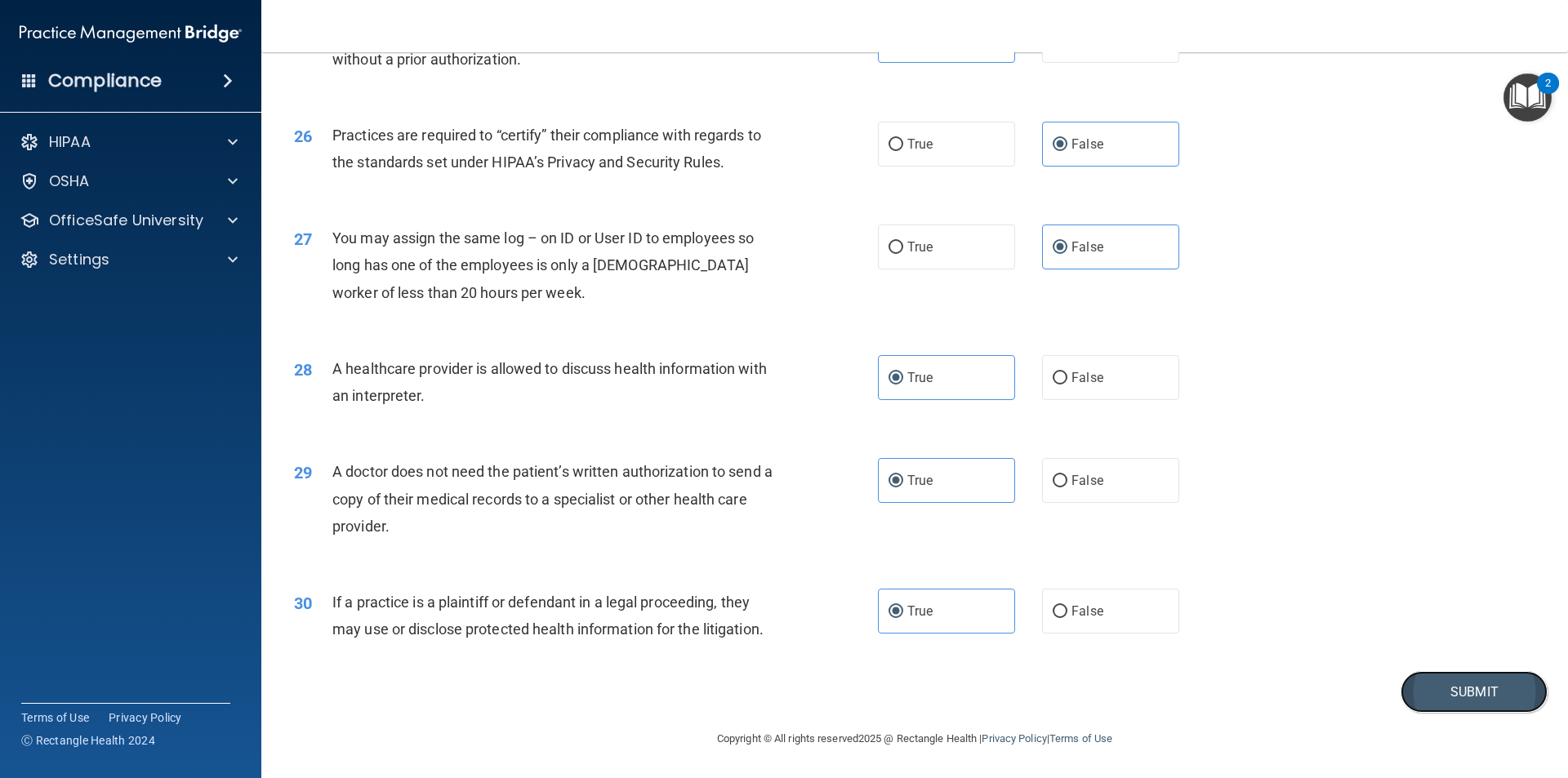
click at [1487, 686] on button "Submit" at bounding box center [1474, 692] width 147 height 41
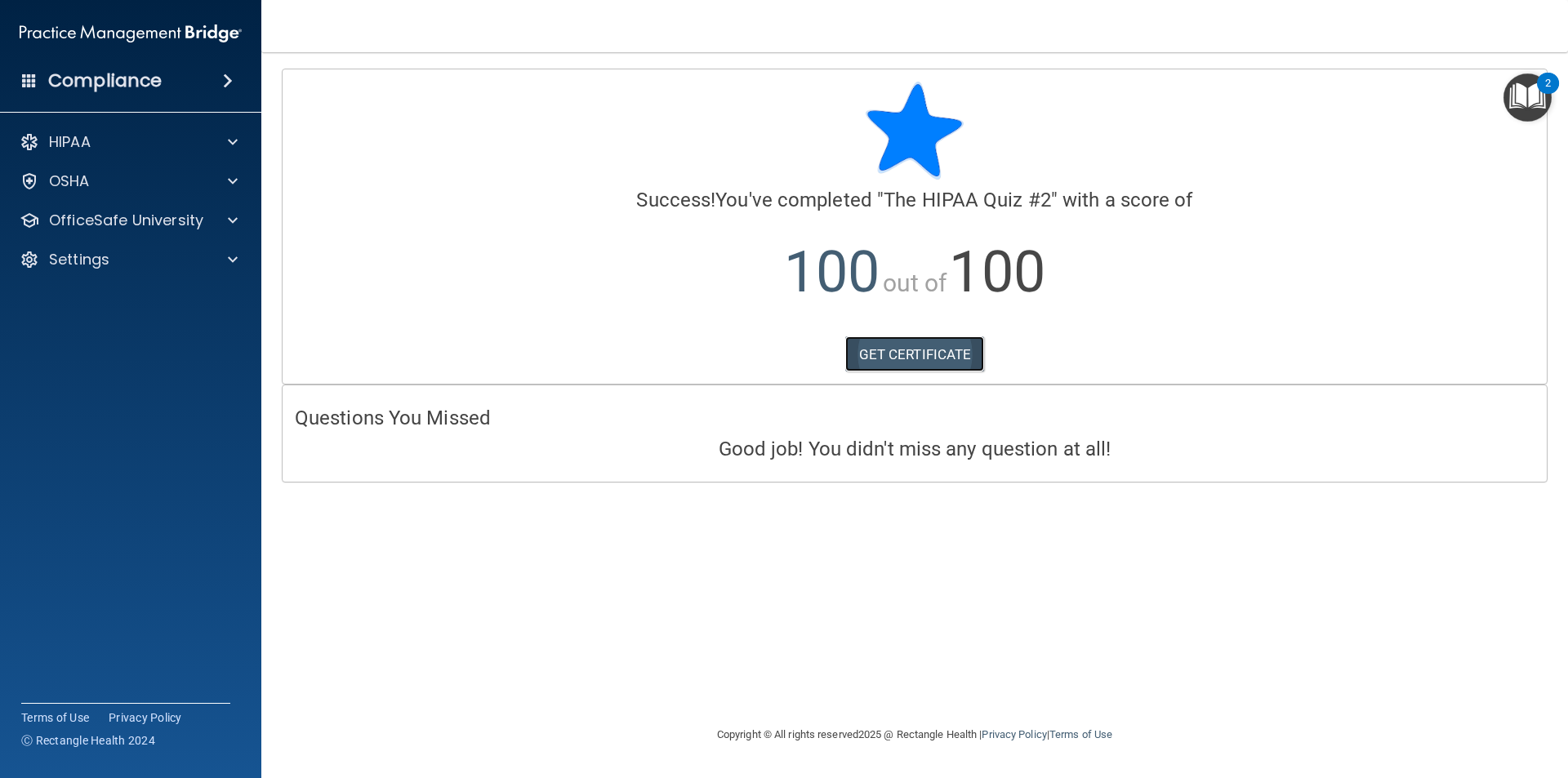
click at [925, 365] on link "GET CERTIFICATE" at bounding box center [915, 355] width 139 height 36
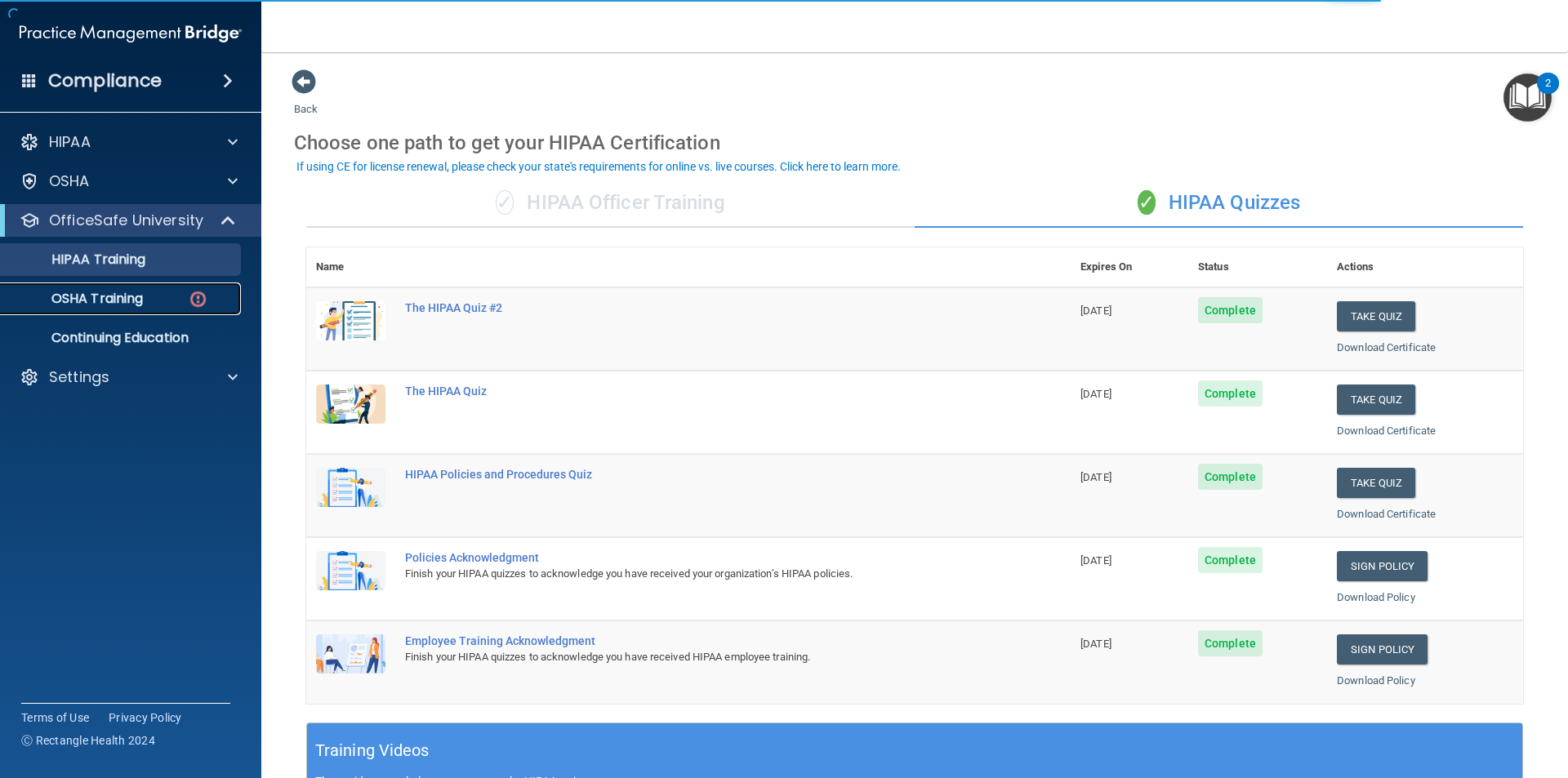
click at [134, 301] on p "OSHA Training" at bounding box center [77, 299] width 132 height 17
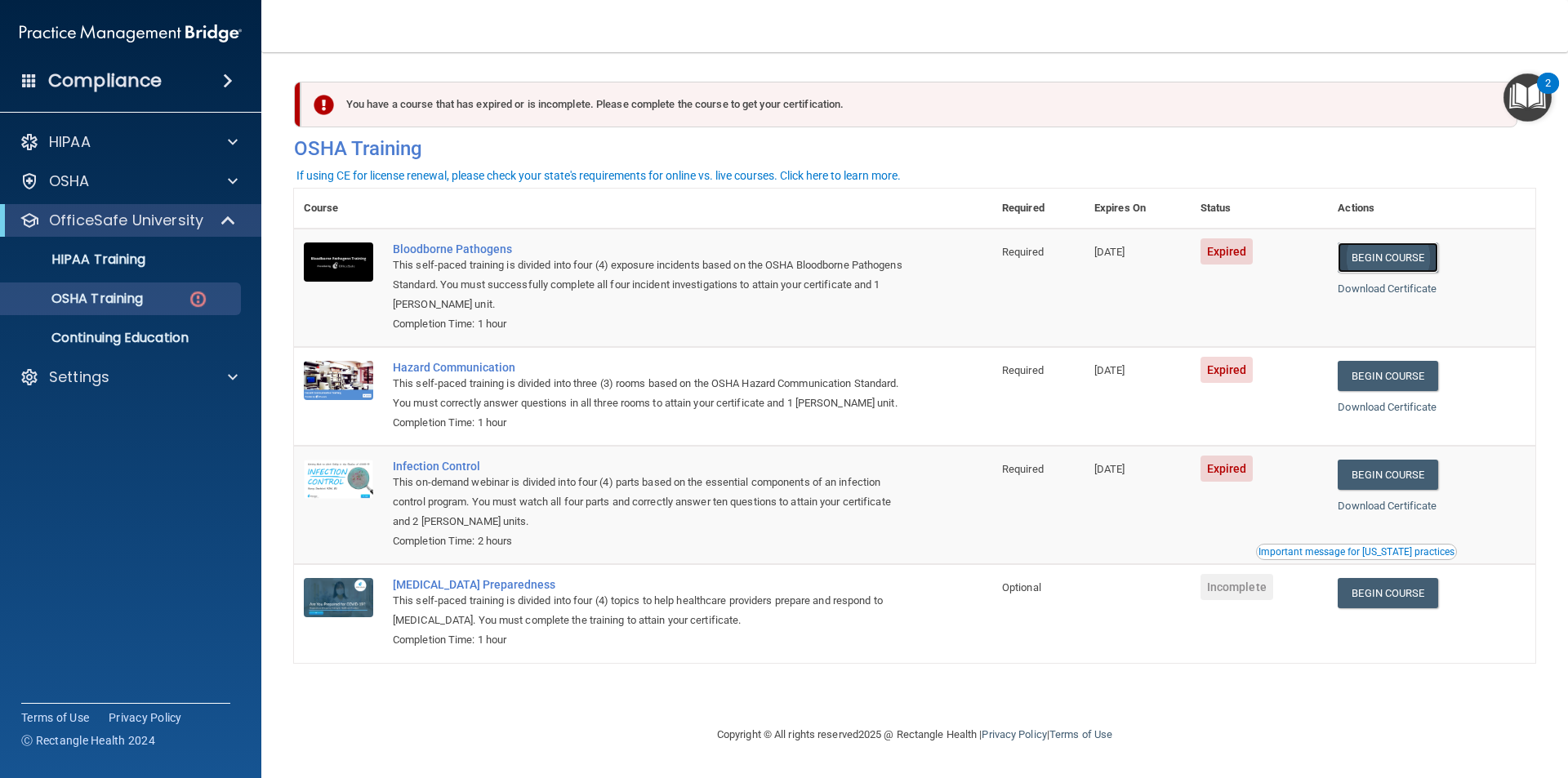
click at [1398, 260] on link "Begin Course" at bounding box center [1387, 257] width 100 height 31
